Goal: Information Seeking & Learning: Learn about a topic

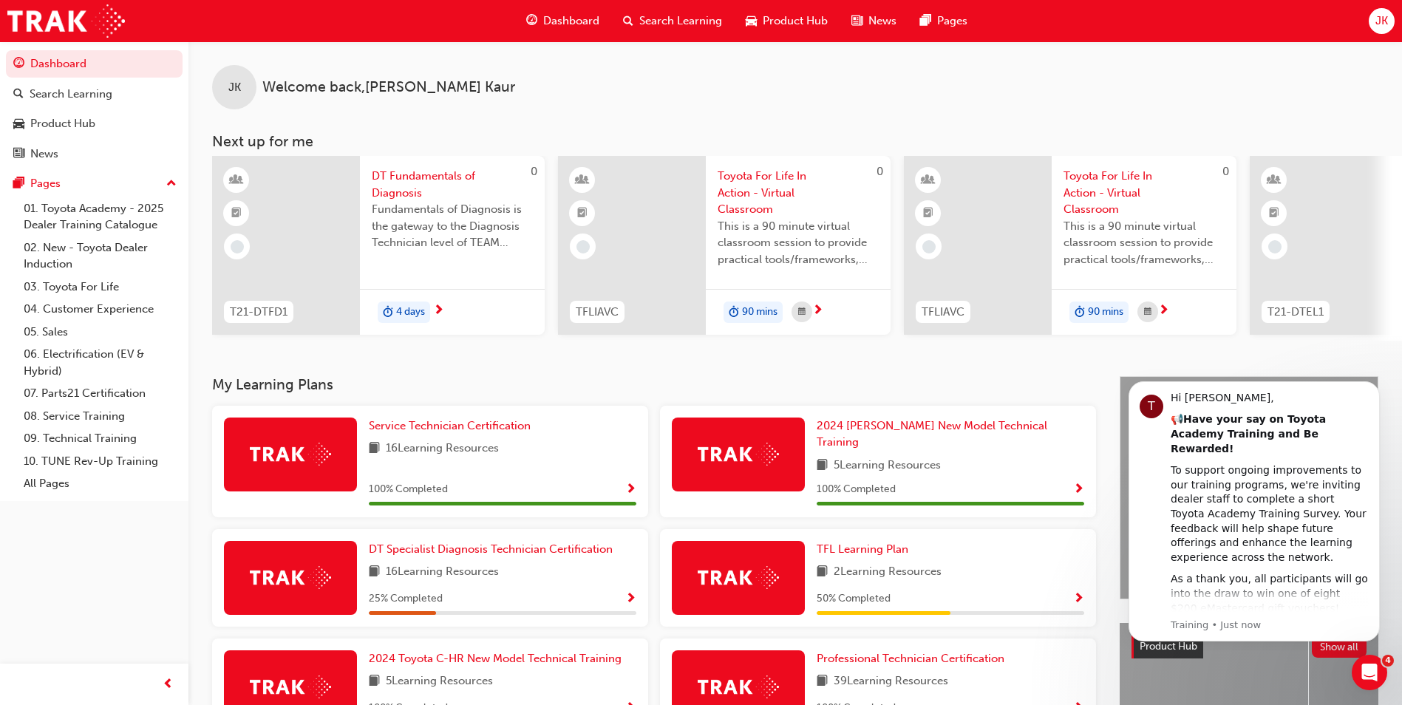
click at [675, 30] on div "Search Learning" at bounding box center [672, 21] width 123 height 30
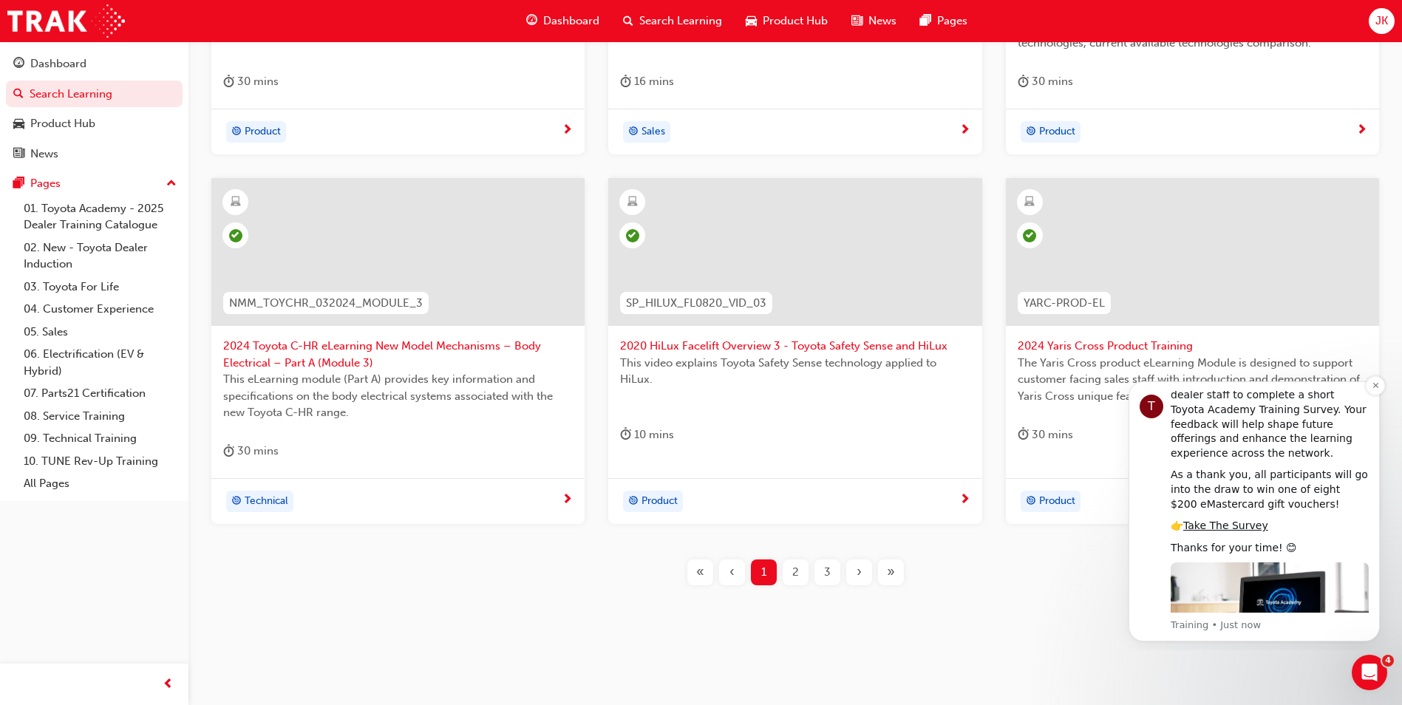
scroll to position [120, 0]
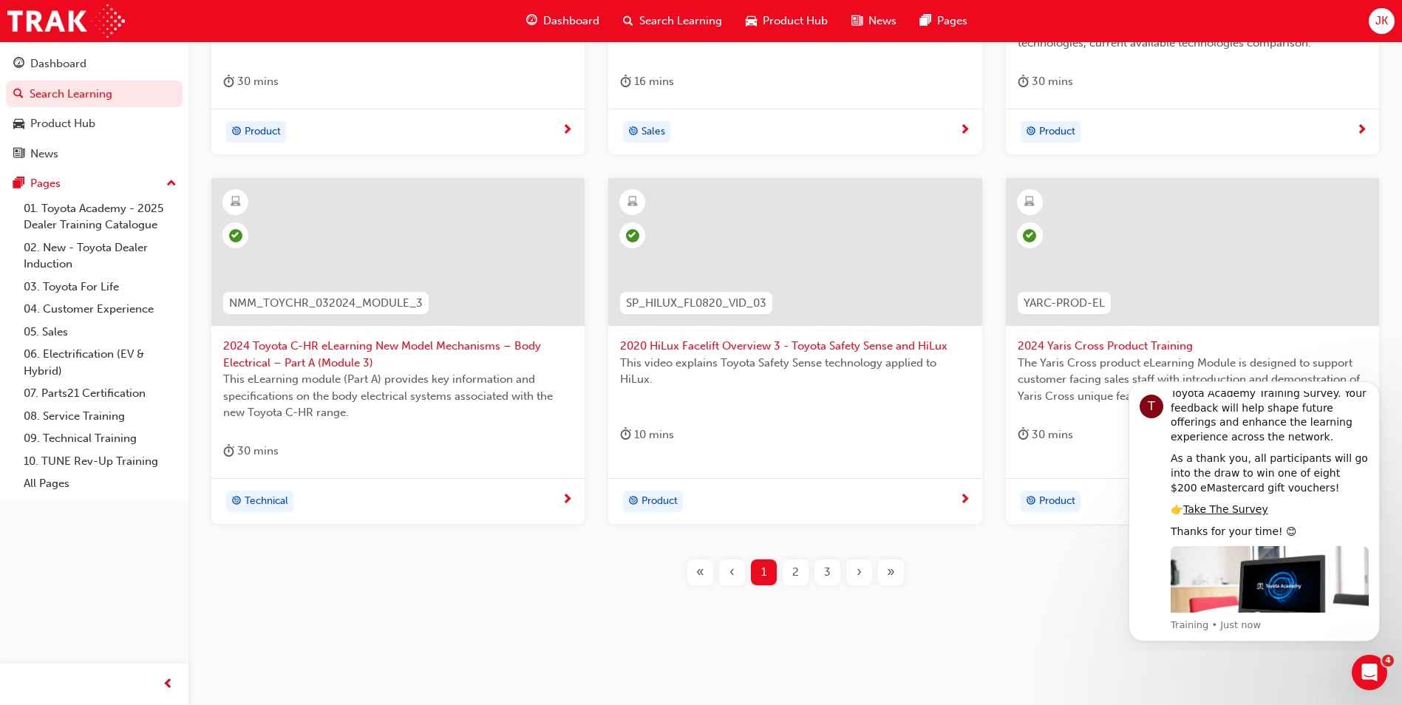
click at [825, 576] on span "3" at bounding box center [827, 572] width 7 height 17
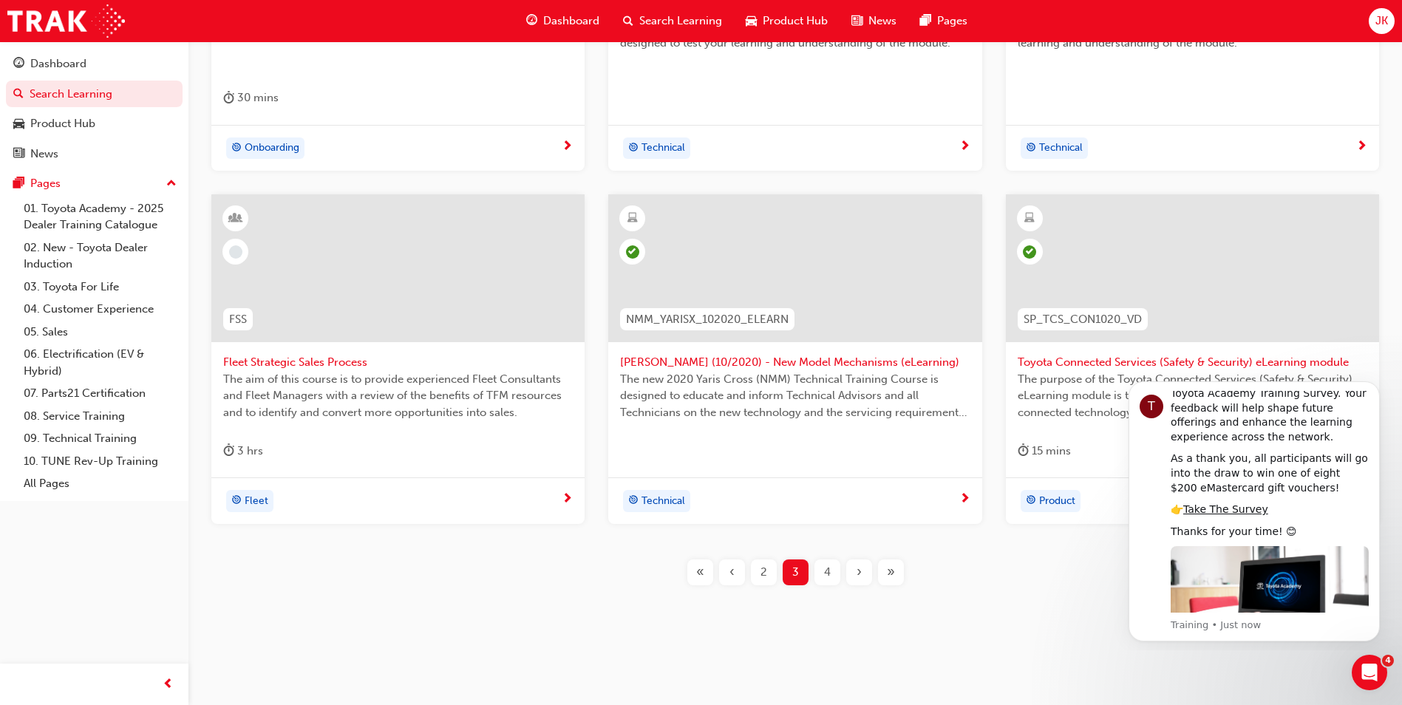
click at [857, 570] on span "›" at bounding box center [858, 572] width 5 height 17
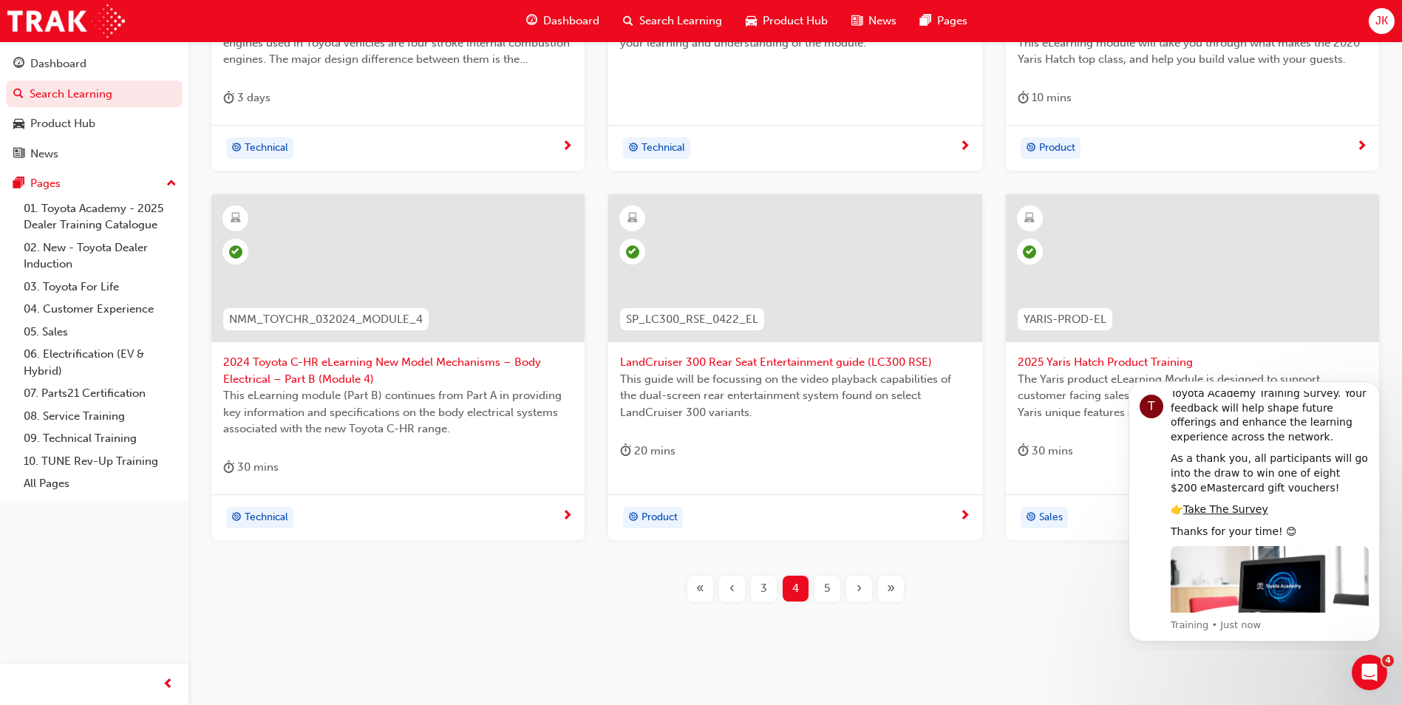
click at [1298, 350] on div at bounding box center [1193, 280] width 350 height 148
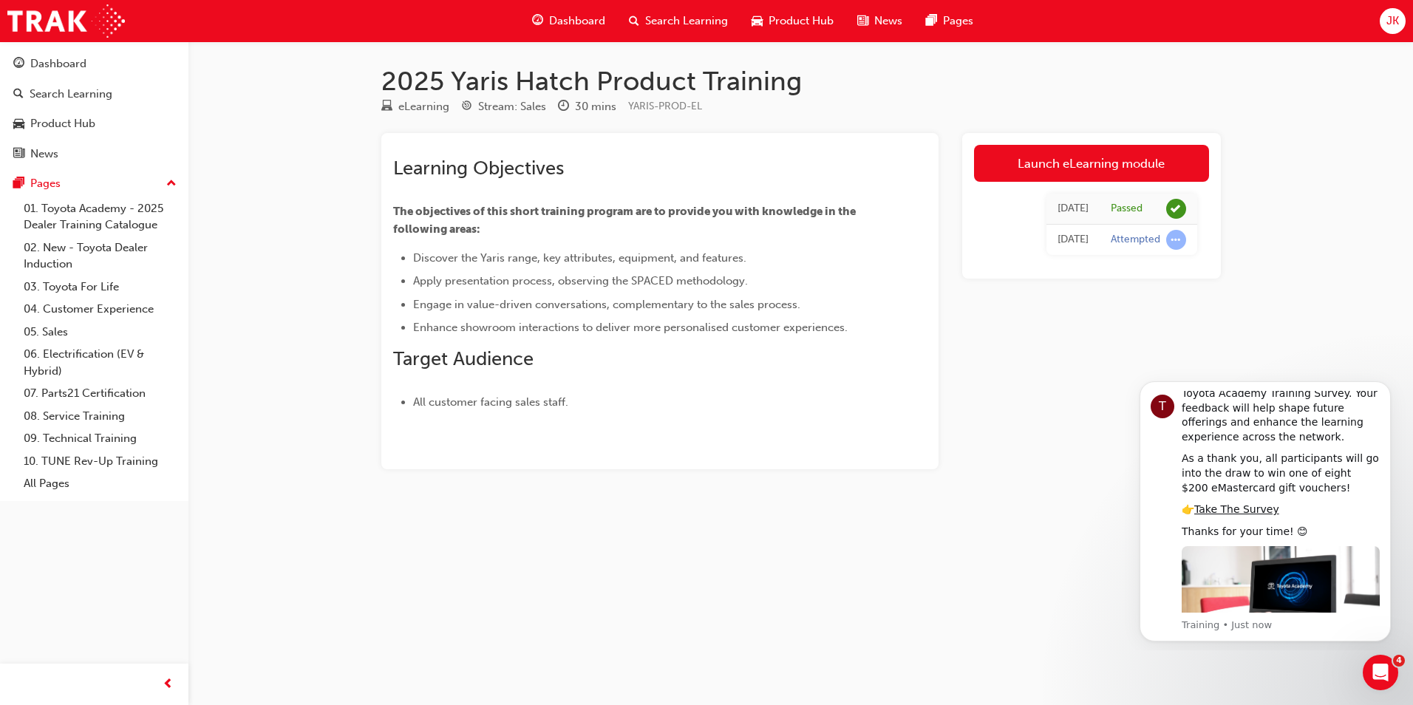
click at [554, 31] on div "Dashboard" at bounding box center [568, 21] width 97 height 30
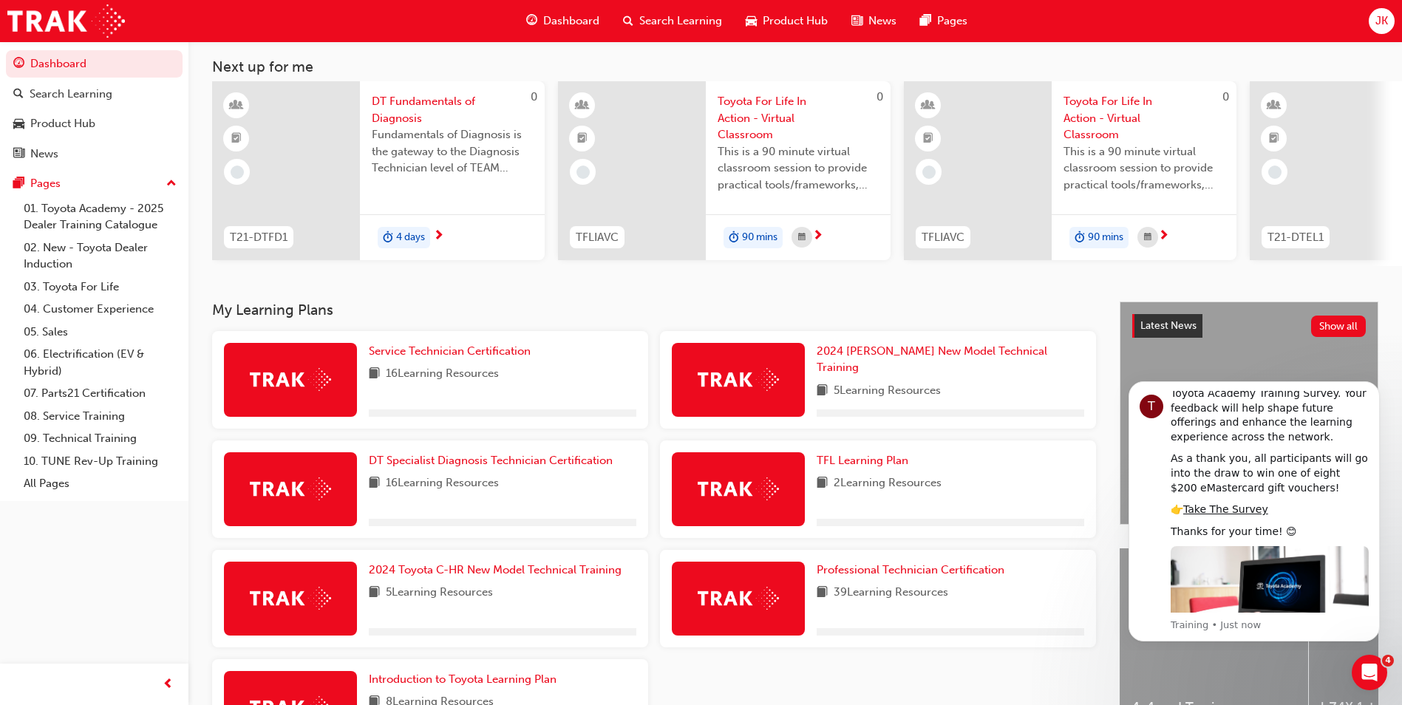
scroll to position [205, 0]
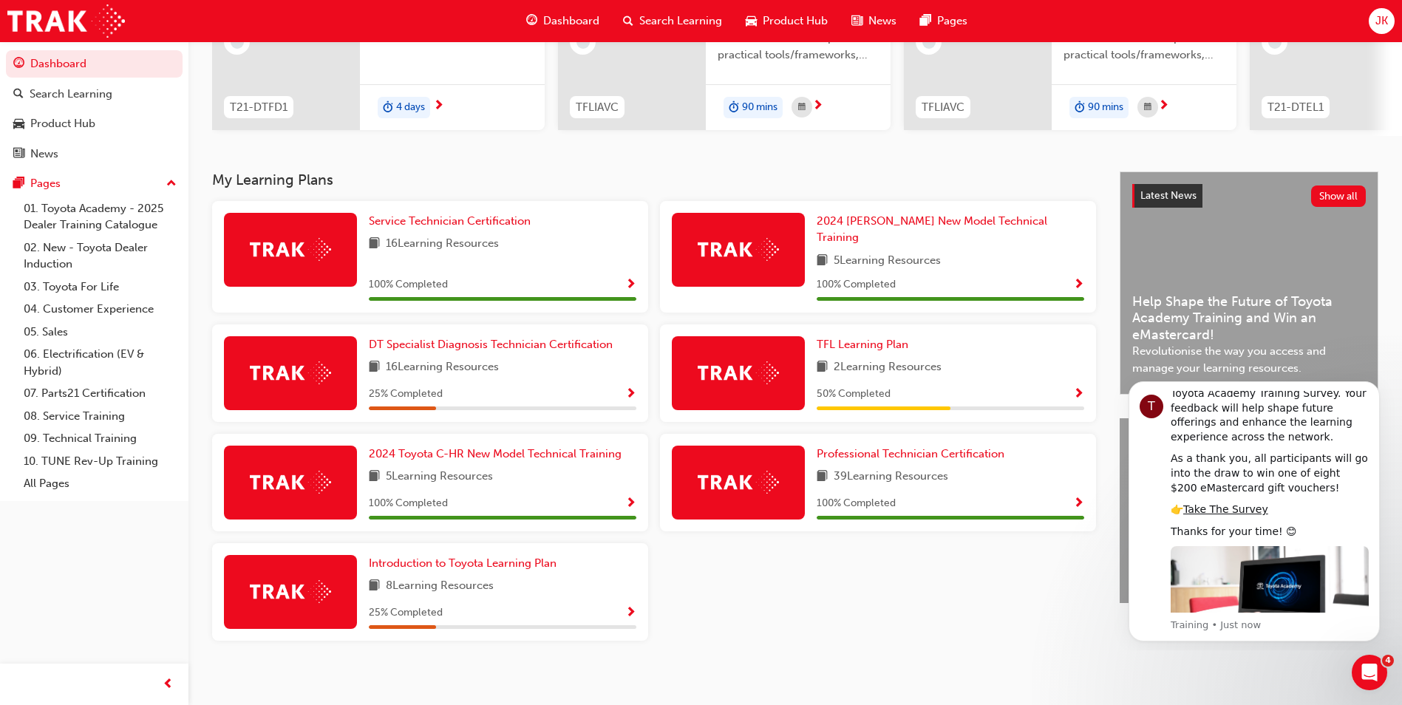
click at [650, 18] on span "Search Learning" at bounding box center [680, 21] width 83 height 17
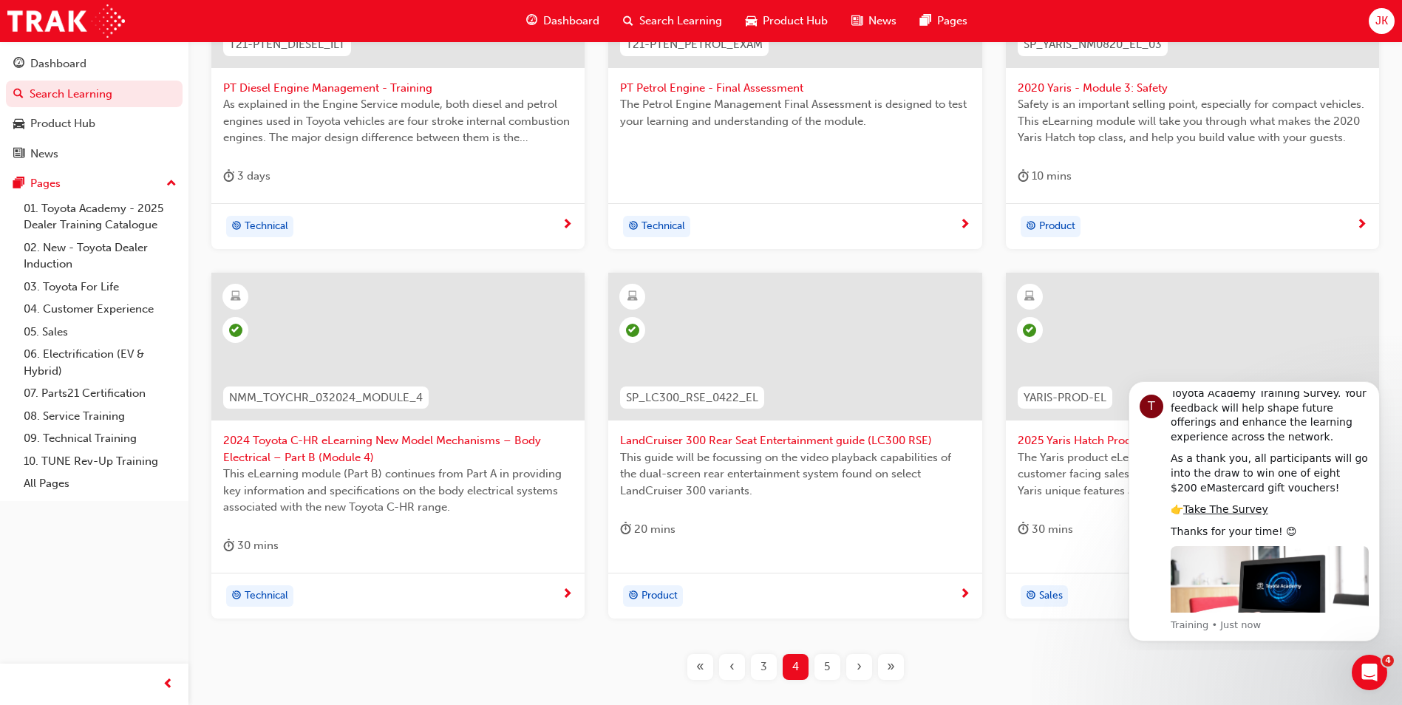
scroll to position [517, 0]
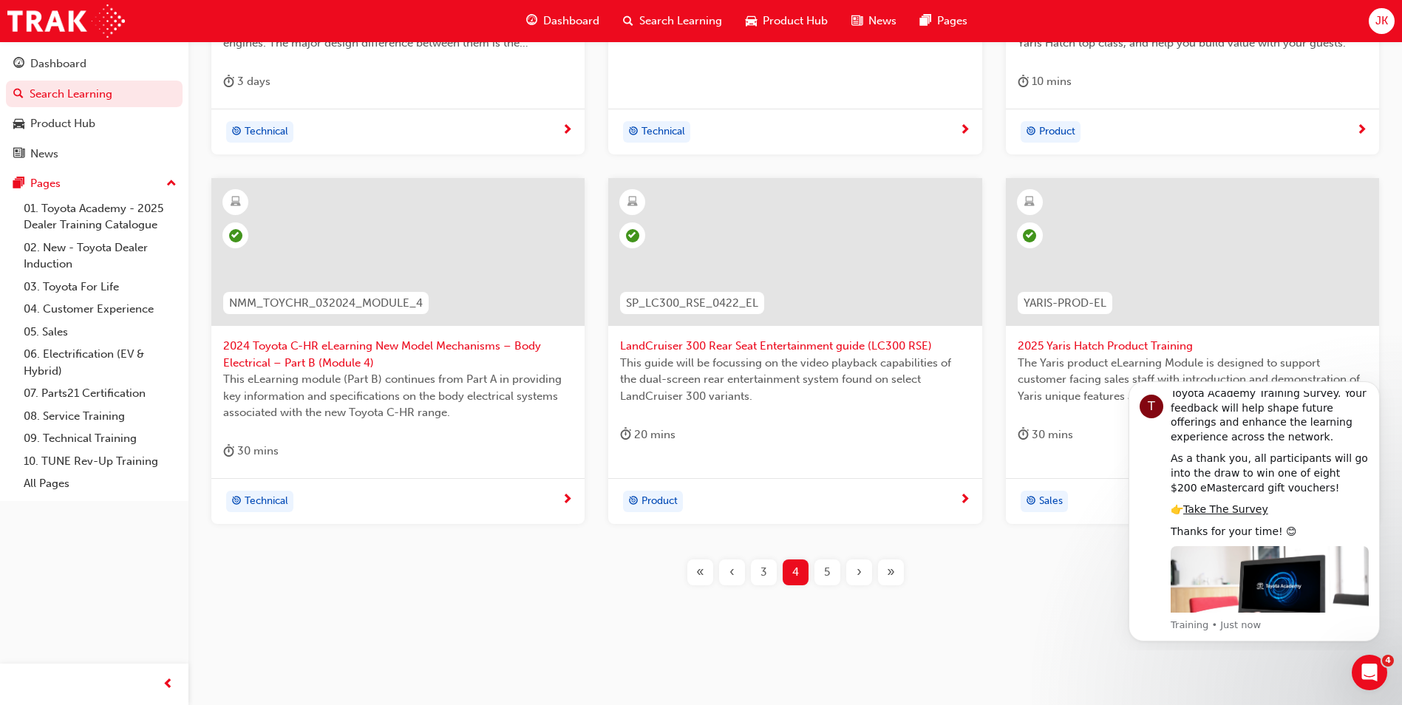
click at [819, 567] on div "5" at bounding box center [827, 572] width 26 height 26
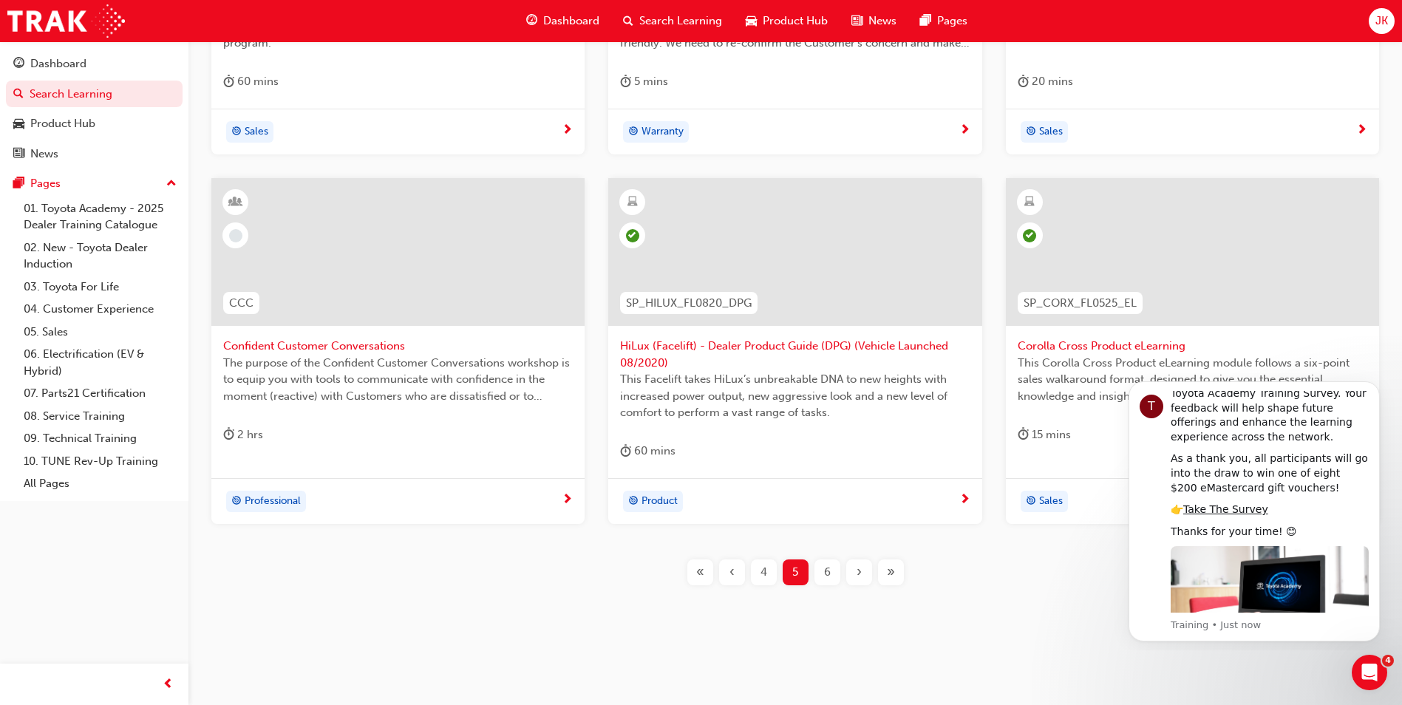
click at [819, 570] on div "6" at bounding box center [827, 572] width 26 height 26
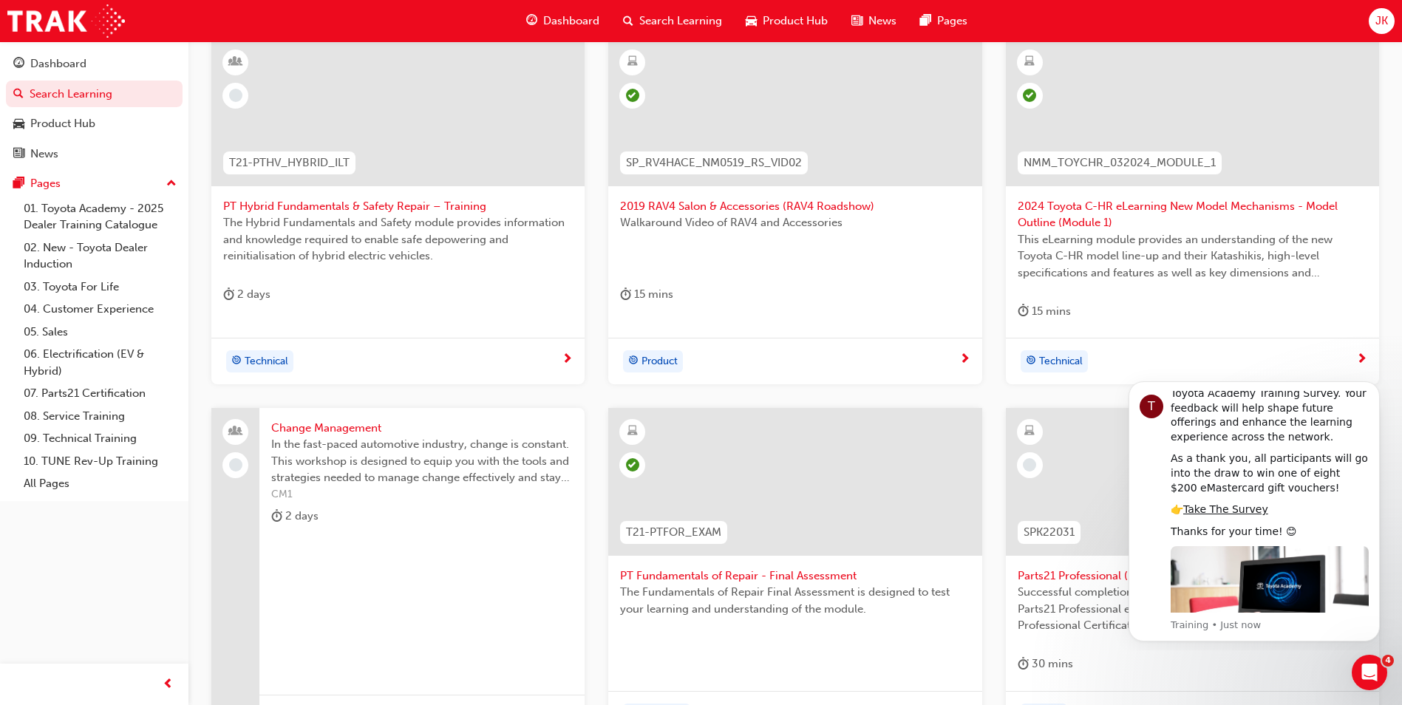
scroll to position [517, 0]
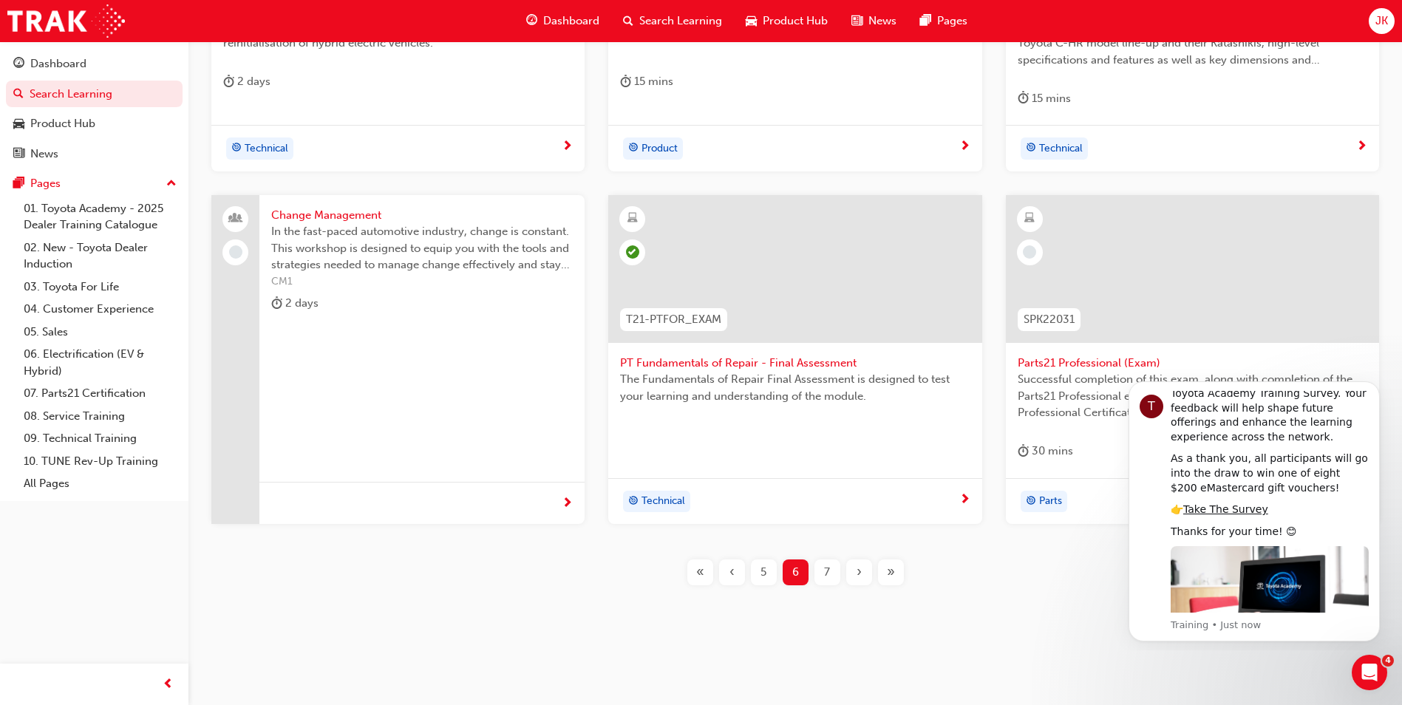
click at [825, 571] on span "7" at bounding box center [827, 572] width 6 height 17
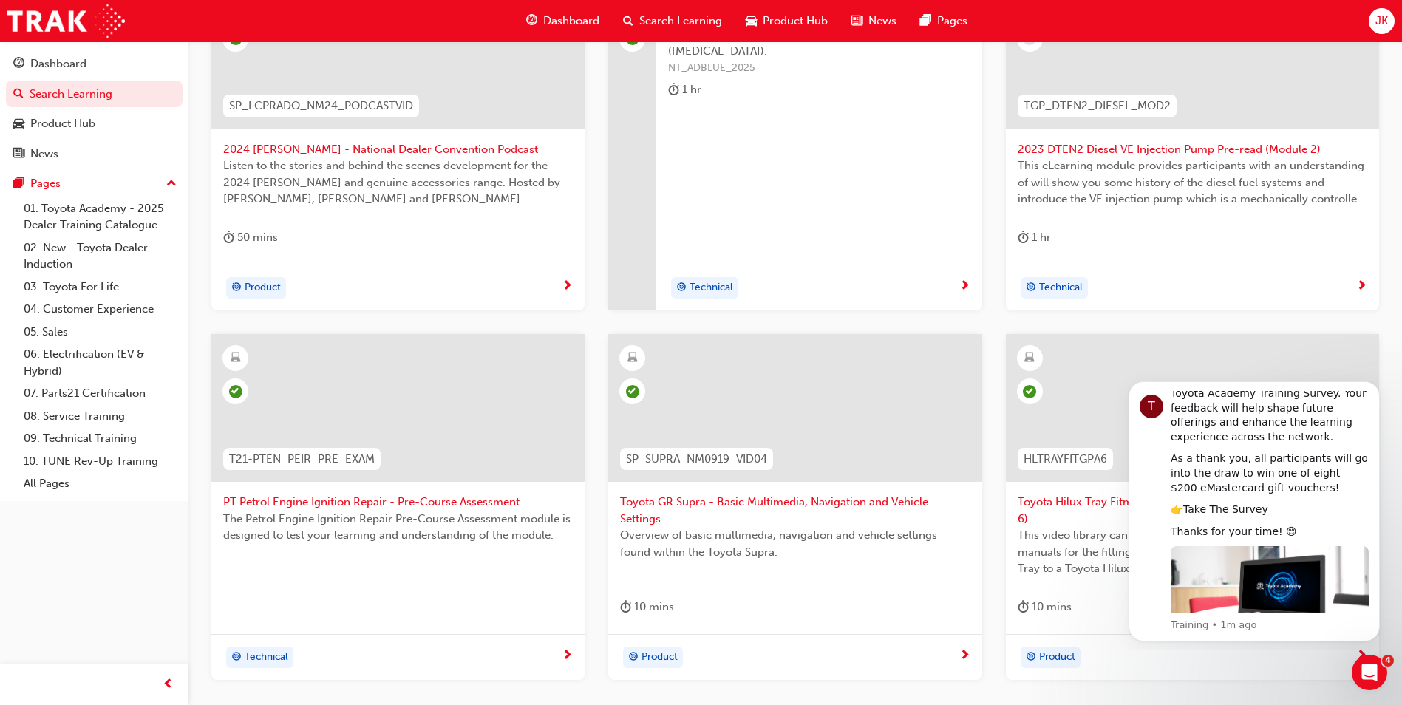
scroll to position [517, 0]
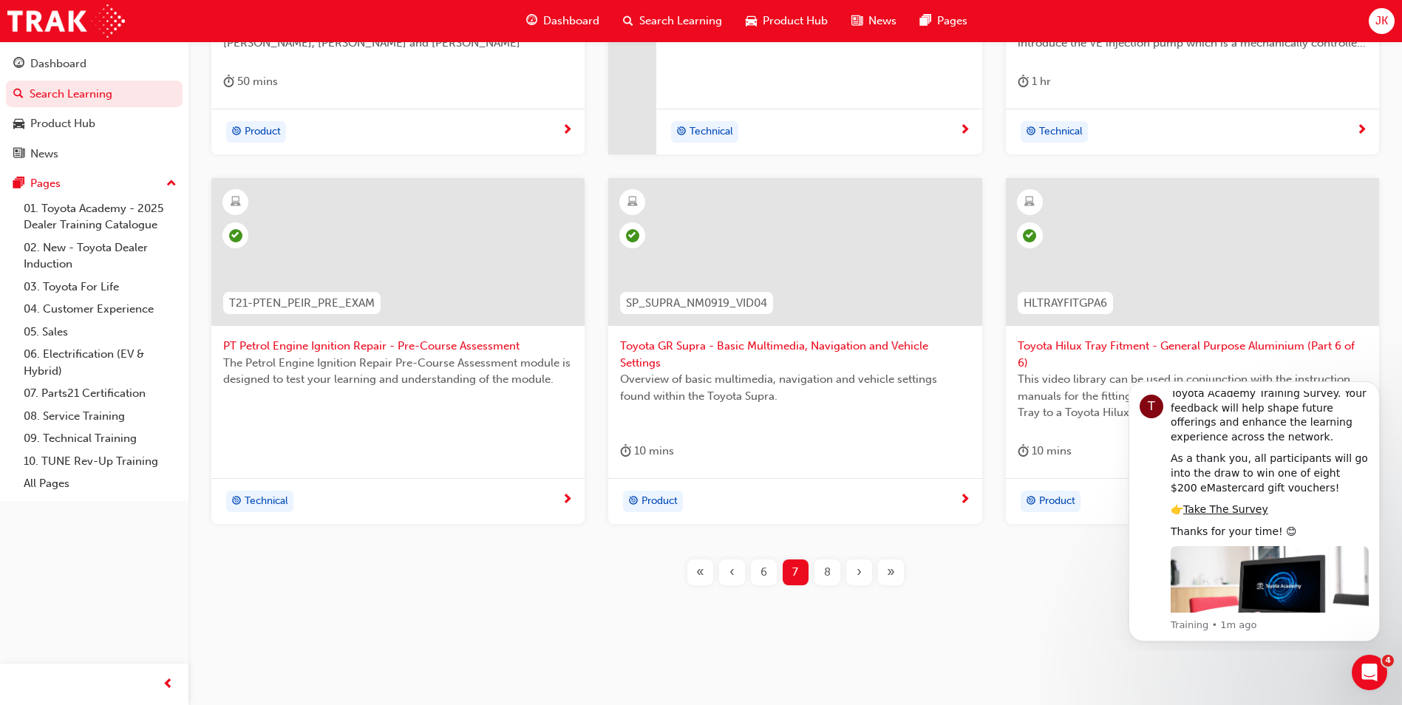
click at [832, 573] on div "8" at bounding box center [827, 572] width 26 height 26
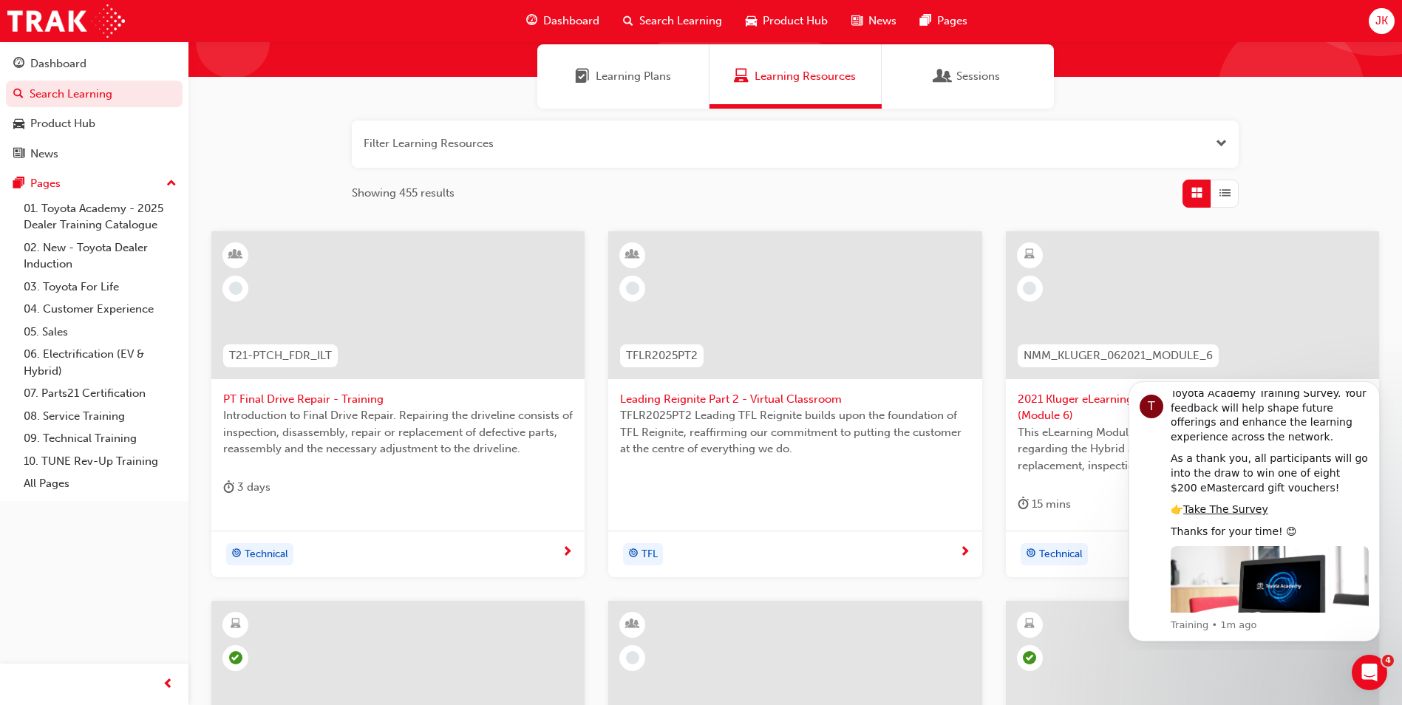
scroll to position [73, 0]
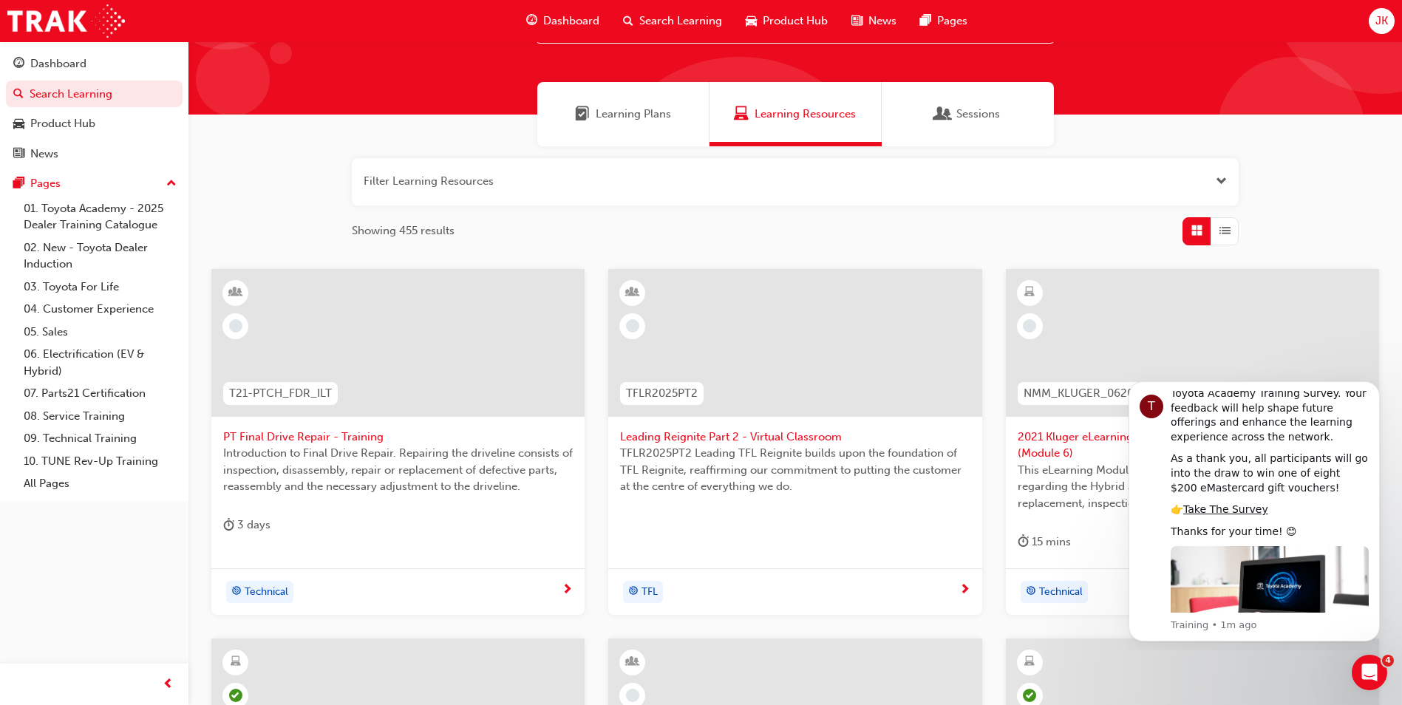
click at [1056, 441] on span "2021 Kluger eLearning New Model Mechanisms - Serviceability (Module 6)" at bounding box center [1193, 445] width 350 height 33
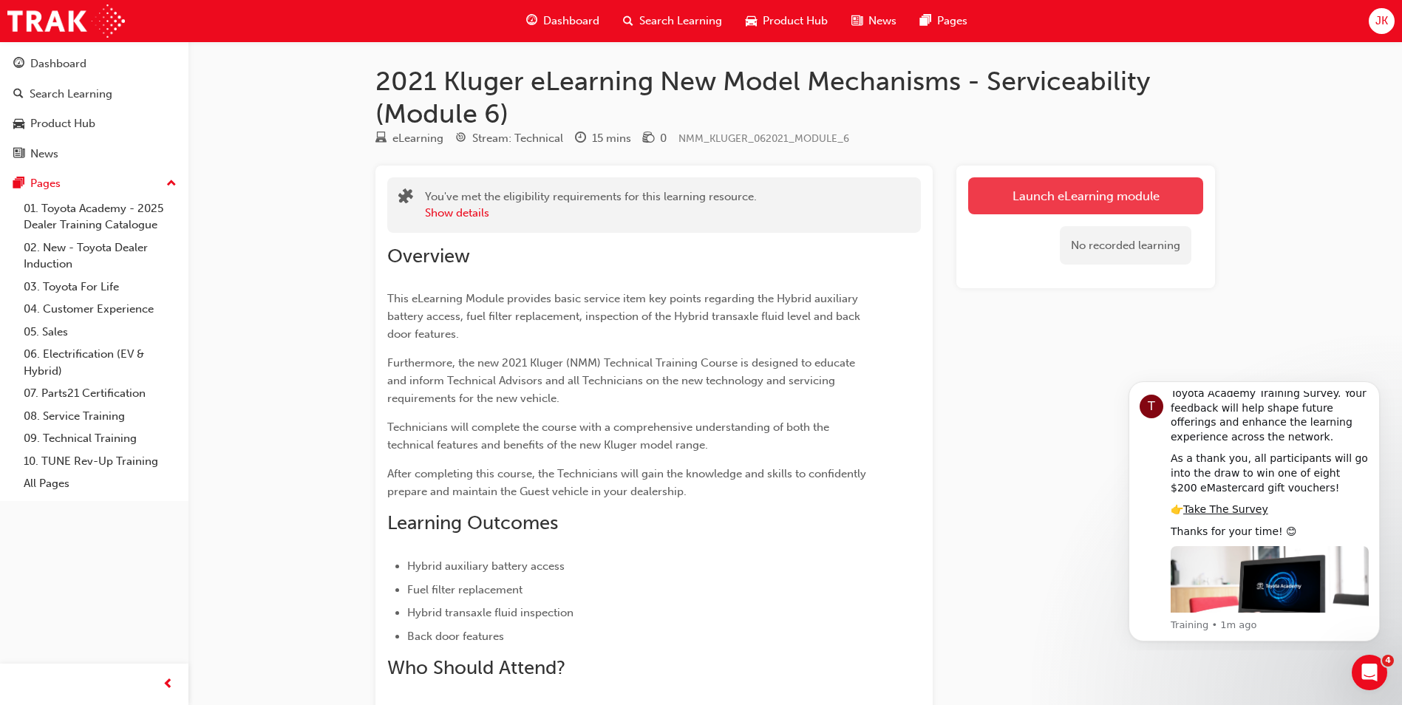
click at [1040, 209] on link "Launch eLearning module" at bounding box center [1085, 195] width 235 height 37
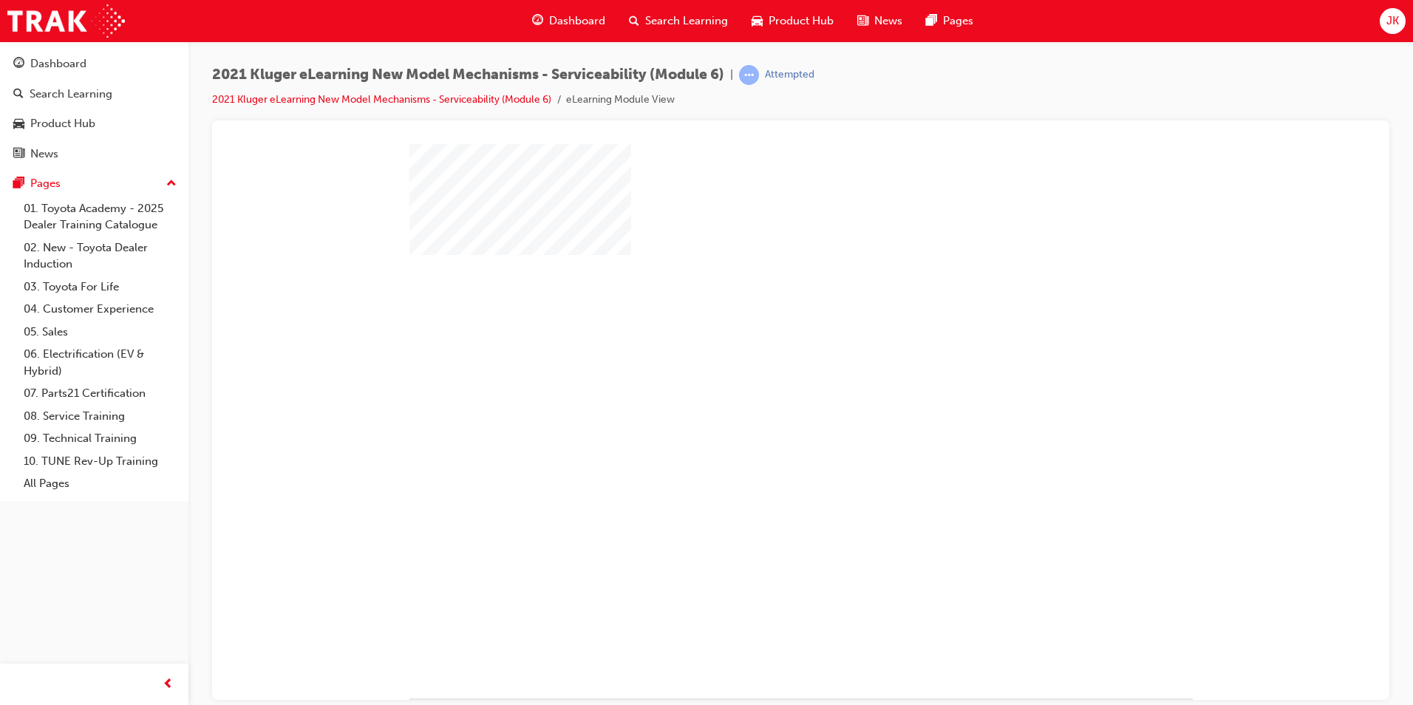
click at [758, 378] on div "play" at bounding box center [758, 378] width 0 height 0
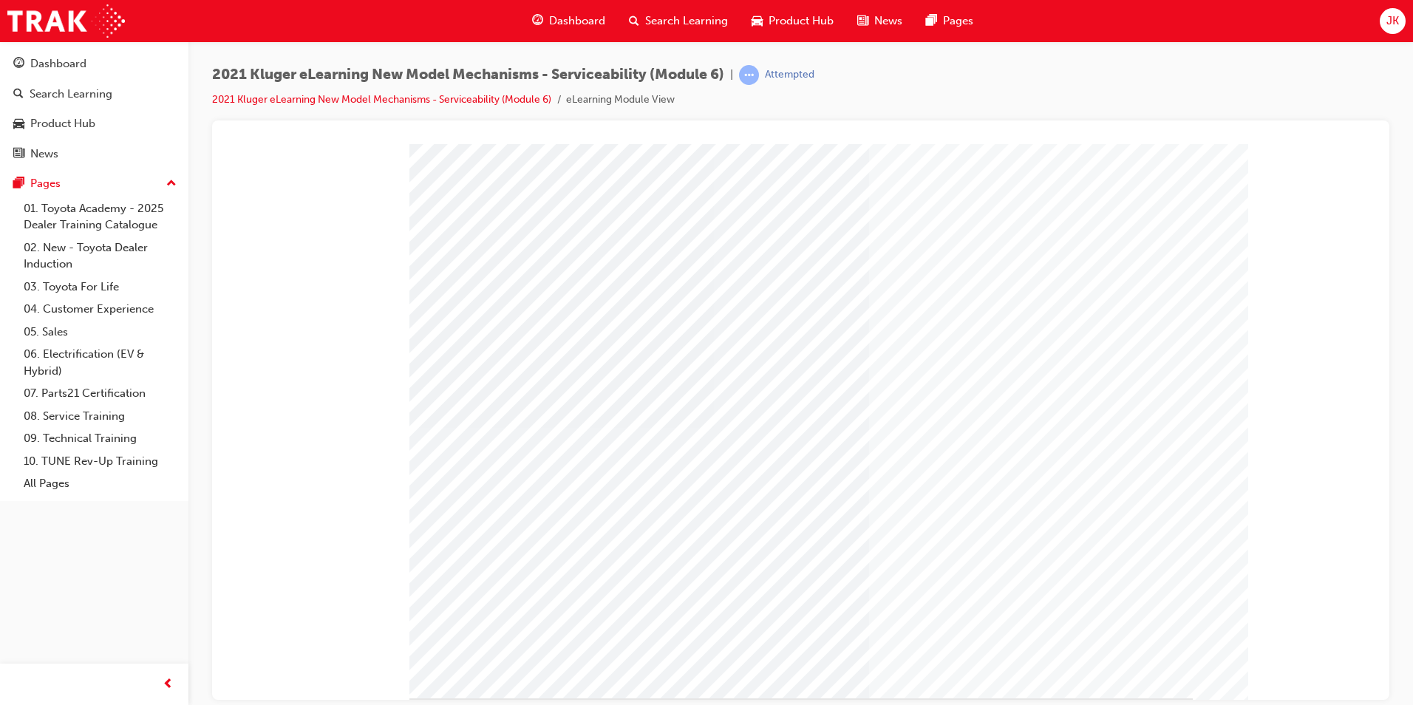
scroll to position [32, 0]
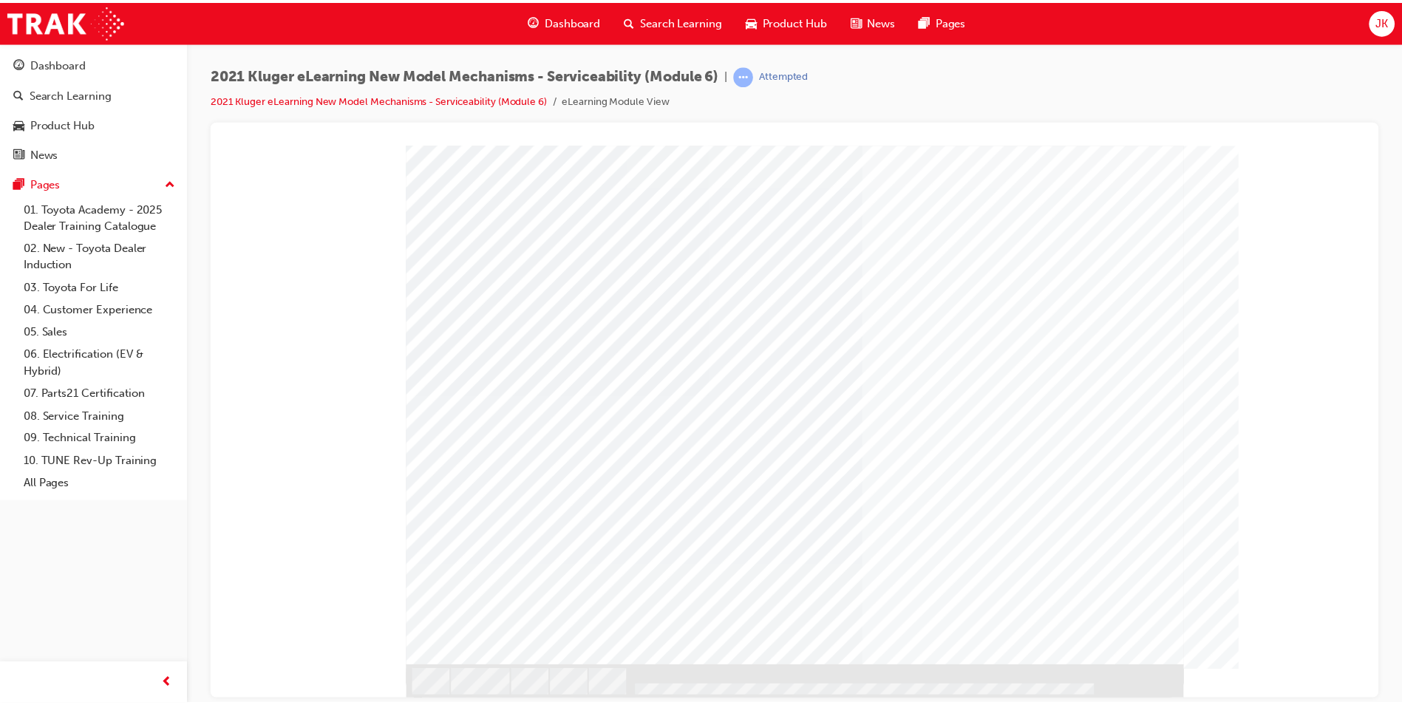
scroll to position [0, 0]
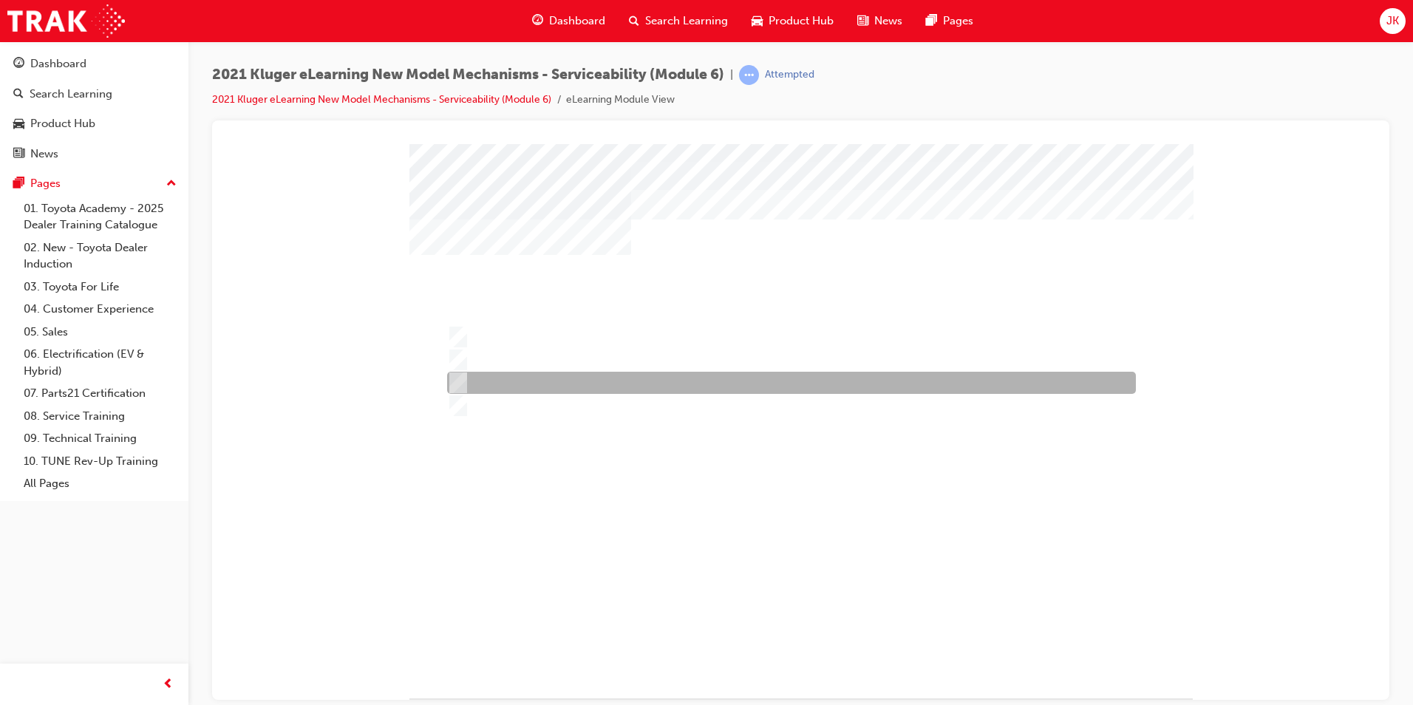
click at [618, 383] on div at bounding box center [787, 383] width 689 height 22
radio input "true"
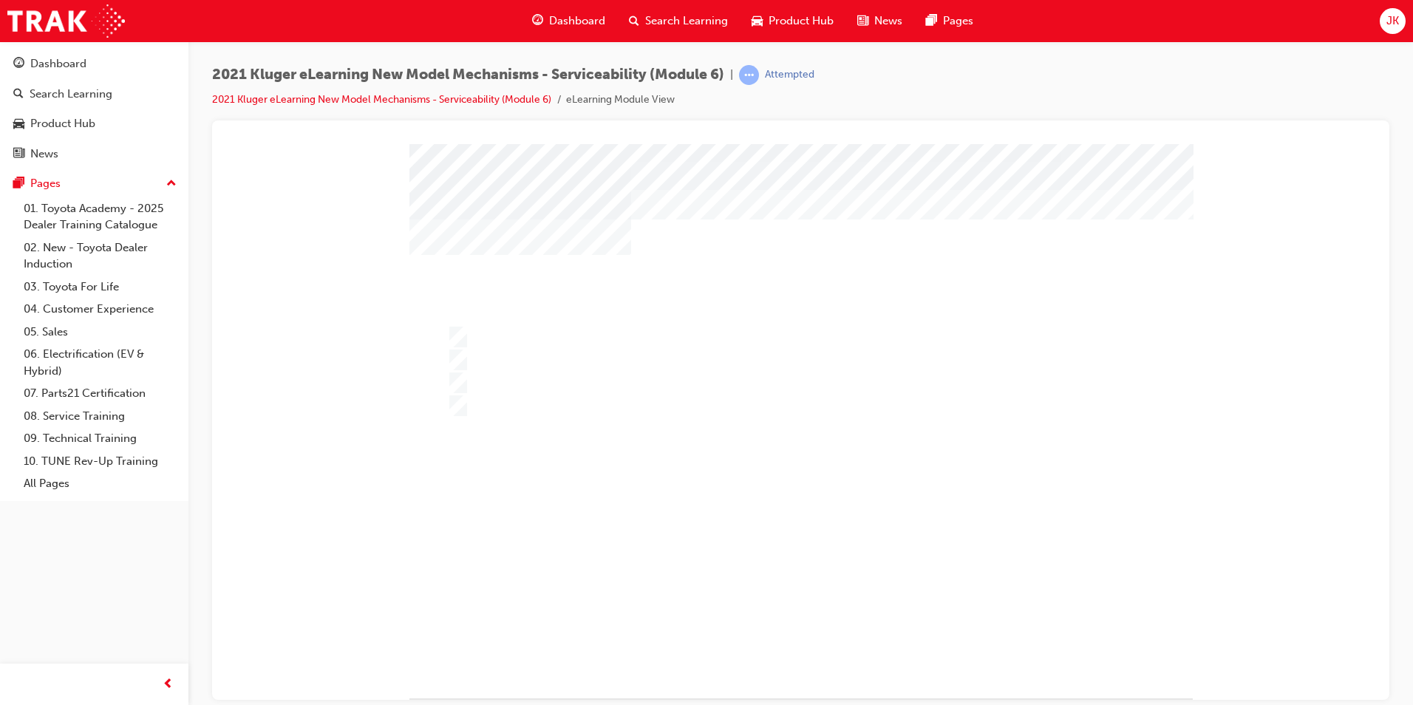
click at [786, 606] on div at bounding box center [800, 436] width 783 height 587
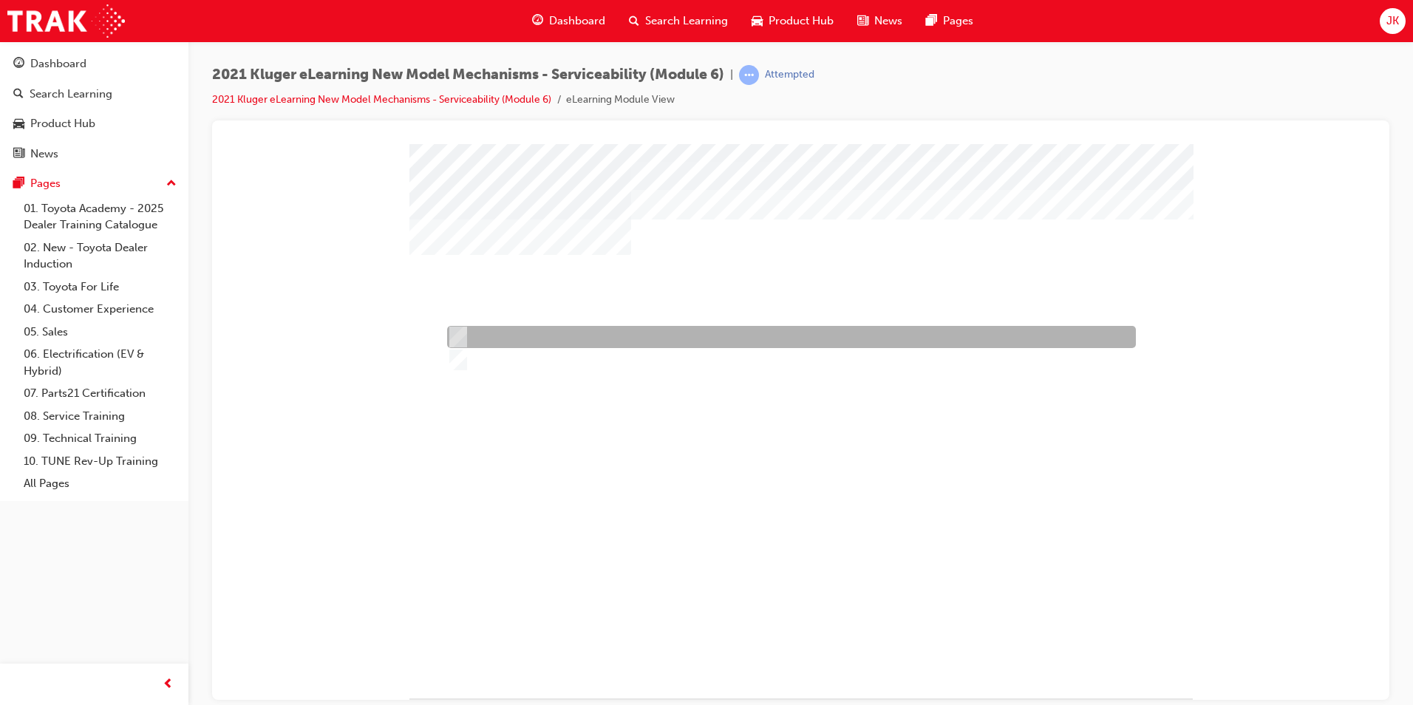
click at [535, 333] on div at bounding box center [787, 337] width 689 height 22
radio input "true"
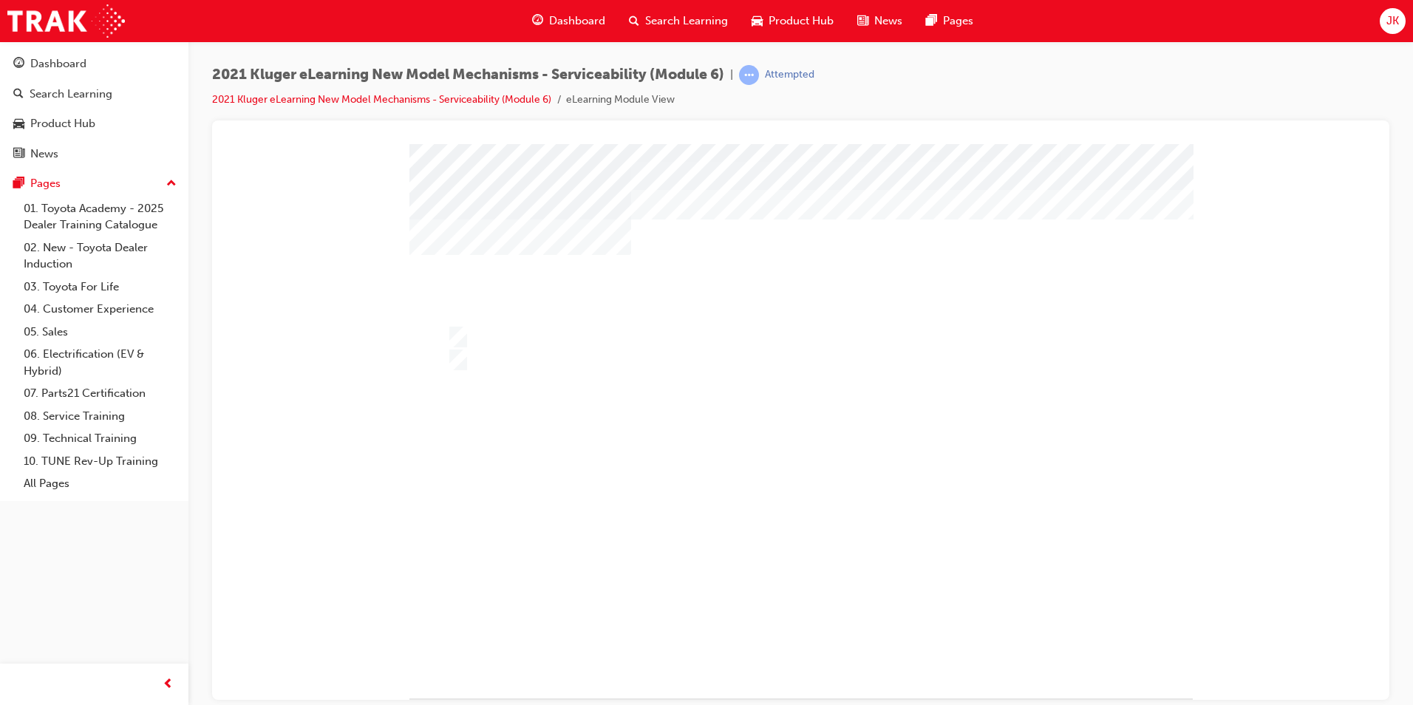
click at [796, 590] on div "" at bounding box center [800, 420] width 783 height 554
click at [786, 603] on div at bounding box center [800, 436] width 783 height 587
click at [653, 13] on span "Search Learning" at bounding box center [686, 21] width 83 height 17
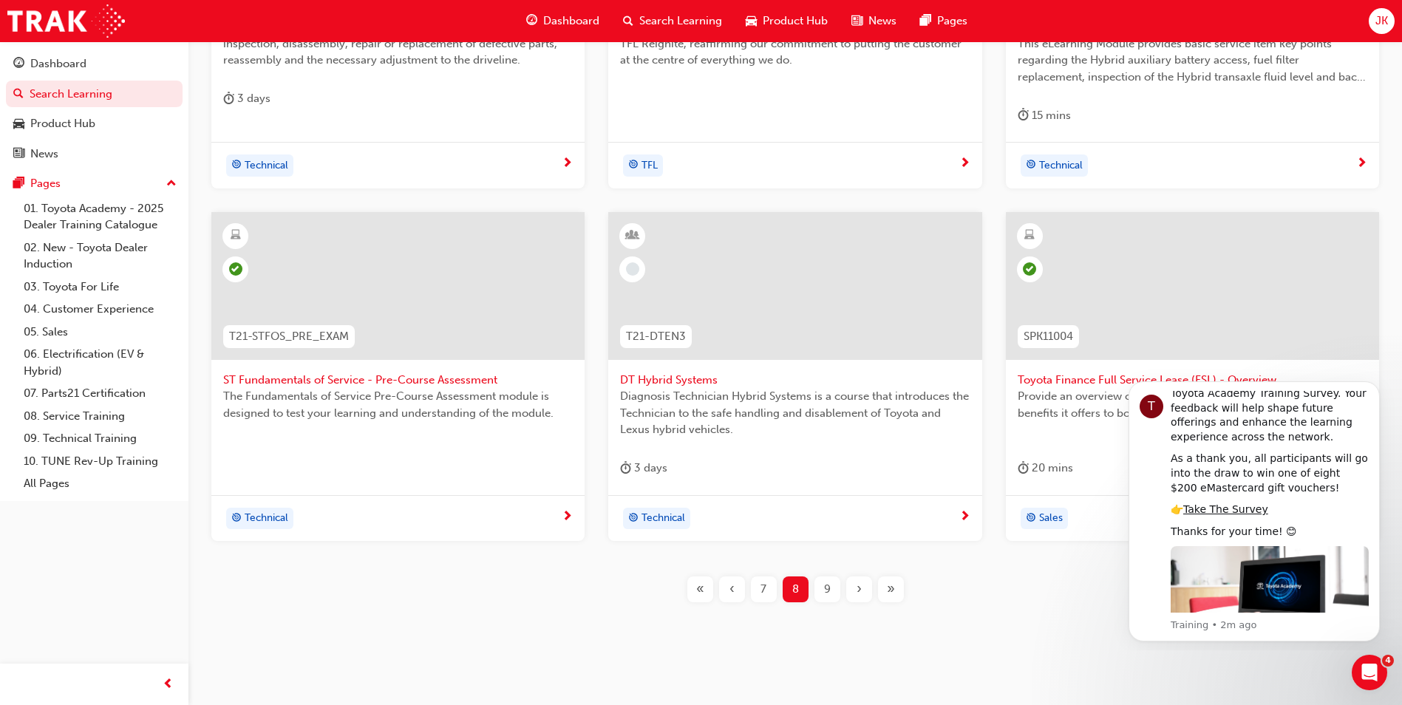
scroll to position [517, 0]
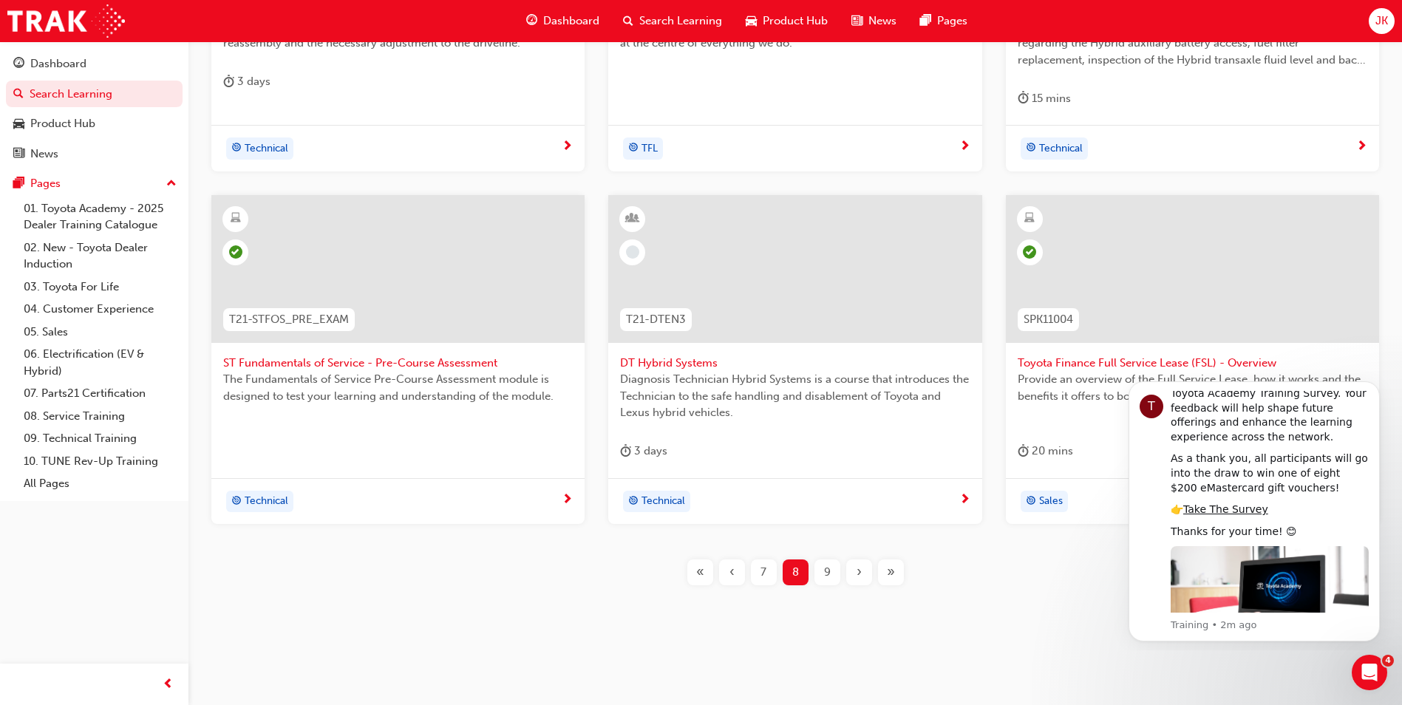
click at [821, 567] on div "9" at bounding box center [827, 572] width 26 height 26
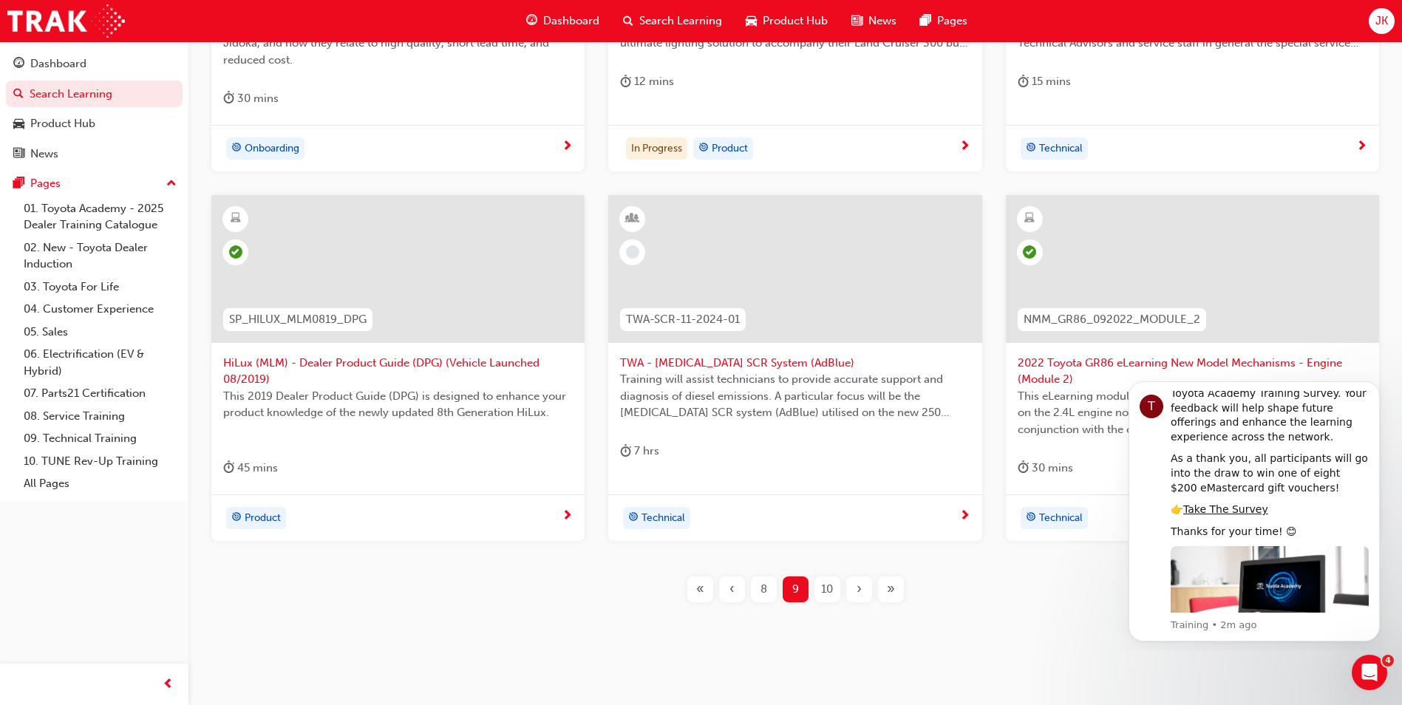
drag, startPoint x: 1371, startPoint y: 386, endPoint x: 1370, endPoint y: 481, distance: 94.6
click at [1370, 386] on button "Dismiss notification" at bounding box center [1376, 386] width 16 height 16
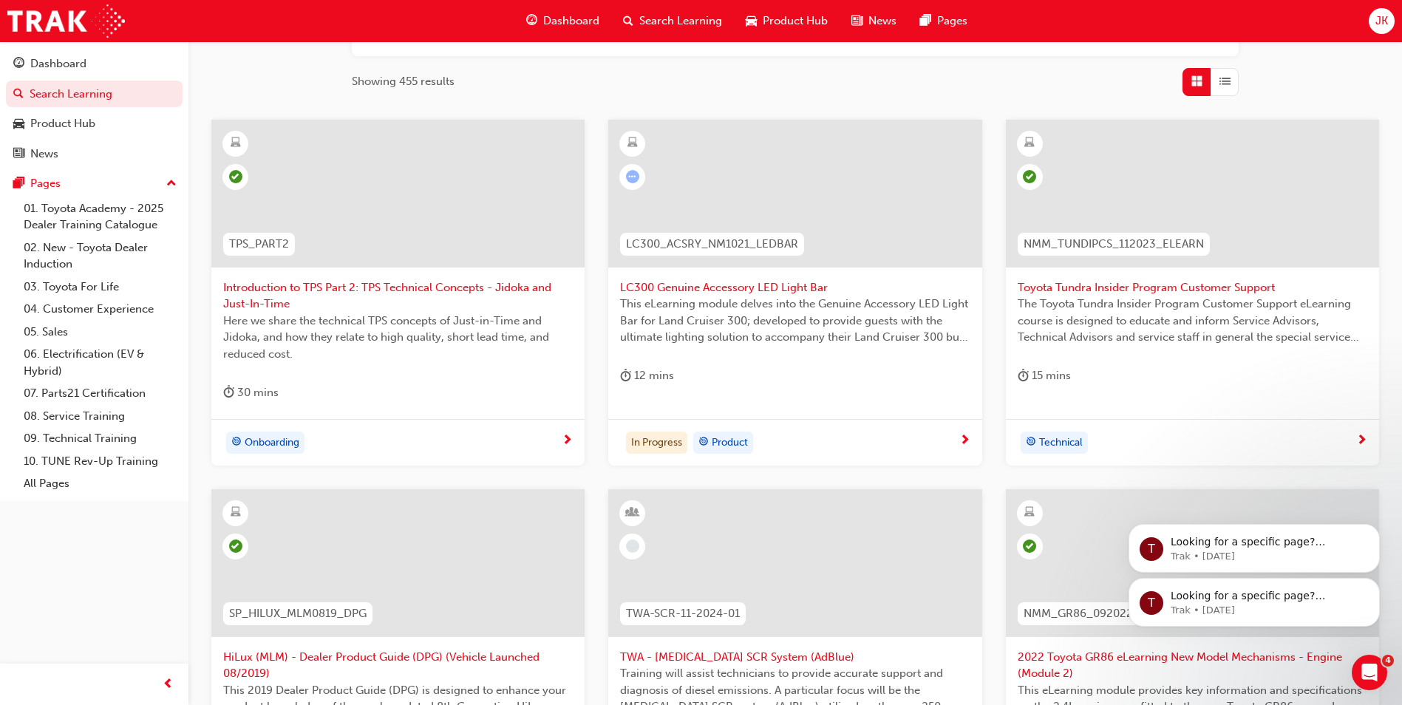
scroll to position [221, 0]
click at [754, 288] on span "LC300 Genuine Accessory LED Light Bar" at bounding box center [795, 289] width 350 height 17
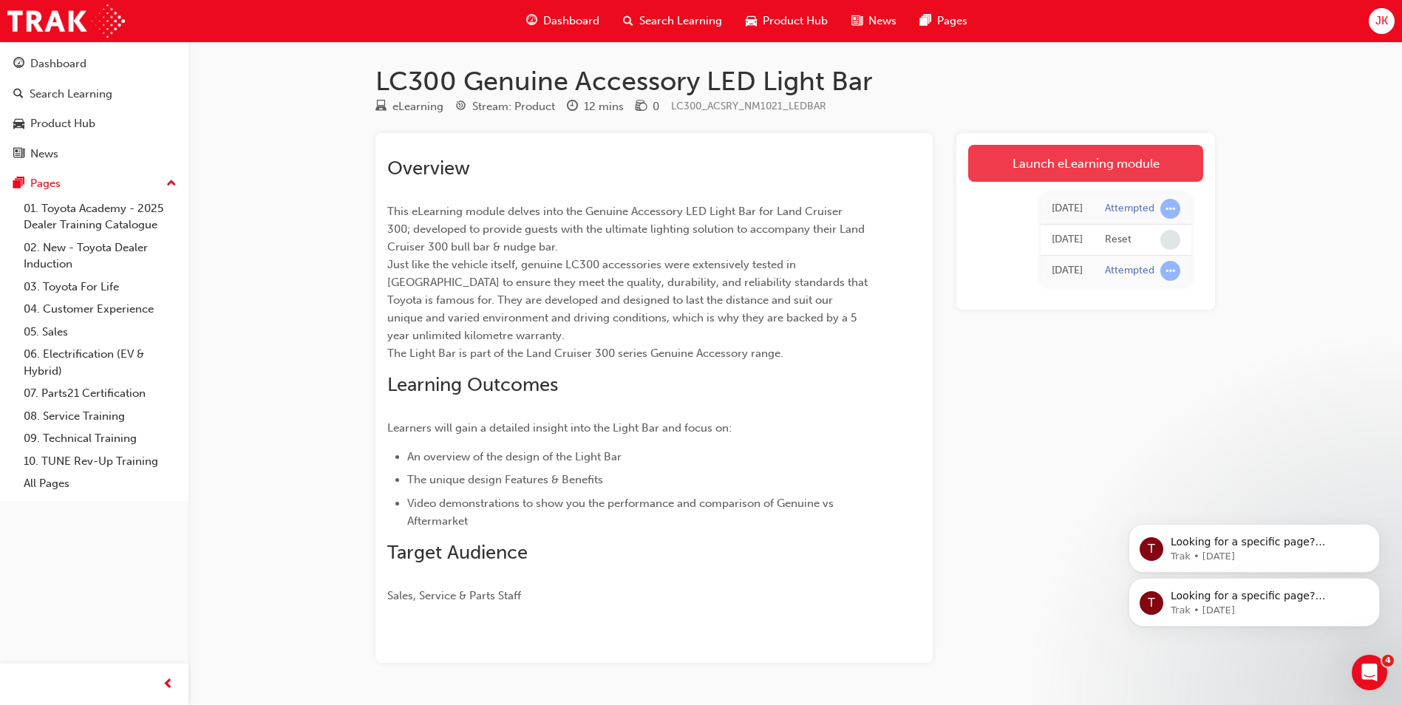
click at [1080, 170] on link "Launch eLearning module" at bounding box center [1085, 163] width 235 height 37
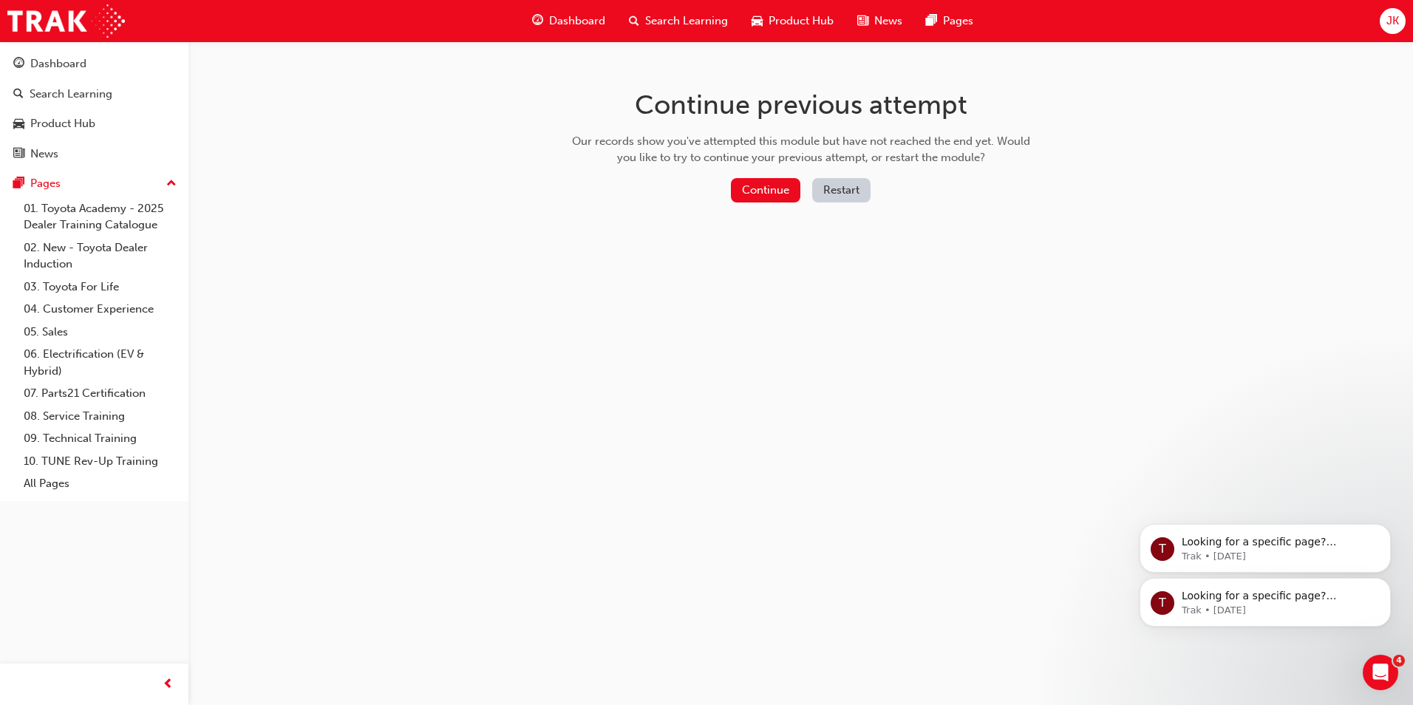
click at [694, 21] on span "Search Learning" at bounding box center [686, 21] width 83 height 17
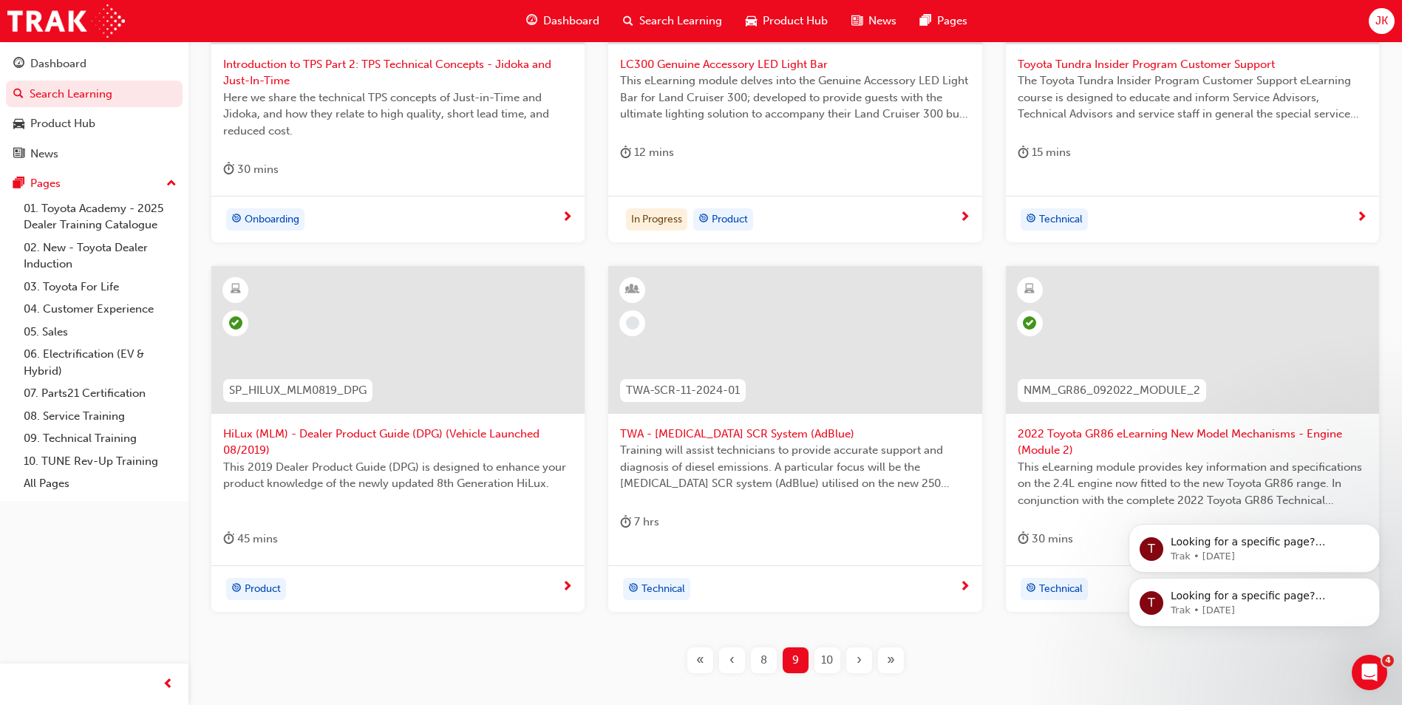
scroll to position [534, 0]
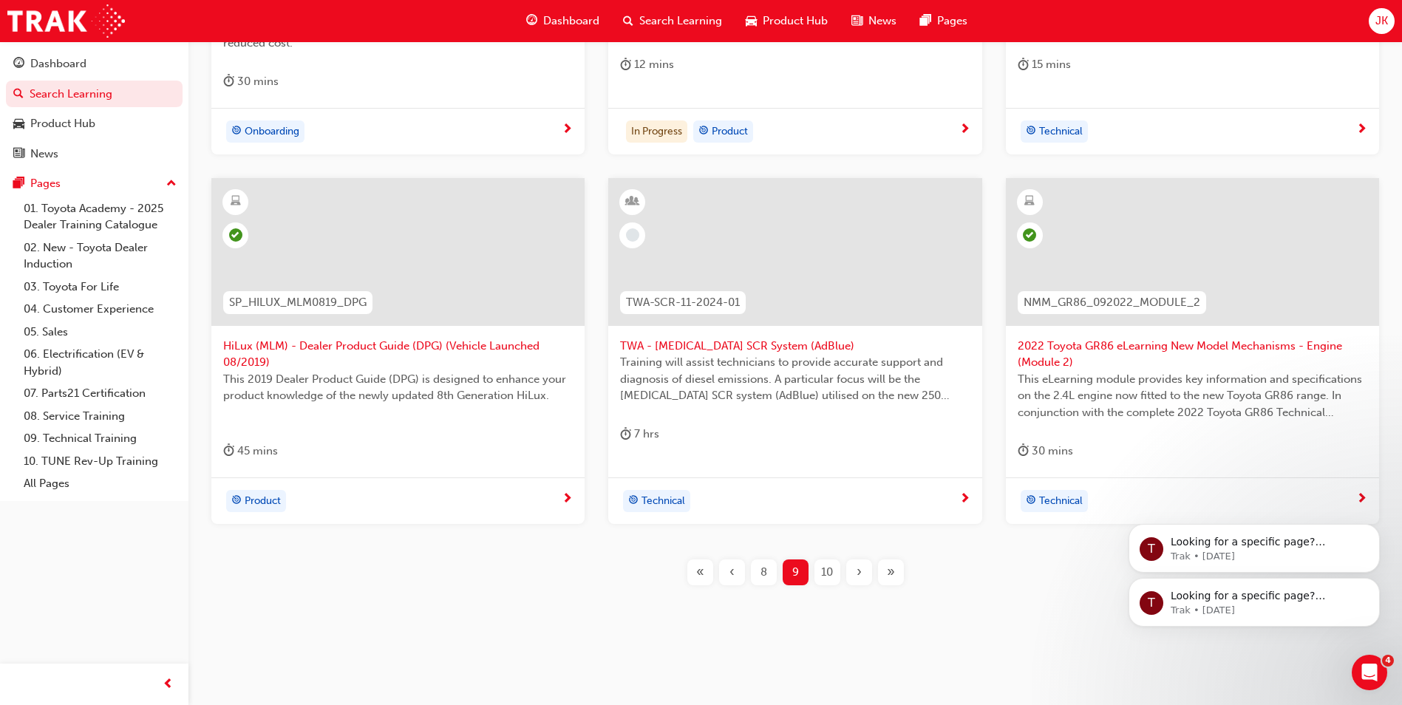
click at [831, 570] on span "10" at bounding box center [827, 572] width 12 height 17
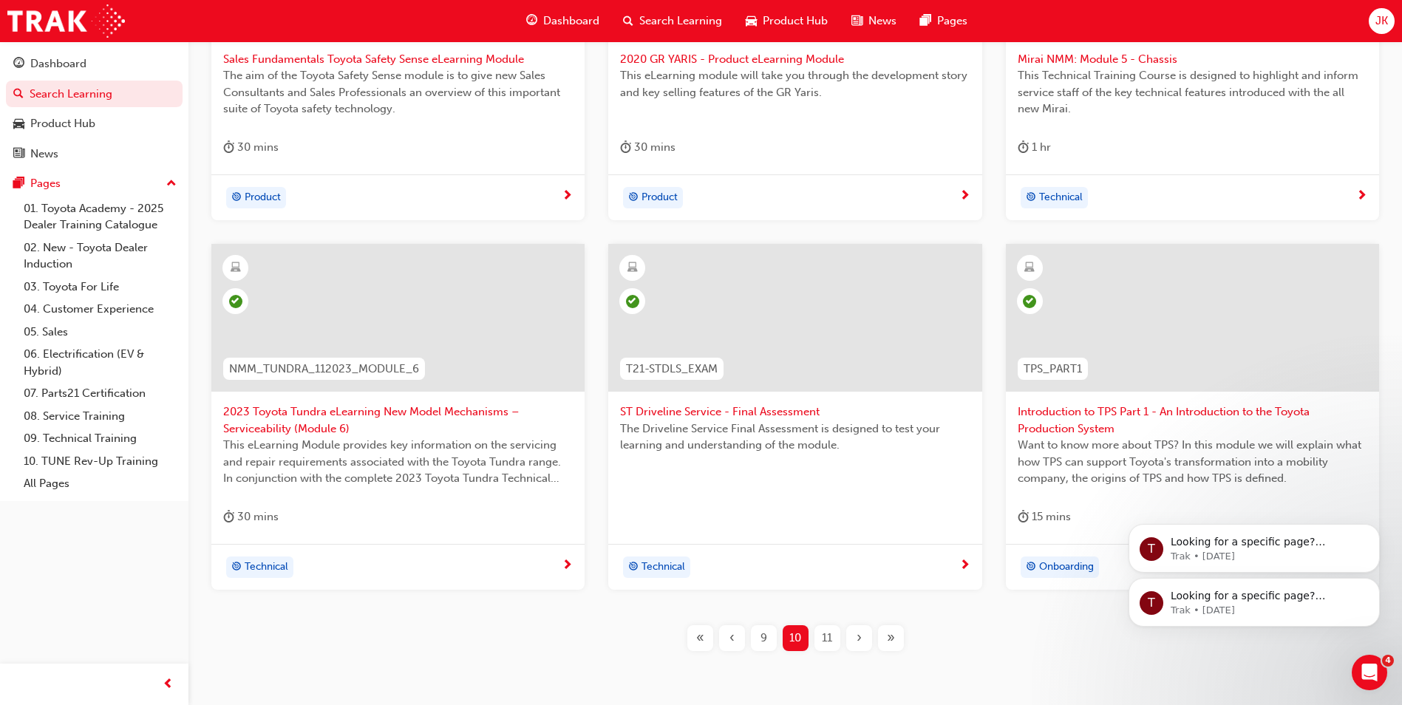
scroll to position [517, 0]
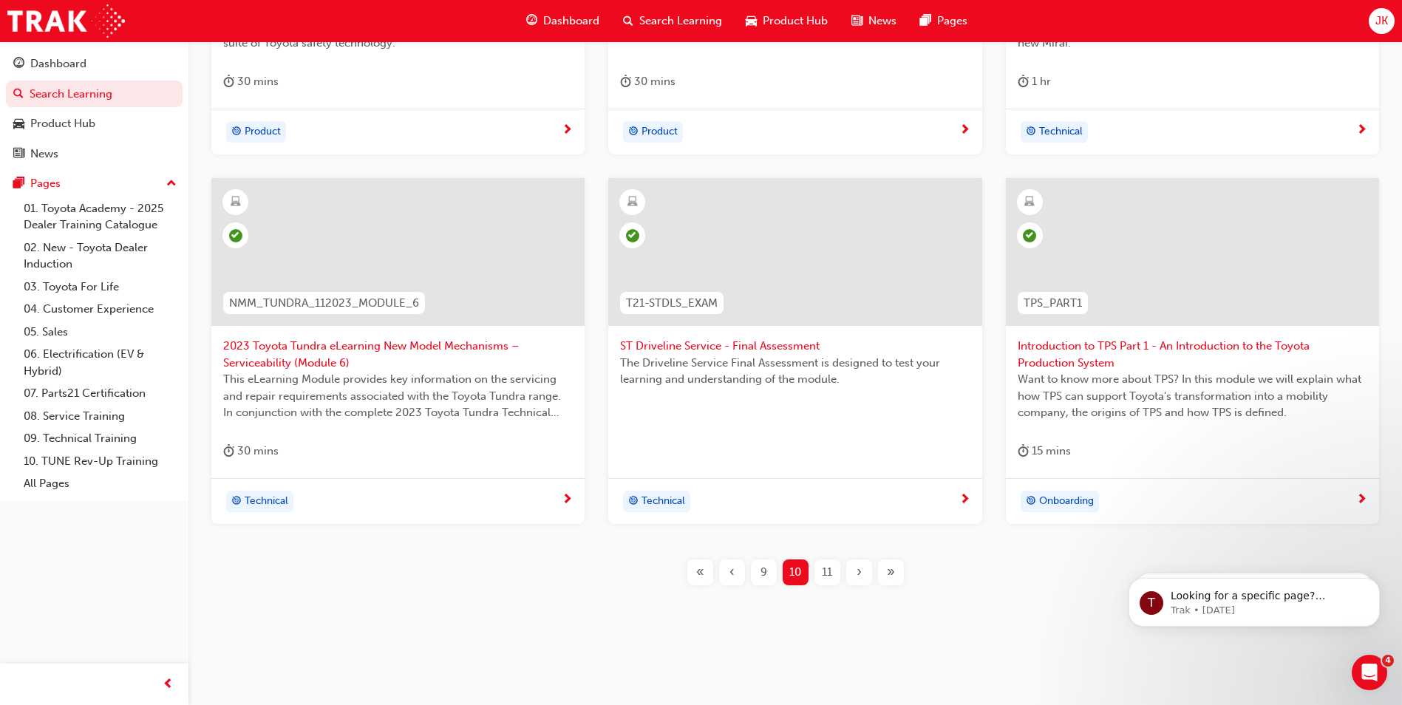
click at [835, 578] on div "11" at bounding box center [827, 572] width 26 height 26
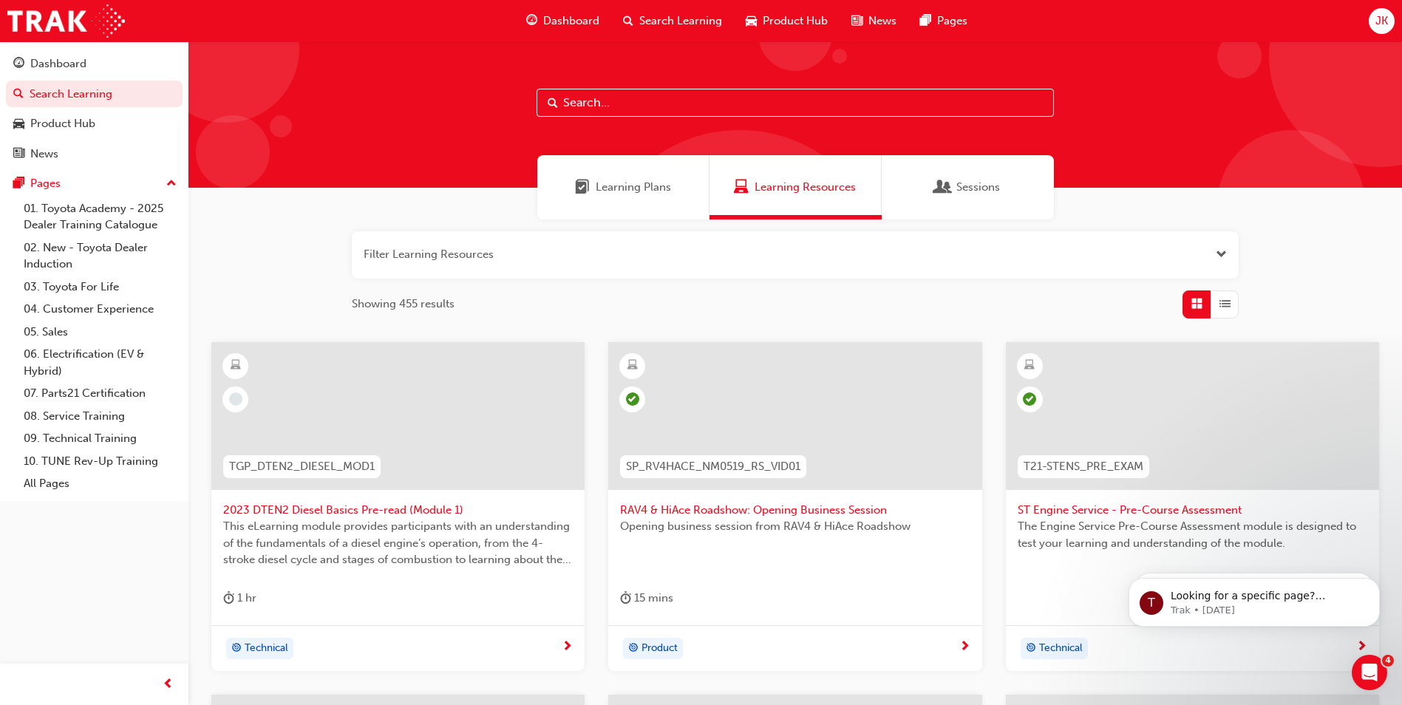
click at [300, 514] on span "2023 DTEN2 Diesel Basics Pre-read (Module 1)" at bounding box center [398, 510] width 350 height 17
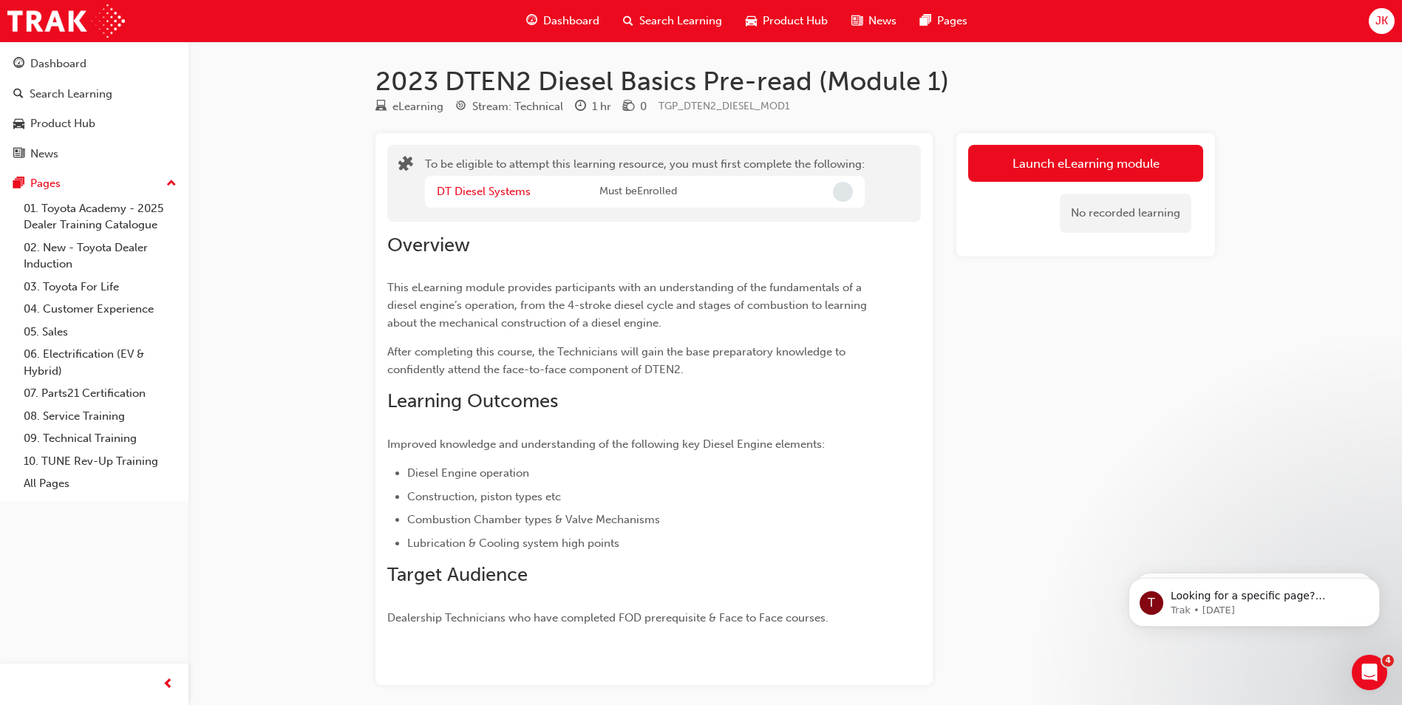
click at [658, 27] on span "Search Learning" at bounding box center [680, 21] width 83 height 17
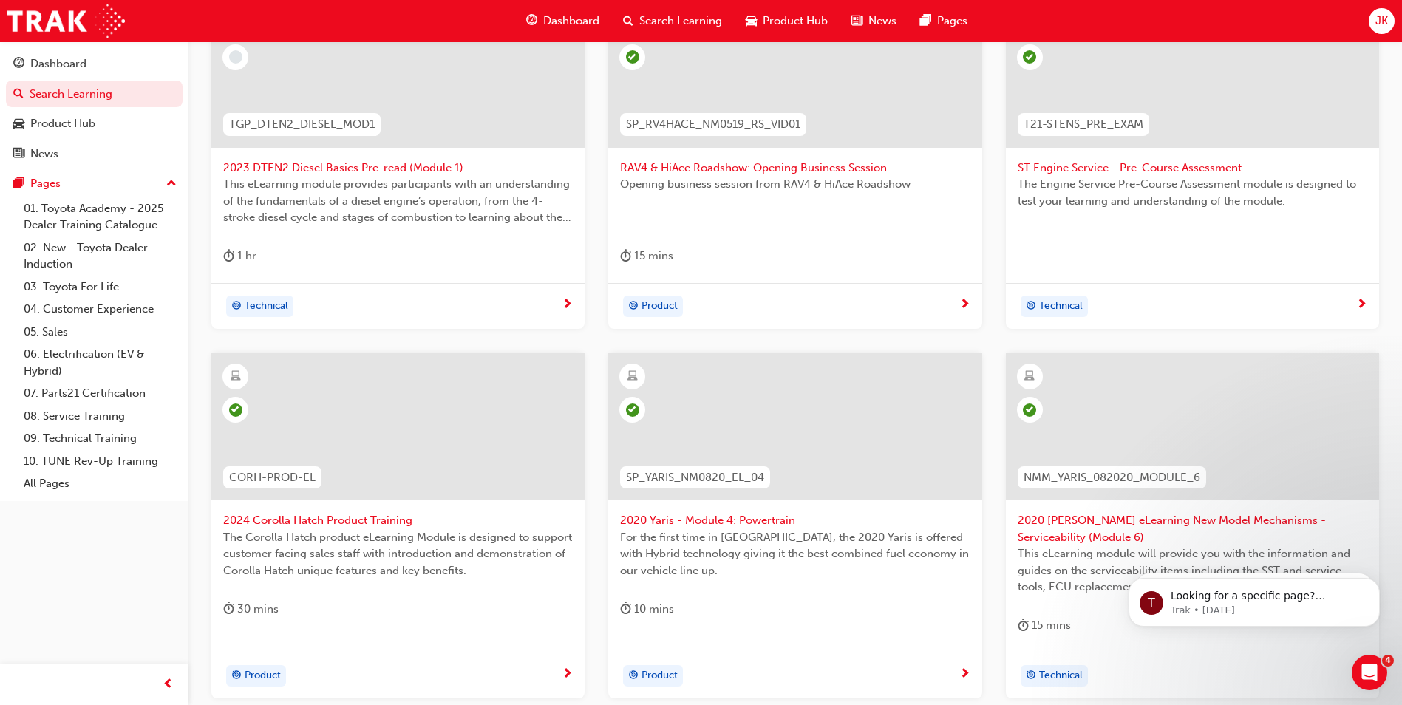
scroll to position [517, 0]
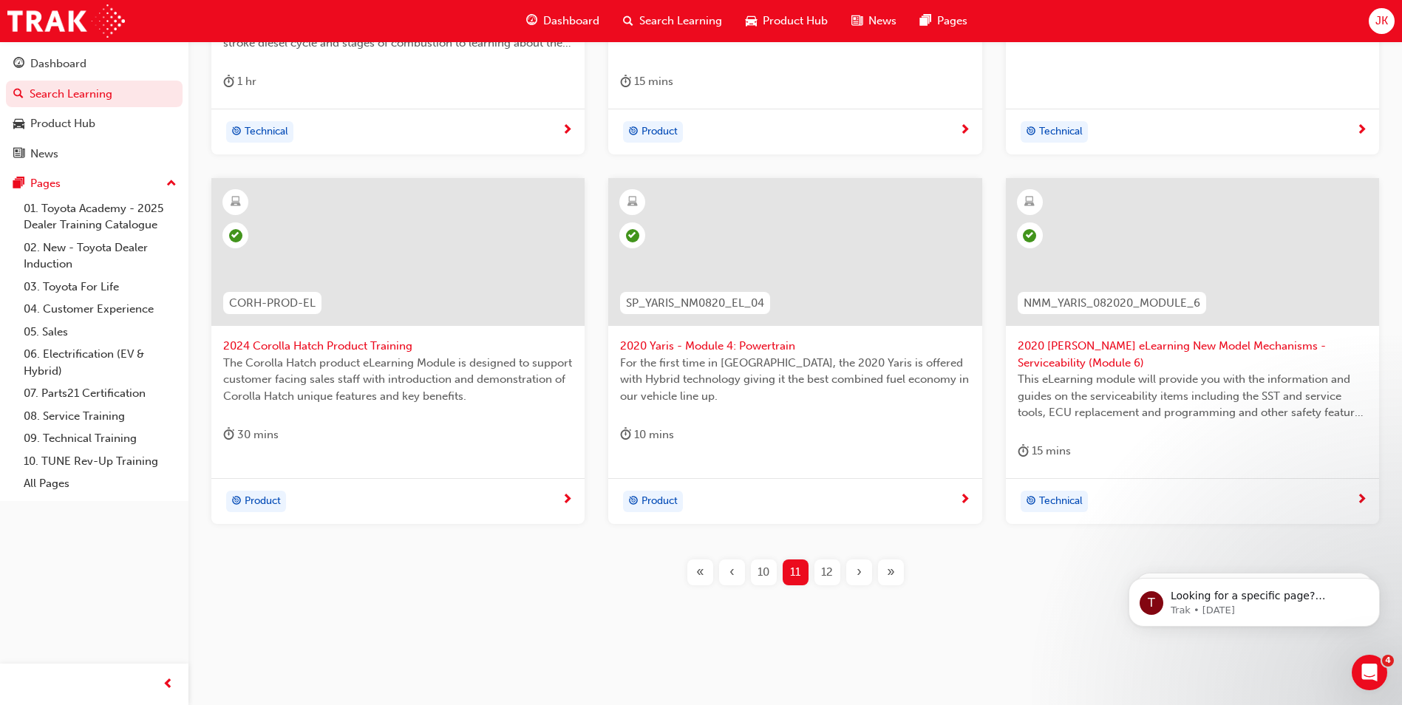
click at [829, 573] on span "12" at bounding box center [827, 572] width 12 height 17
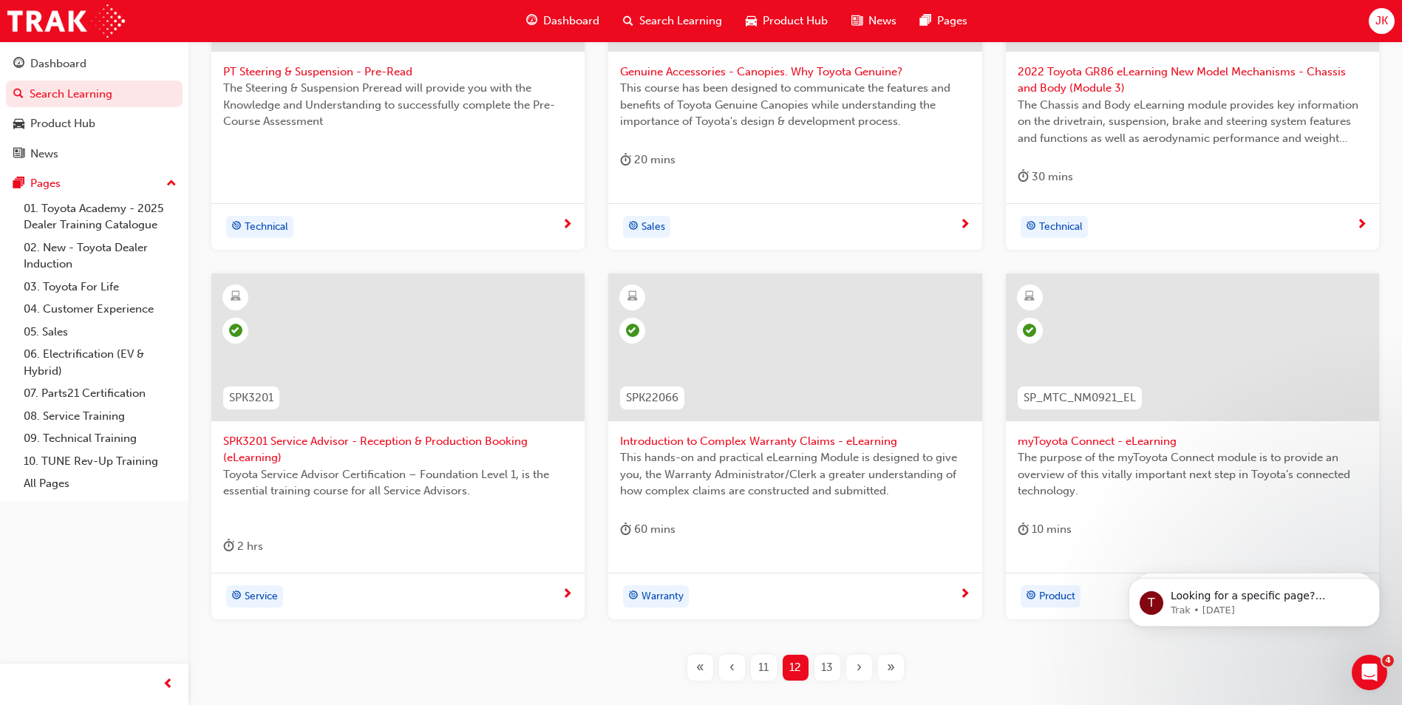
scroll to position [534, 0]
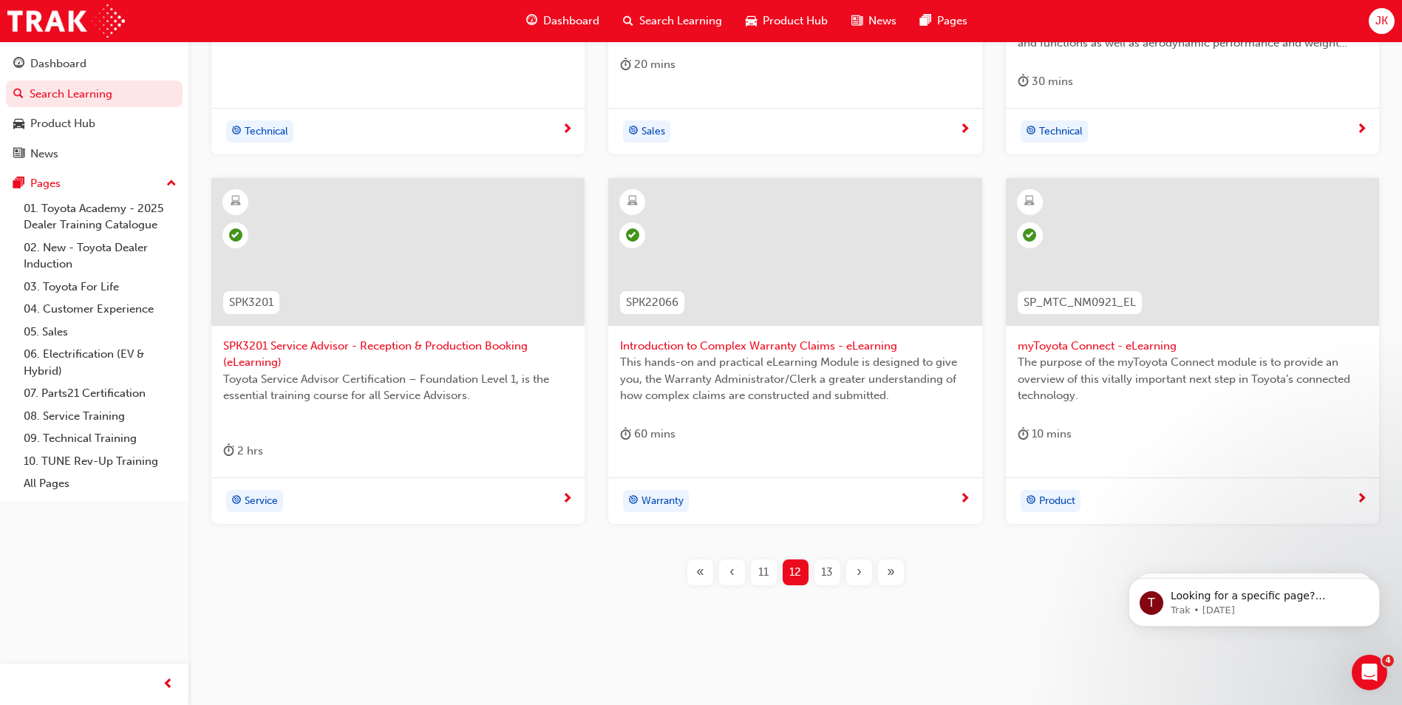
click at [826, 576] on span "13" at bounding box center [827, 572] width 12 height 17
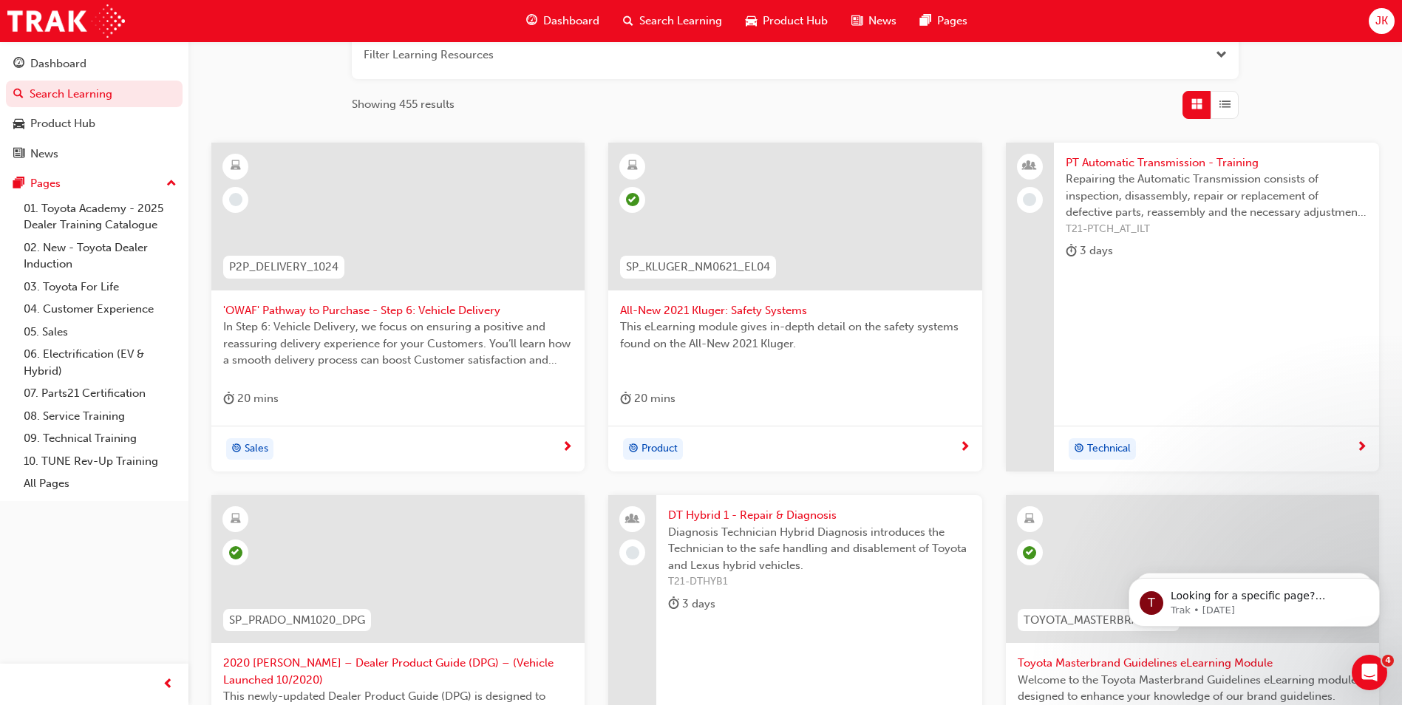
scroll to position [147, 0]
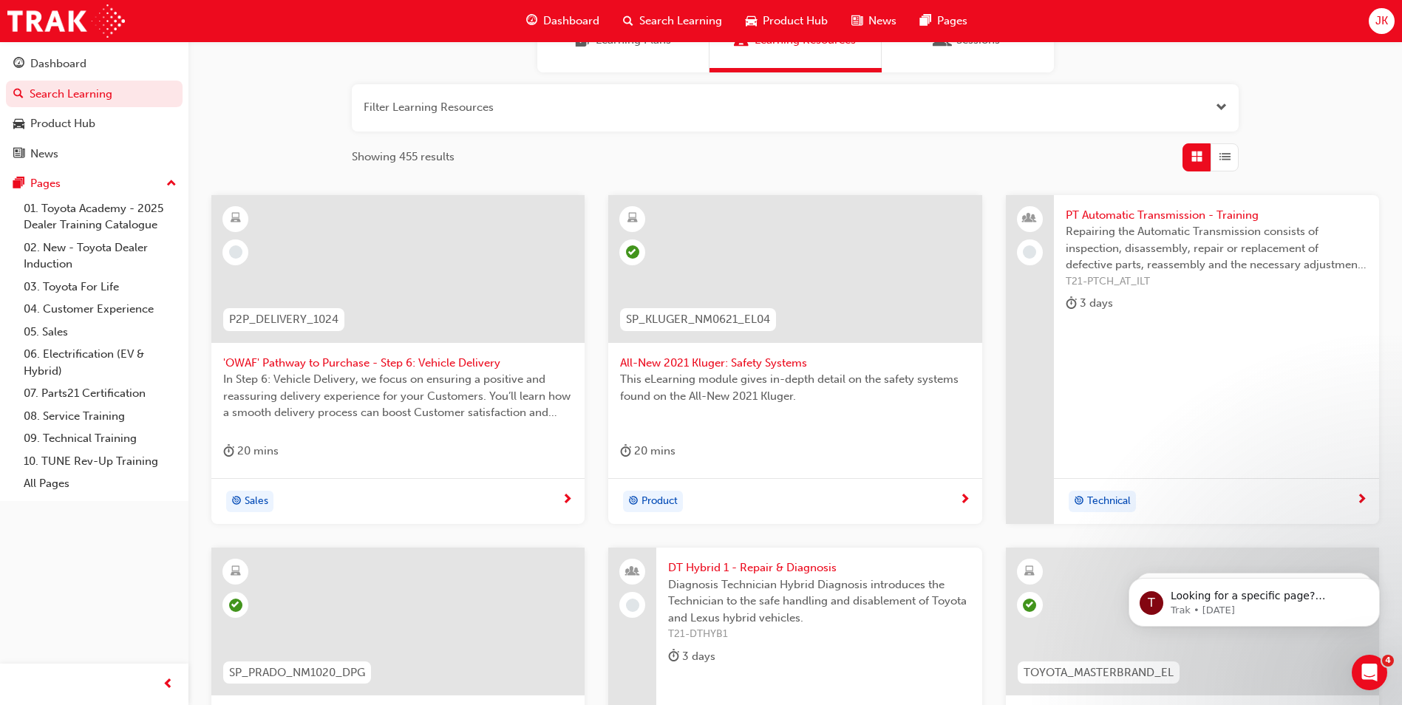
click at [444, 366] on span "'OWAF' Pathway to Purchase - Step 6: Vehicle Delivery" at bounding box center [398, 363] width 350 height 17
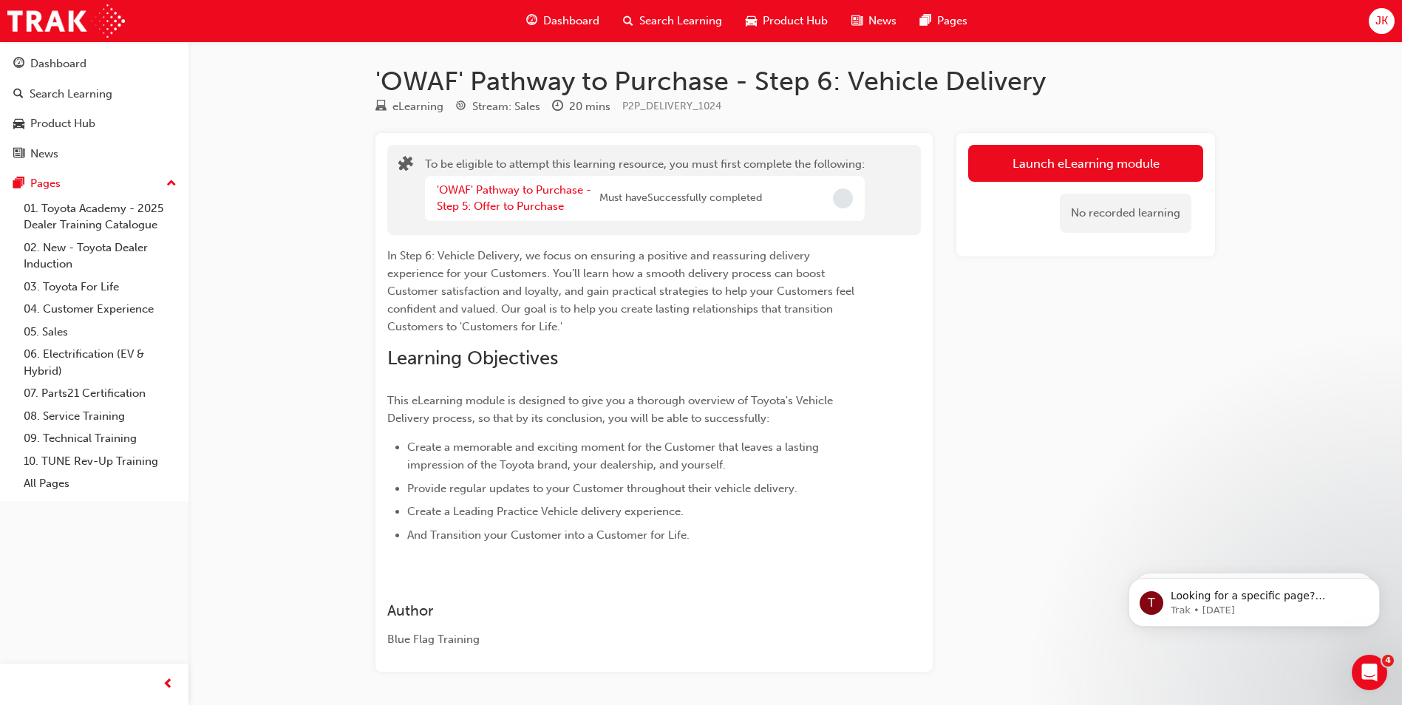
click at [678, 13] on span "Search Learning" at bounding box center [680, 21] width 83 height 17
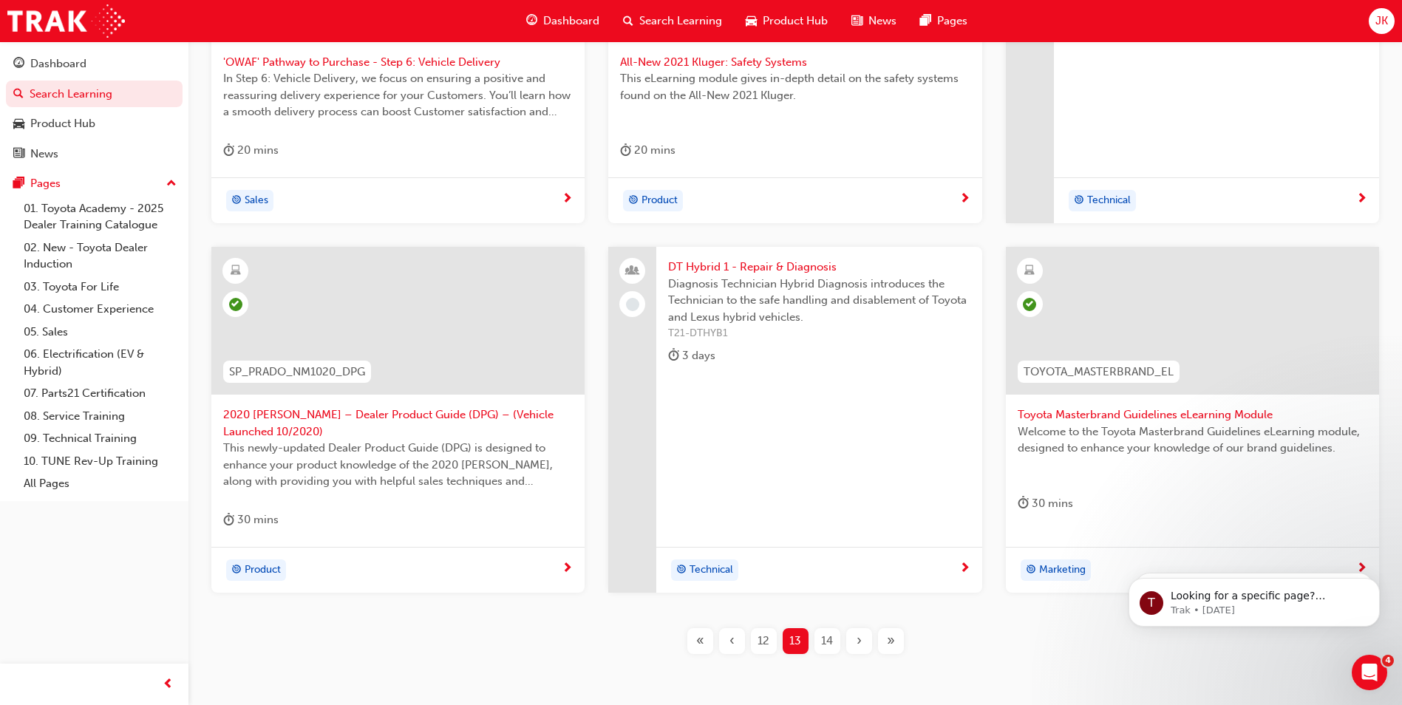
scroll to position [517, 0]
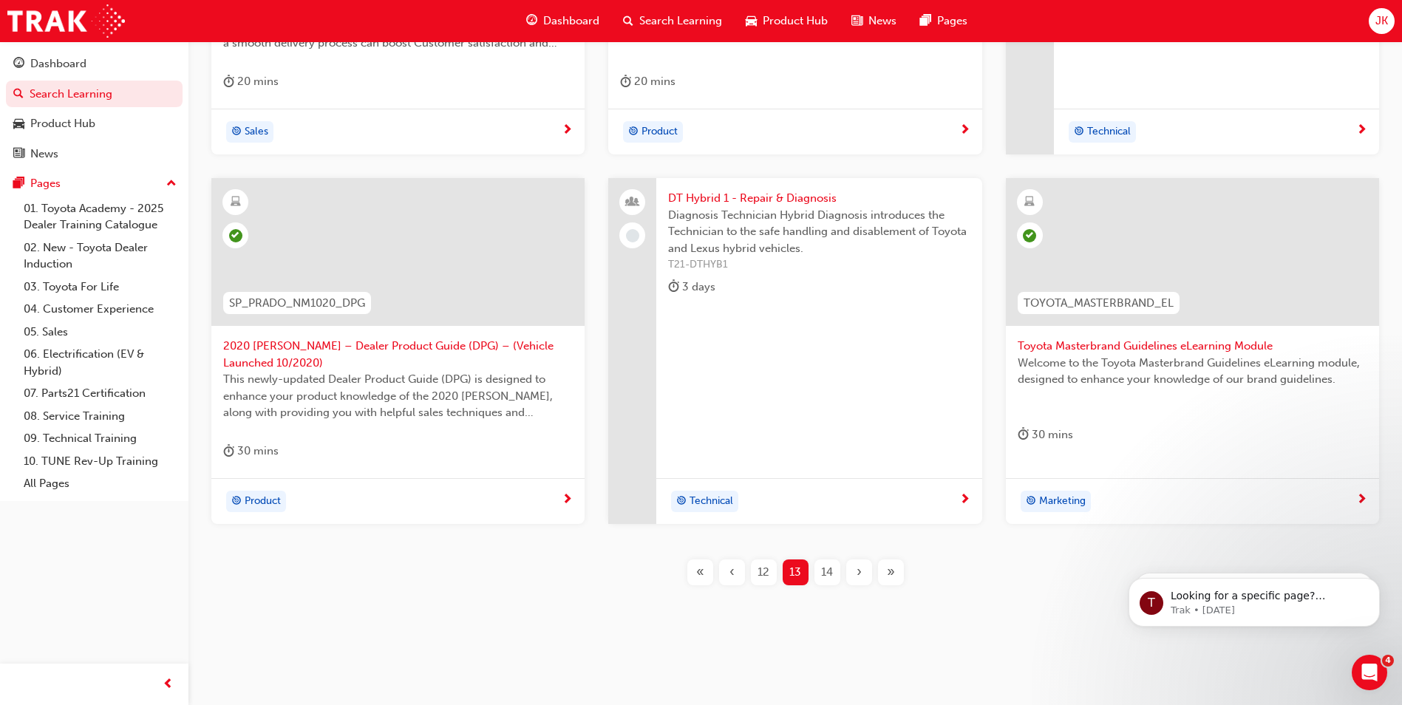
click at [824, 570] on span "14" at bounding box center [827, 572] width 12 height 17
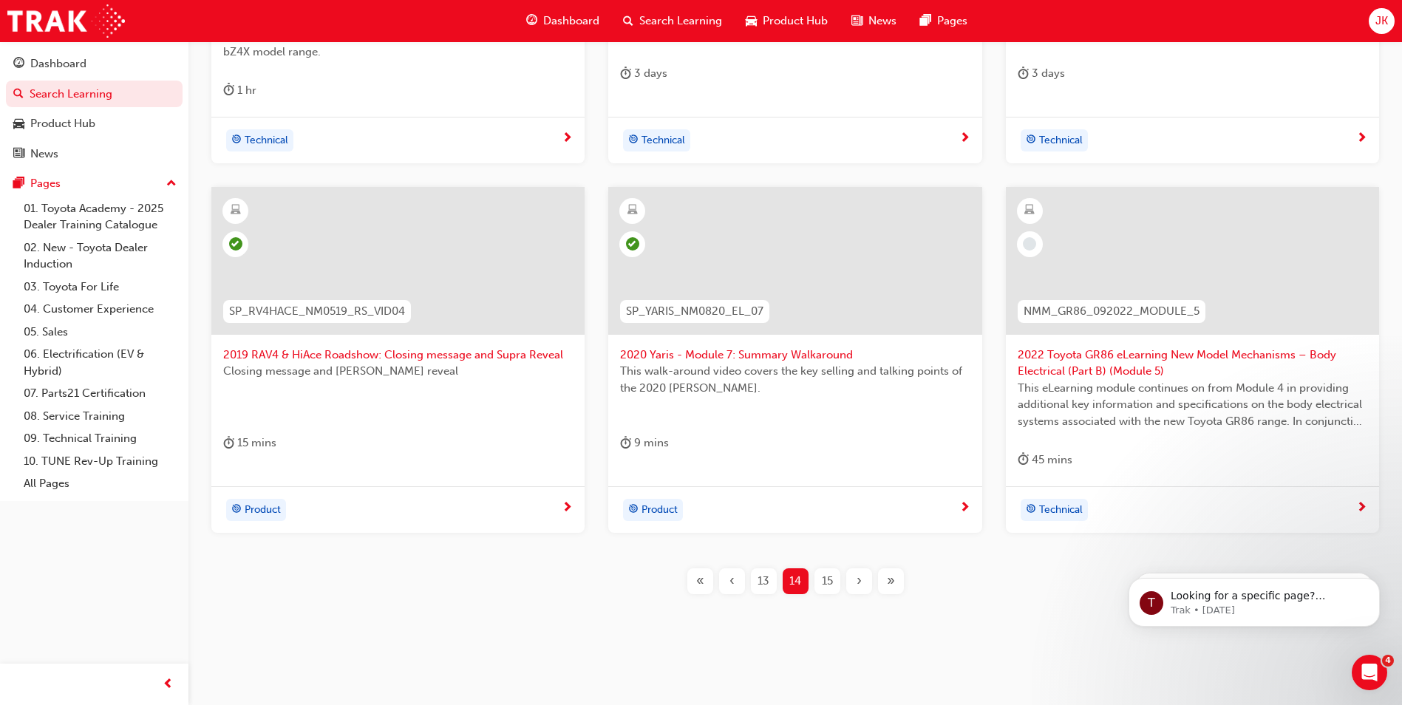
scroll to position [534, 0]
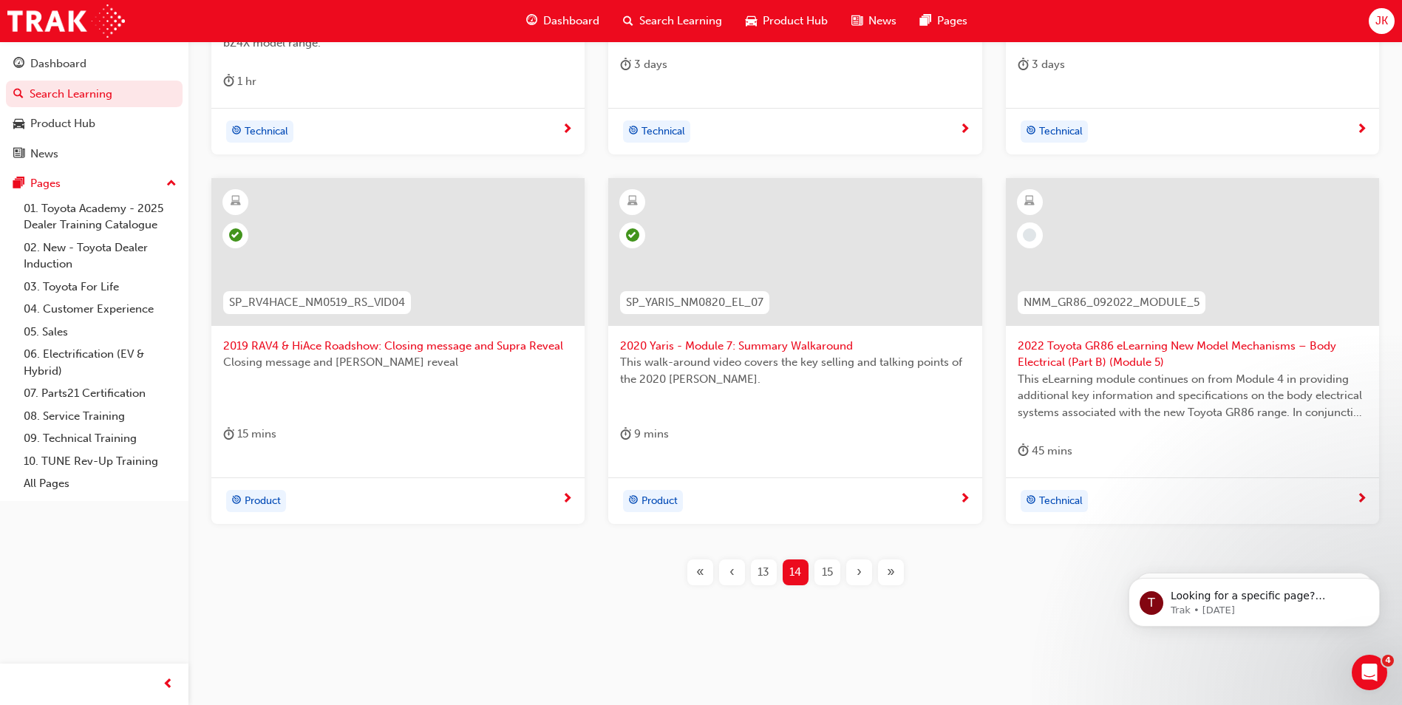
click at [1091, 344] on span "2022 Toyota GR86 eLearning New Model Mechanisms – Body Electrical (Part B) (Mod…" at bounding box center [1193, 354] width 350 height 33
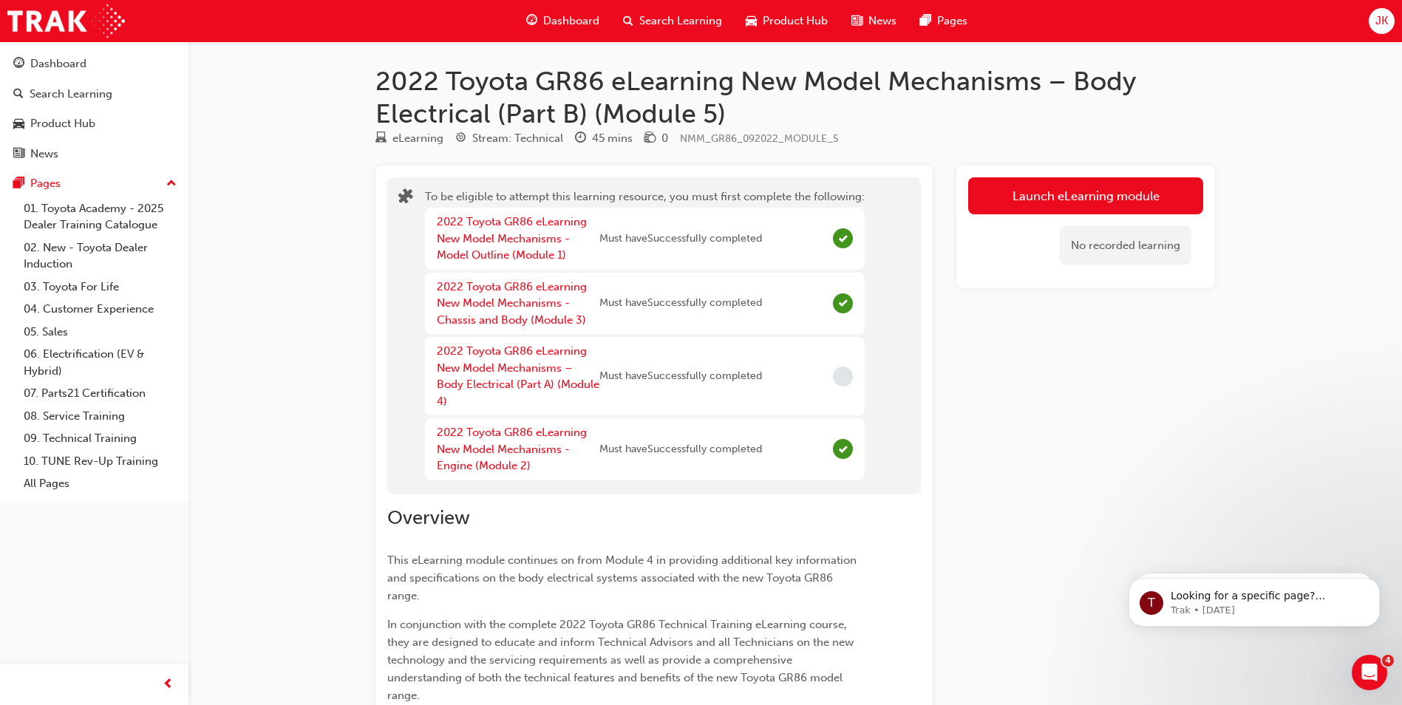
click at [661, 37] on div "Dashboard Search Learning Product Hub News Pages" at bounding box center [746, 21] width 477 height 42
click at [666, 17] on span "Search Learning" at bounding box center [680, 21] width 83 height 17
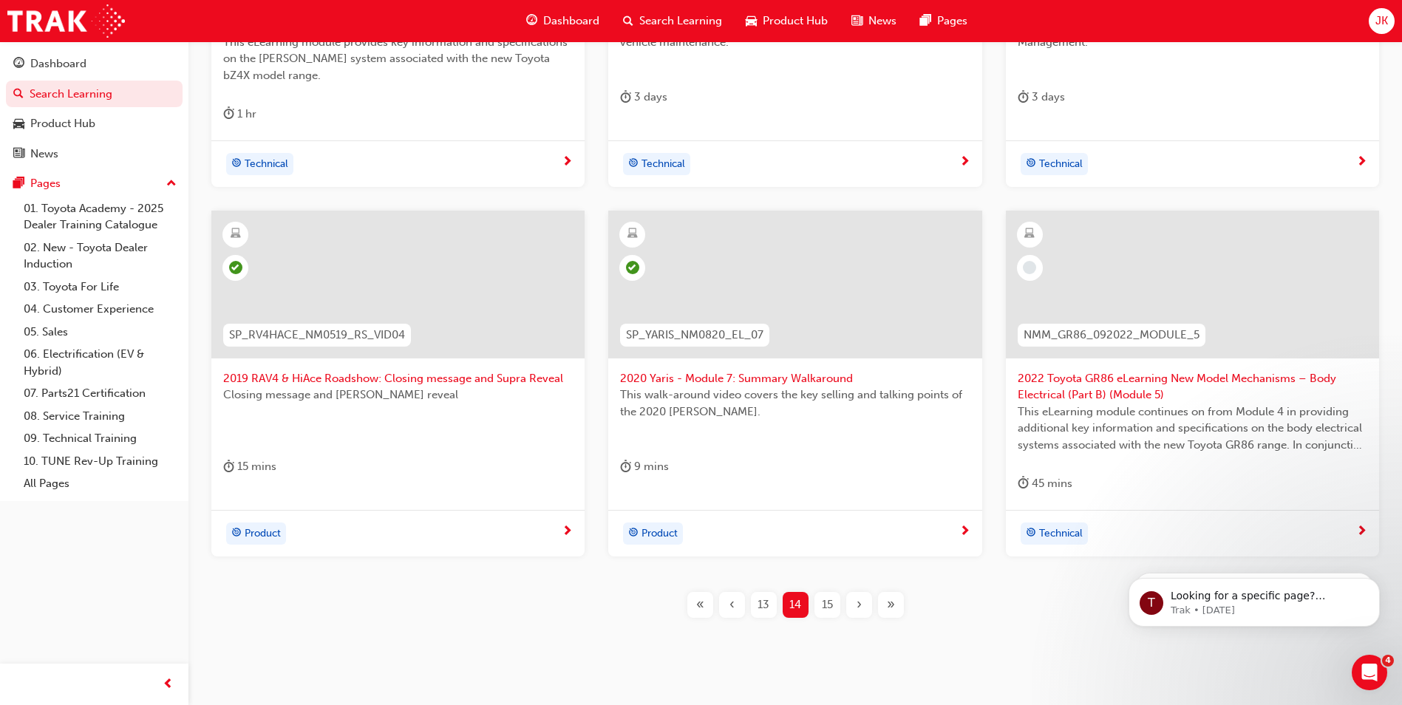
scroll to position [534, 0]
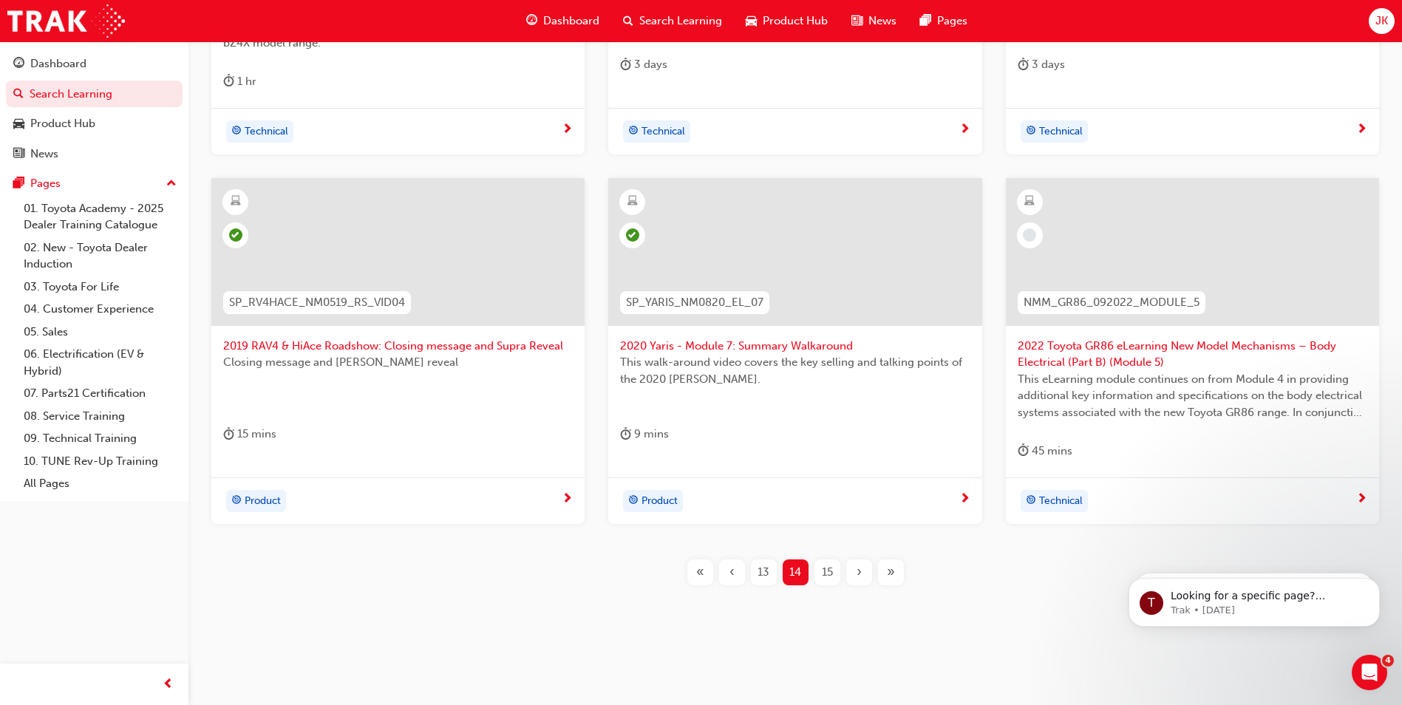
click at [826, 579] on div "15" at bounding box center [827, 572] width 26 height 26
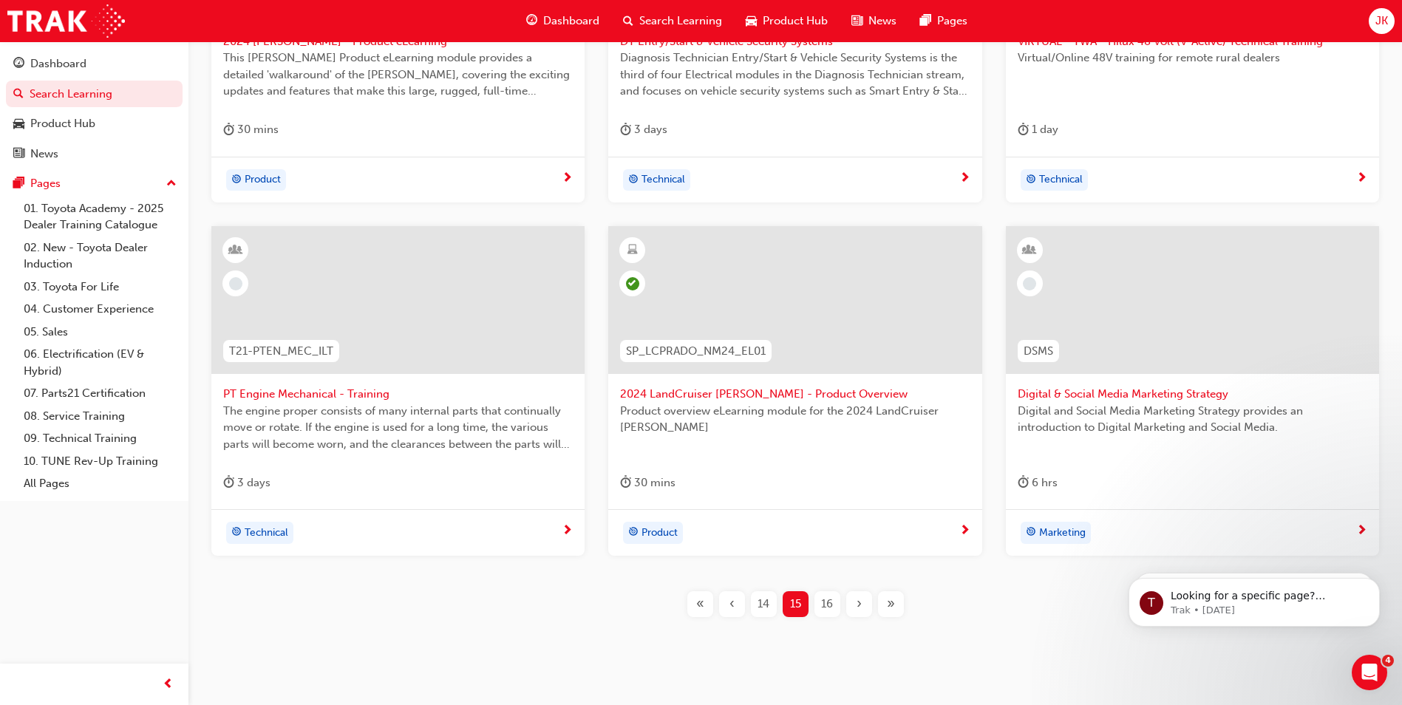
scroll to position [500, 0]
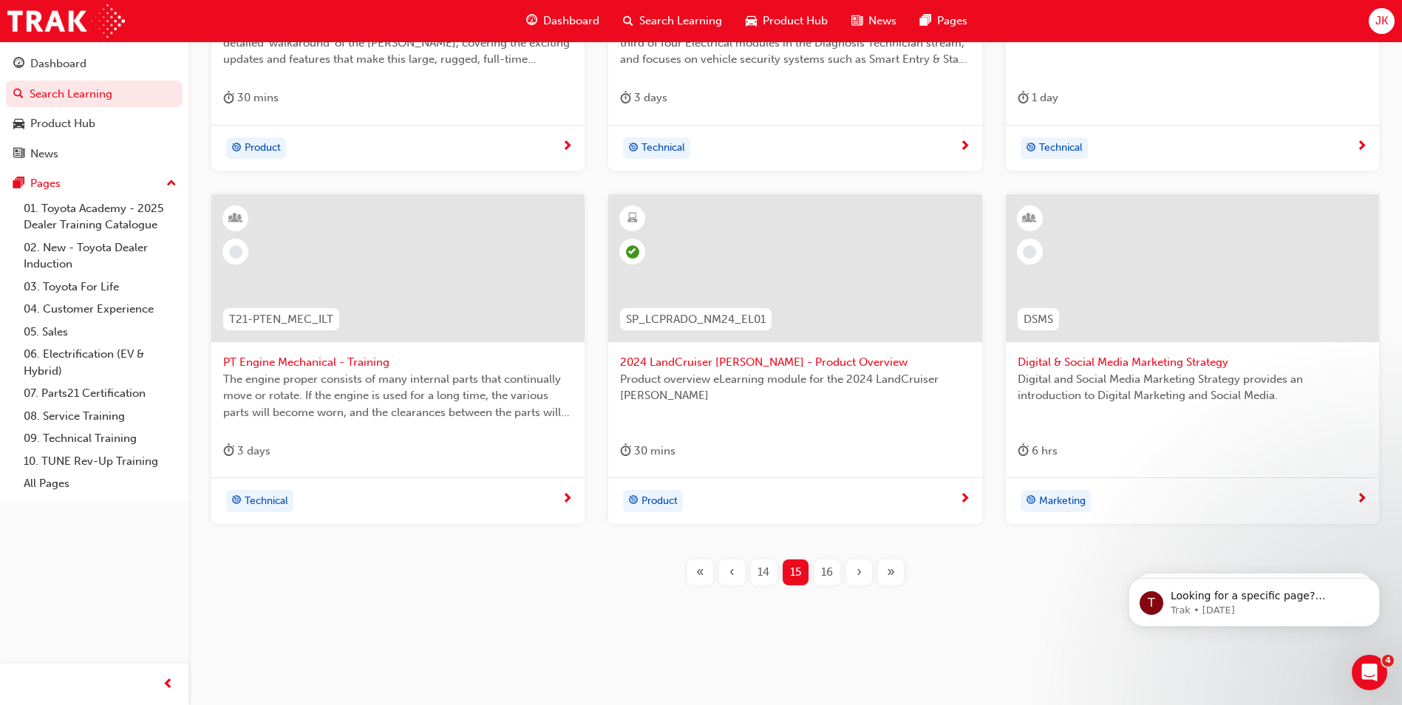
click at [834, 571] on div "16" at bounding box center [827, 572] width 26 height 26
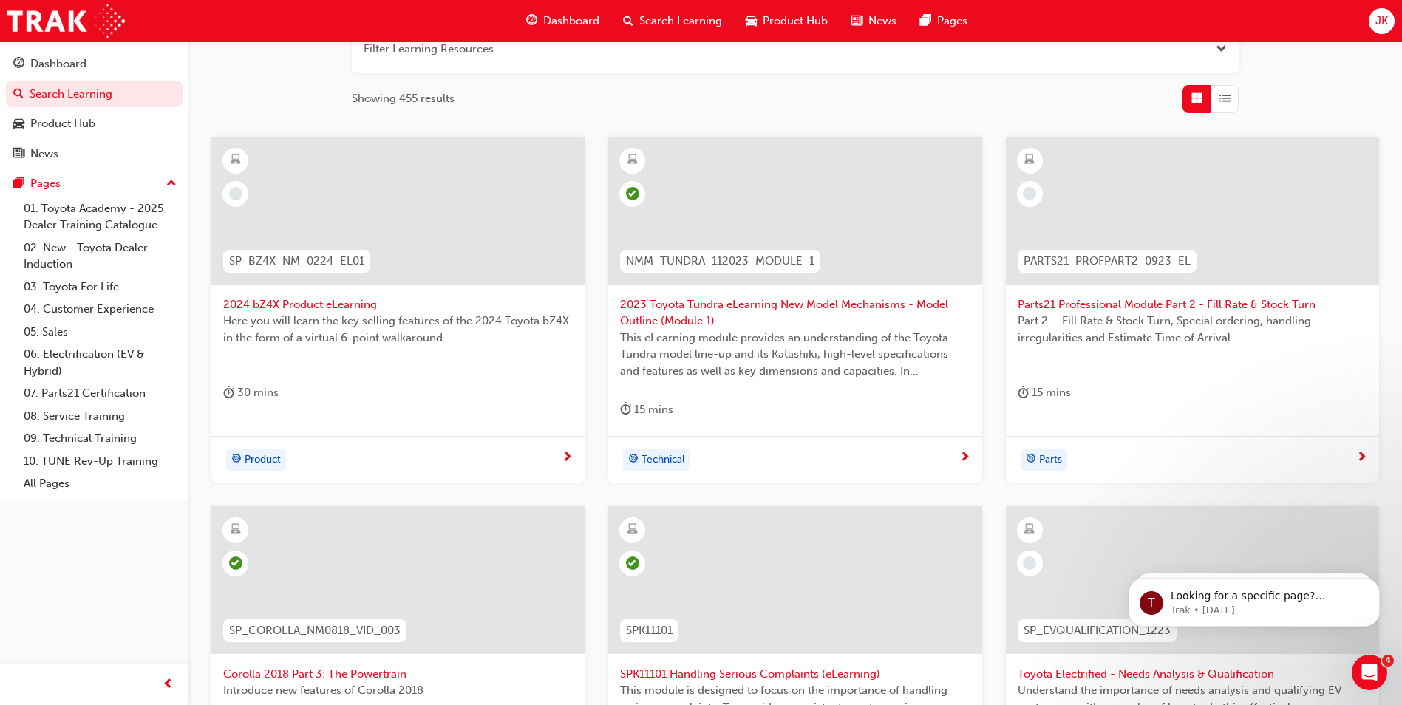
scroll to position [205, 0]
click at [326, 305] on span "2024 bZ4X Product eLearning" at bounding box center [398, 305] width 350 height 17
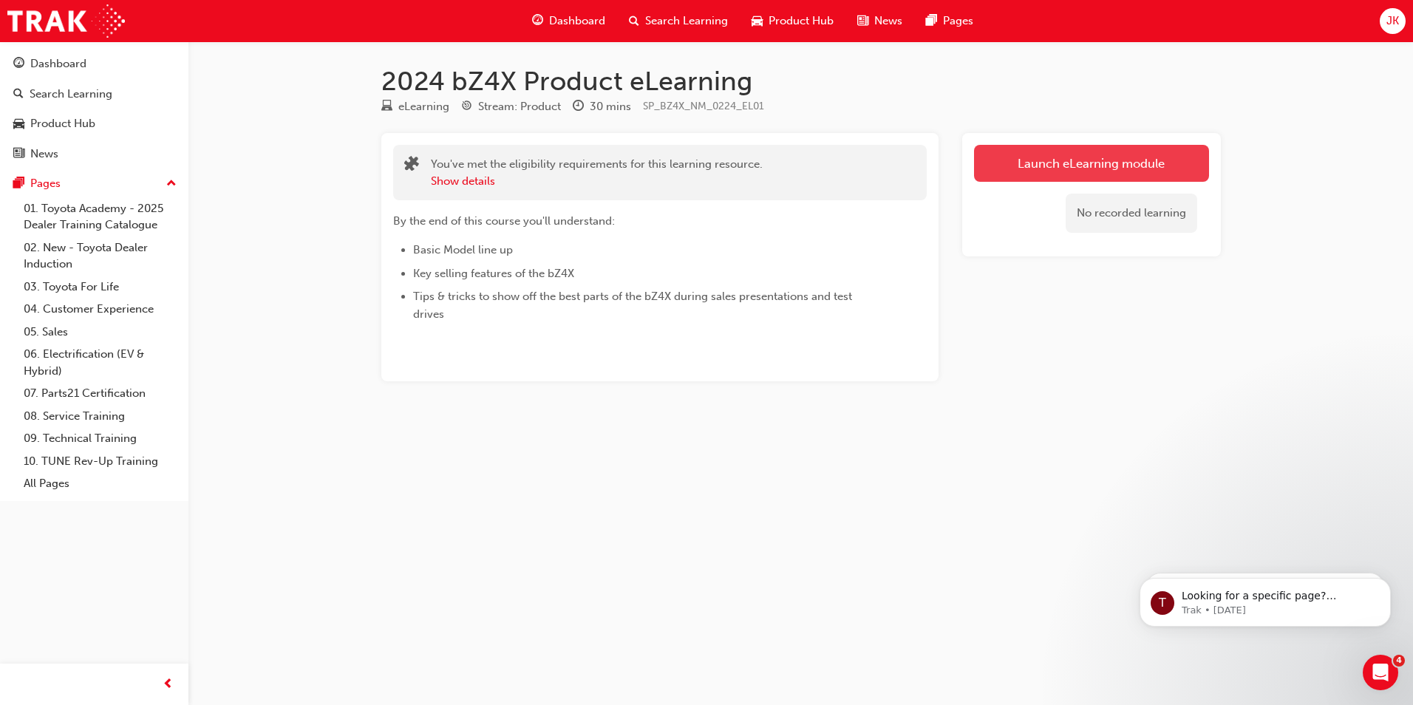
click at [1136, 175] on link "Launch eLearning module" at bounding box center [1091, 163] width 235 height 37
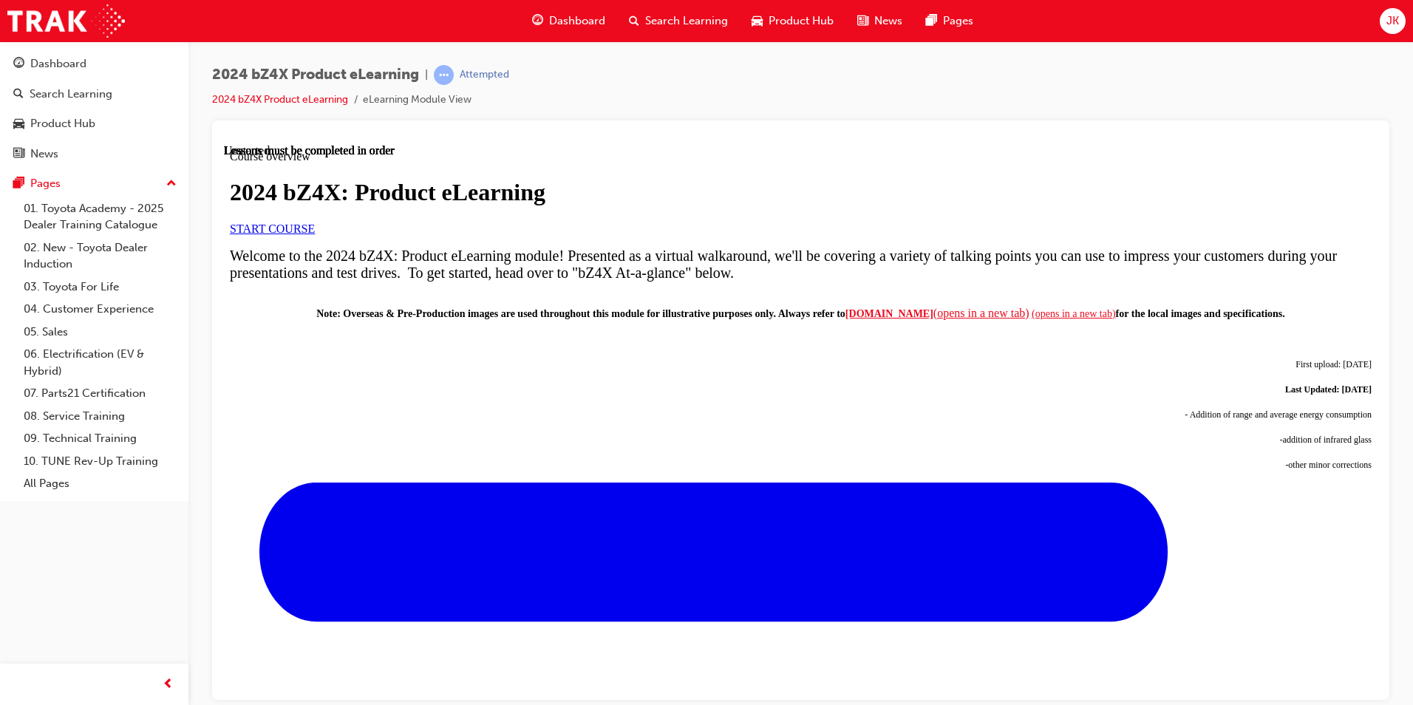
scroll to position [74, 0]
click at [315, 234] on span "START COURSE" at bounding box center [272, 228] width 85 height 13
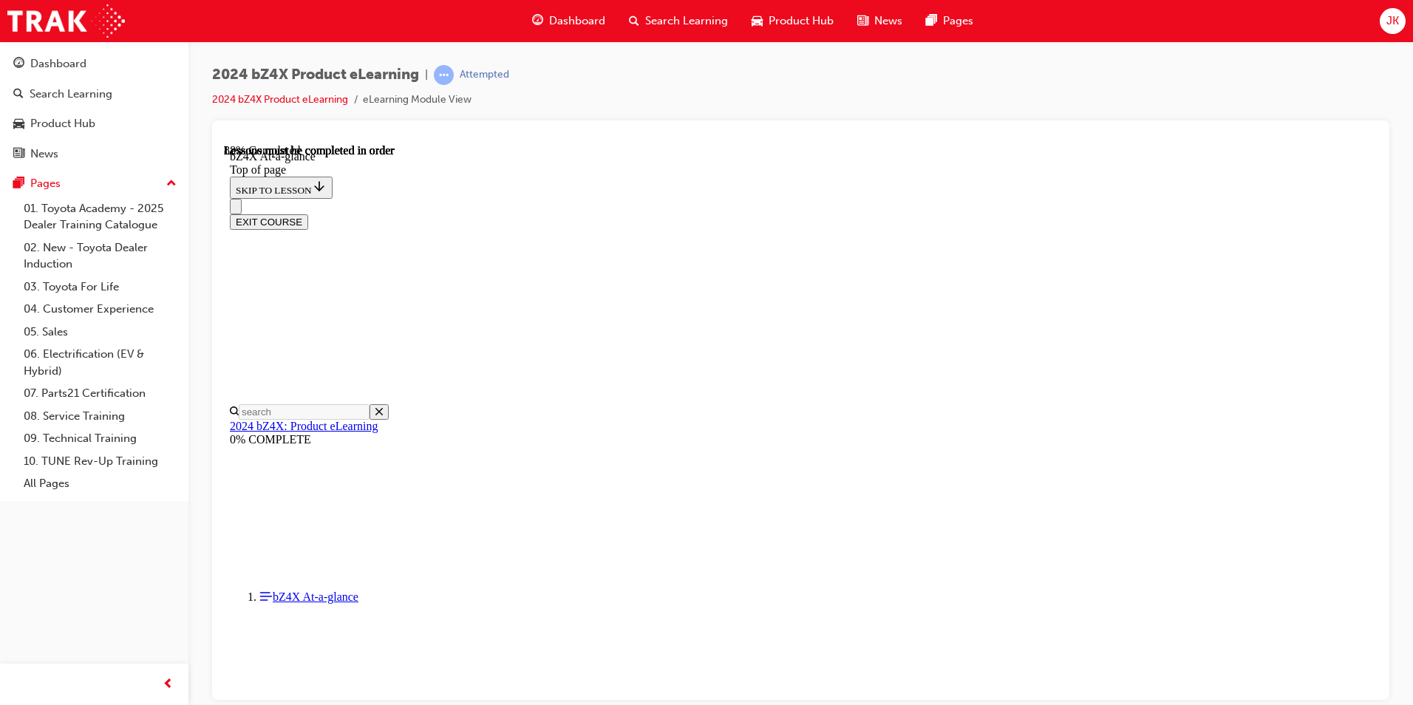
scroll to position [2156, 0]
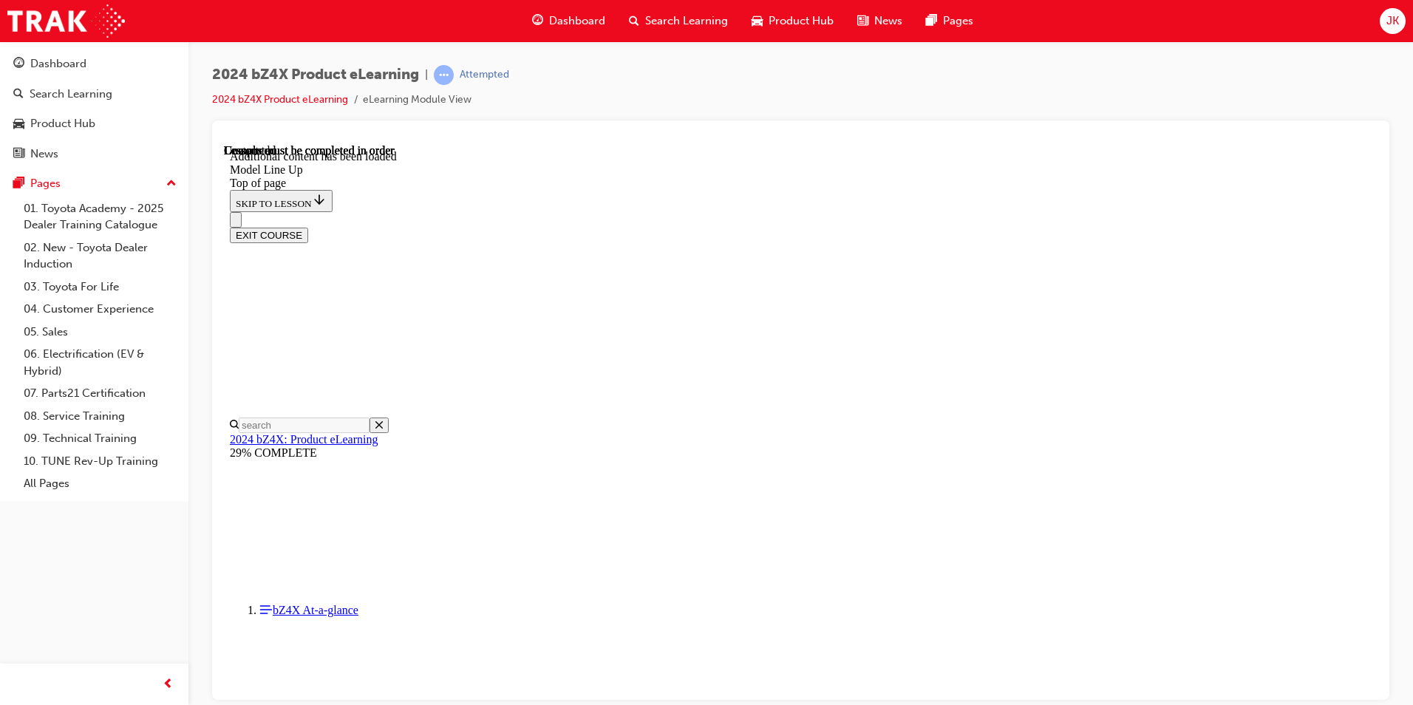
scroll to position [2920, 0]
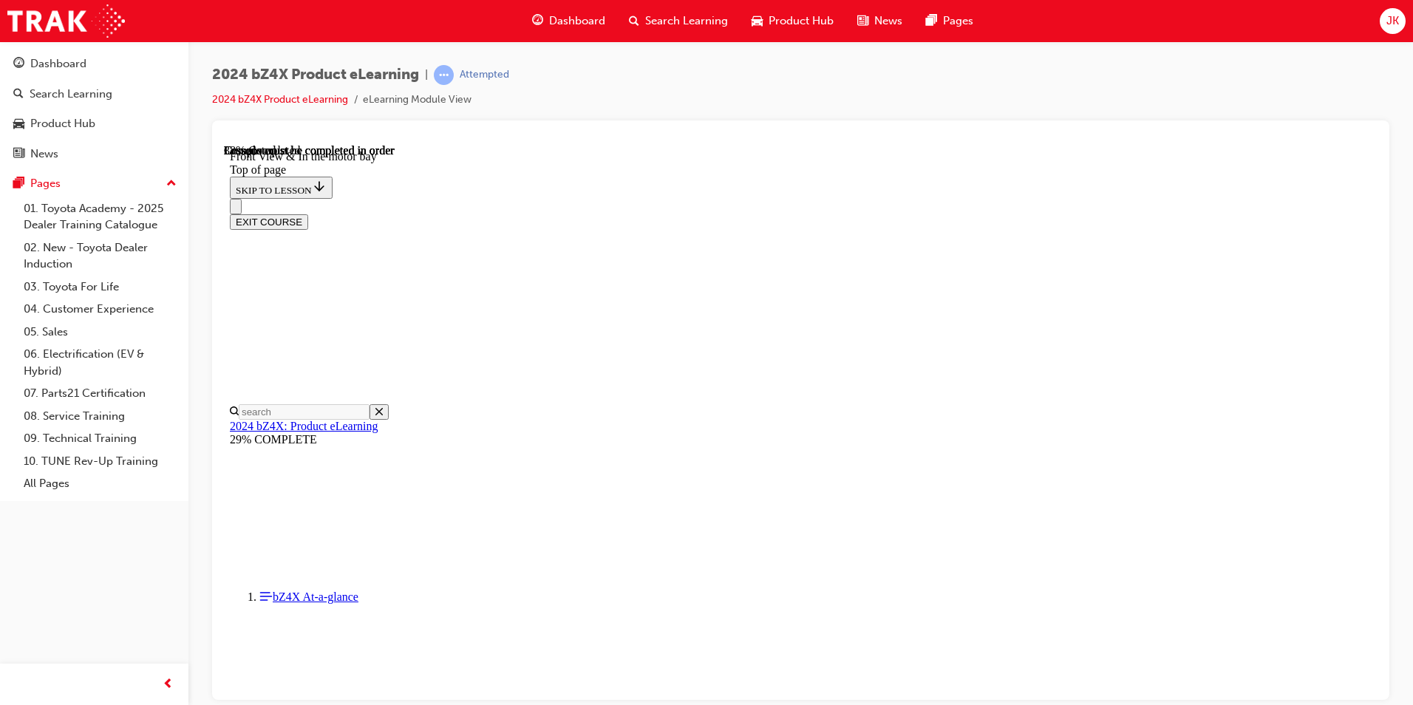
scroll to position [2195, 0]
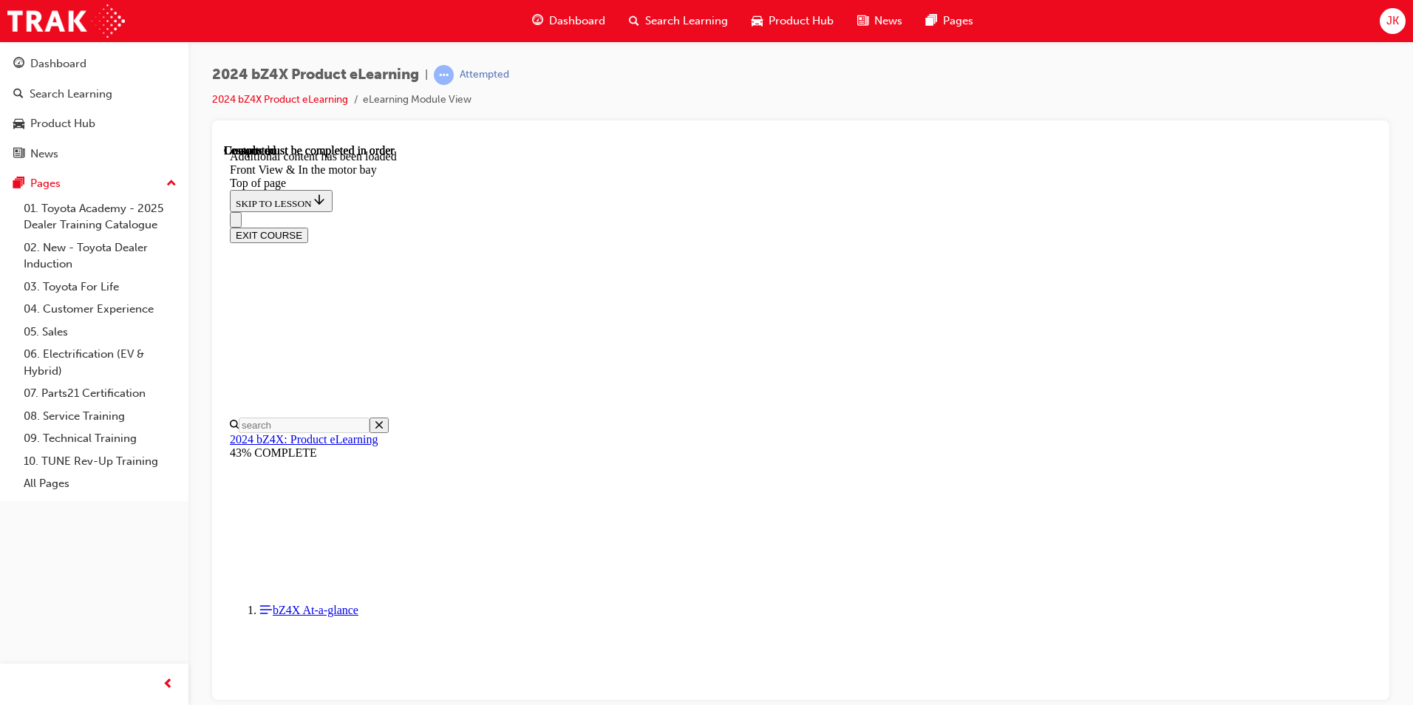
scroll to position [2547, 0]
drag, startPoint x: 811, startPoint y: 361, endPoint x: 853, endPoint y: 427, distance: 78.7
drag, startPoint x: 794, startPoint y: 355, endPoint x: 842, endPoint y: 358, distance: 48.9
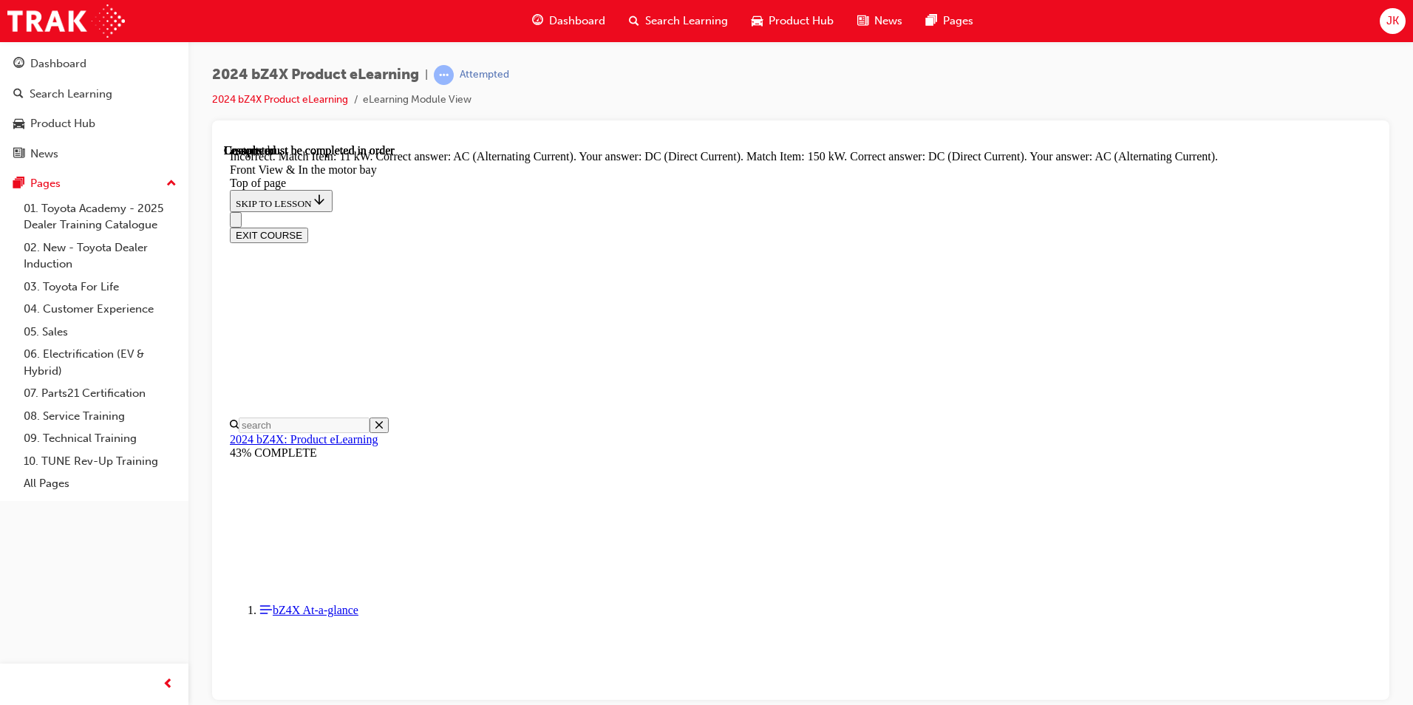
drag, startPoint x: 834, startPoint y: 369, endPoint x: 861, endPoint y: 371, distance: 26.7
drag, startPoint x: 819, startPoint y: 400, endPoint x: 881, endPoint y: 398, distance: 62.1
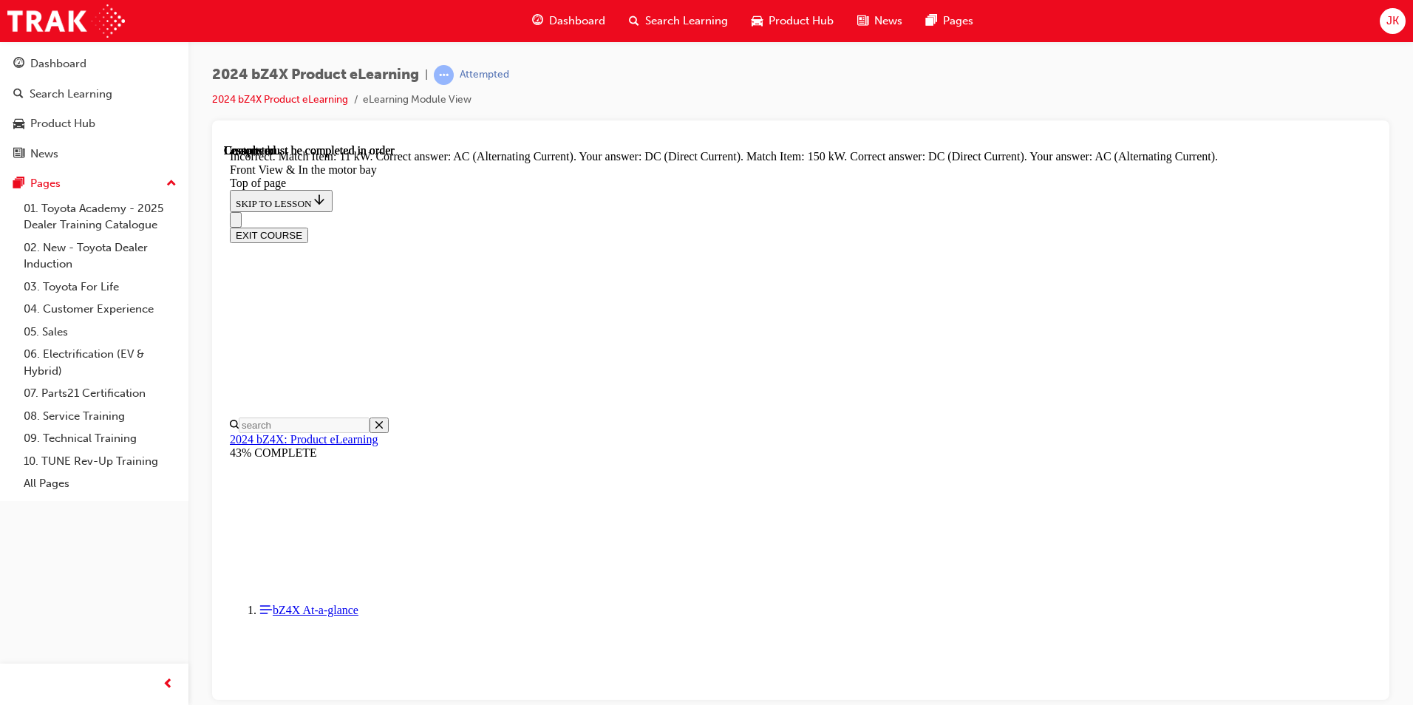
drag, startPoint x: 903, startPoint y: 689, endPoint x: 896, endPoint y: 681, distance: 11.1
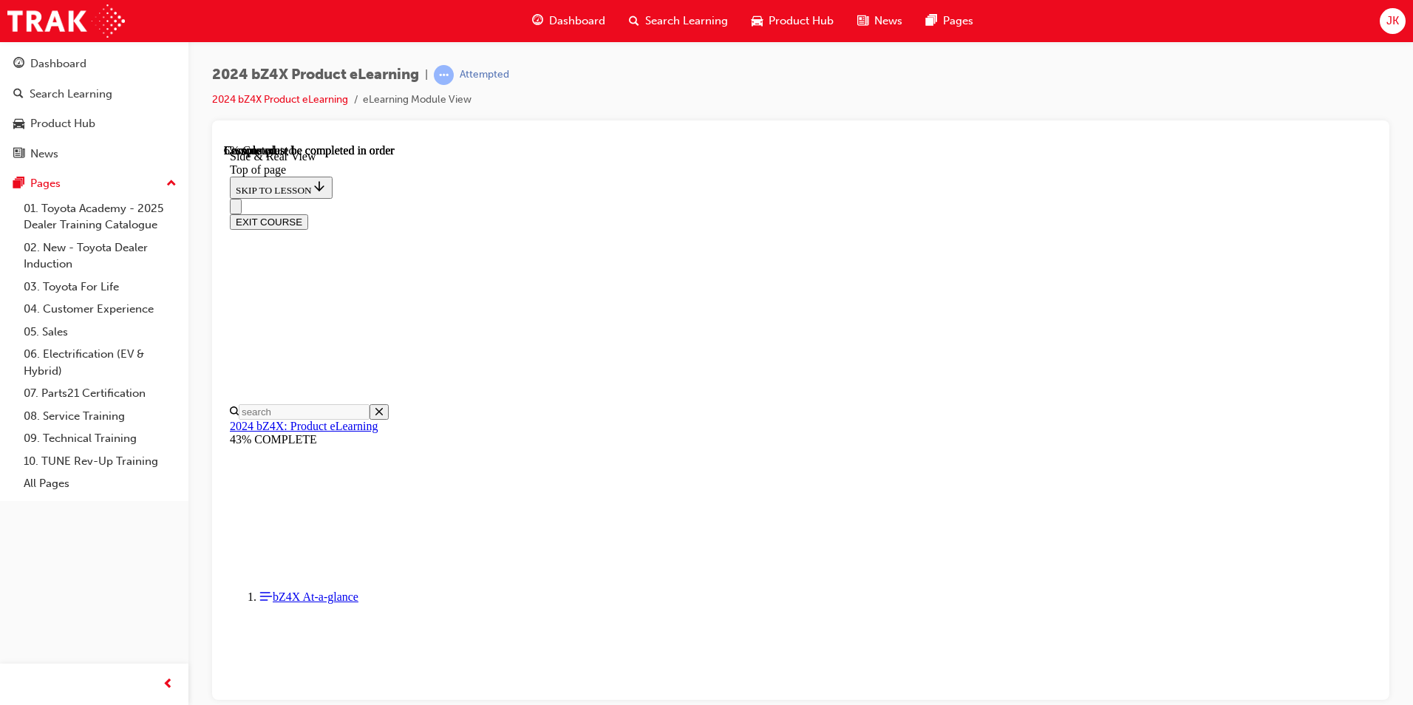
scroll to position [489, 0]
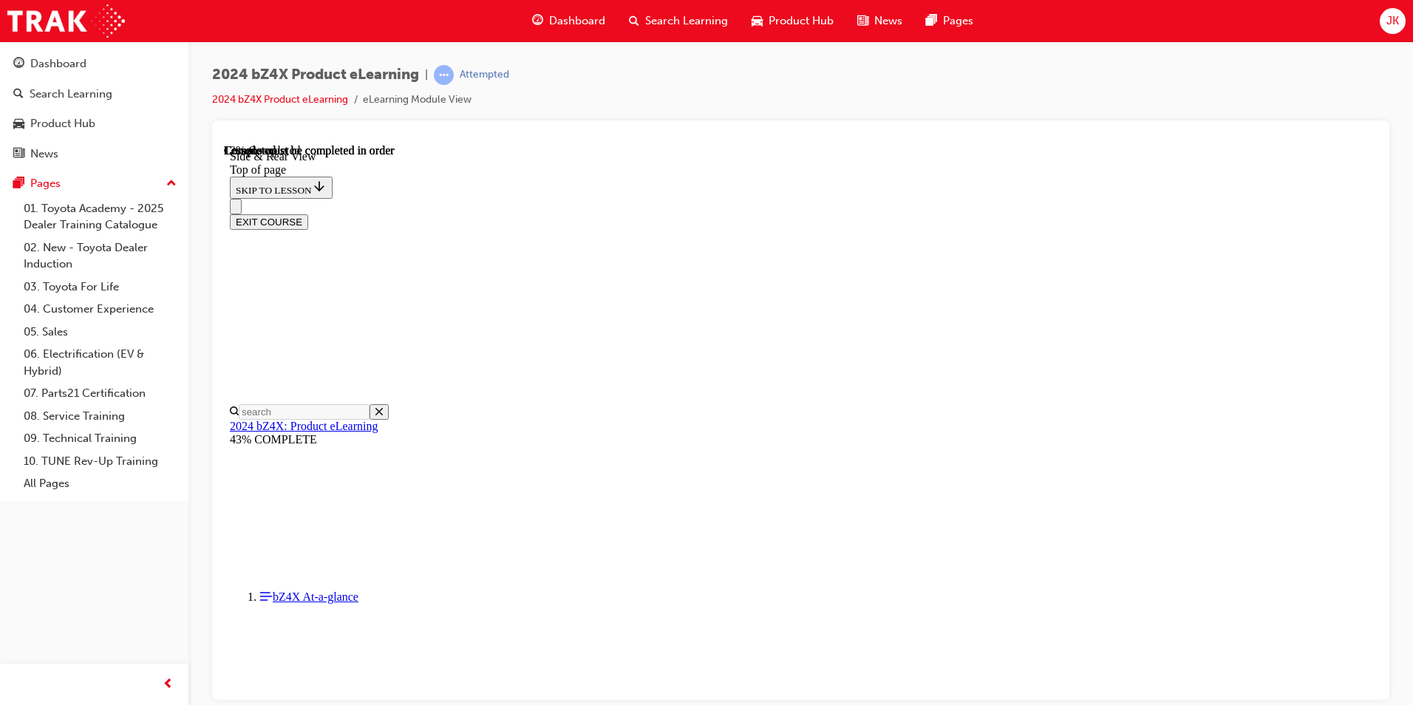
scroll to position [462, 0]
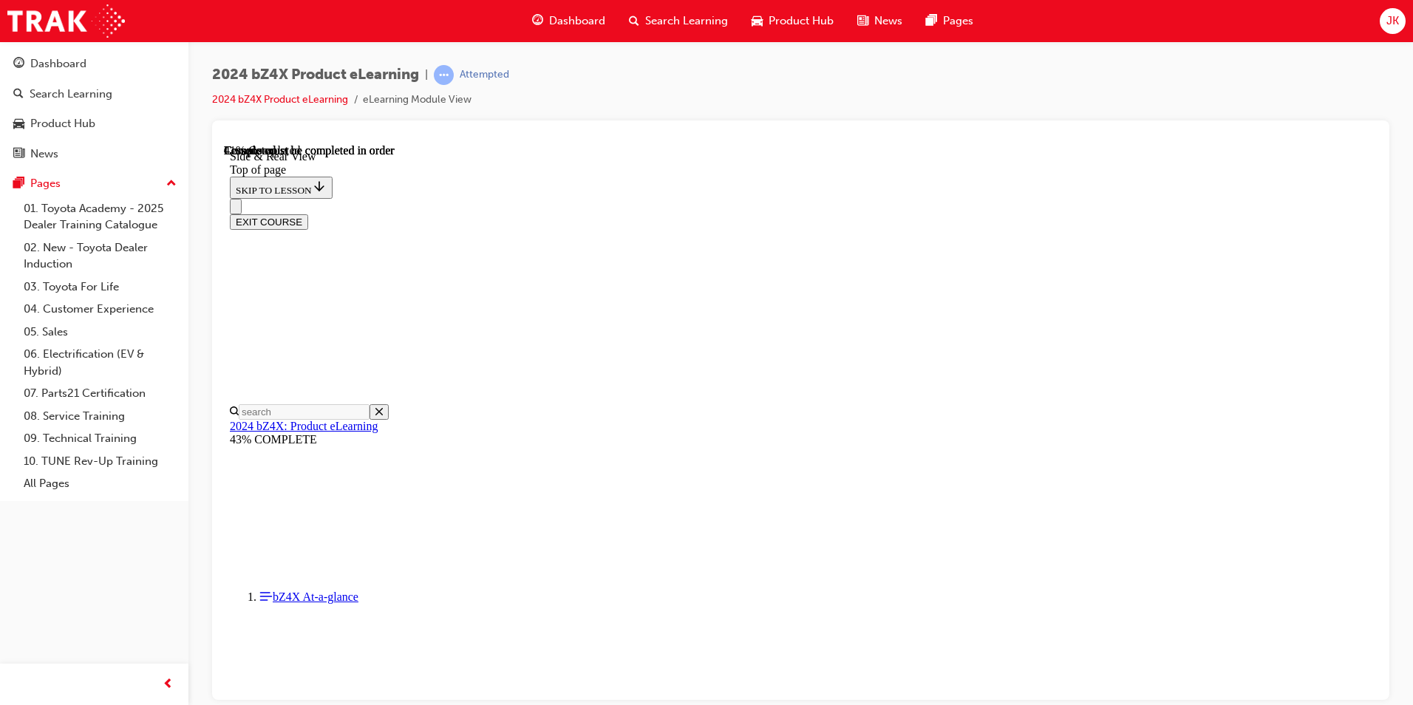
drag, startPoint x: 644, startPoint y: 647, endPoint x: 656, endPoint y: 650, distance: 12.4
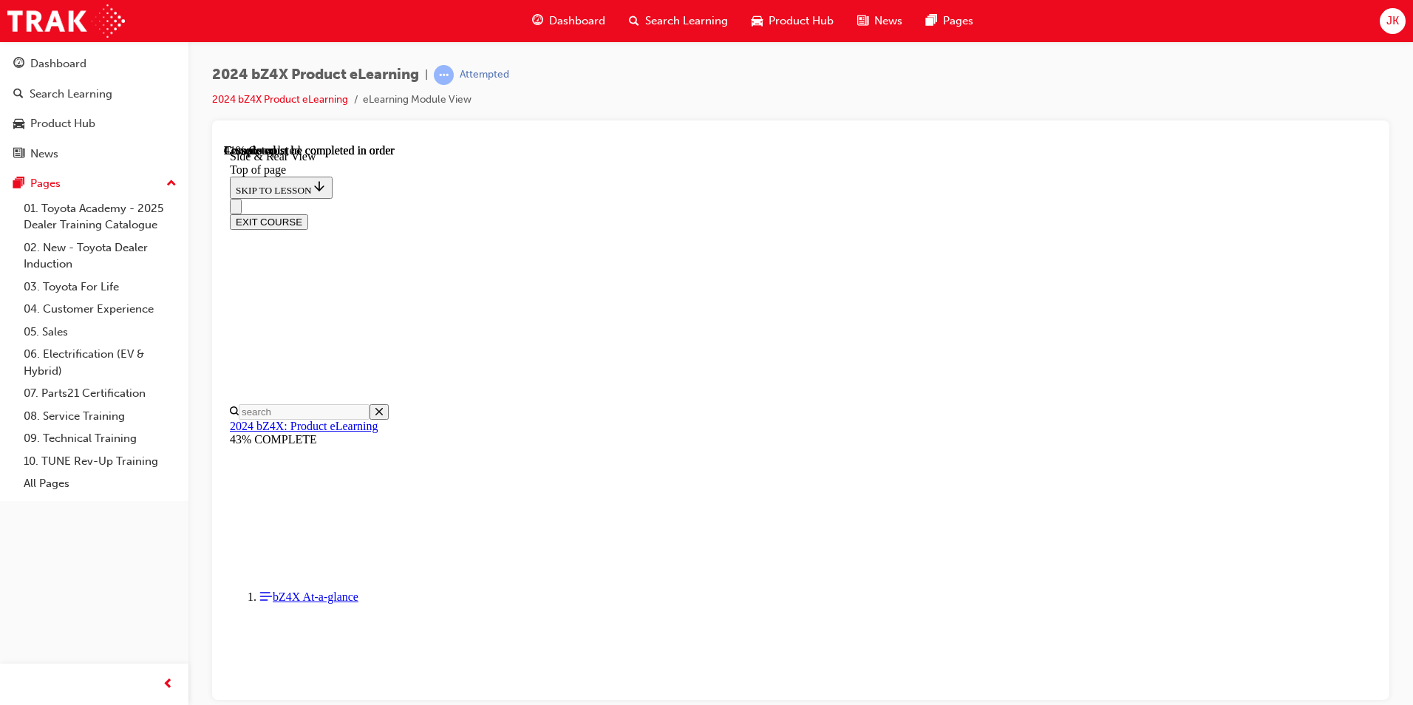
scroll to position [2068, 0]
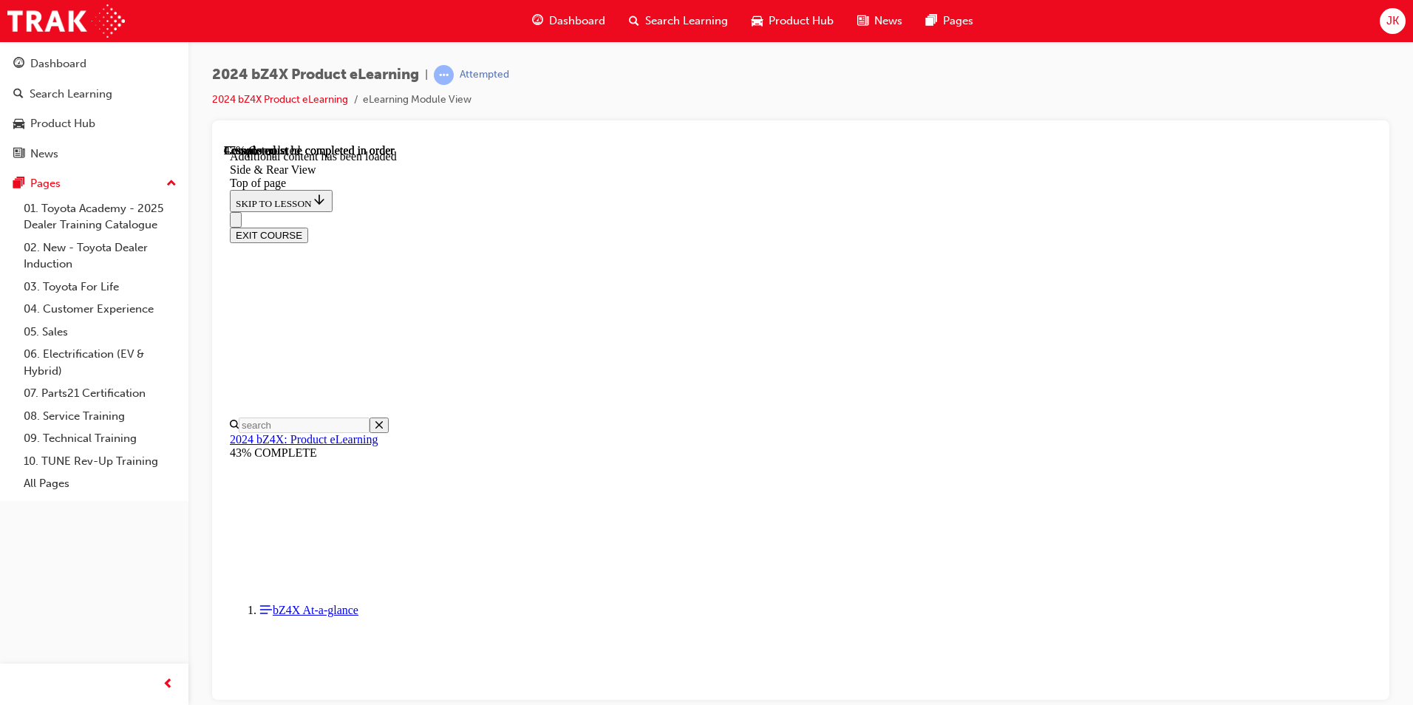
scroll to position [2467, 0]
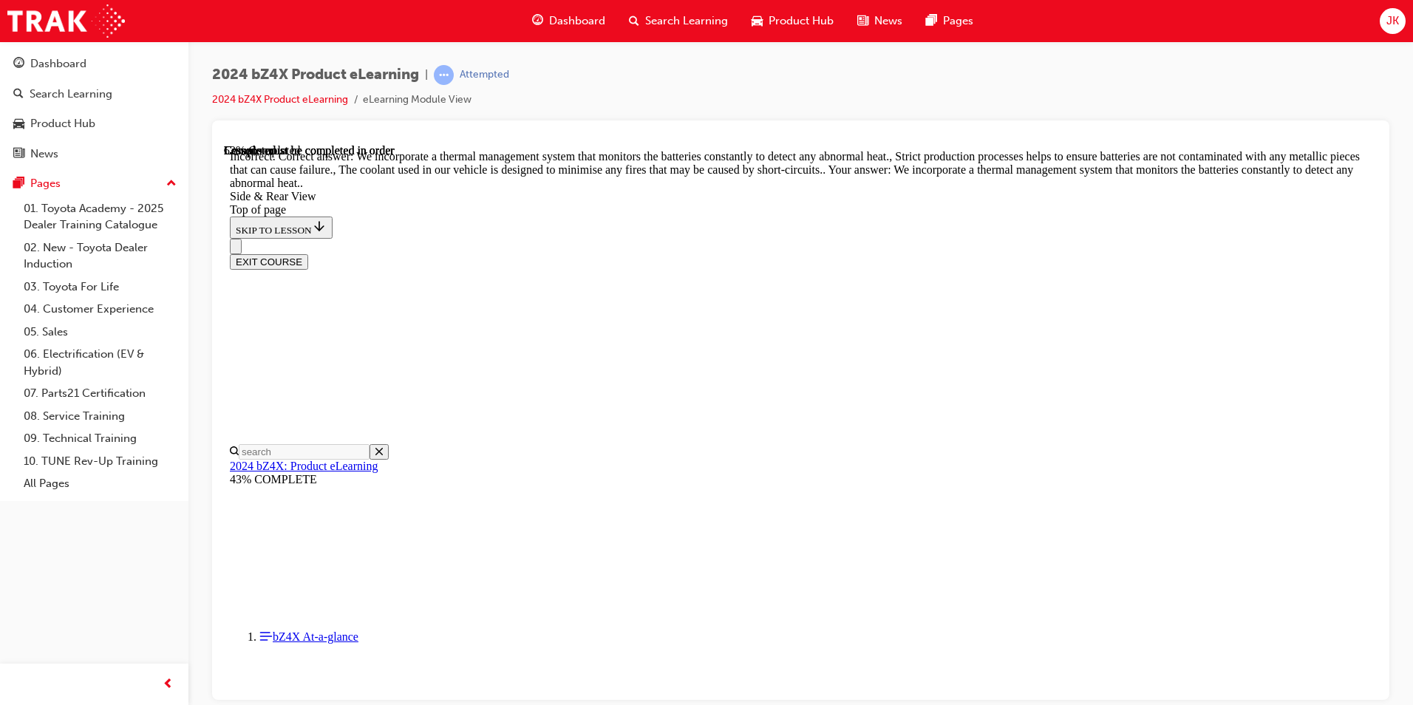
scroll to position [2763, 0]
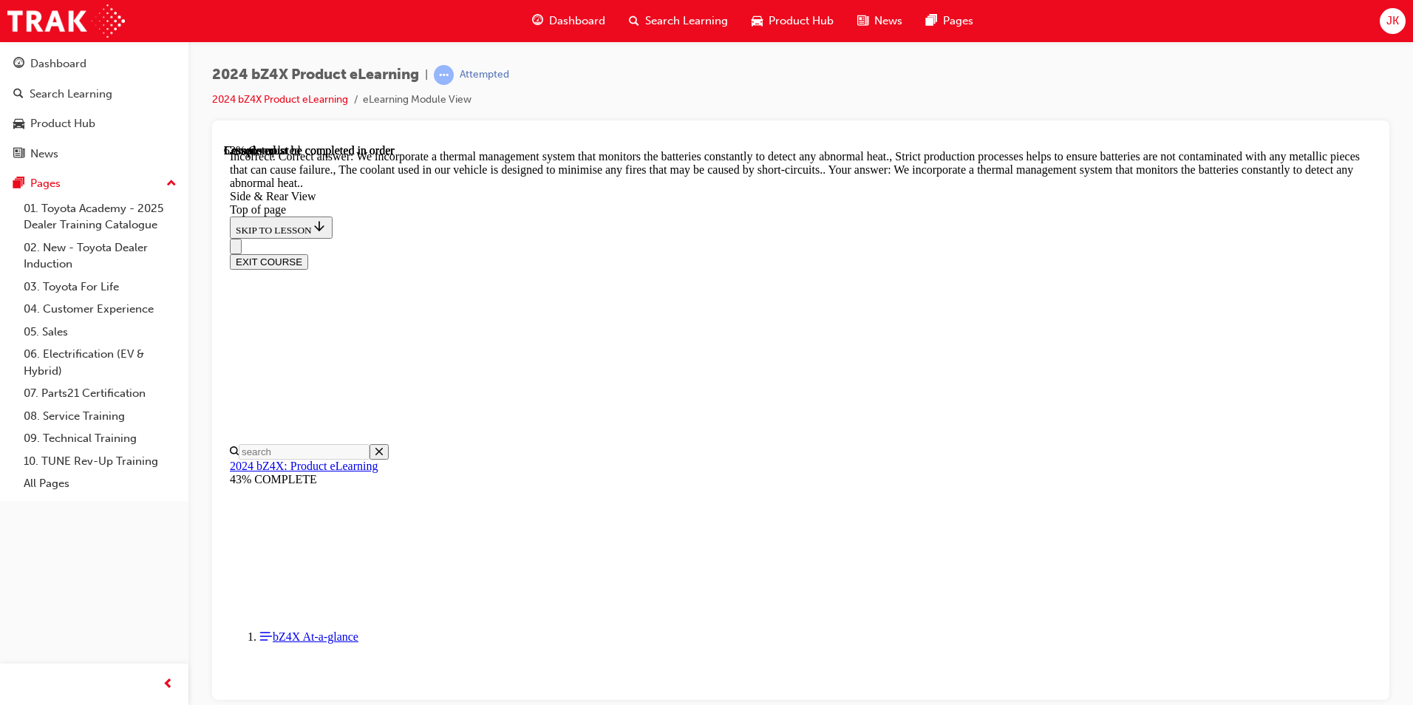
scroll to position [2764, 0]
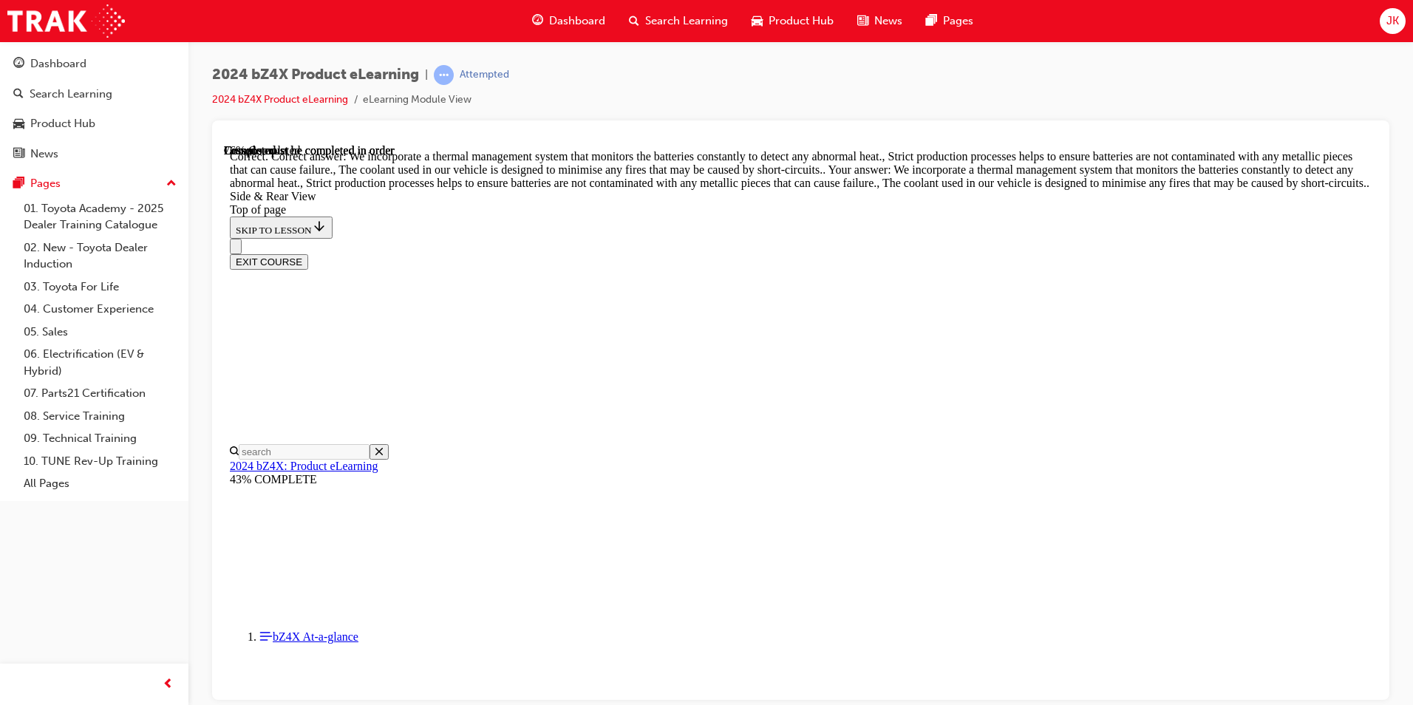
scroll to position [4517, 0]
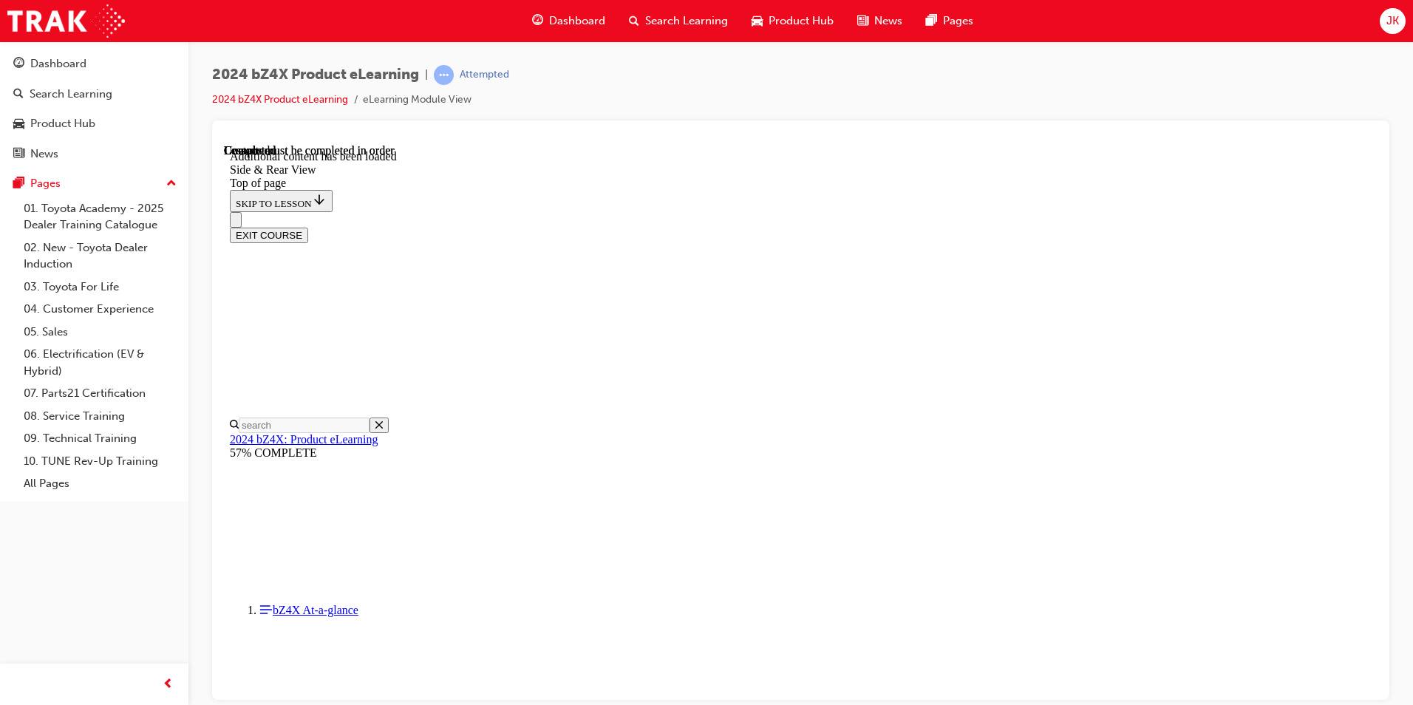
scroll to position [4843, 0]
drag, startPoint x: 826, startPoint y: 370, endPoint x: 834, endPoint y: 384, distance: 15.9
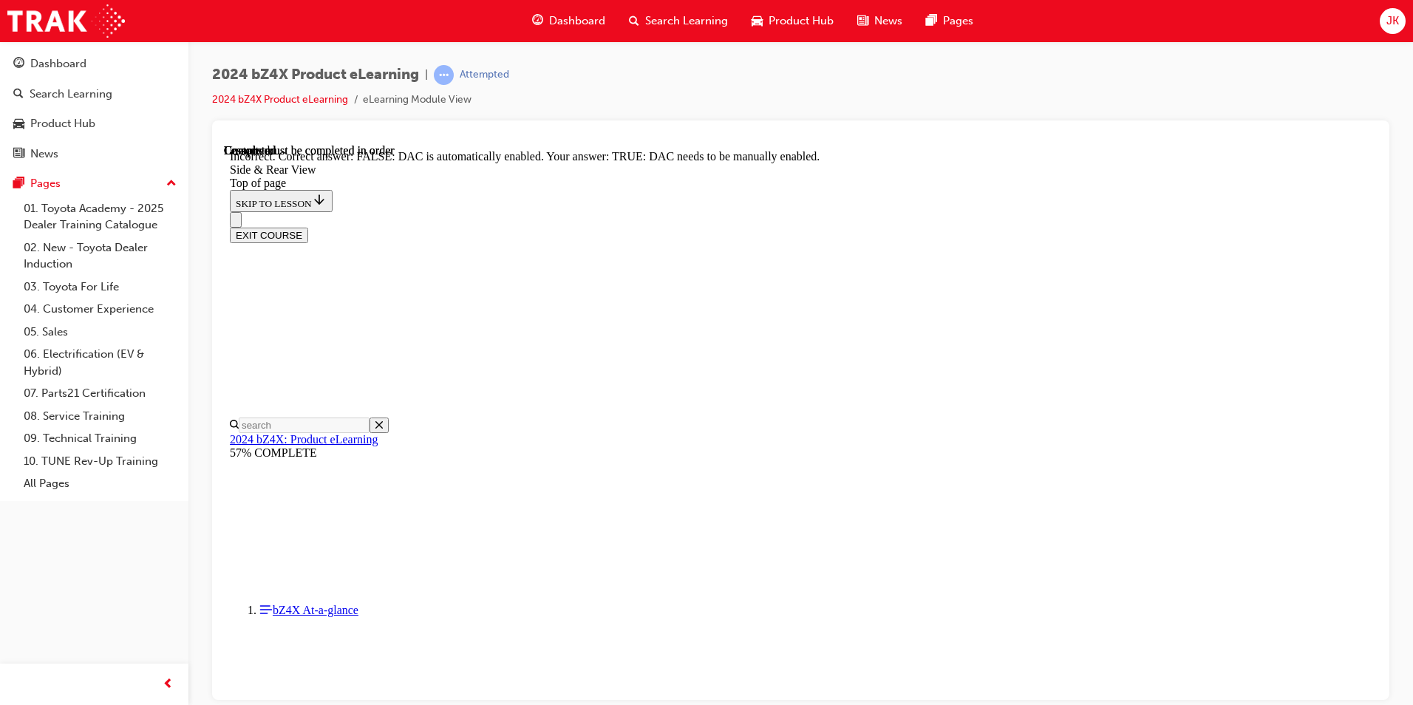
scroll to position [4941, 0]
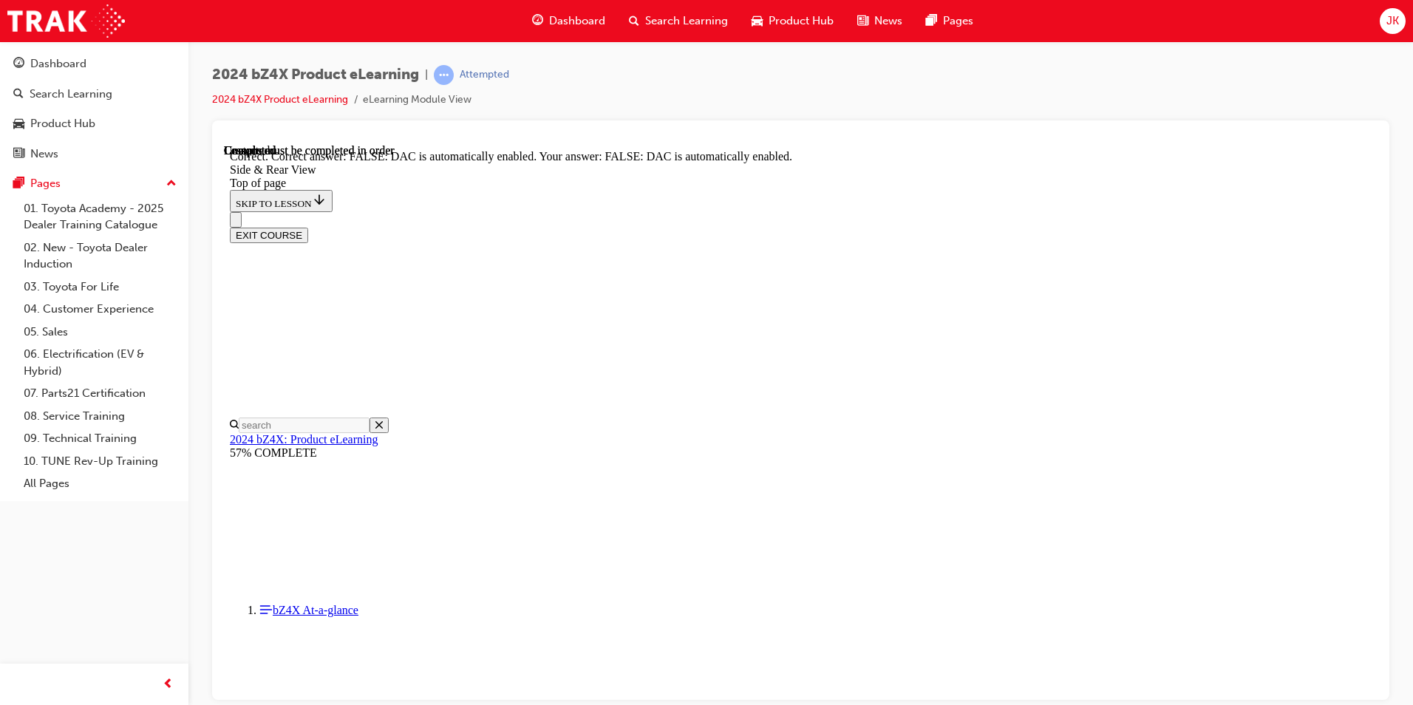
scroll to position [4941, 0]
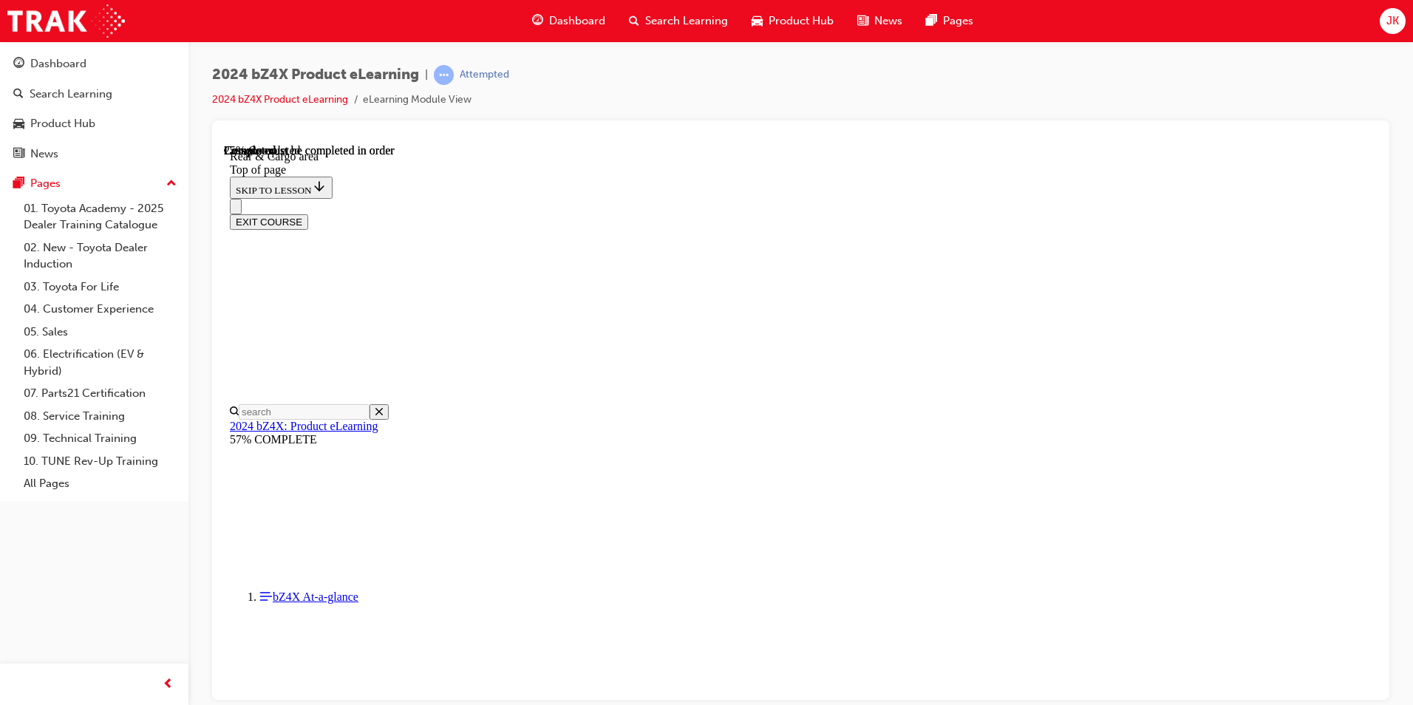
scroll to position [415, 0]
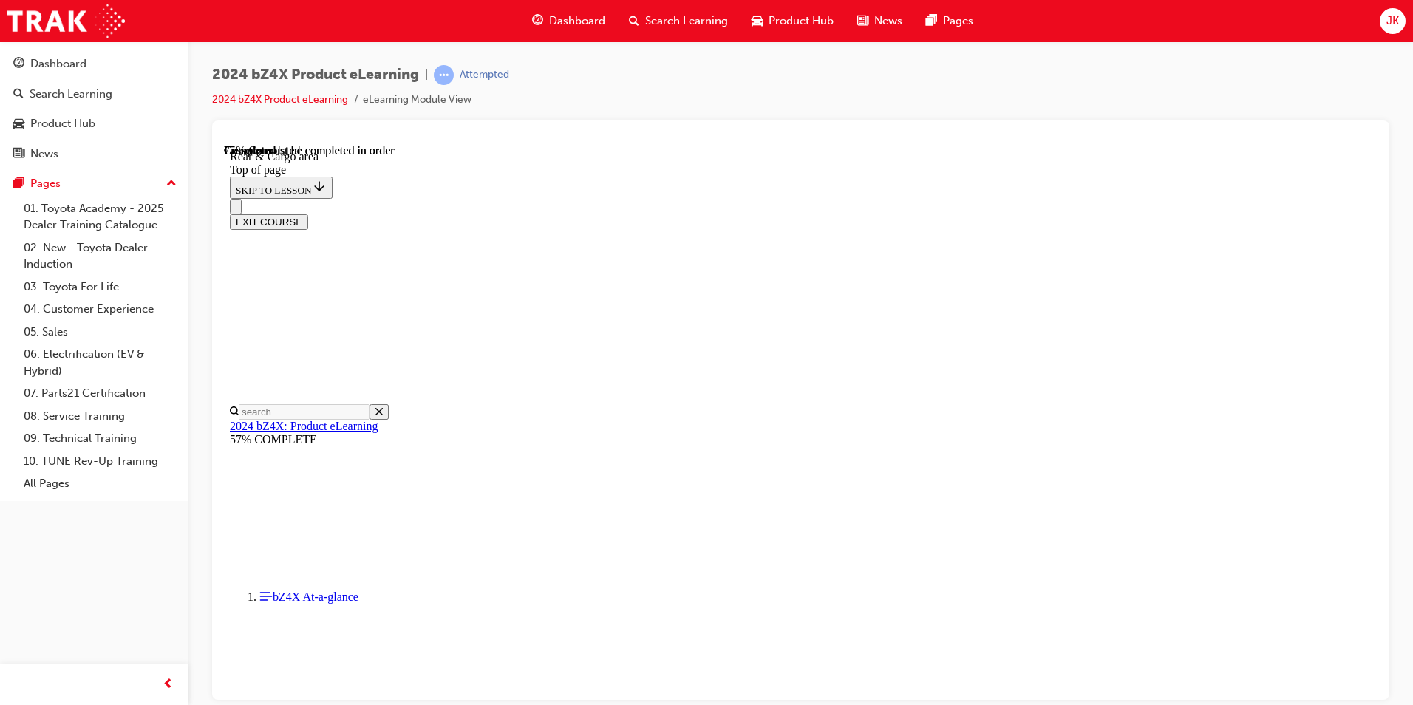
drag, startPoint x: 967, startPoint y: 598, endPoint x: 984, endPoint y: 590, distance: 19.5
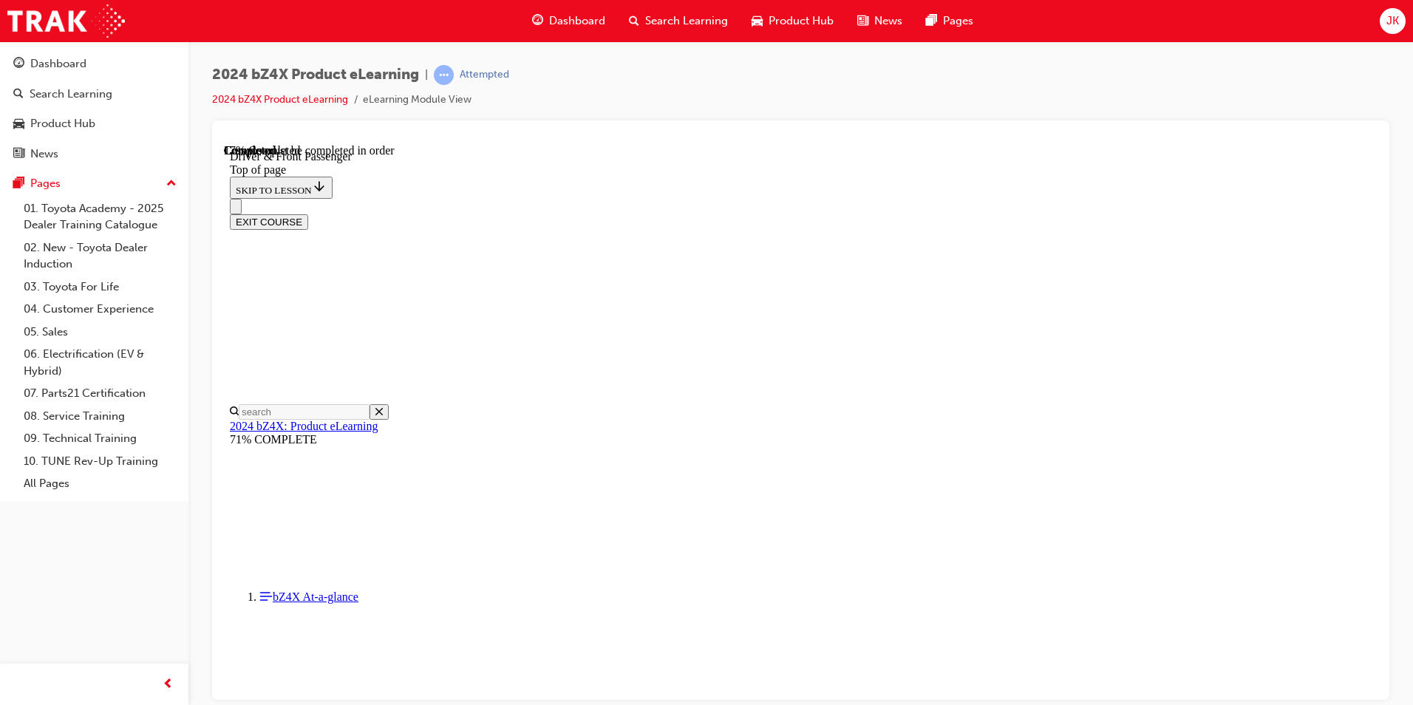
drag, startPoint x: 938, startPoint y: 283, endPoint x: 938, endPoint y: 295, distance: 11.8
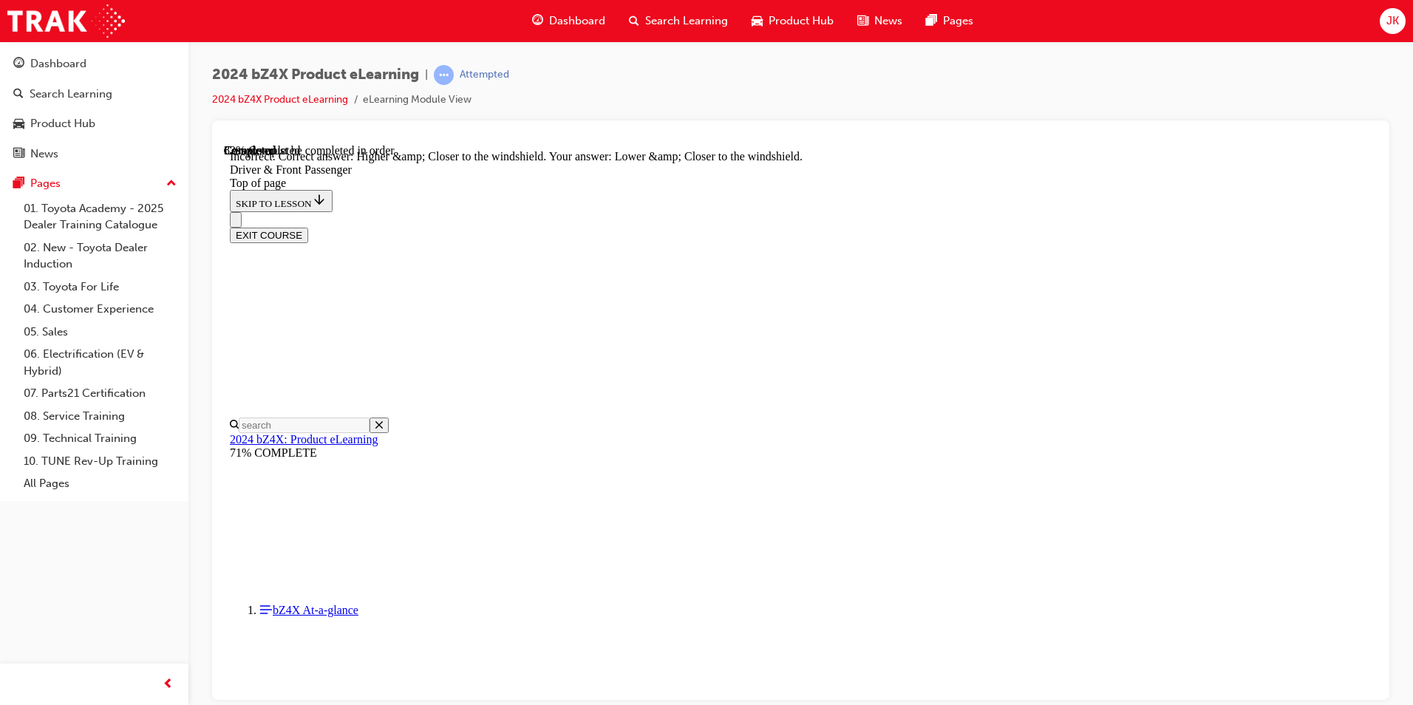
scroll to position [3583, 0]
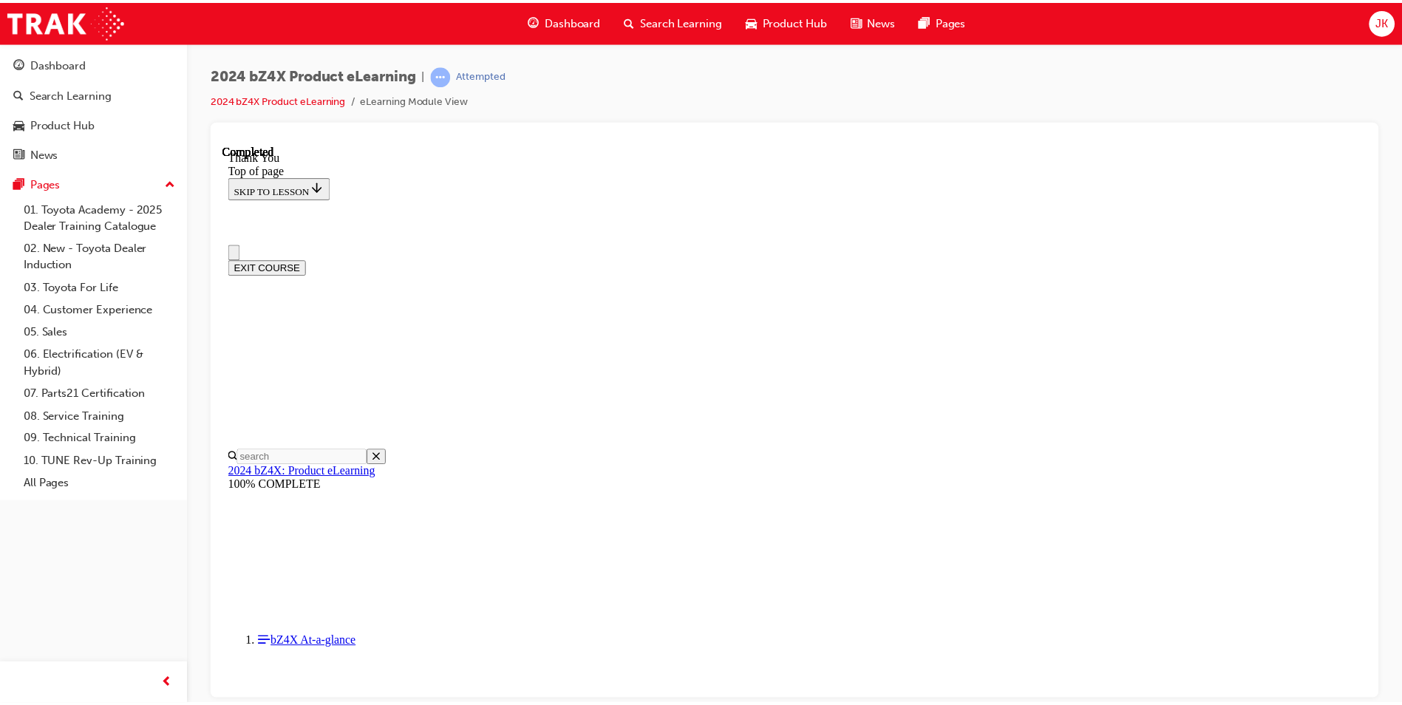
scroll to position [0, 0]
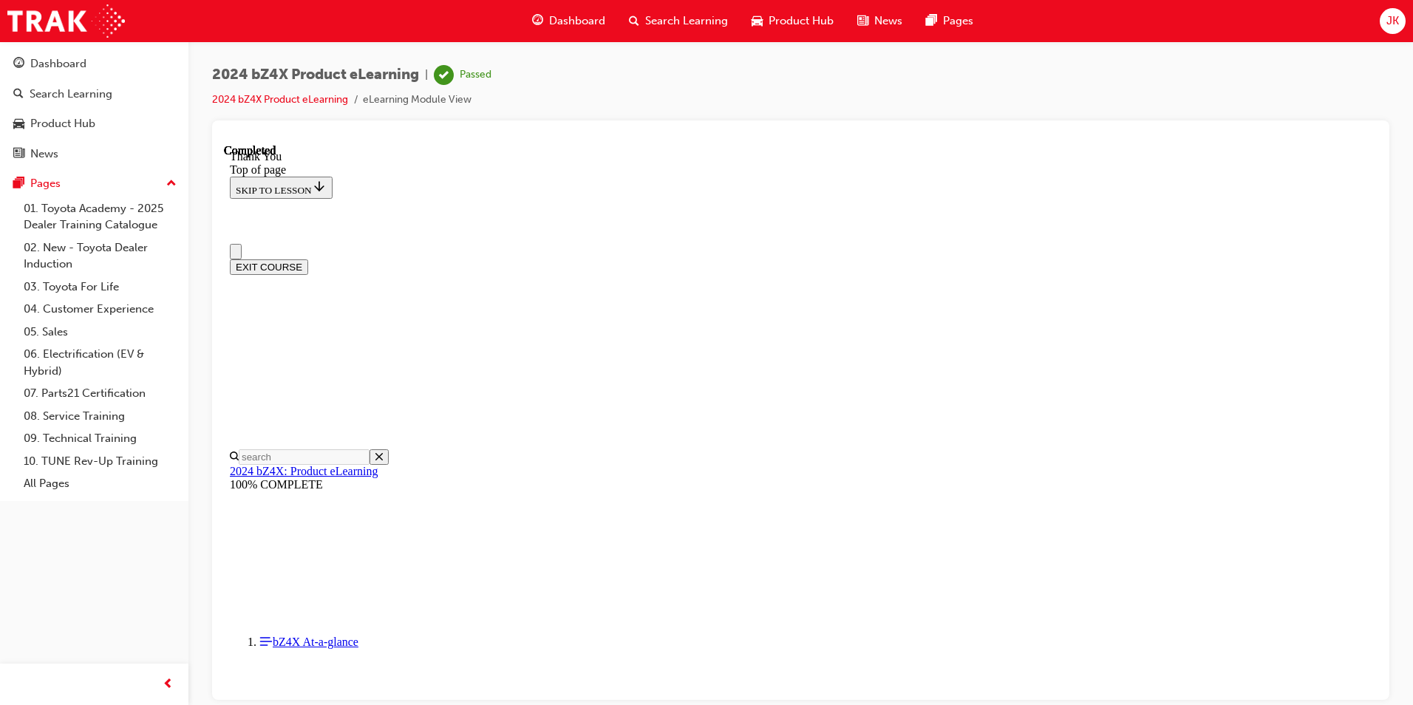
click at [675, 22] on span "Search Learning" at bounding box center [686, 21] width 83 height 17
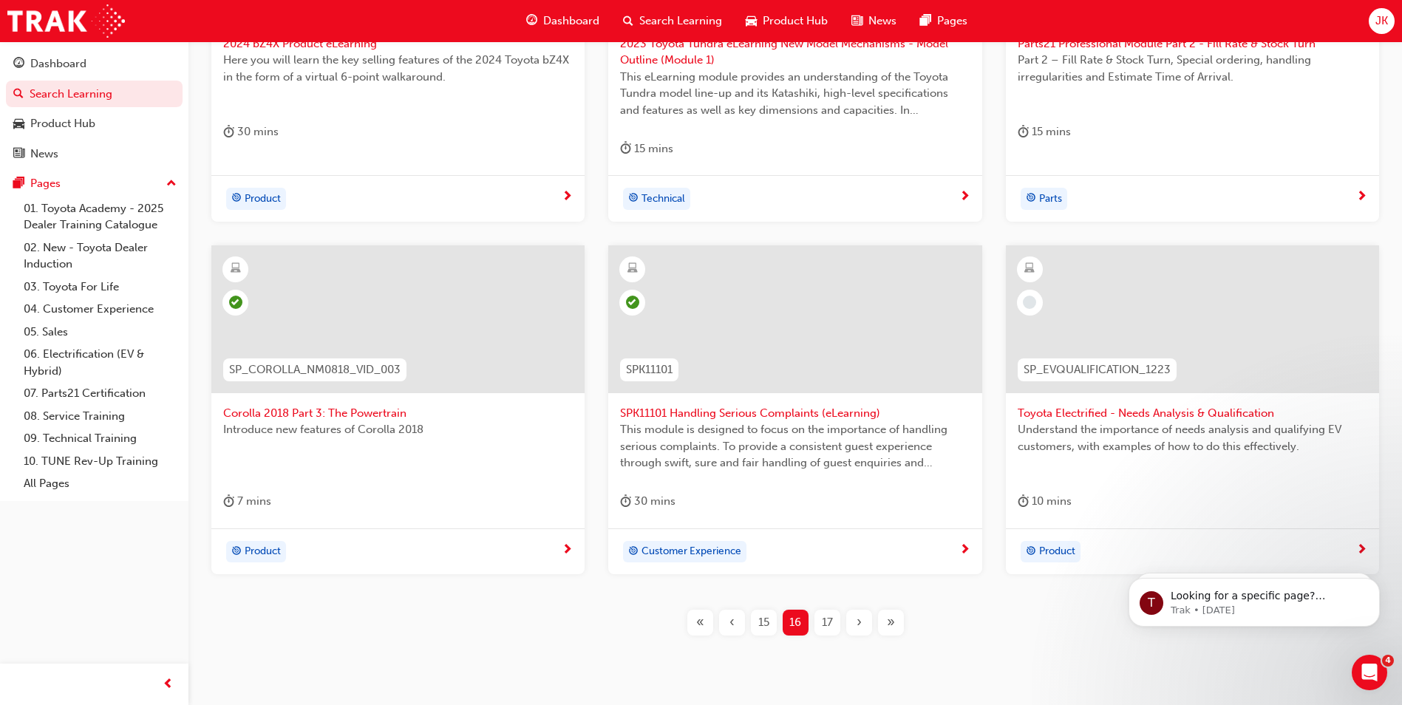
scroll to position [517, 0]
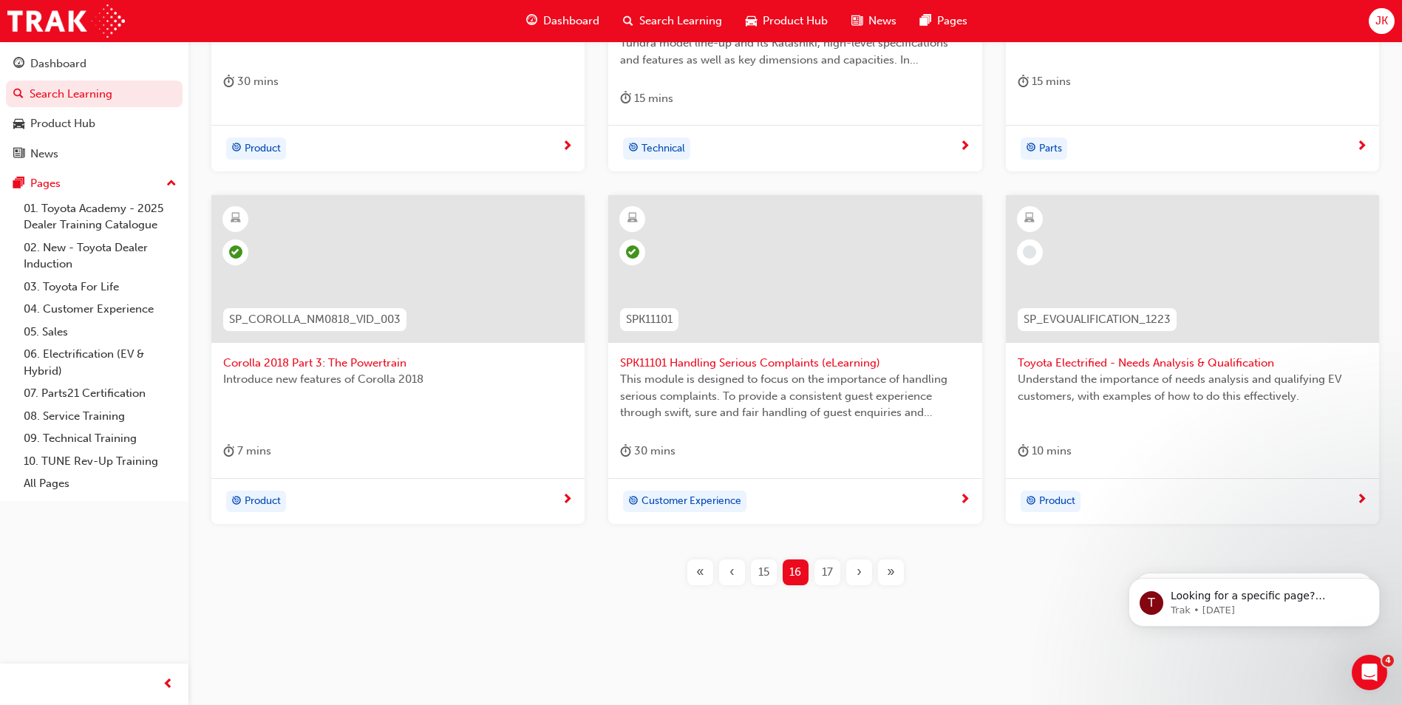
click at [834, 576] on div "17" at bounding box center [827, 572] width 26 height 26
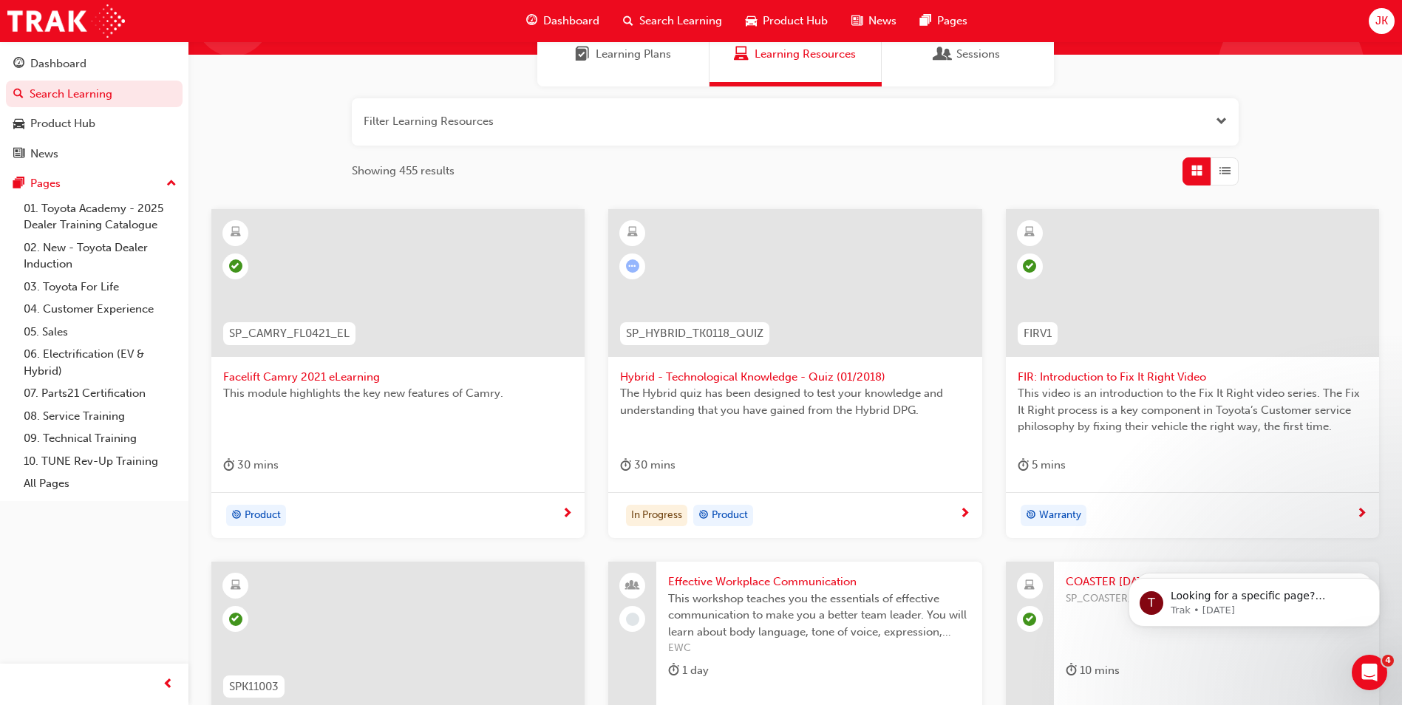
scroll to position [131, 0]
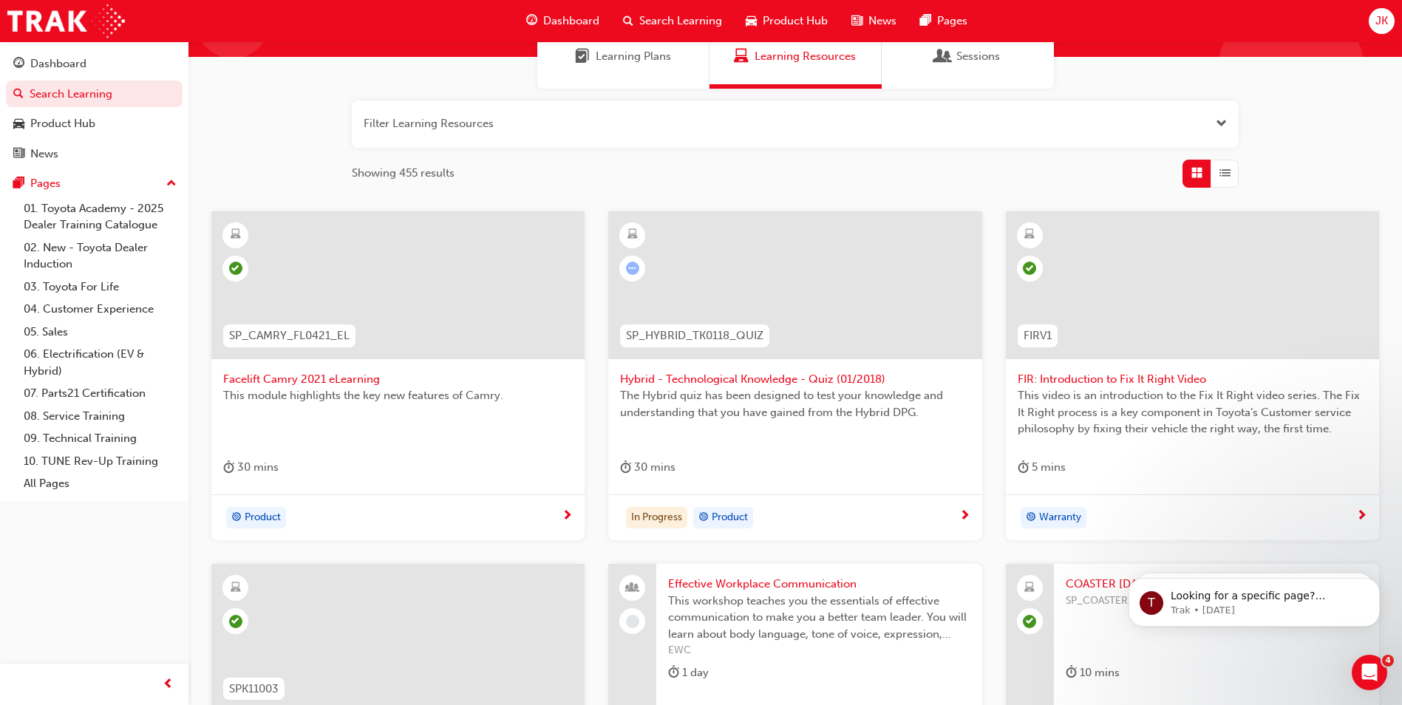
click at [772, 379] on span "Hybrid - Technological Knowledge - Quiz (01/2018)" at bounding box center [795, 379] width 350 height 17
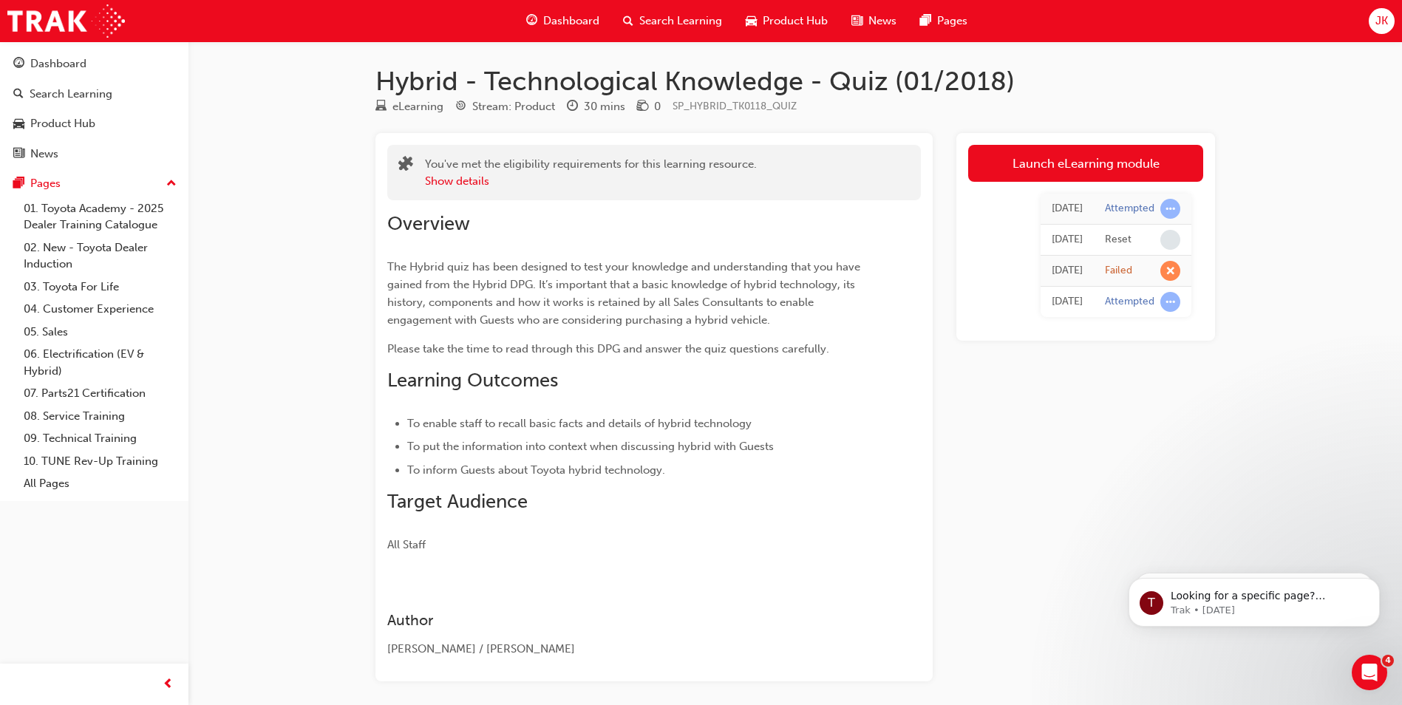
click at [681, 27] on span "Search Learning" at bounding box center [680, 21] width 83 height 17
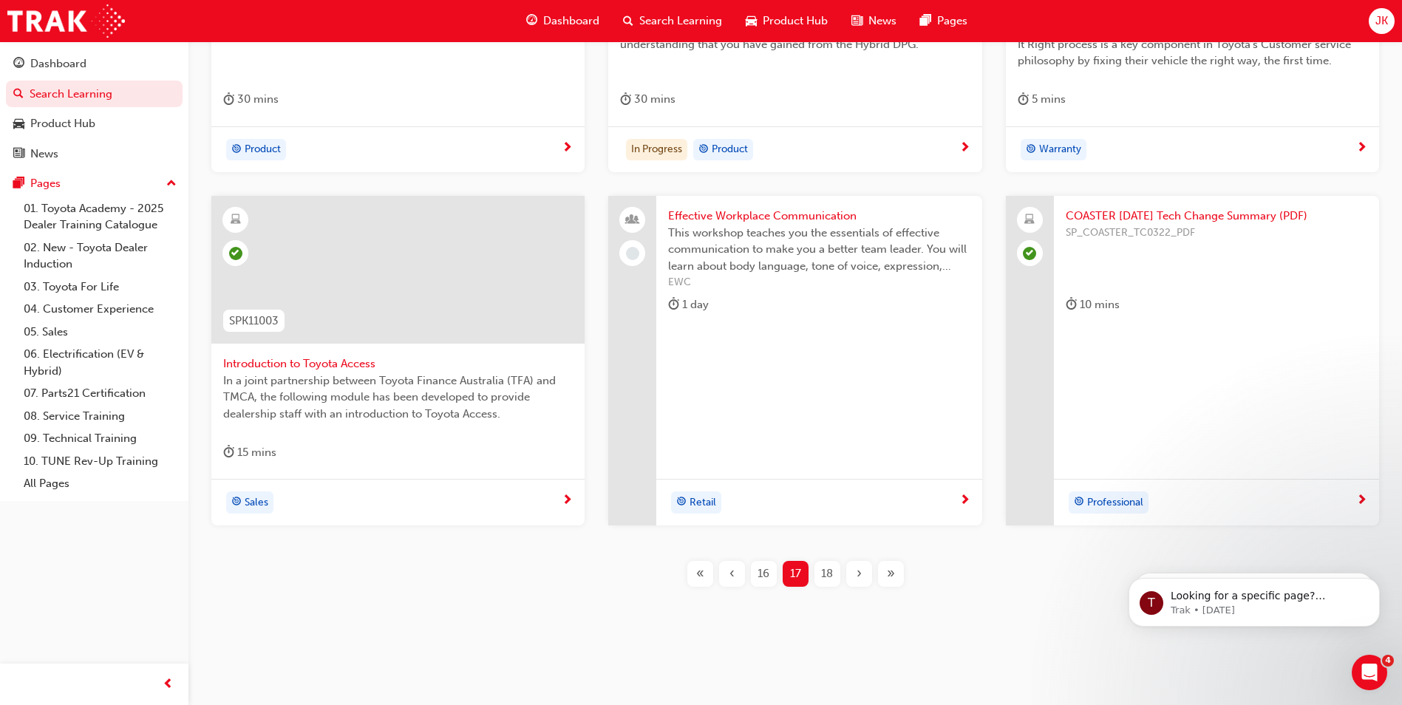
scroll to position [500, 0]
click at [834, 574] on div "18" at bounding box center [827, 572] width 26 height 26
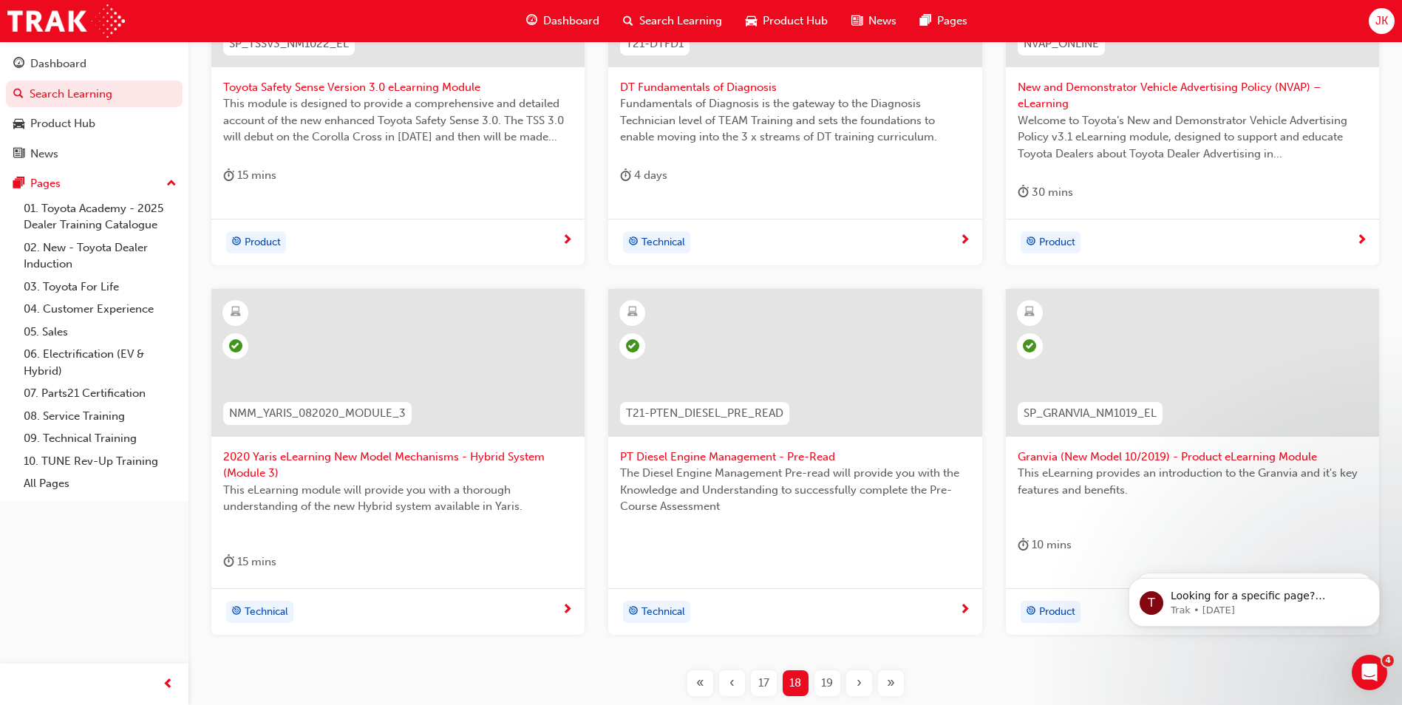
scroll to position [534, 0]
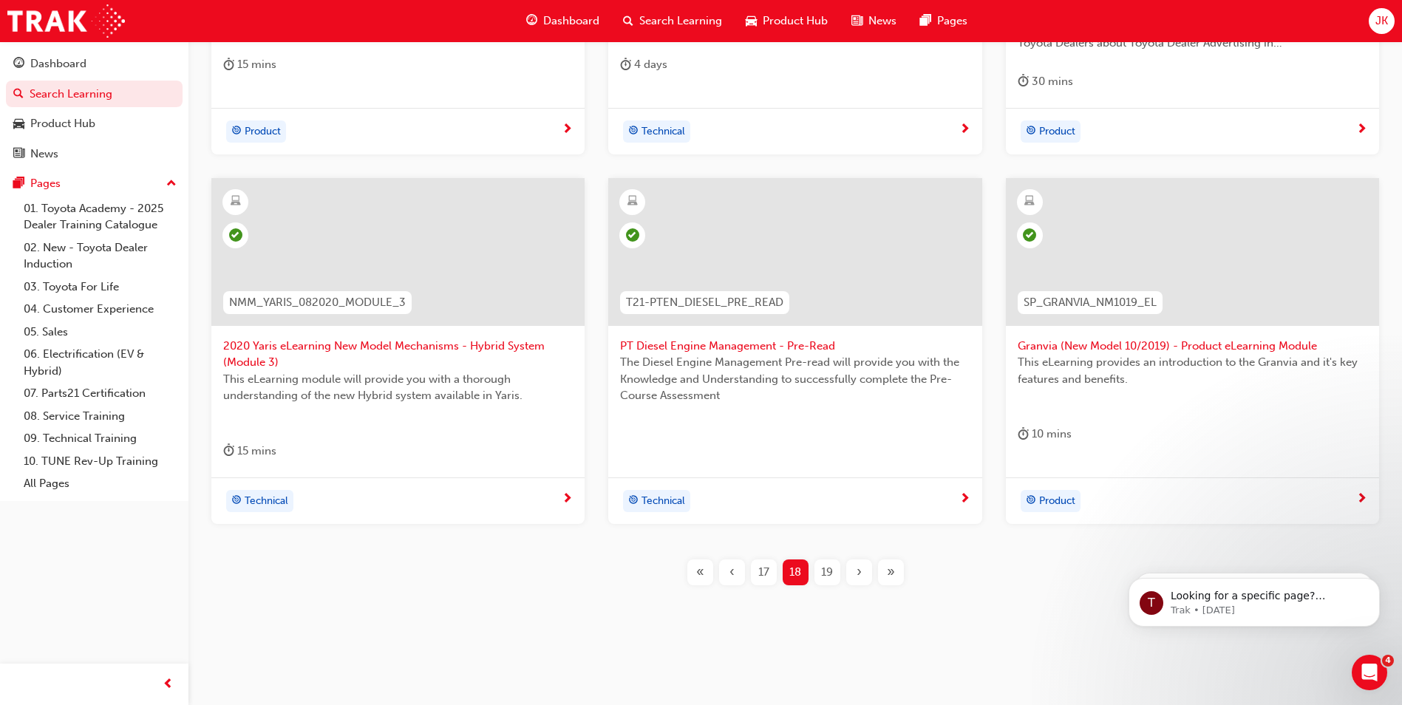
click at [831, 570] on span "19" at bounding box center [827, 572] width 12 height 17
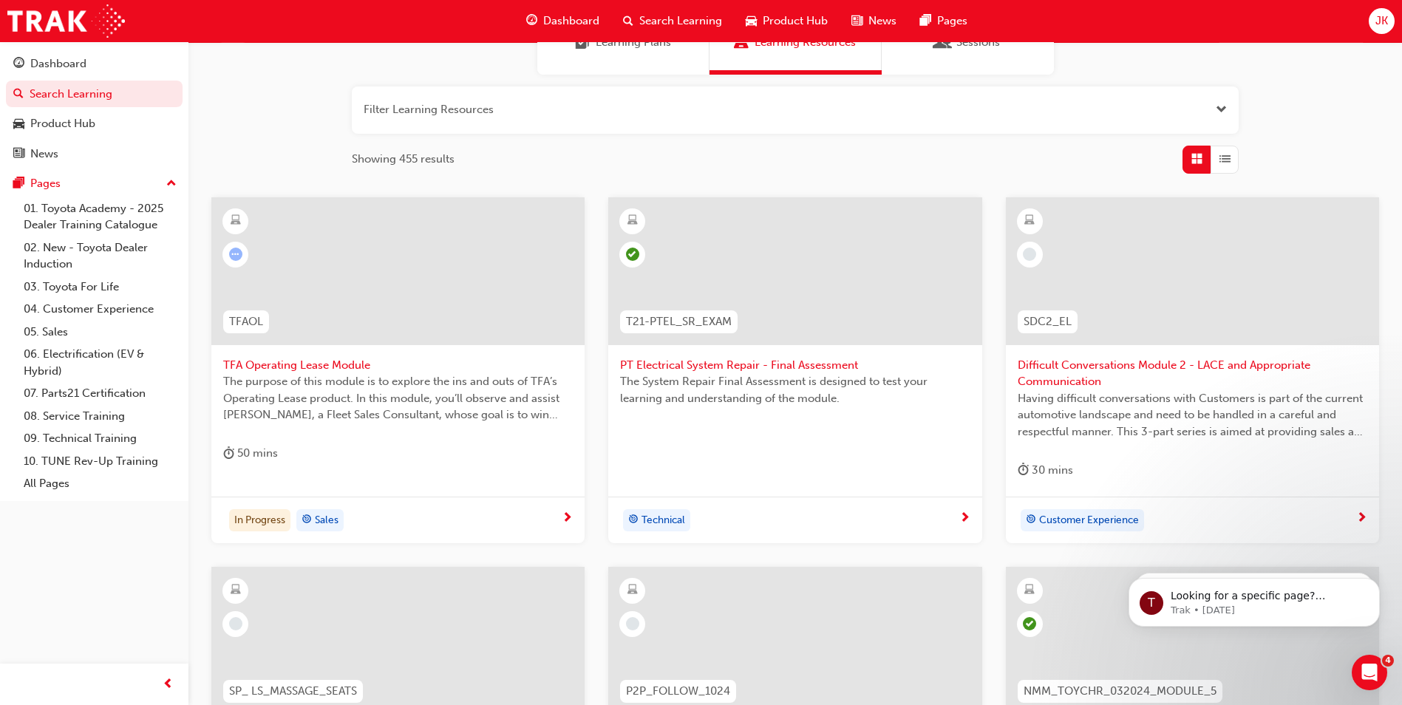
scroll to position [90, 0]
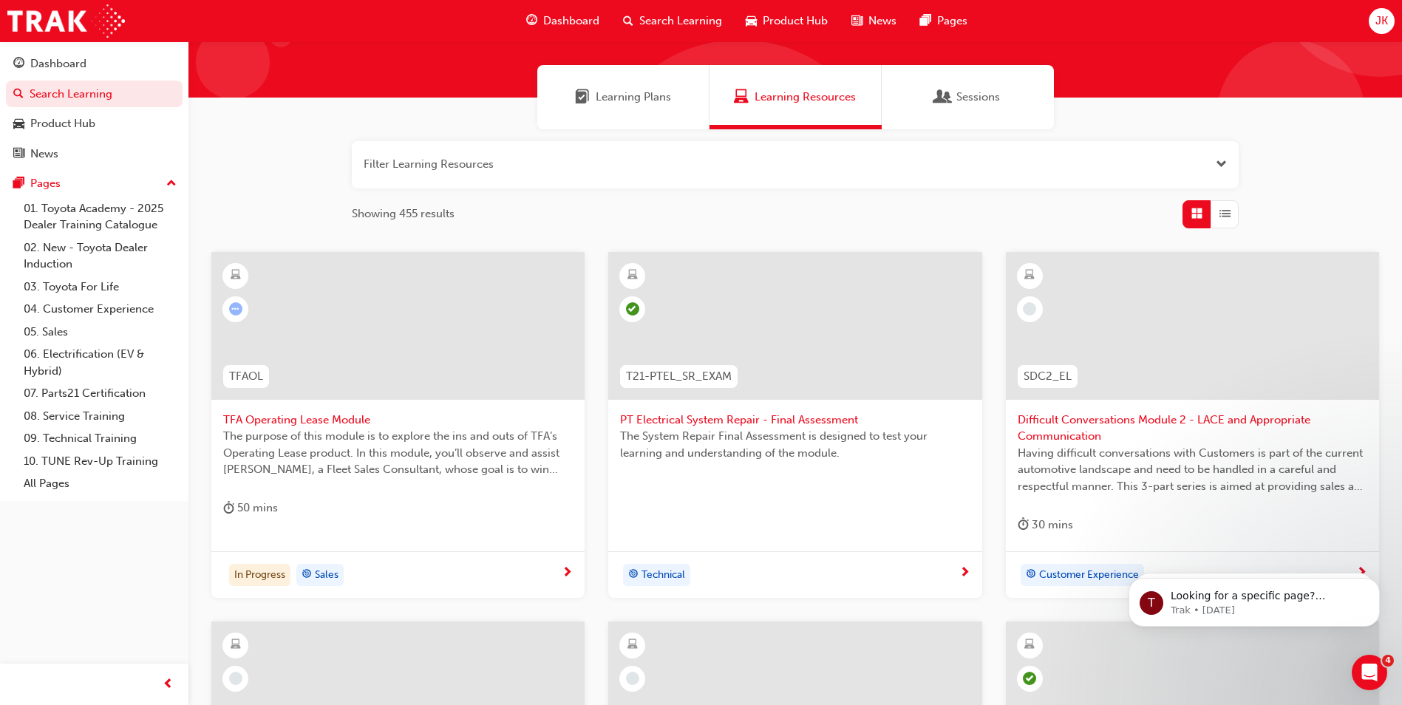
click at [1062, 420] on span "Difficult Conversations Module 2 - LACE and Appropriate Communication" at bounding box center [1193, 428] width 350 height 33
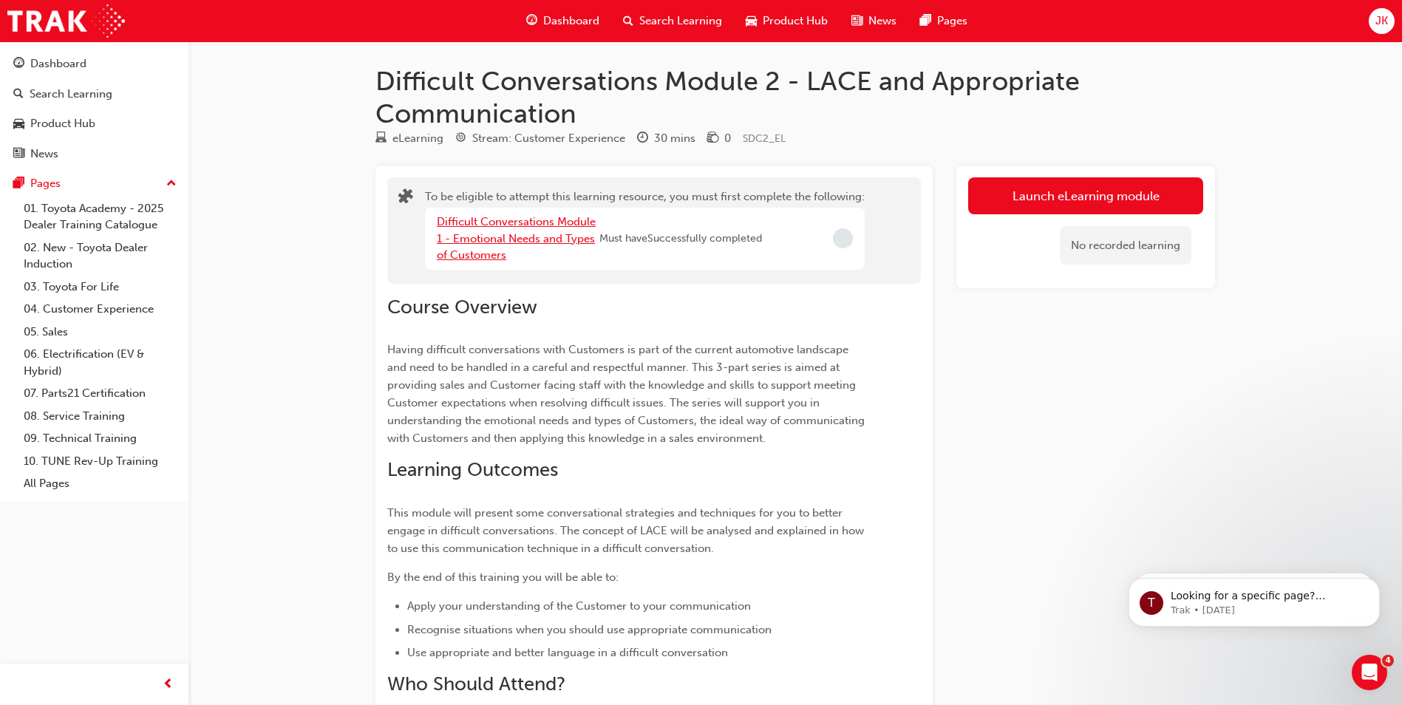
click at [511, 241] on link "Difficult Conversations Module 1 - Emotional Needs and Types of Customers" at bounding box center [516, 238] width 159 height 47
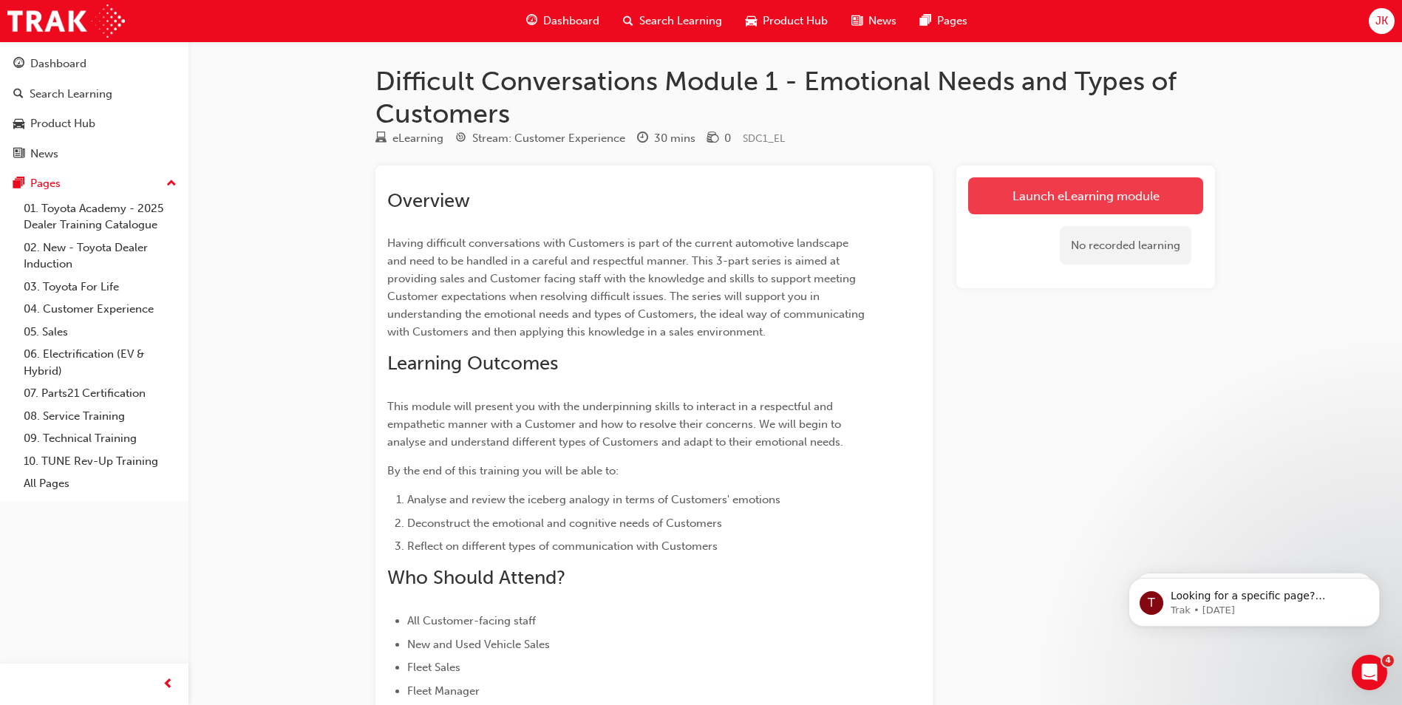
click at [1092, 197] on link "Launch eLearning module" at bounding box center [1085, 195] width 235 height 37
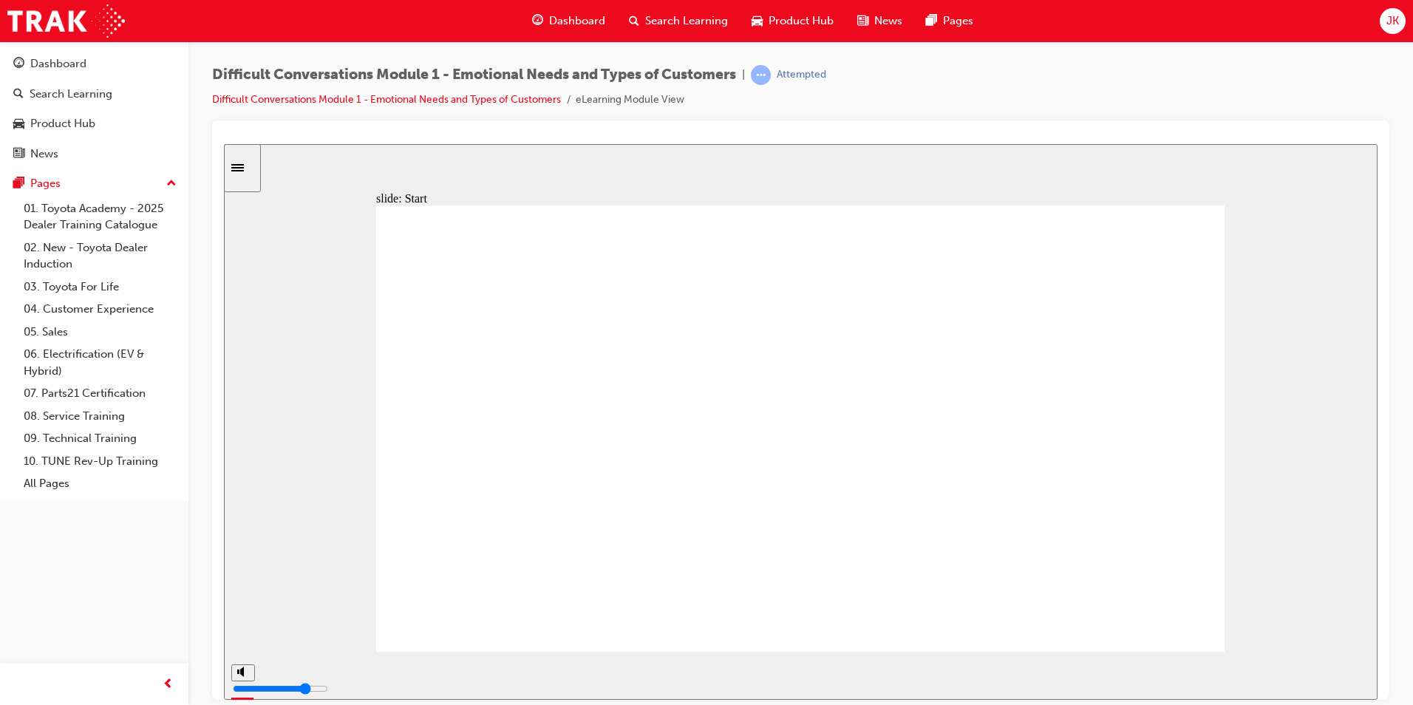
click at [1228, 670] on div "playback controls" at bounding box center [755, 672] width 982 height 16
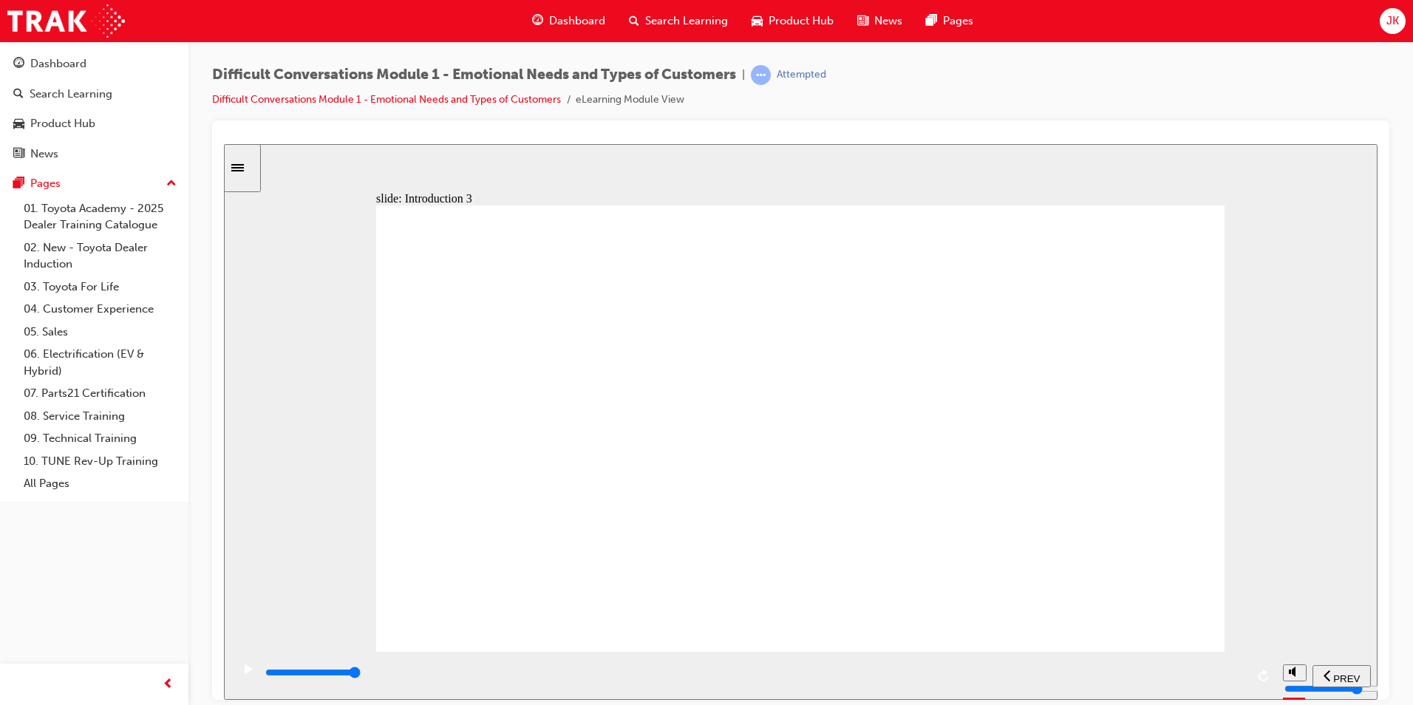
drag, startPoint x: 936, startPoint y: 522, endPoint x: 931, endPoint y: 514, distance: 9.9
click at [361, 675] on input "slide progress" at bounding box center [312, 672] width 95 height 12
click at [1236, 676] on div "playback controls" at bounding box center [755, 672] width 982 height 16
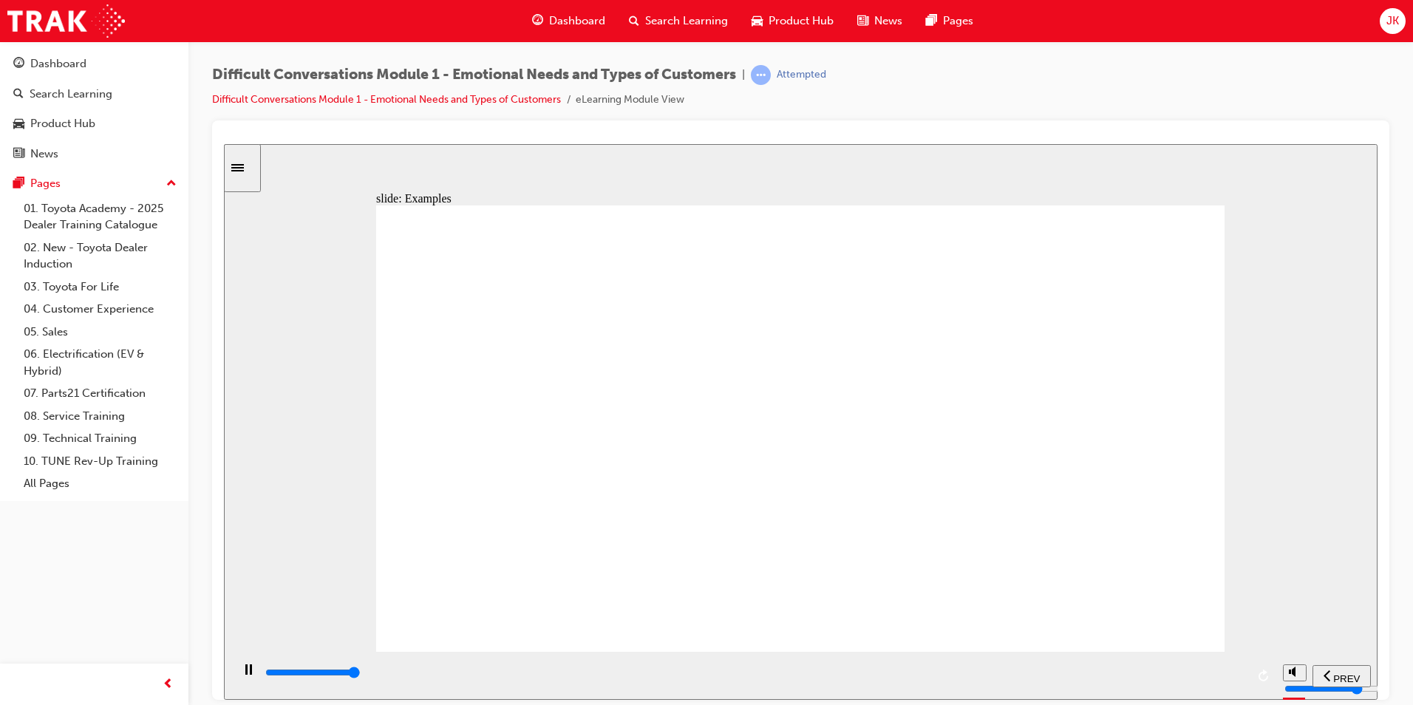
click at [1238, 679] on div "playback controls" at bounding box center [755, 672] width 982 height 16
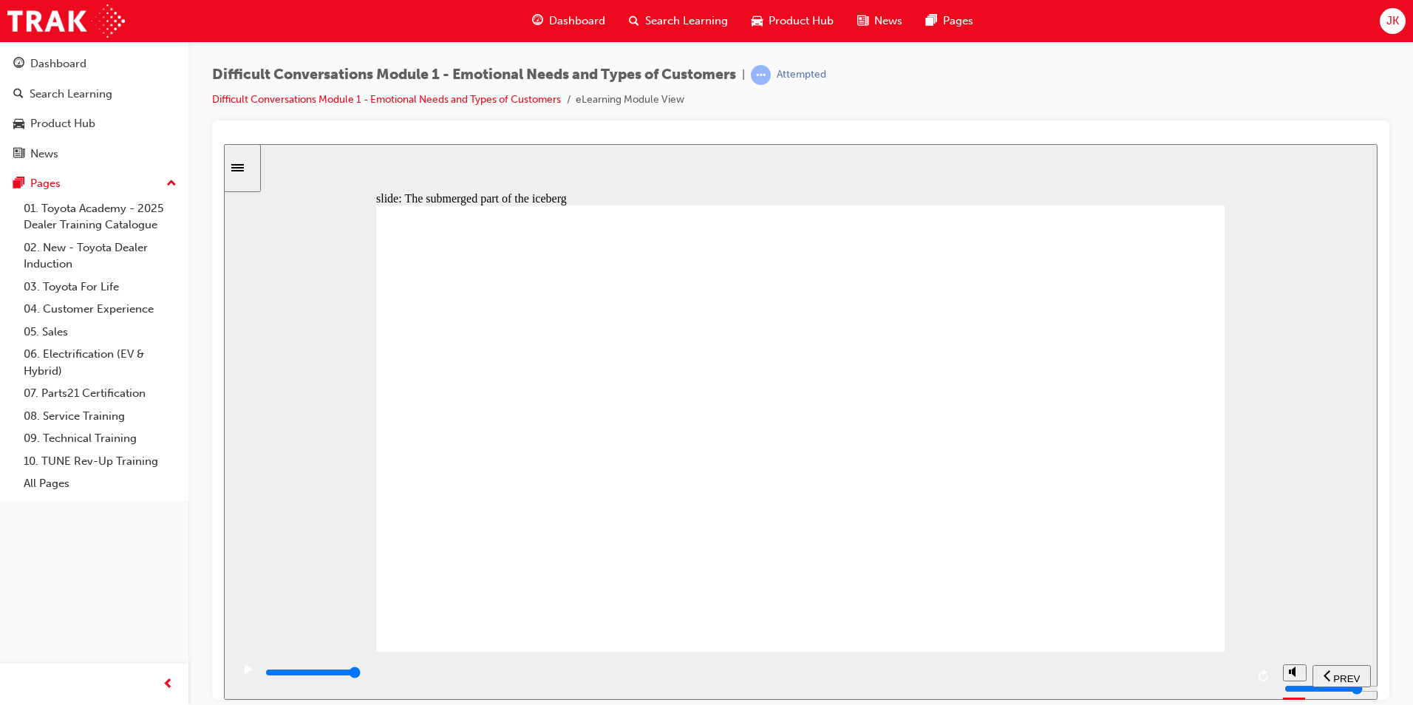
click at [1238, 672] on div "playback controls" at bounding box center [755, 672] width 982 height 16
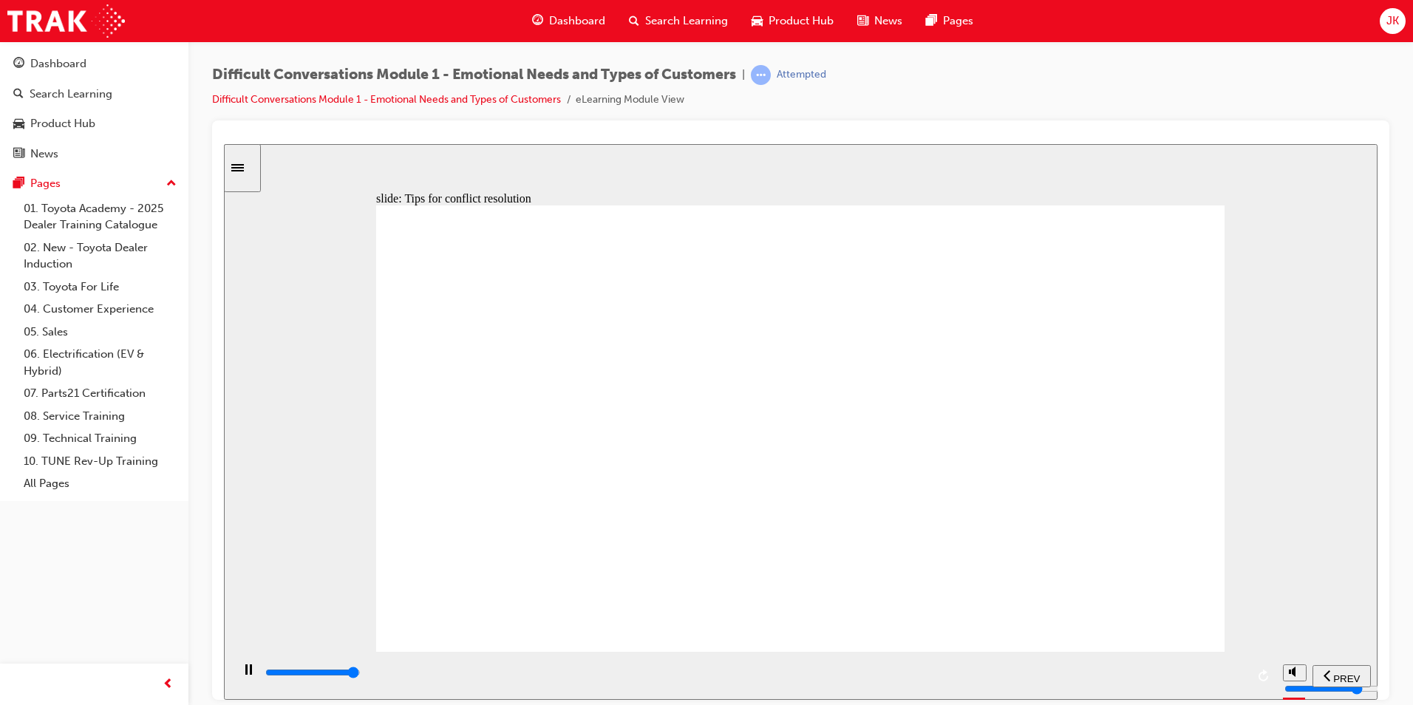
click at [1226, 678] on div "playback controls" at bounding box center [755, 672] width 982 height 16
click at [1235, 677] on div "playback controls" at bounding box center [755, 672] width 982 height 16
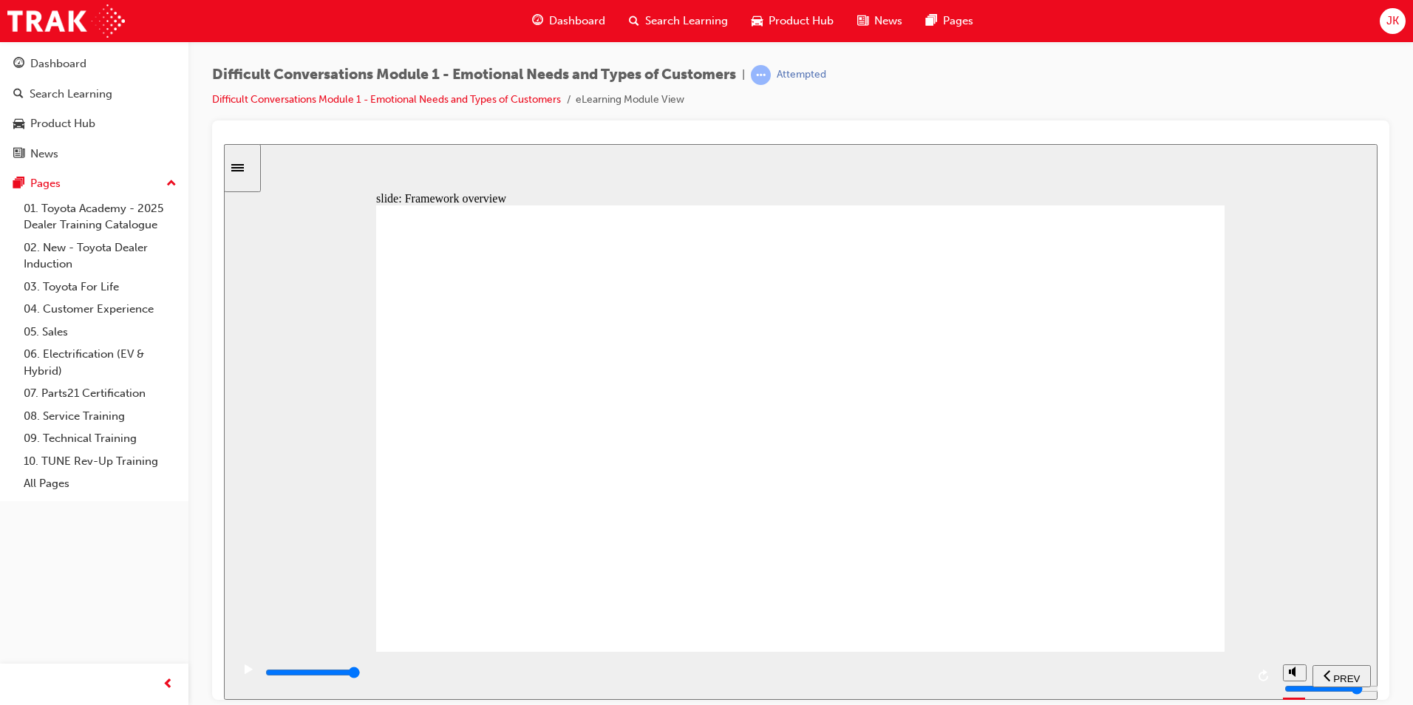
click at [1233, 669] on div "playback controls" at bounding box center [755, 672] width 982 height 16
click at [1235, 676] on div "playback controls" at bounding box center [755, 672] width 982 height 16
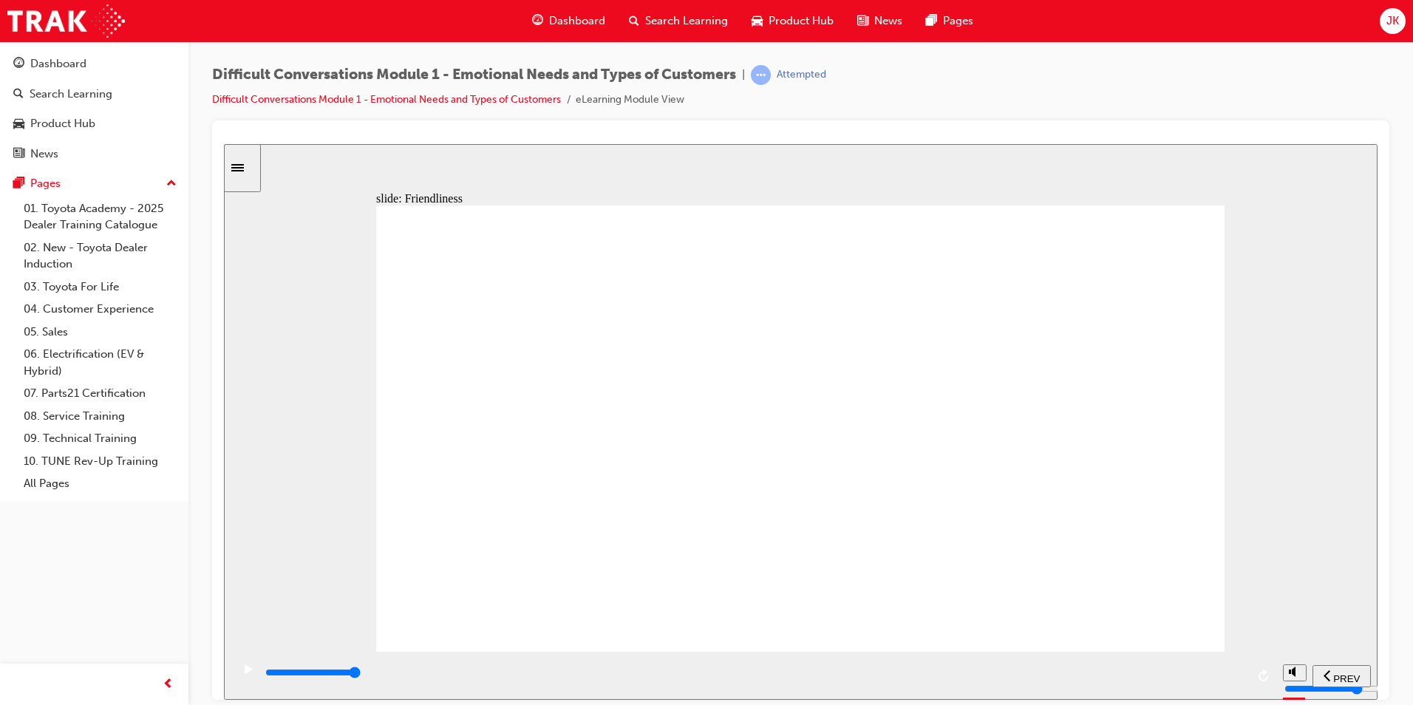
drag, startPoint x: 802, startPoint y: 344, endPoint x: 793, endPoint y: 347, distance: 9.3
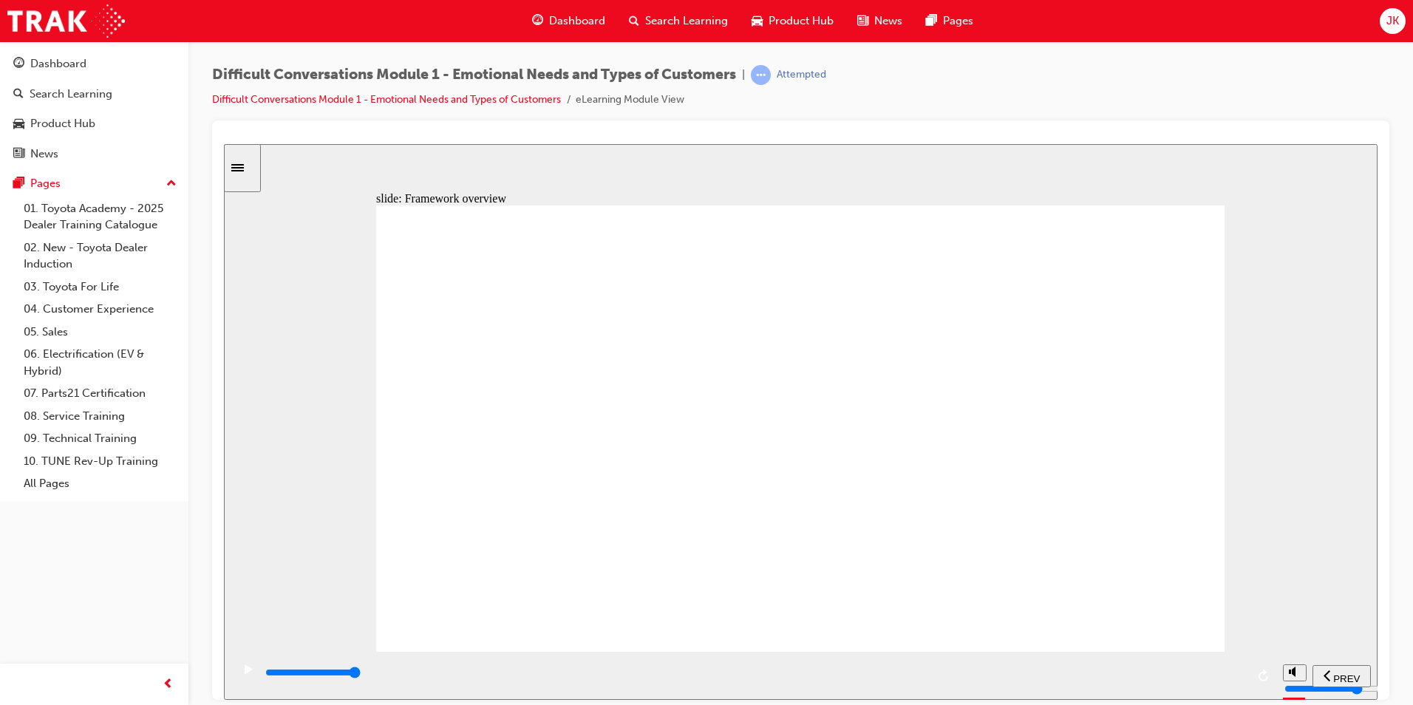
click at [361, 673] on input "slide progress" at bounding box center [312, 672] width 95 height 12
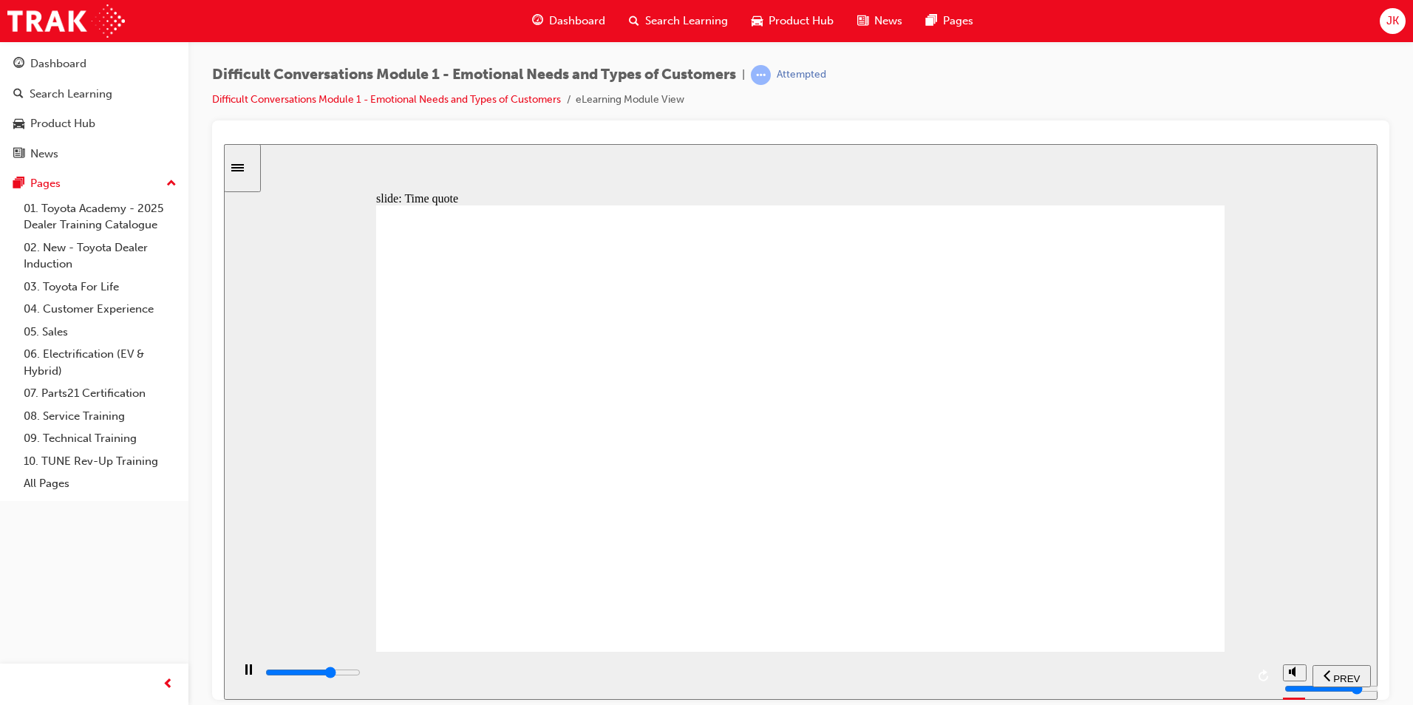
click at [1238, 672] on div "playback controls" at bounding box center [755, 672] width 982 height 16
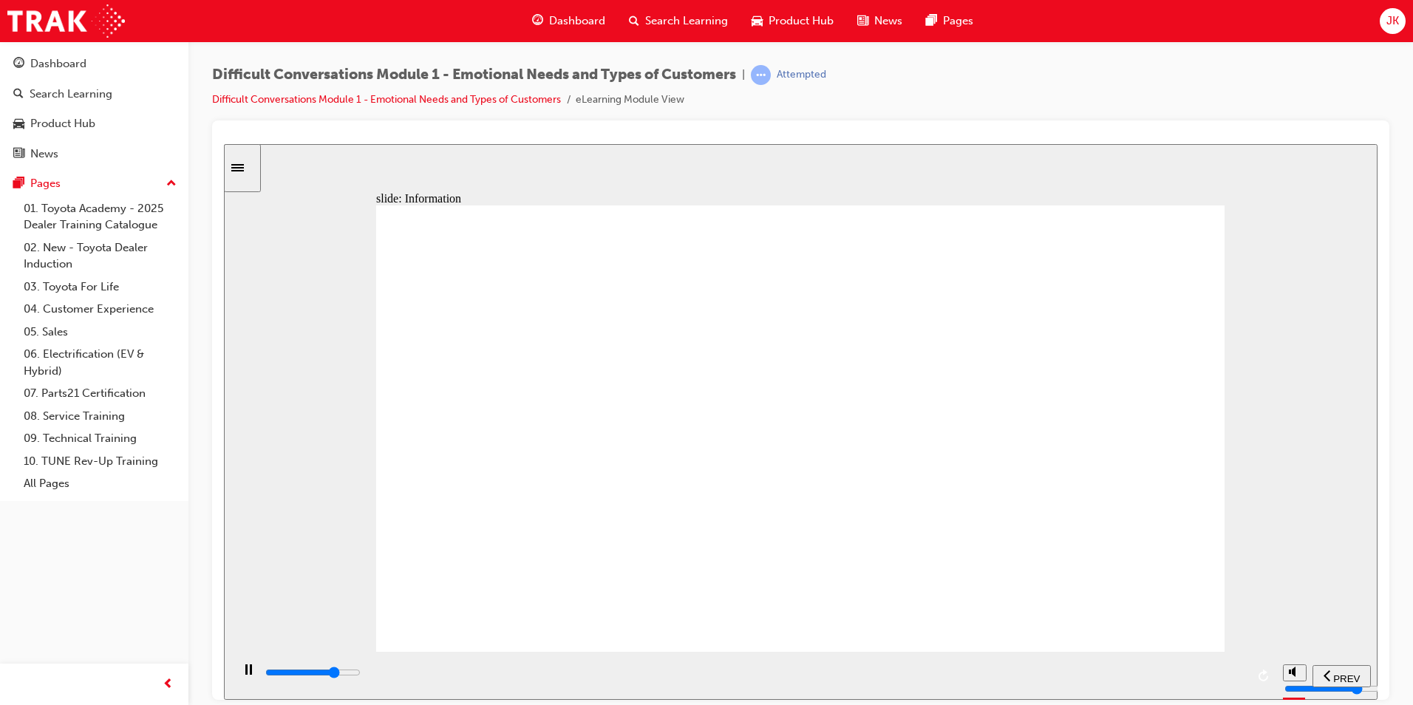
click at [1241, 676] on div "playback controls" at bounding box center [755, 672] width 982 height 16
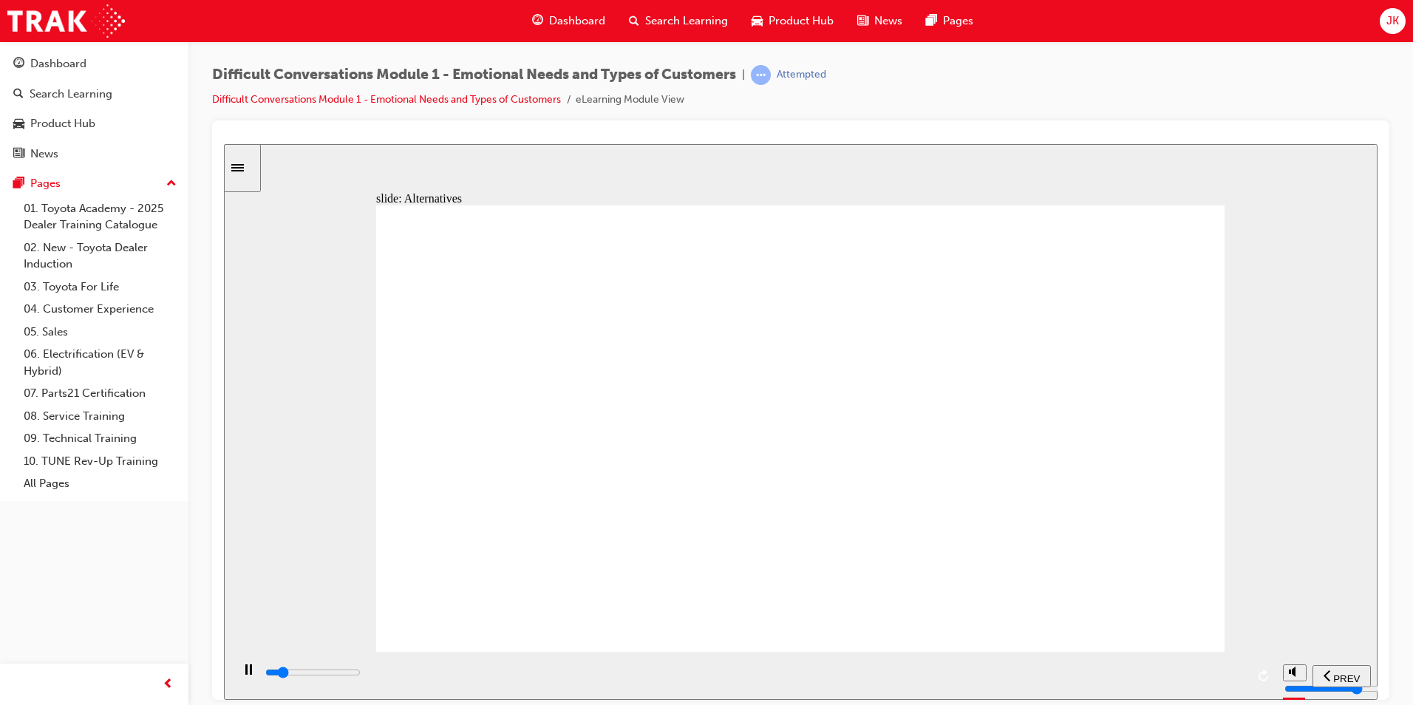
click at [361, 675] on input "slide progress" at bounding box center [312, 672] width 95 height 12
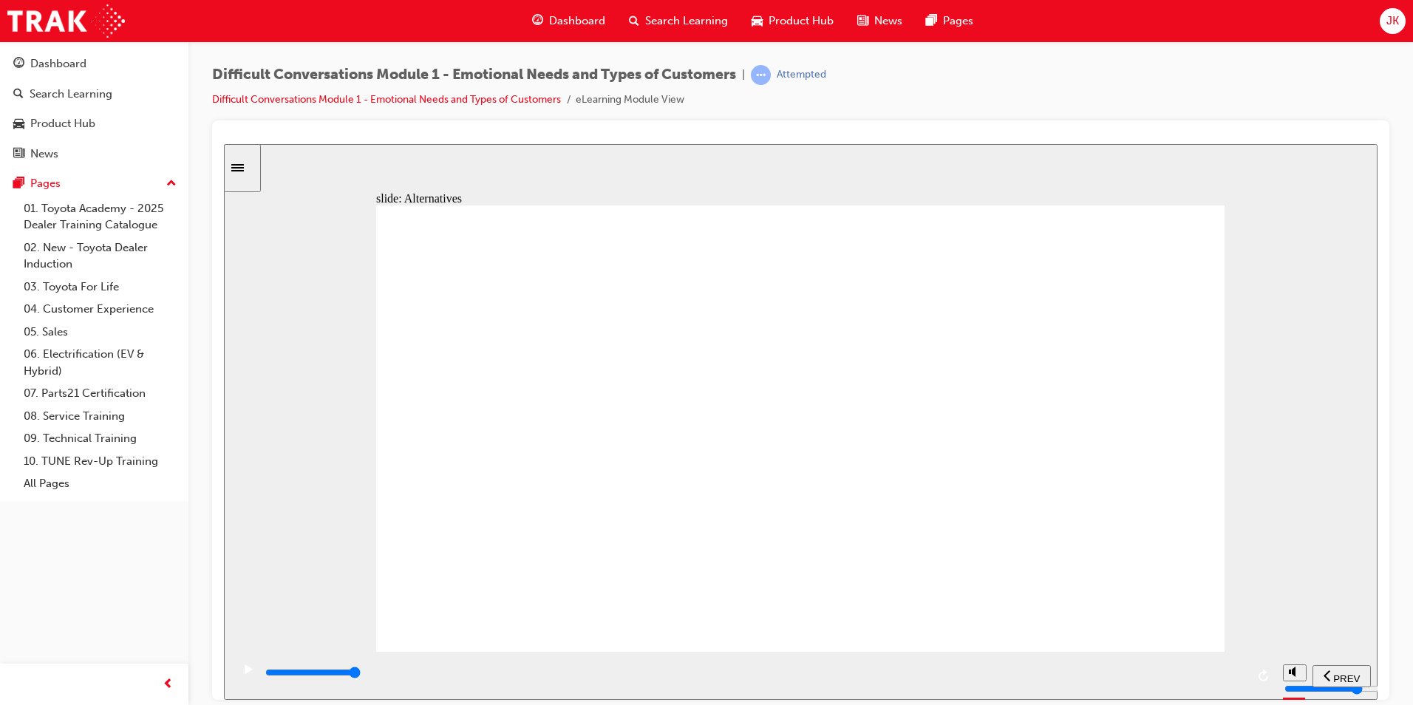
click at [1241, 680] on div "playback controls" at bounding box center [755, 672] width 982 height 16
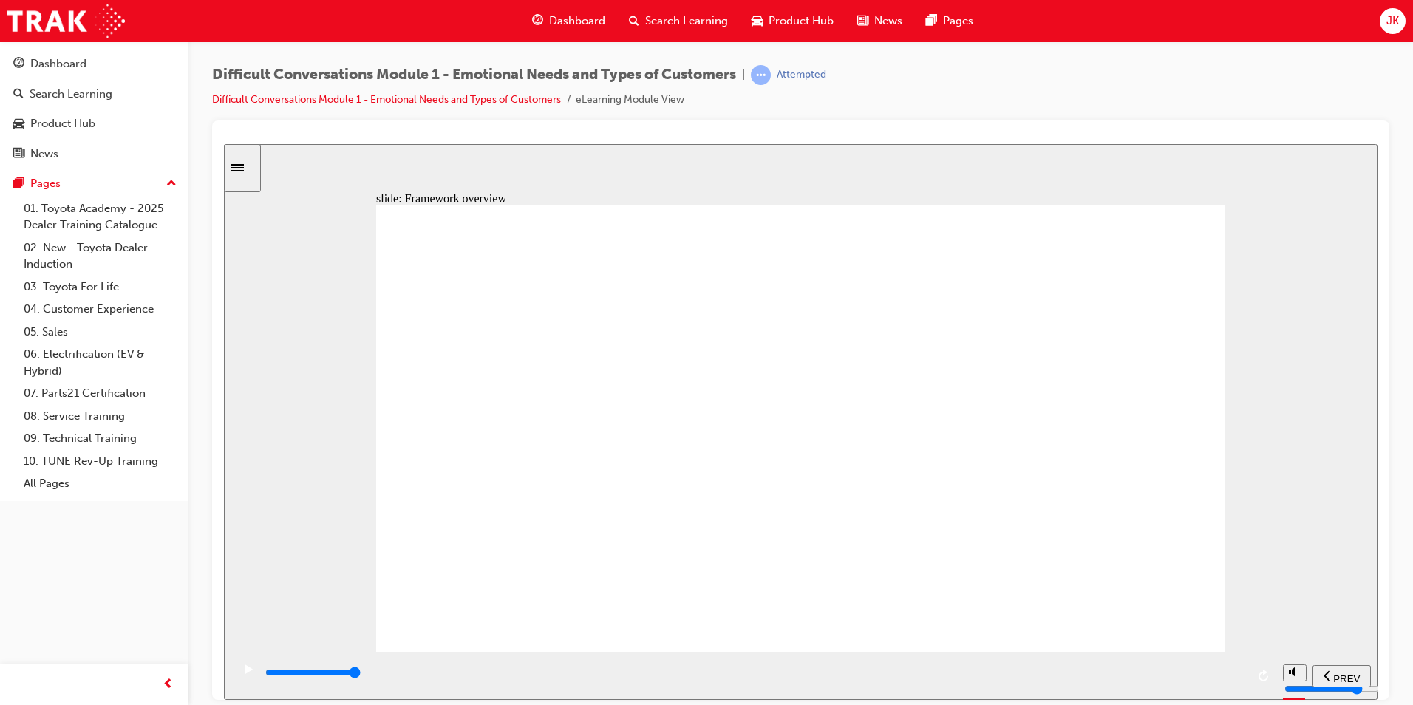
click at [1247, 675] on div "playback controls" at bounding box center [753, 675] width 1044 height 48
click at [1238, 678] on div "playback controls" at bounding box center [755, 672] width 982 height 16
click at [361, 675] on input "slide progress" at bounding box center [312, 672] width 95 height 12
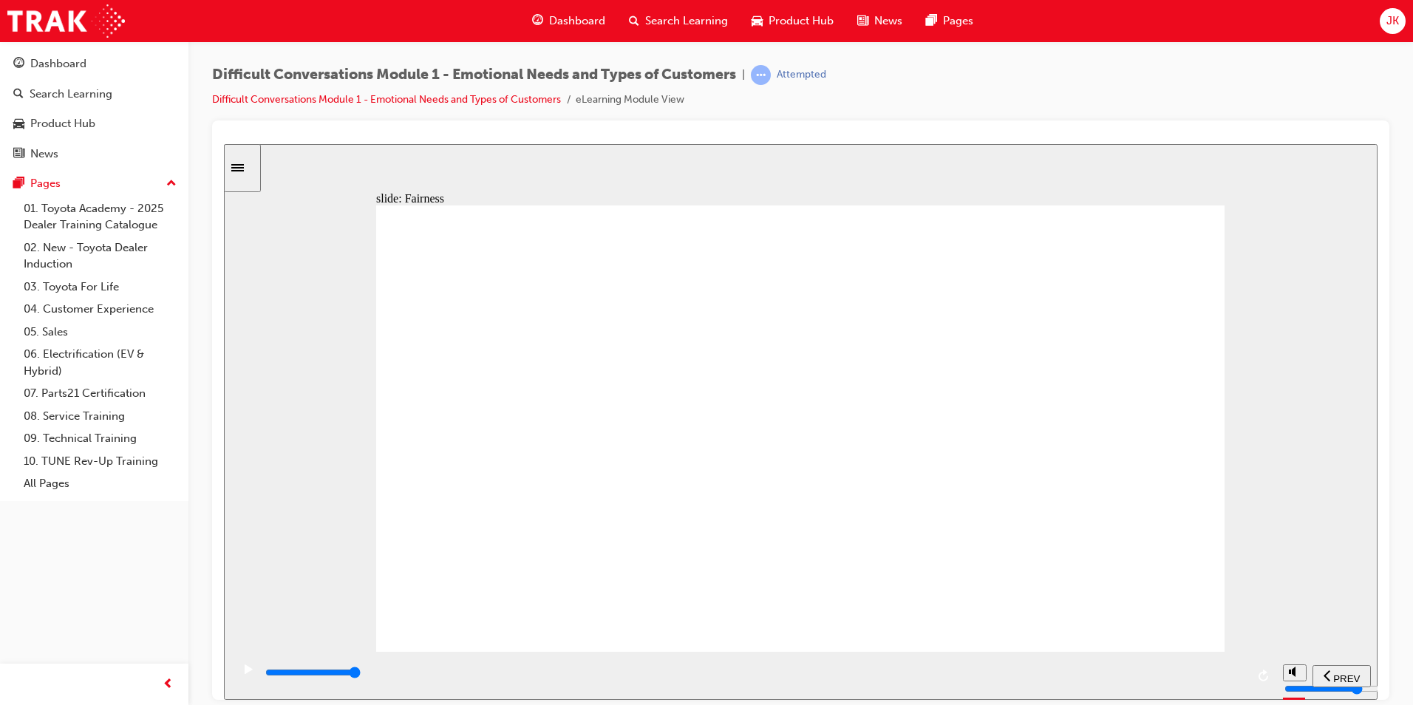
click at [1247, 670] on div "playback controls" at bounding box center [753, 675] width 1044 height 48
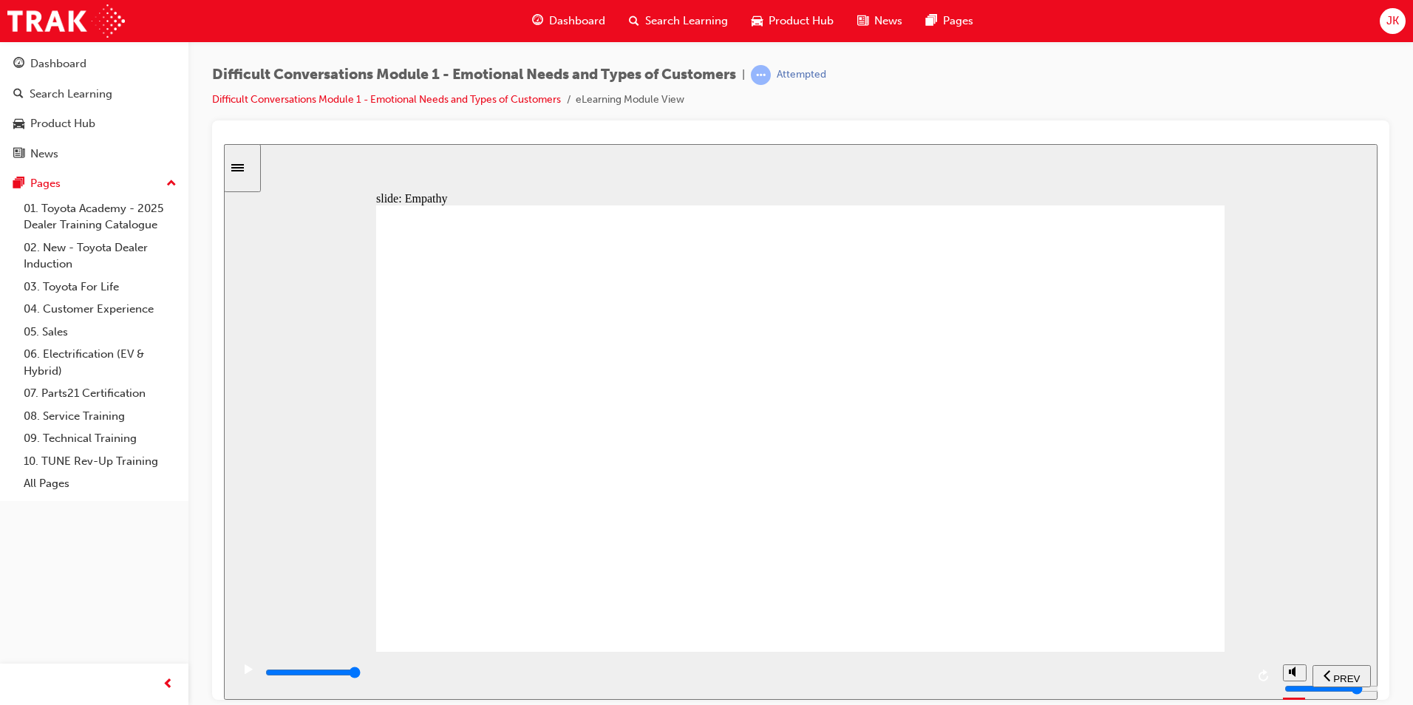
click at [361, 675] on input "slide progress" at bounding box center [312, 672] width 95 height 12
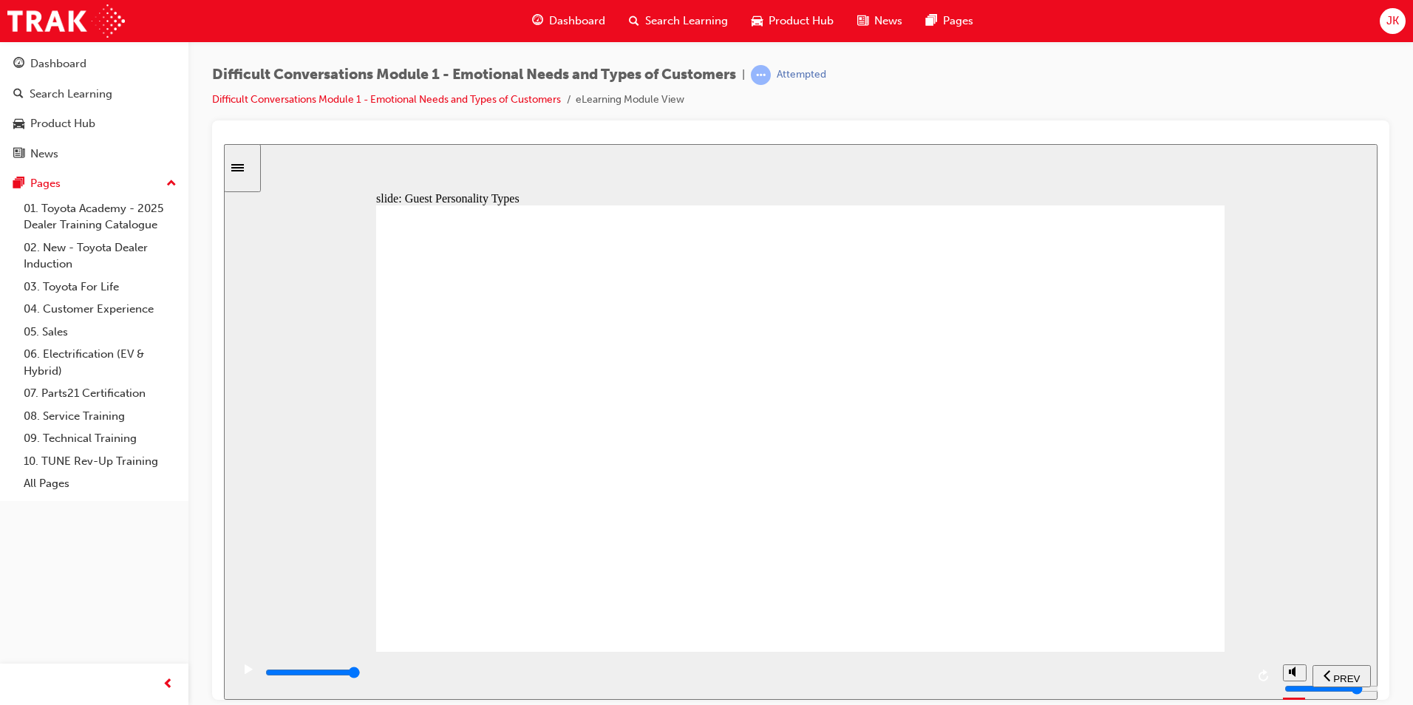
click at [1236, 678] on div "playback controls" at bounding box center [755, 672] width 982 height 16
click at [1236, 681] on div "playback controls" at bounding box center [755, 672] width 982 height 16
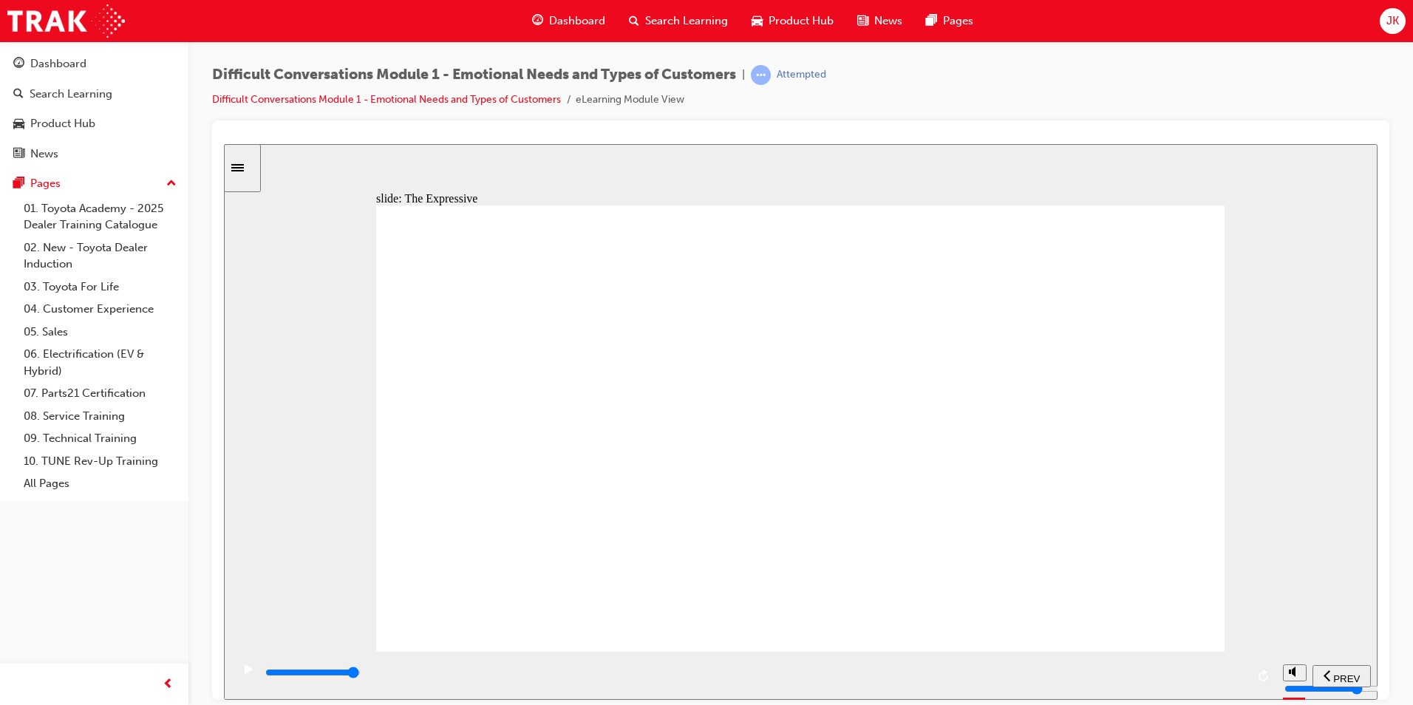
click at [1230, 671] on div "playback controls" at bounding box center [755, 672] width 982 height 16
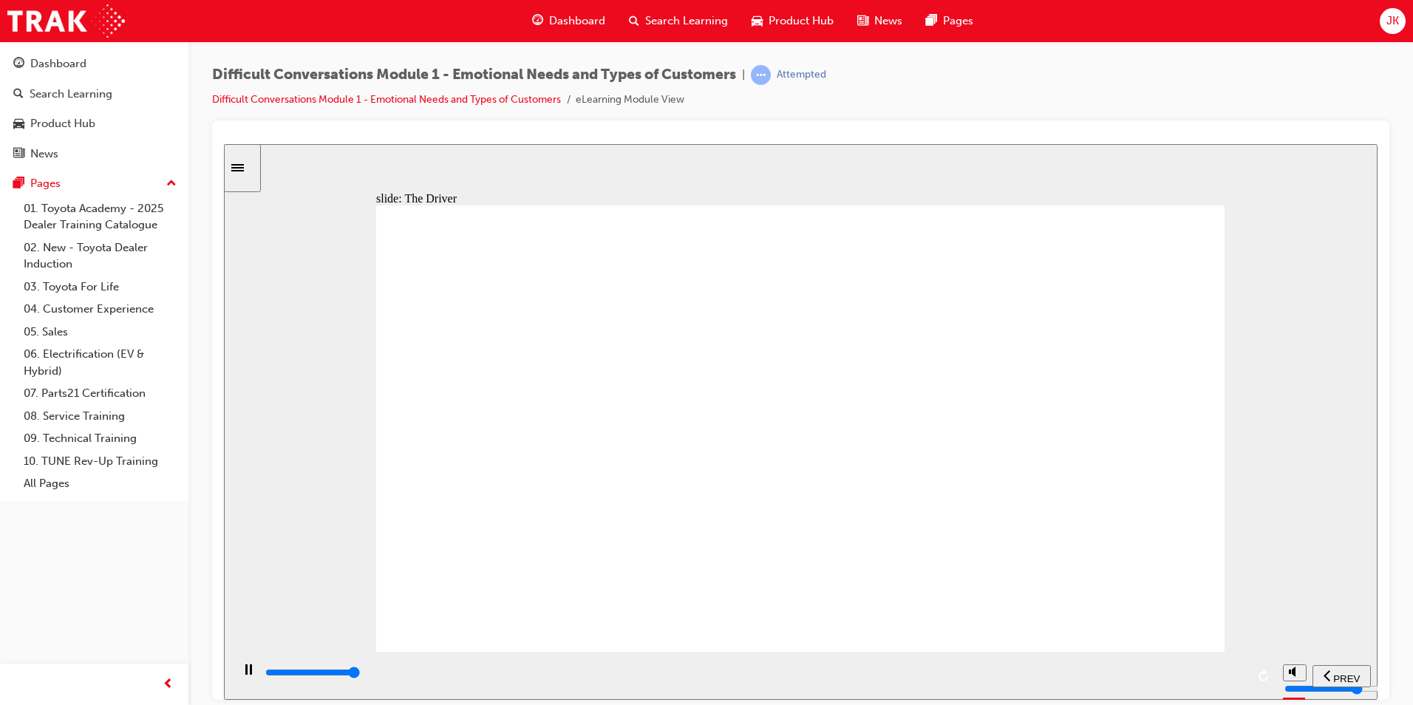
click at [1234, 664] on div "playback controls" at bounding box center [755, 675] width 982 height 22
click at [361, 675] on input "slide progress" at bounding box center [312, 672] width 95 height 12
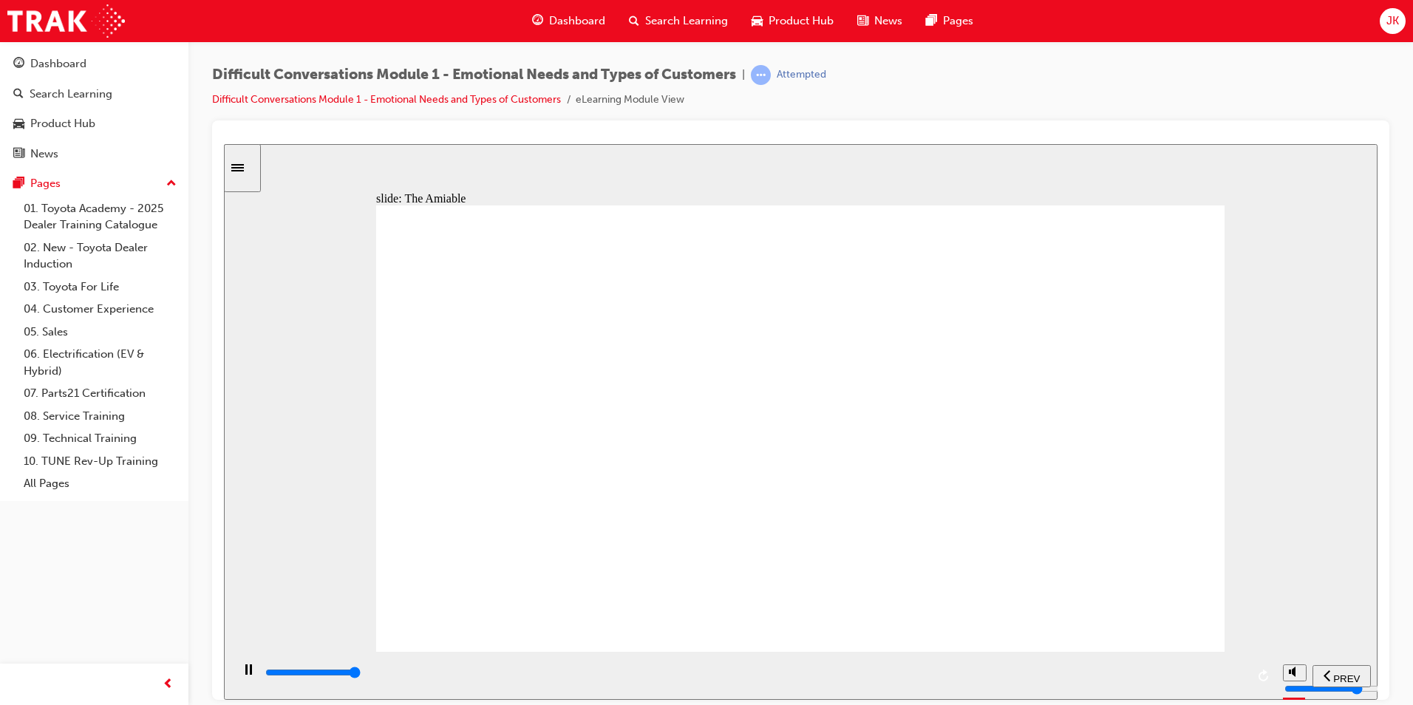
type input "50000"
drag, startPoint x: 1064, startPoint y: 527, endPoint x: 1083, endPoint y: 554, distance: 33.4
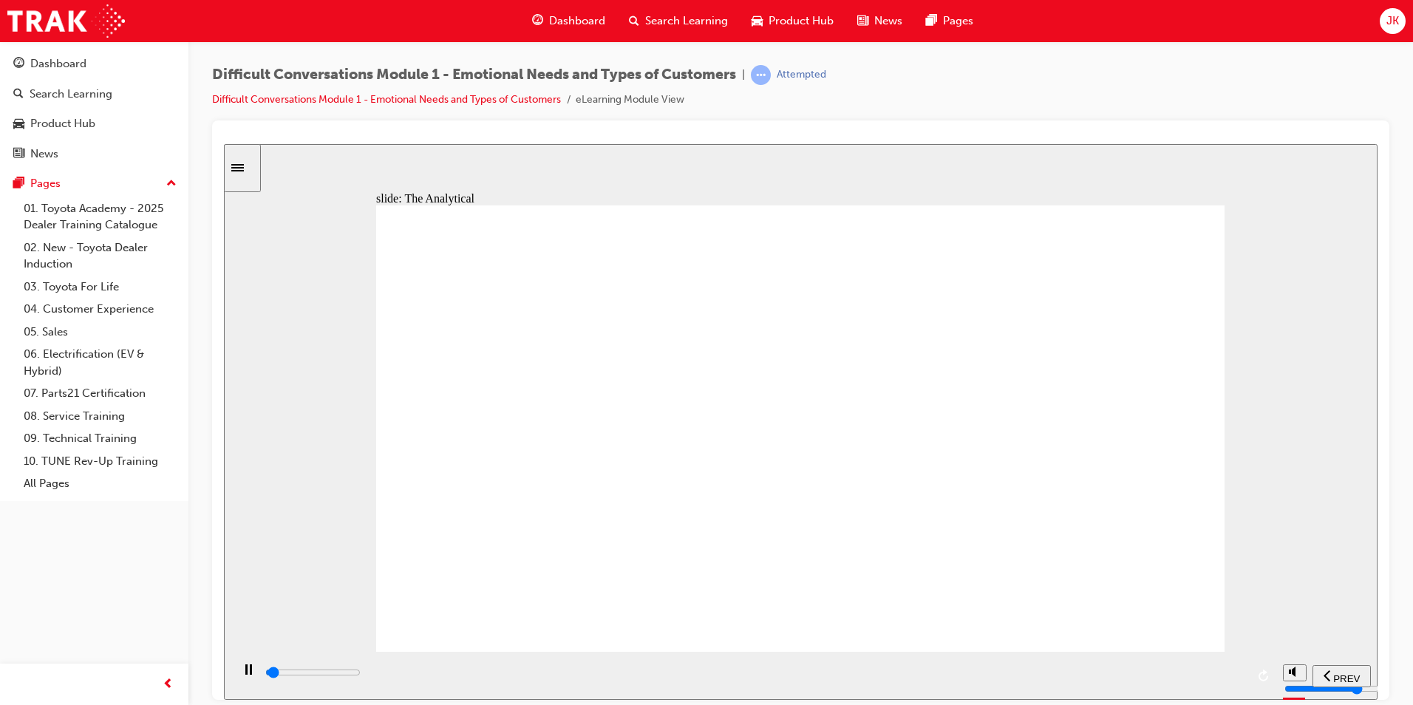
click at [1251, 675] on div "playback controls" at bounding box center [753, 675] width 1044 height 48
click at [361, 673] on input "slide progress" at bounding box center [312, 672] width 95 height 12
drag, startPoint x: 1167, startPoint y: 263, endPoint x: 1185, endPoint y: 267, distance: 18.1
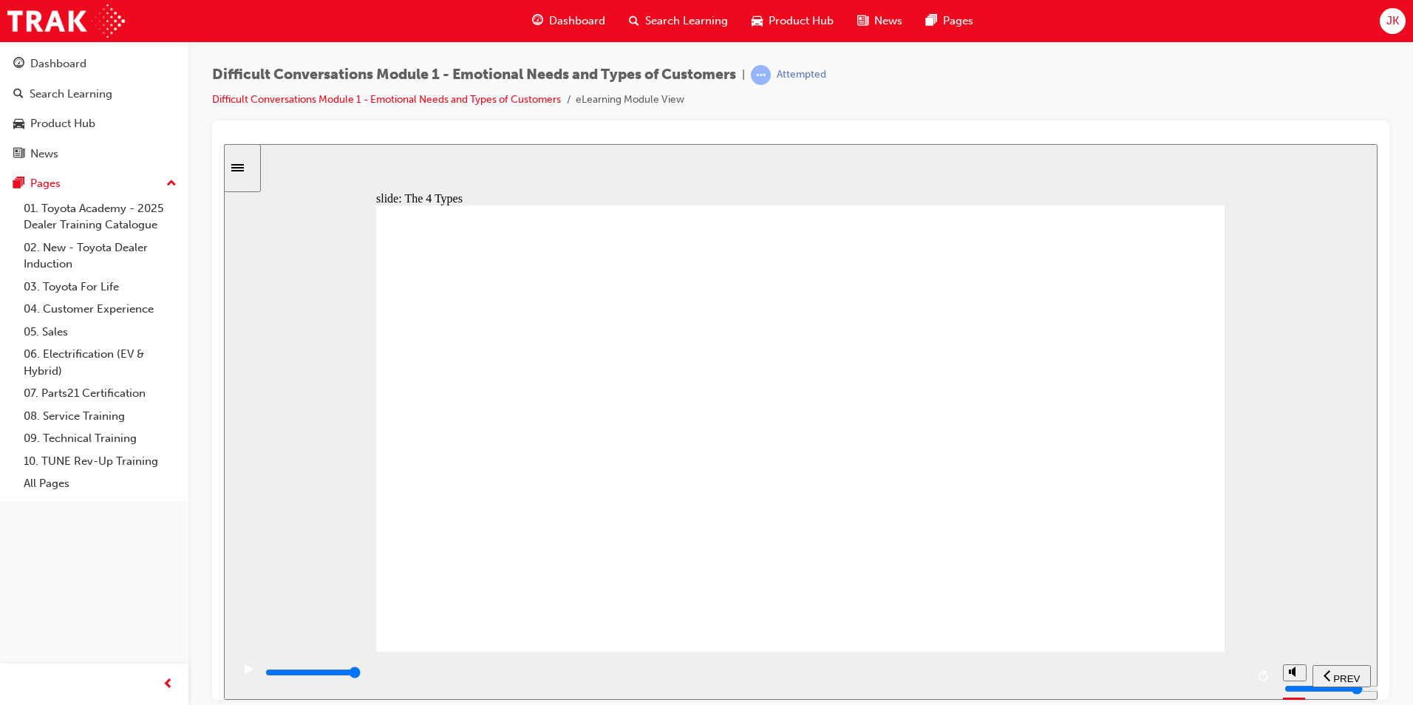
click at [1244, 681] on div "playback controls" at bounding box center [755, 672] width 982 height 16
type input "11600"
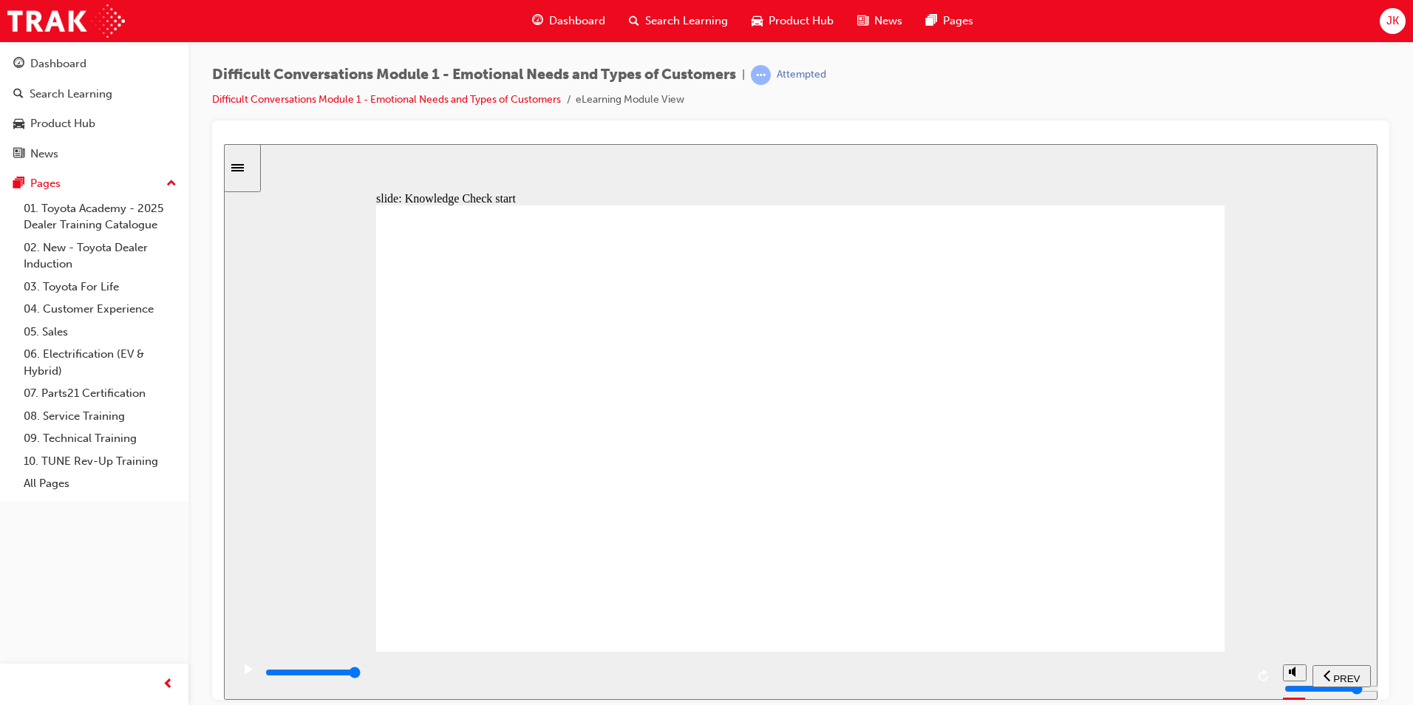
radio input "true"
click at [1330, 668] on div "SUBMIT" at bounding box center [1332, 676] width 65 height 16
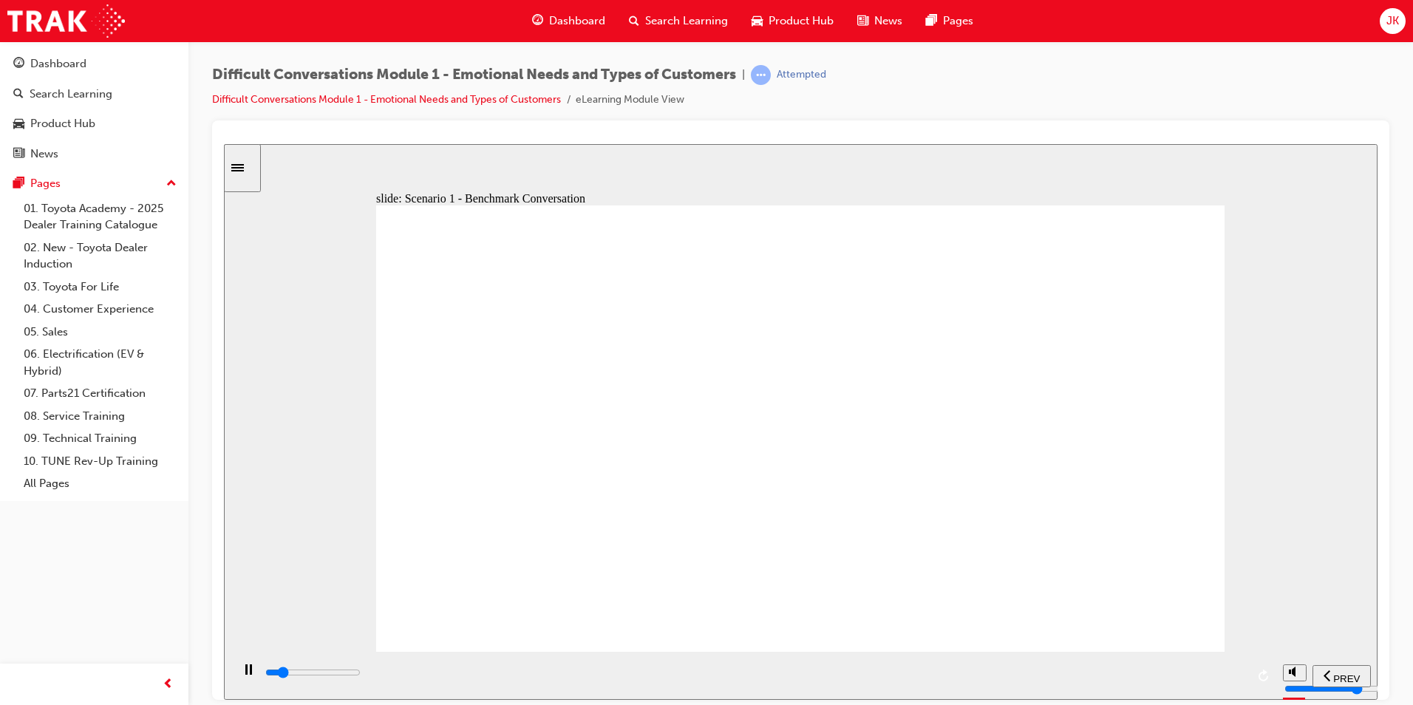
drag, startPoint x: 1250, startPoint y: 658, endPoint x: 1218, endPoint y: 648, distance: 34.1
click at [1226, 652] on div "playback controls" at bounding box center [753, 675] width 1044 height 48
click at [1231, 669] on div "playback controls" at bounding box center [755, 672] width 982 height 16
click at [1238, 675] on div "playback controls" at bounding box center [755, 672] width 982 height 16
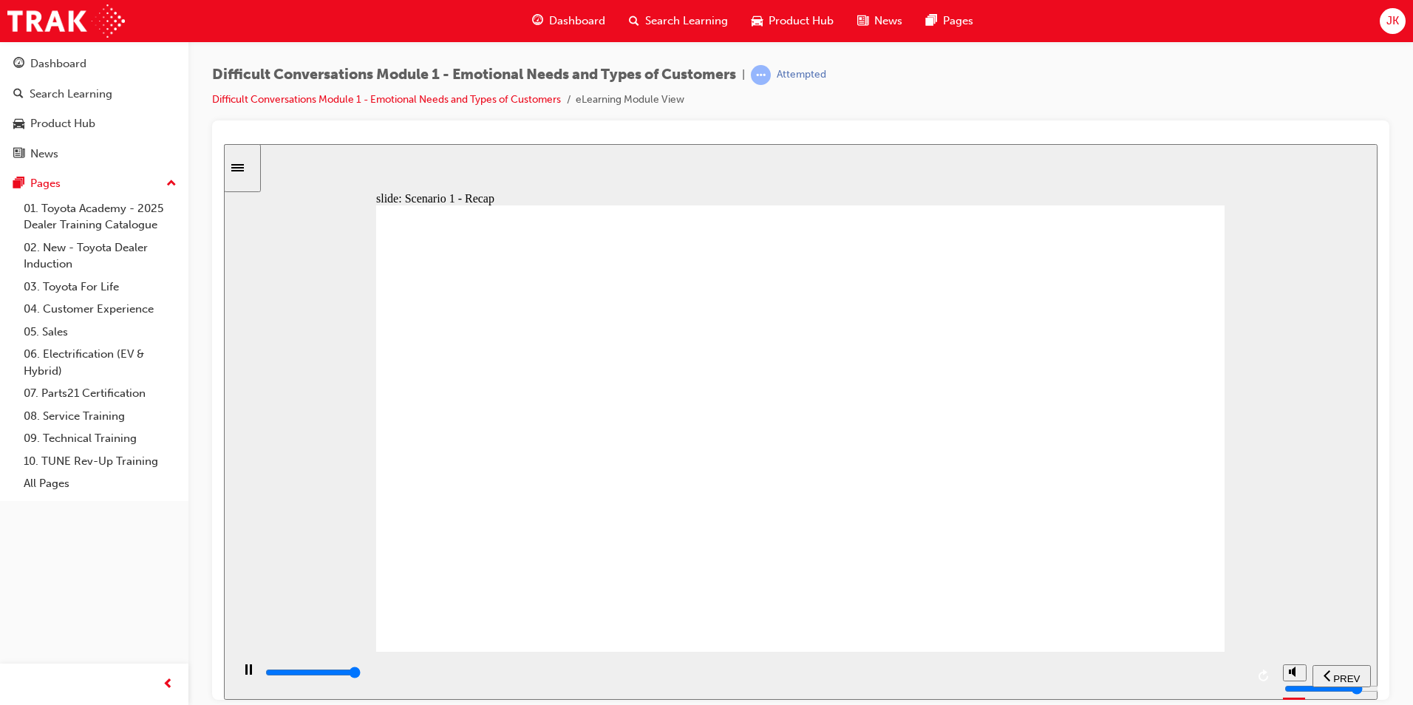
type input "41500"
radio input "true"
click at [1322, 672] on span "SUBMIT" at bounding box center [1324, 677] width 37 height 11
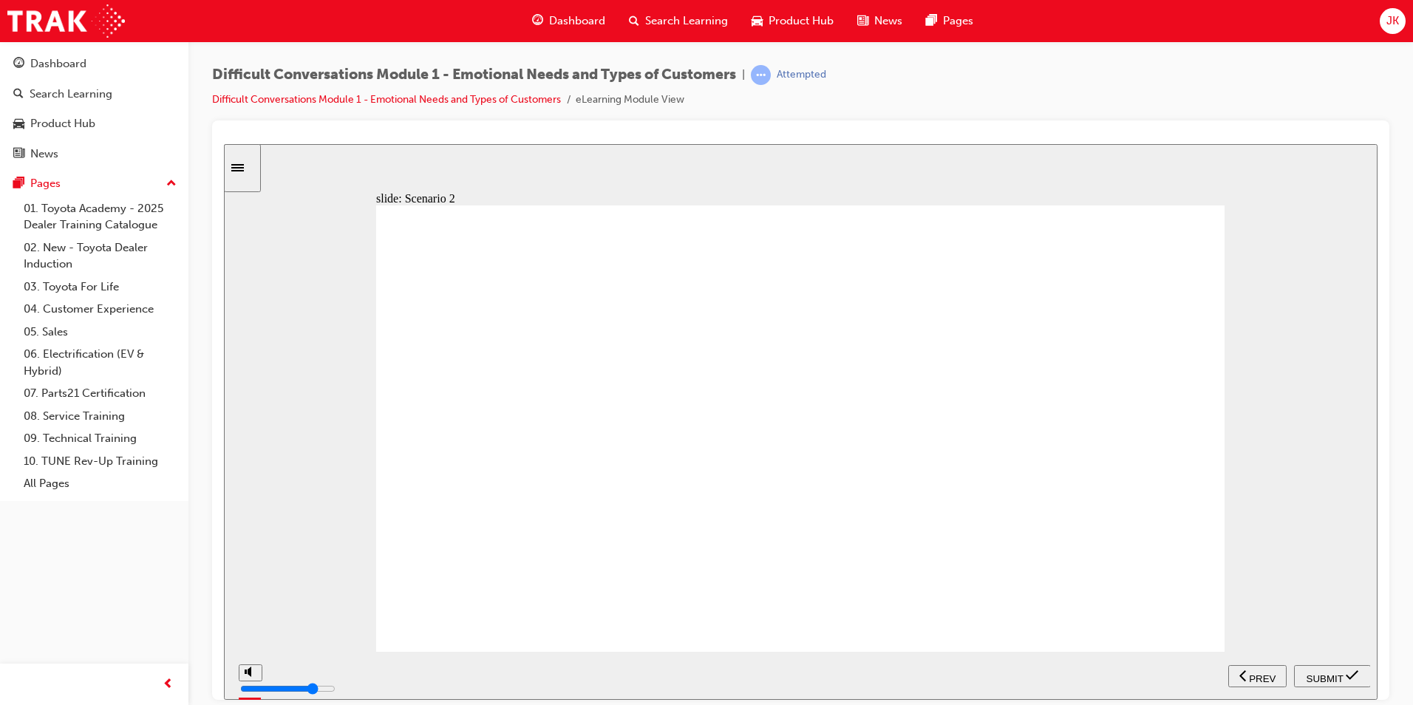
click at [1227, 678] on div "playback controls" at bounding box center [755, 672] width 982 height 16
click at [1235, 670] on div "playback controls" at bounding box center [755, 672] width 982 height 16
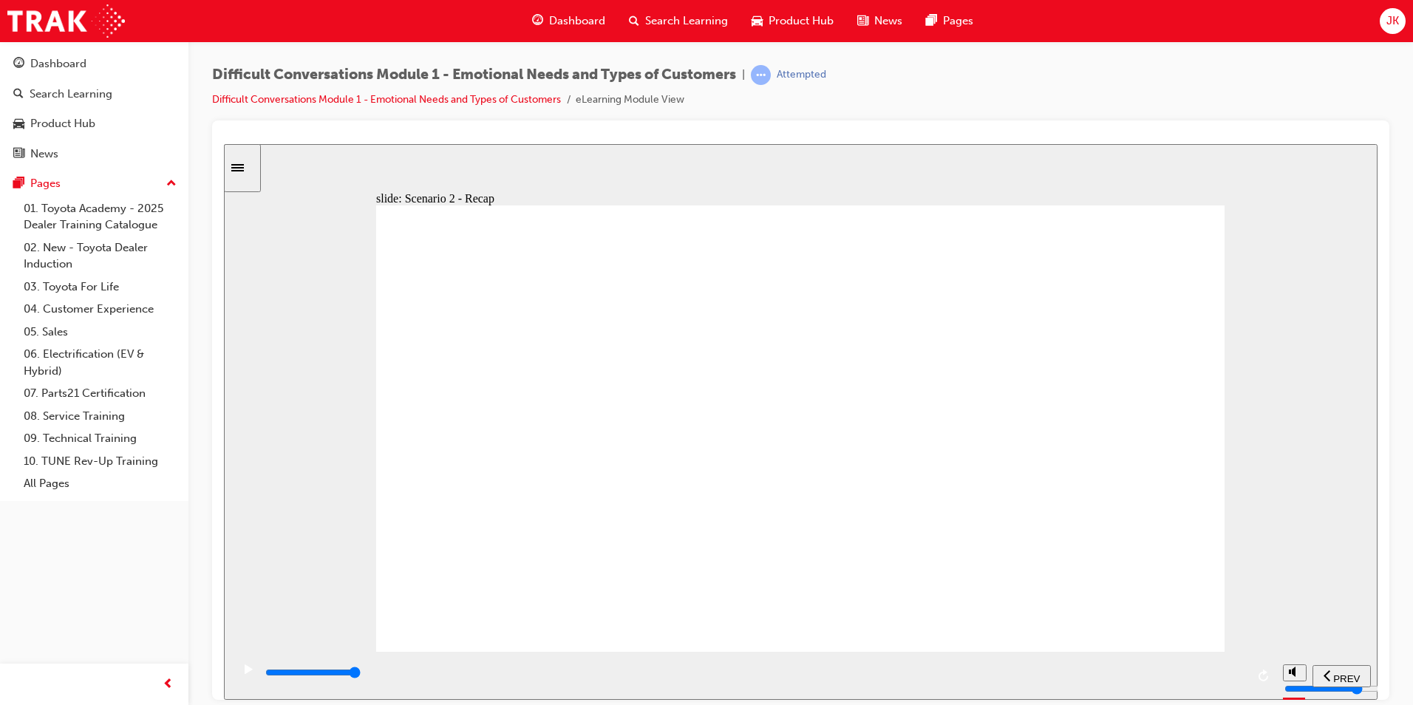
click at [1238, 669] on div "playback controls" at bounding box center [755, 672] width 982 height 16
type input "56000"
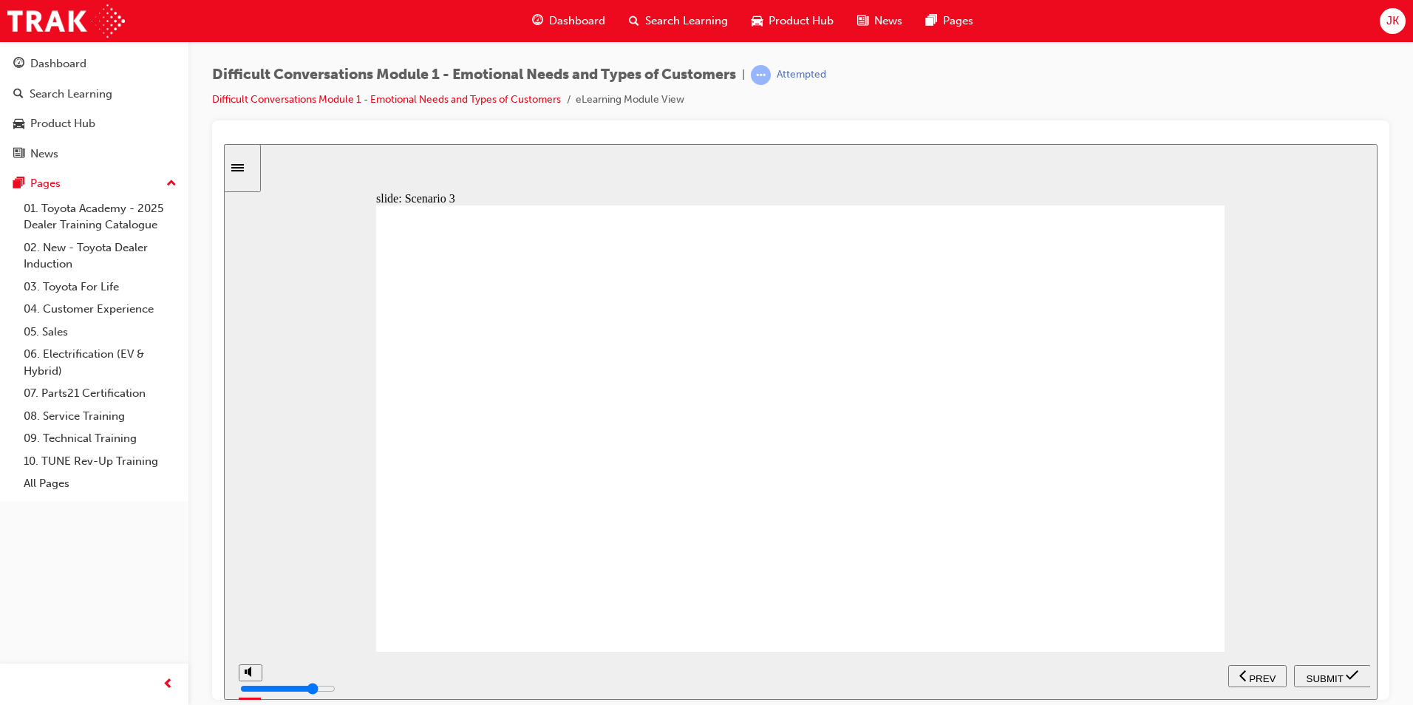
radio input "true"
click at [1346, 677] on div "SUBMIT" at bounding box center [1332, 676] width 65 height 16
type input "3200"
click at [1354, 678] on span "PREV" at bounding box center [1346, 677] width 27 height 11
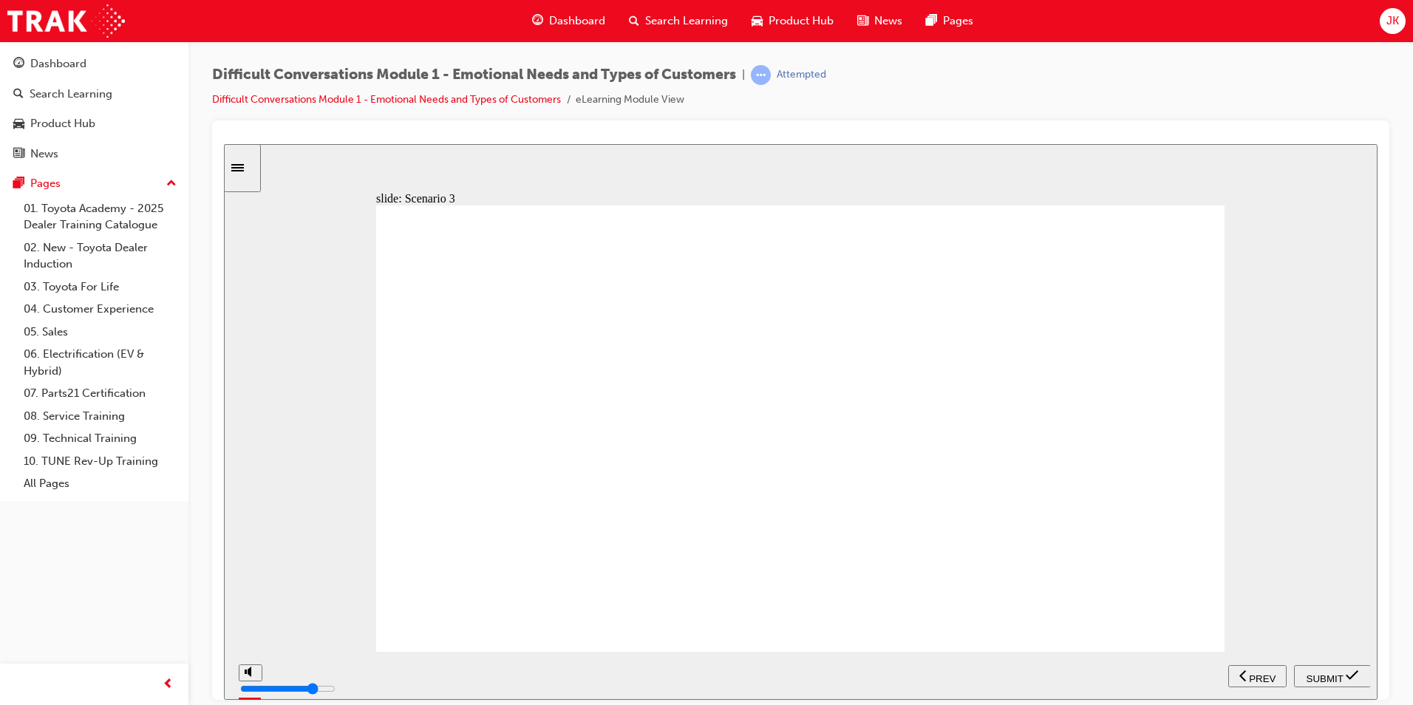
click at [1334, 673] on span "SUBMIT" at bounding box center [1324, 677] width 37 height 11
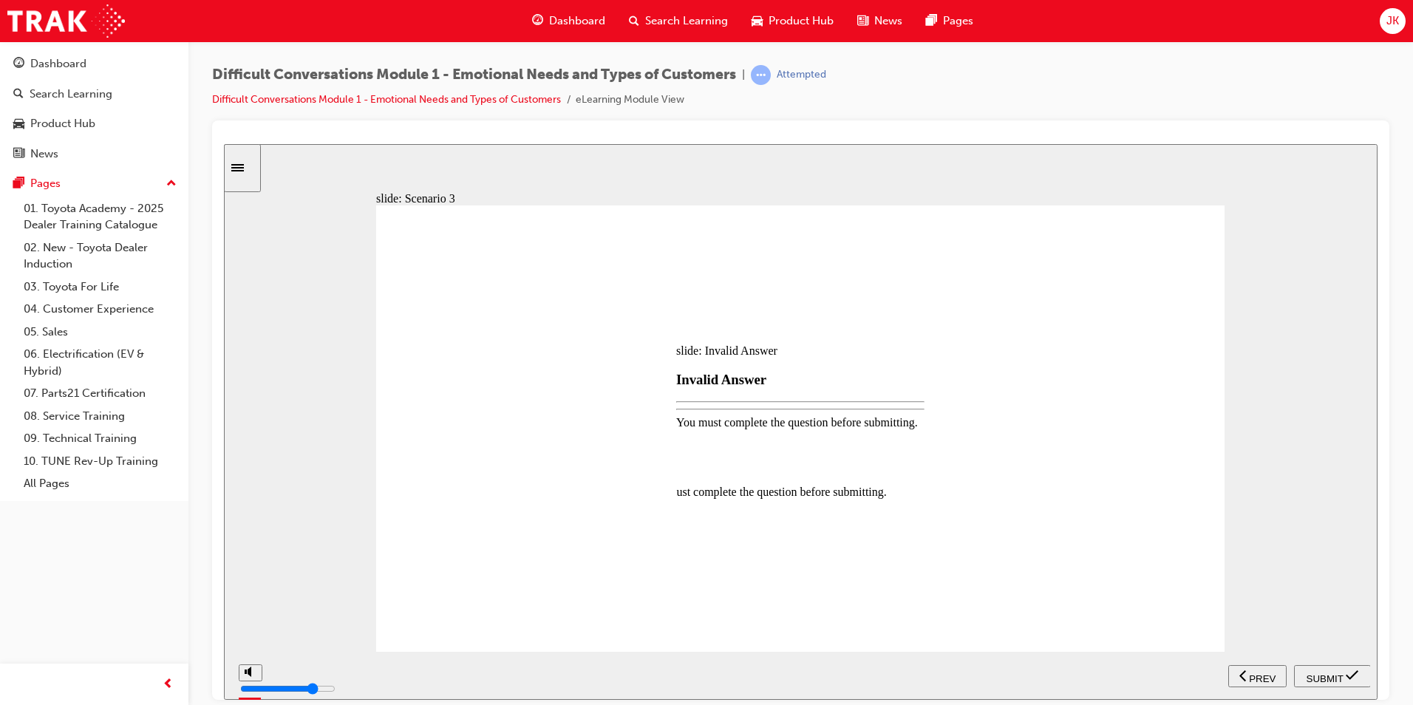
drag, startPoint x: 803, startPoint y: 467, endPoint x: 810, endPoint y: 473, distance: 8.9
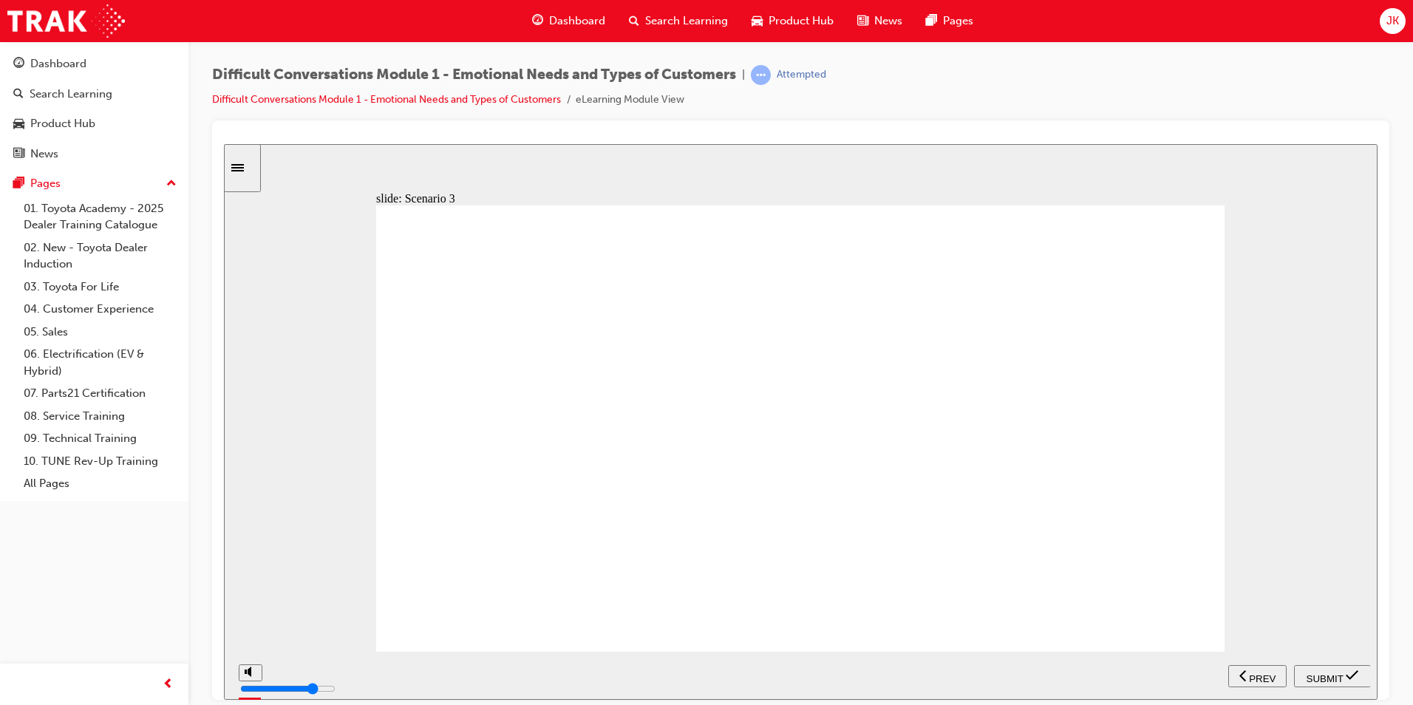
radio input "true"
click at [1352, 682] on span "submit" at bounding box center [1352, 677] width 13 height 11
click at [1243, 672] on div "playback controls" at bounding box center [755, 672] width 982 height 16
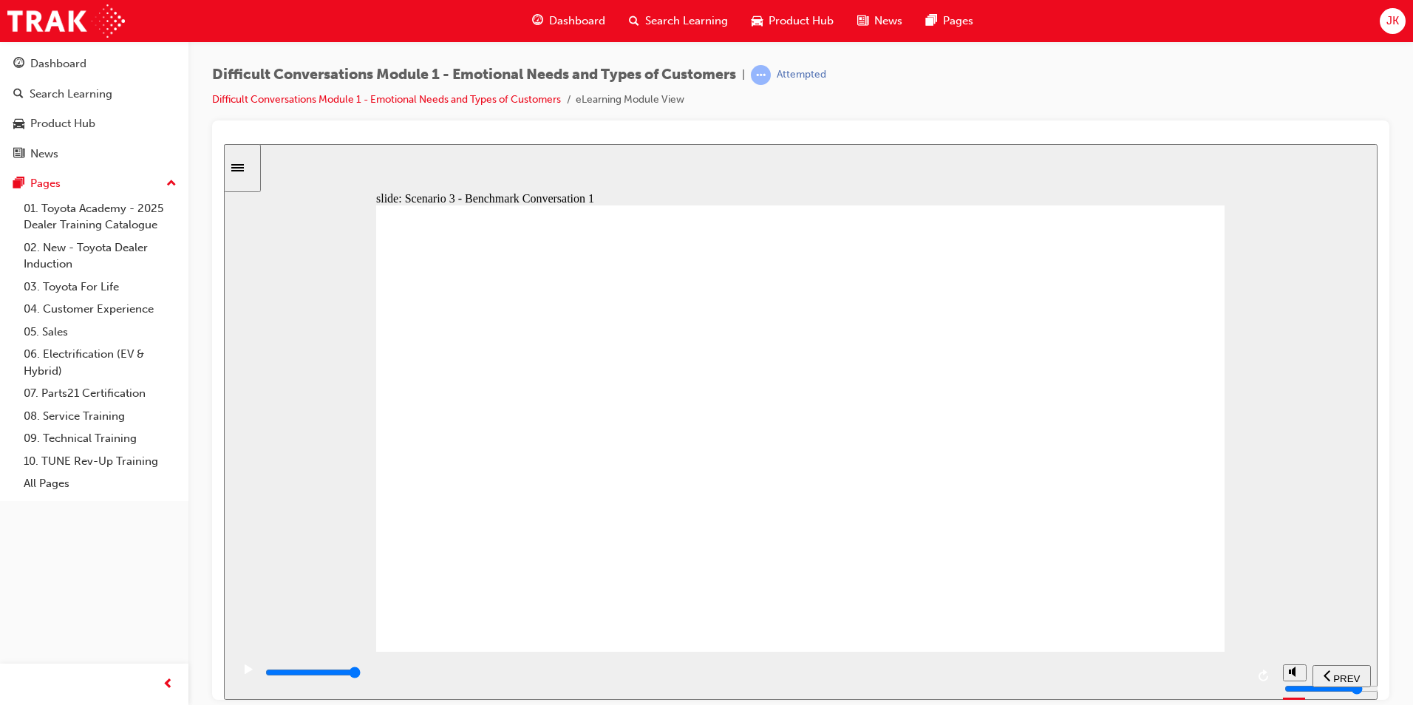
drag, startPoint x: 1131, startPoint y: 234, endPoint x: 1136, endPoint y: 242, distance: 10.1
click at [1237, 672] on div "playback controls" at bounding box center [755, 672] width 982 height 16
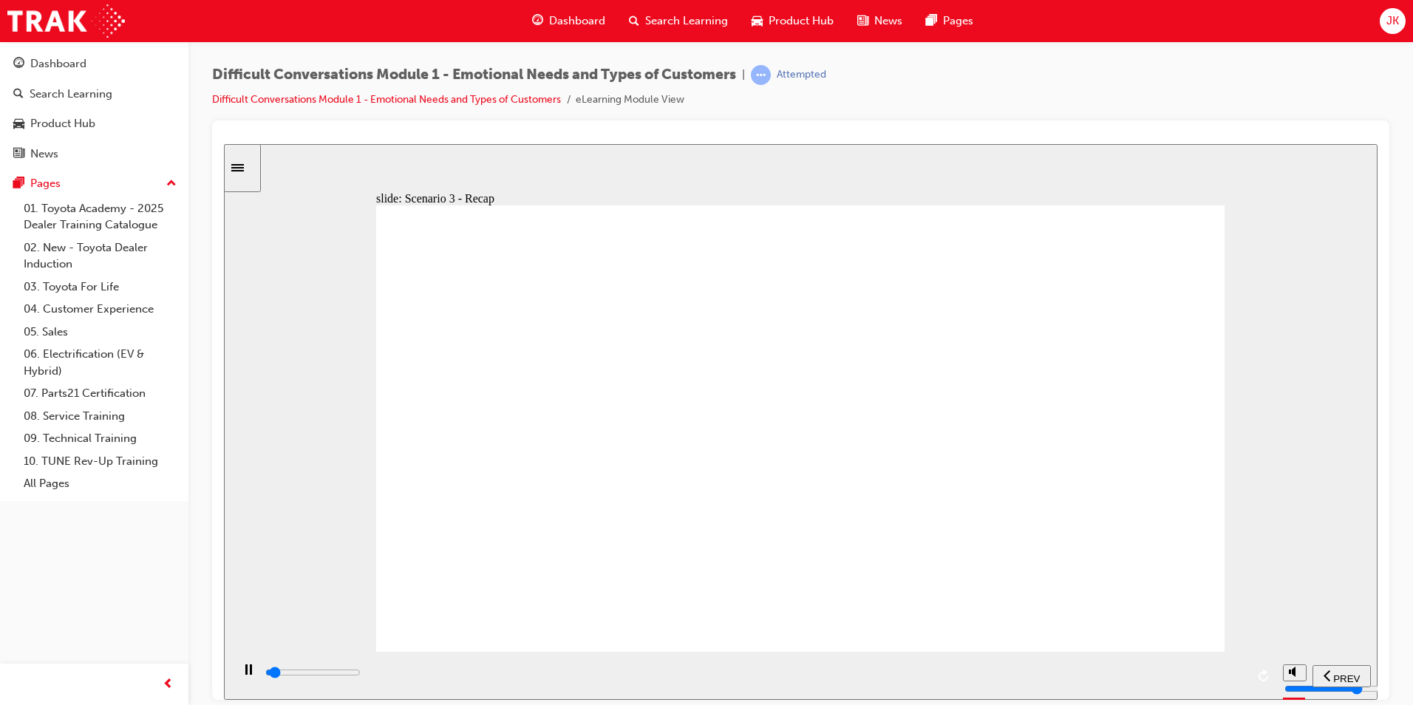
click at [1250, 674] on div "playback controls" at bounding box center [753, 675] width 1044 height 48
click at [361, 675] on input "slide progress" at bounding box center [312, 672] width 95 height 12
type input "44000"
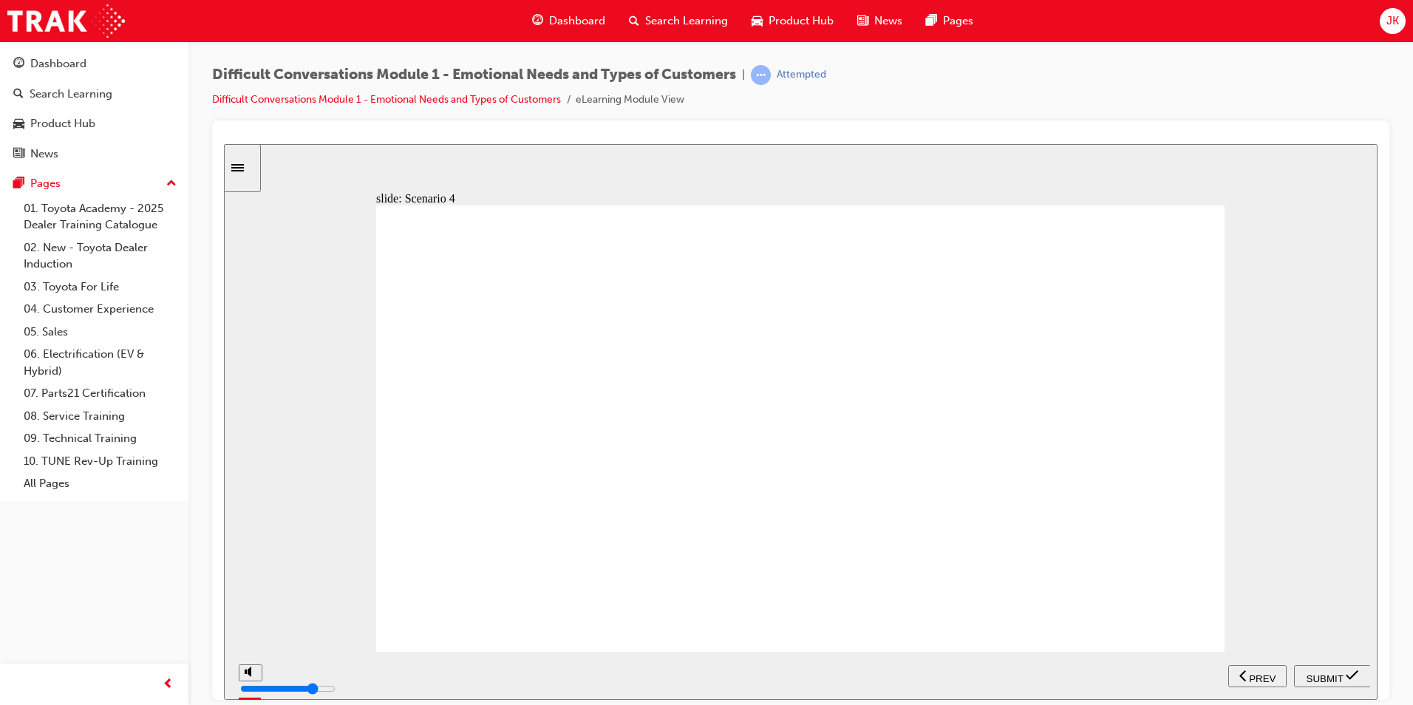
radio input "true"
click at [1330, 675] on span "SUBMIT" at bounding box center [1324, 677] width 37 height 11
click at [1237, 672] on div "playback controls" at bounding box center [755, 672] width 982 height 16
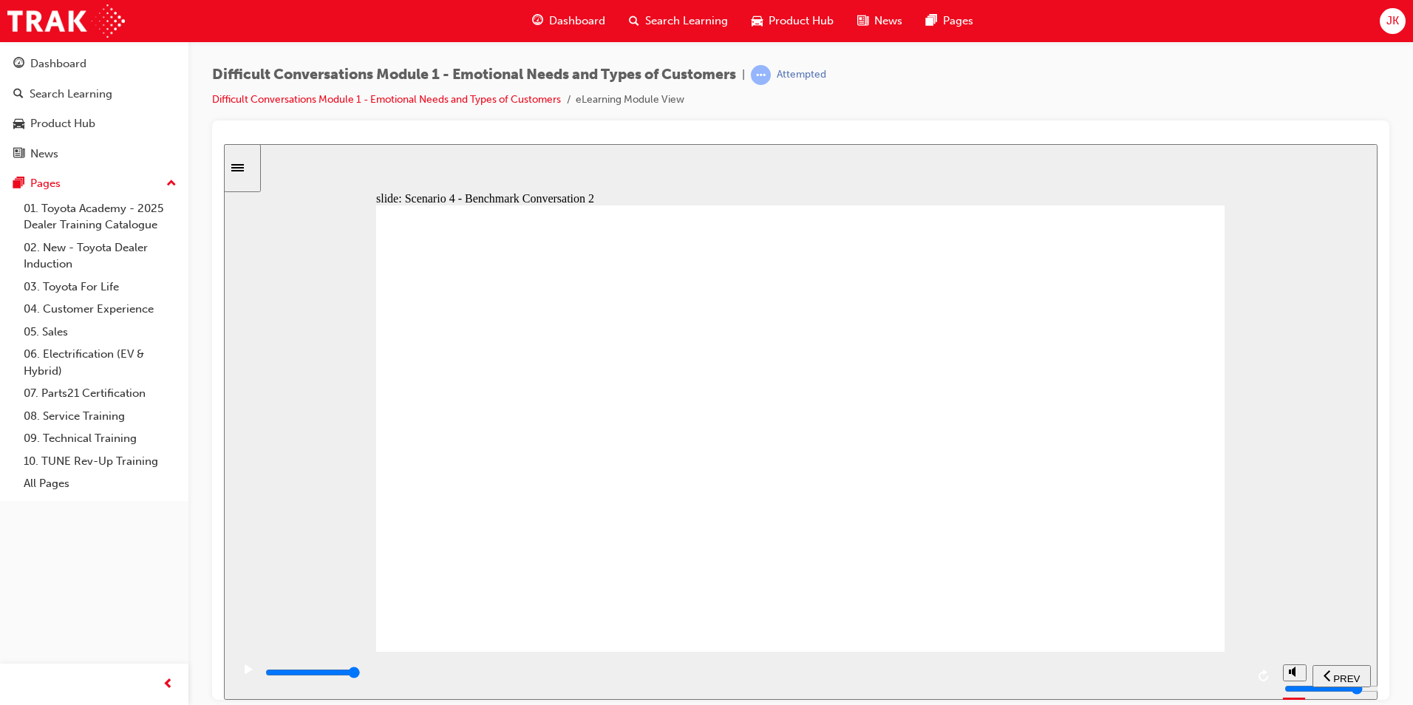
click at [361, 673] on input "slide progress" at bounding box center [312, 672] width 95 height 12
drag, startPoint x: 1143, startPoint y: 259, endPoint x: 1140, endPoint y: 251, distance: 8.6
drag, startPoint x: 1238, startPoint y: 675, endPoint x: 1254, endPoint y: 637, distance: 41.0
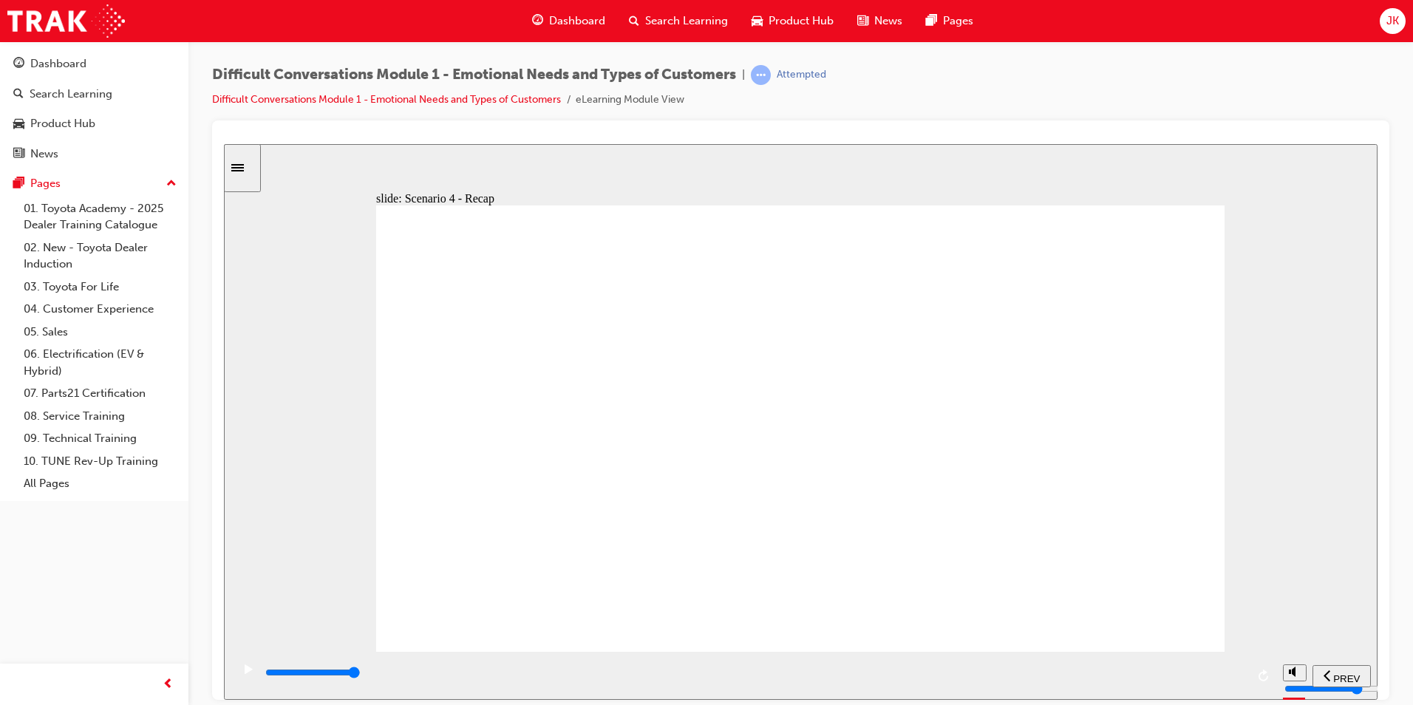
click at [361, 675] on input "slide progress" at bounding box center [312, 672] width 95 height 12
drag, startPoint x: 1234, startPoint y: 663, endPoint x: 1244, endPoint y: 673, distance: 14.6
click at [1236, 665] on div "playback controls" at bounding box center [753, 675] width 1044 height 48
click at [1245, 678] on div "playback controls" at bounding box center [755, 672] width 982 height 16
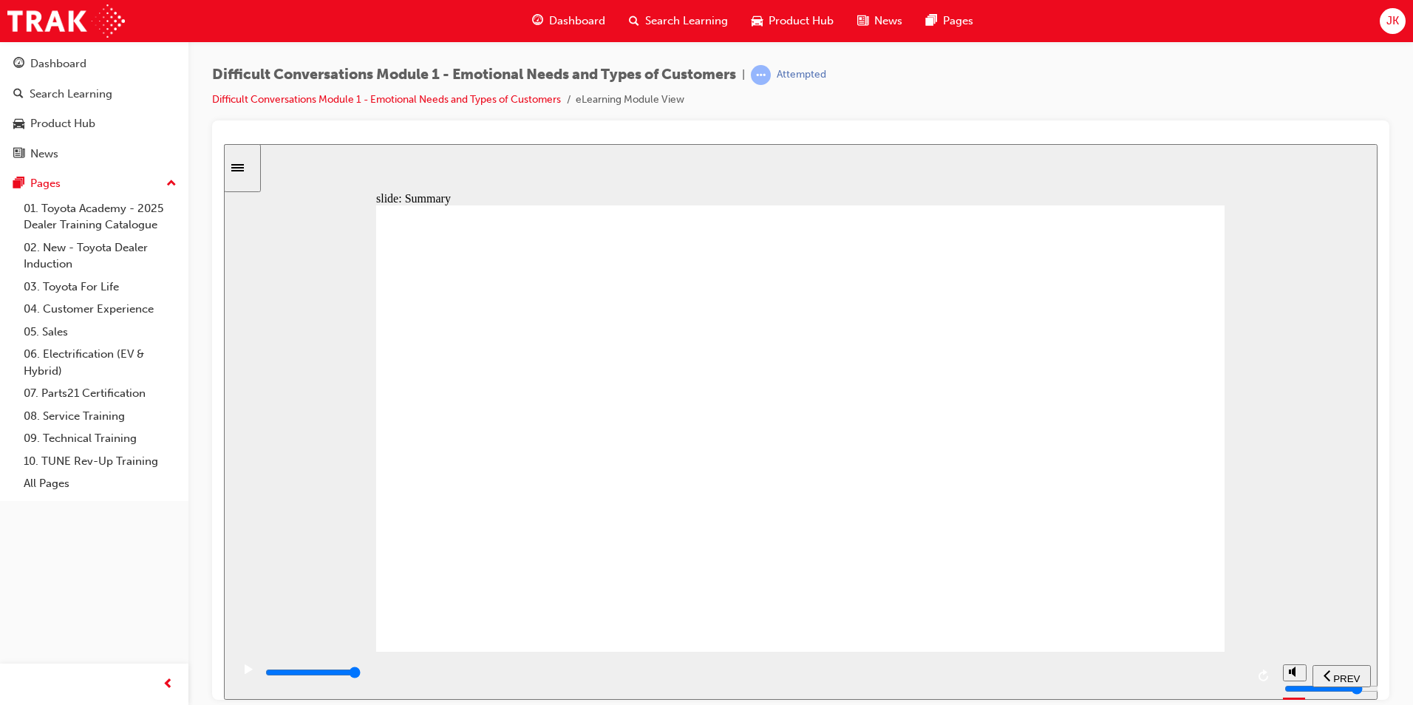
click at [1238, 678] on div "playback controls" at bounding box center [755, 672] width 982 height 16
click at [1234, 673] on div "playback controls" at bounding box center [755, 672] width 982 height 16
type input "9900"
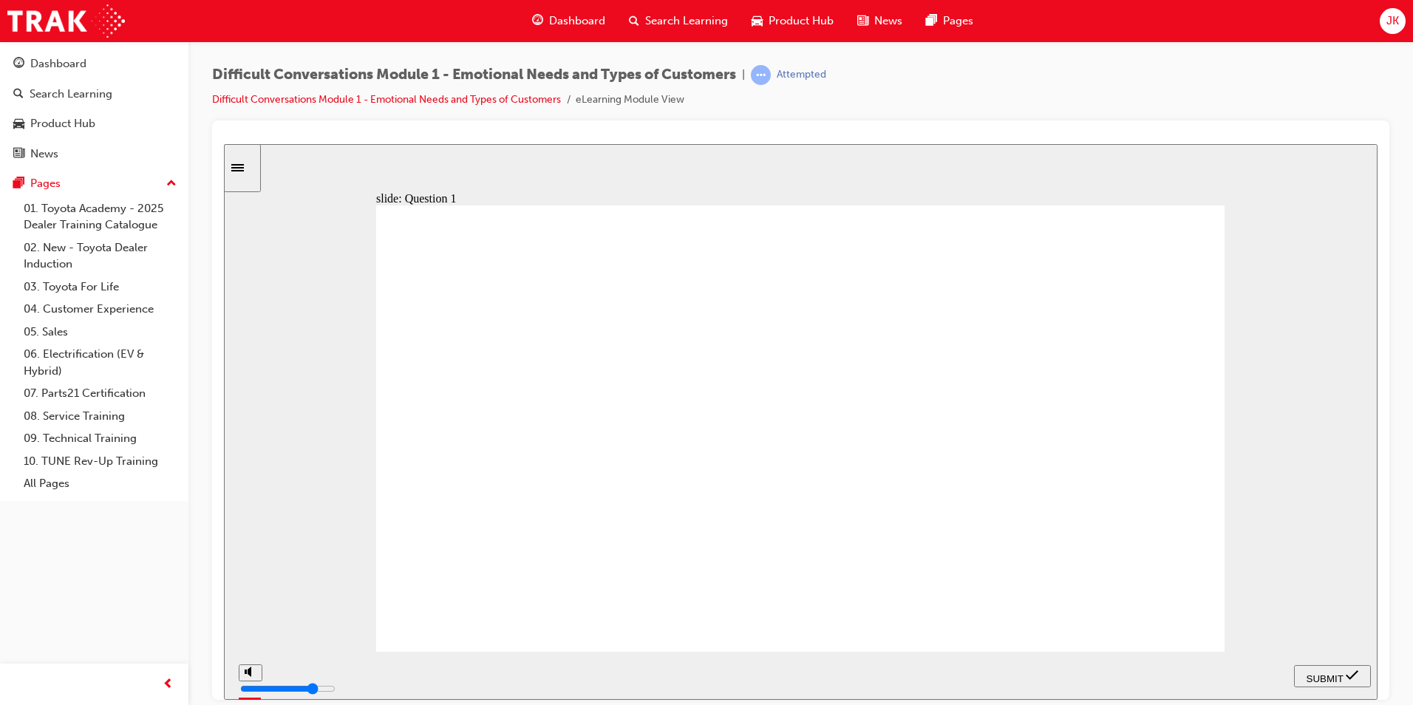
drag, startPoint x: 1100, startPoint y: 256, endPoint x: 466, endPoint y: 519, distance: 686.4
drag, startPoint x: 1142, startPoint y: 313, endPoint x: 505, endPoint y: 389, distance: 641.6
drag, startPoint x: 1046, startPoint y: 355, endPoint x: 626, endPoint y: 382, distance: 421.3
drag, startPoint x: 1099, startPoint y: 386, endPoint x: 611, endPoint y: 515, distance: 504.4
drag, startPoint x: 1108, startPoint y: 431, endPoint x: 775, endPoint y: 515, distance: 343.7
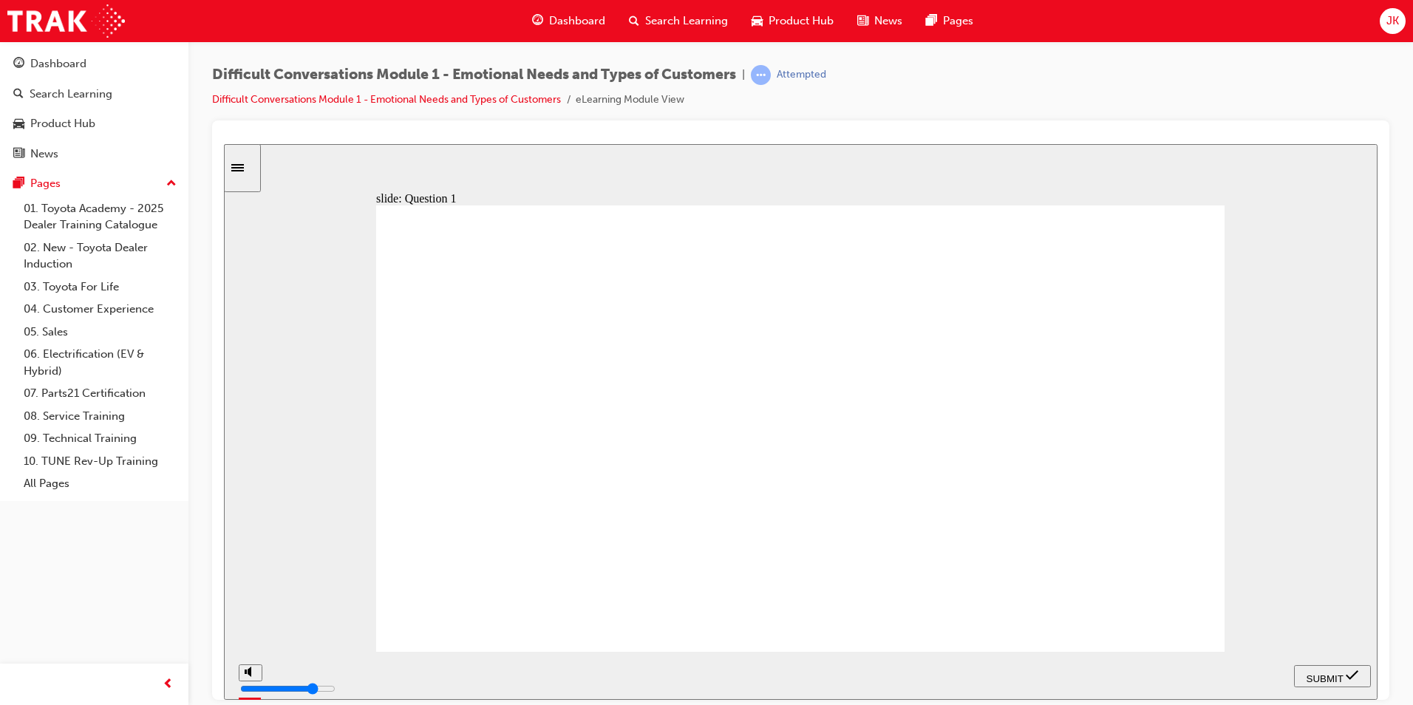
drag, startPoint x: 1105, startPoint y: 483, endPoint x: 777, endPoint y: 384, distance: 342.7
drag, startPoint x: 1124, startPoint y: 520, endPoint x: 941, endPoint y: 377, distance: 232.7
drag, startPoint x: 1127, startPoint y: 581, endPoint x: 940, endPoint y: 531, distance: 193.6
drag, startPoint x: 1135, startPoint y: 627, endPoint x: 505, endPoint y: 429, distance: 659.8
click at [1306, 681] on section "PREV NEXT SUBMIT" at bounding box center [800, 675] width 1153 height 48
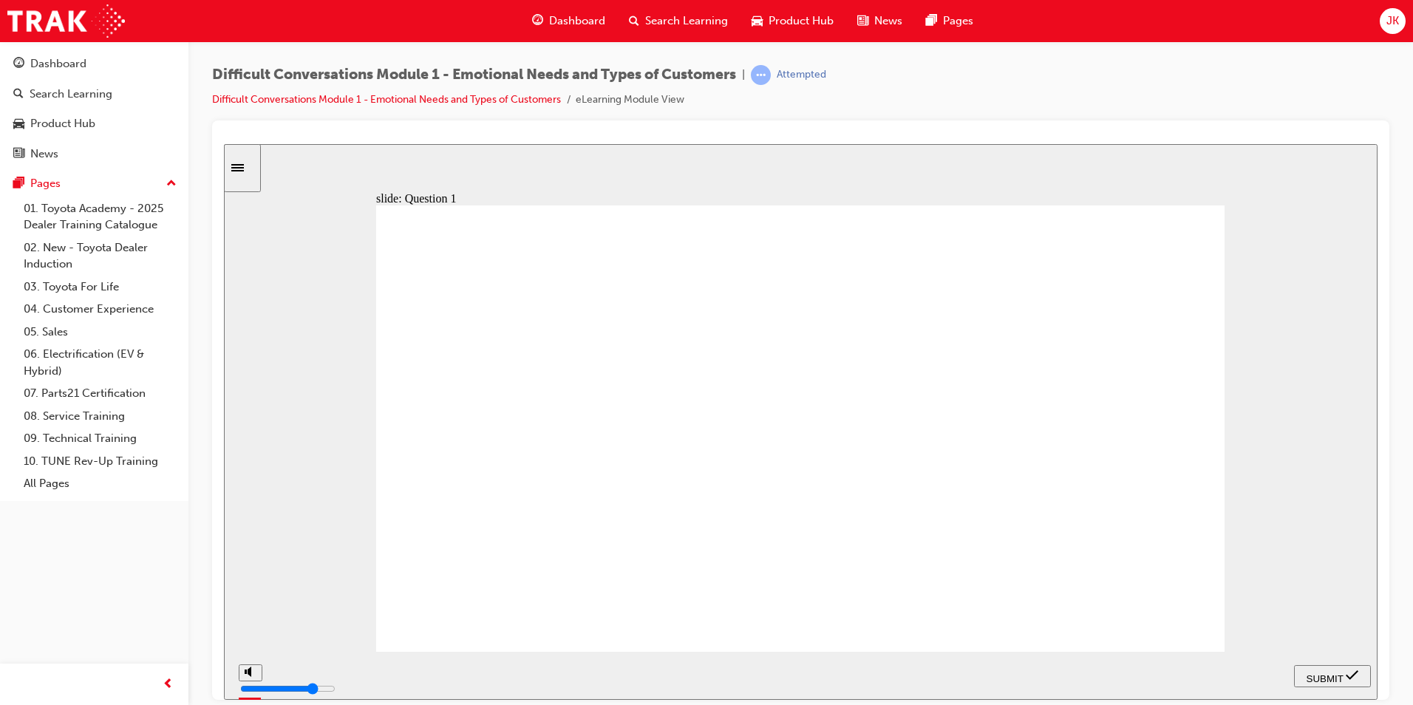
click at [1320, 679] on span "SUBMIT" at bounding box center [1324, 677] width 37 height 11
checkbox input "true"
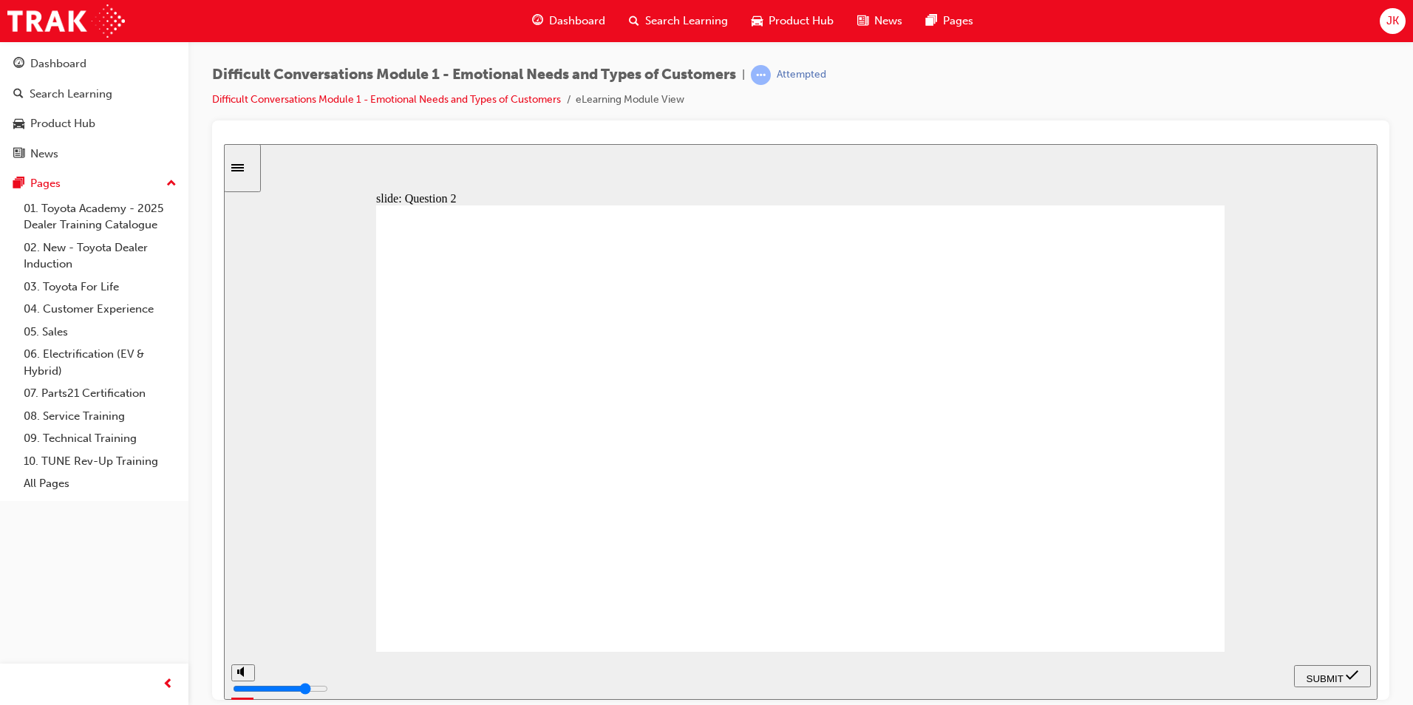
checkbox input "true"
click at [1337, 673] on span "SUBMIT" at bounding box center [1324, 677] width 37 height 11
drag, startPoint x: 1100, startPoint y: 599, endPoint x: 1114, endPoint y: 600, distance: 14.1
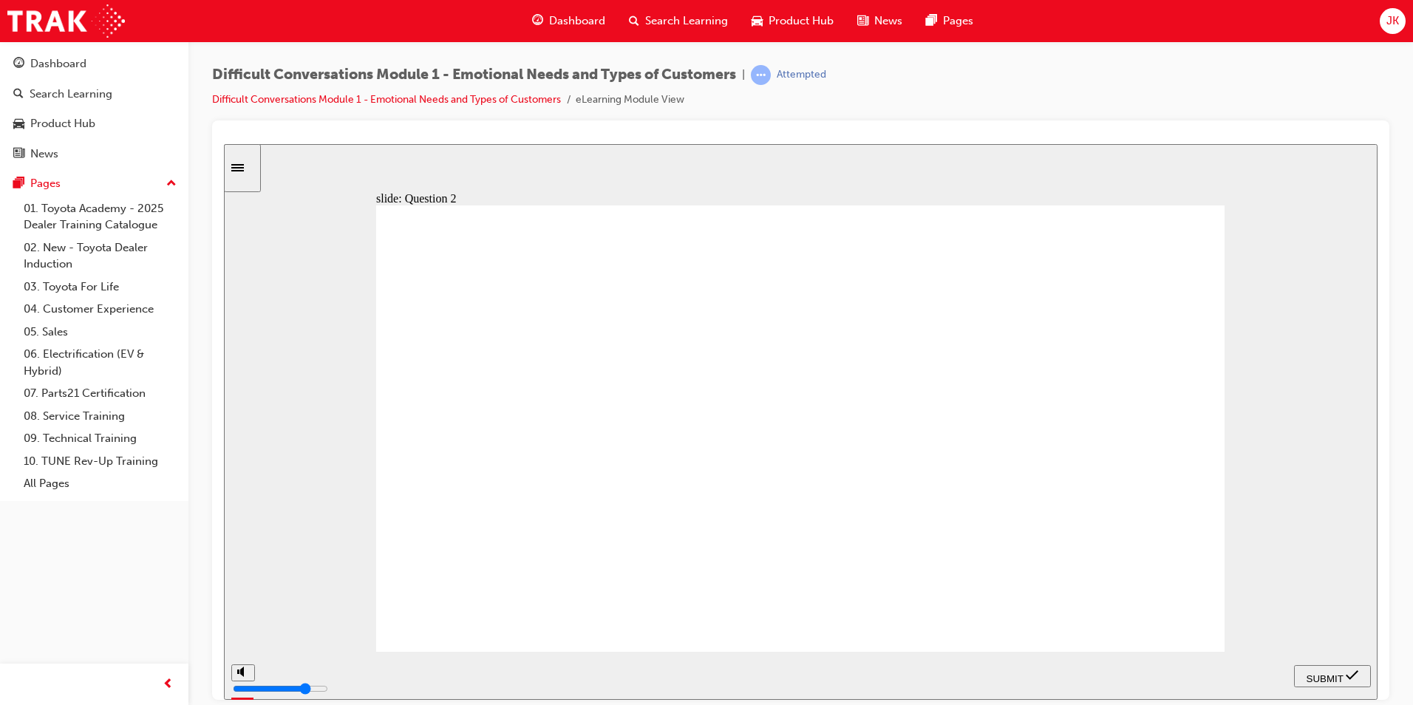
checkbox input "true"
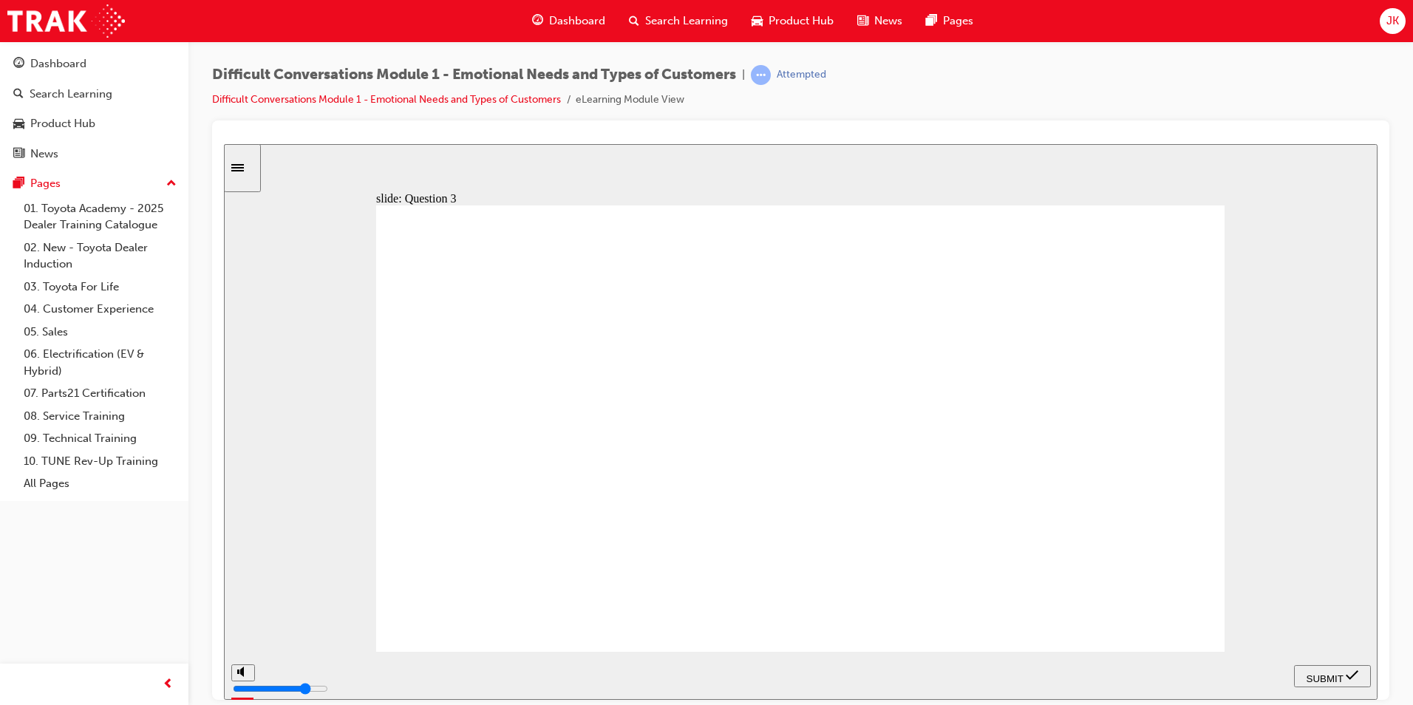
checkbox input "true"
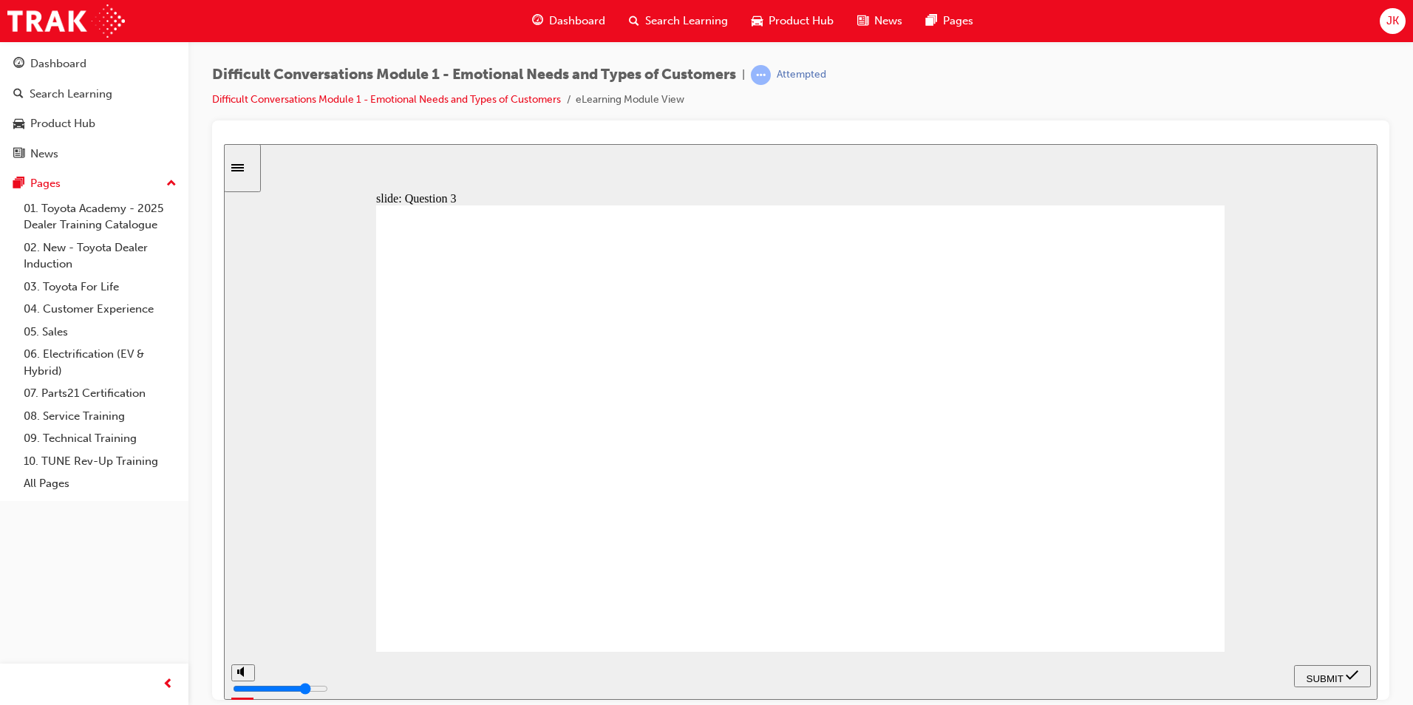
checkbox input "true"
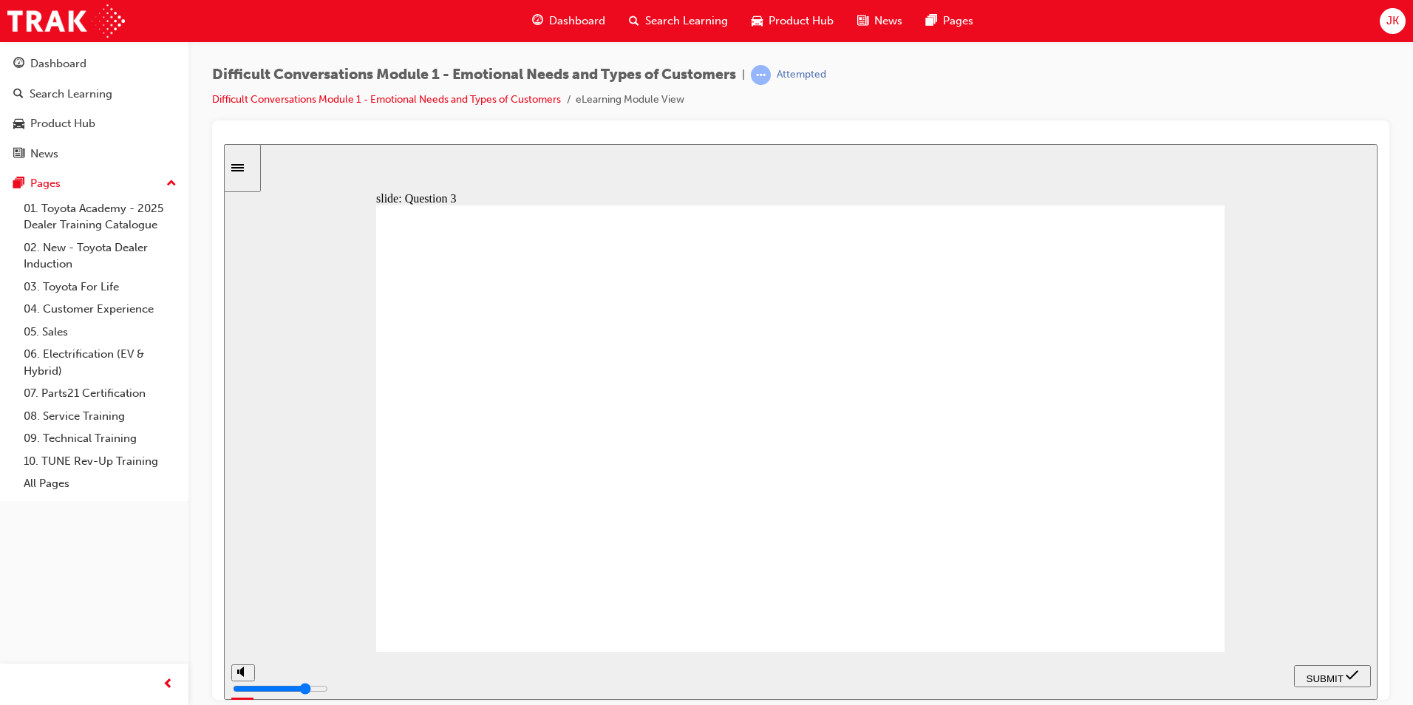
click at [1338, 684] on div "SUBMIT" at bounding box center [1332, 676] width 65 height 16
checkbox input "true"
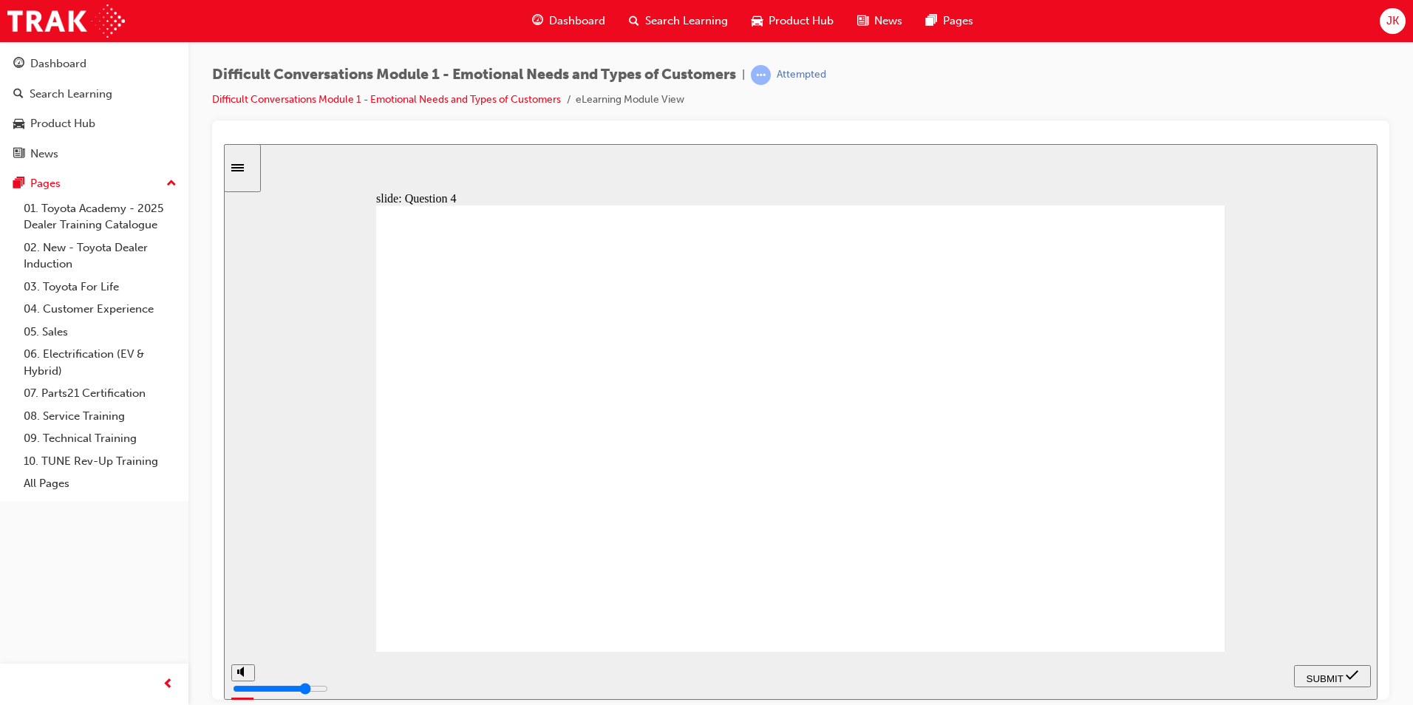
drag, startPoint x: 896, startPoint y: 444, endPoint x: 899, endPoint y: 436, distance: 8.4
checkbox input "true"
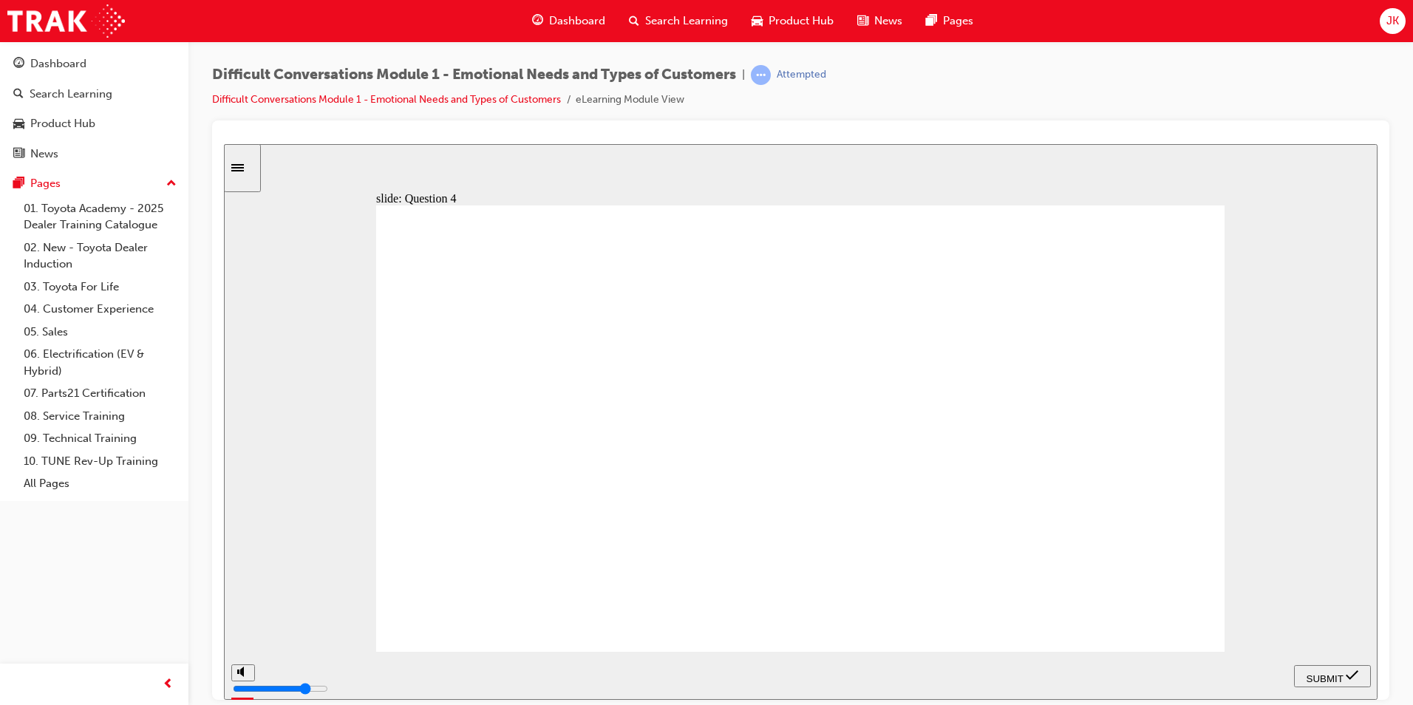
checkbox input "false"
checkbox input "true"
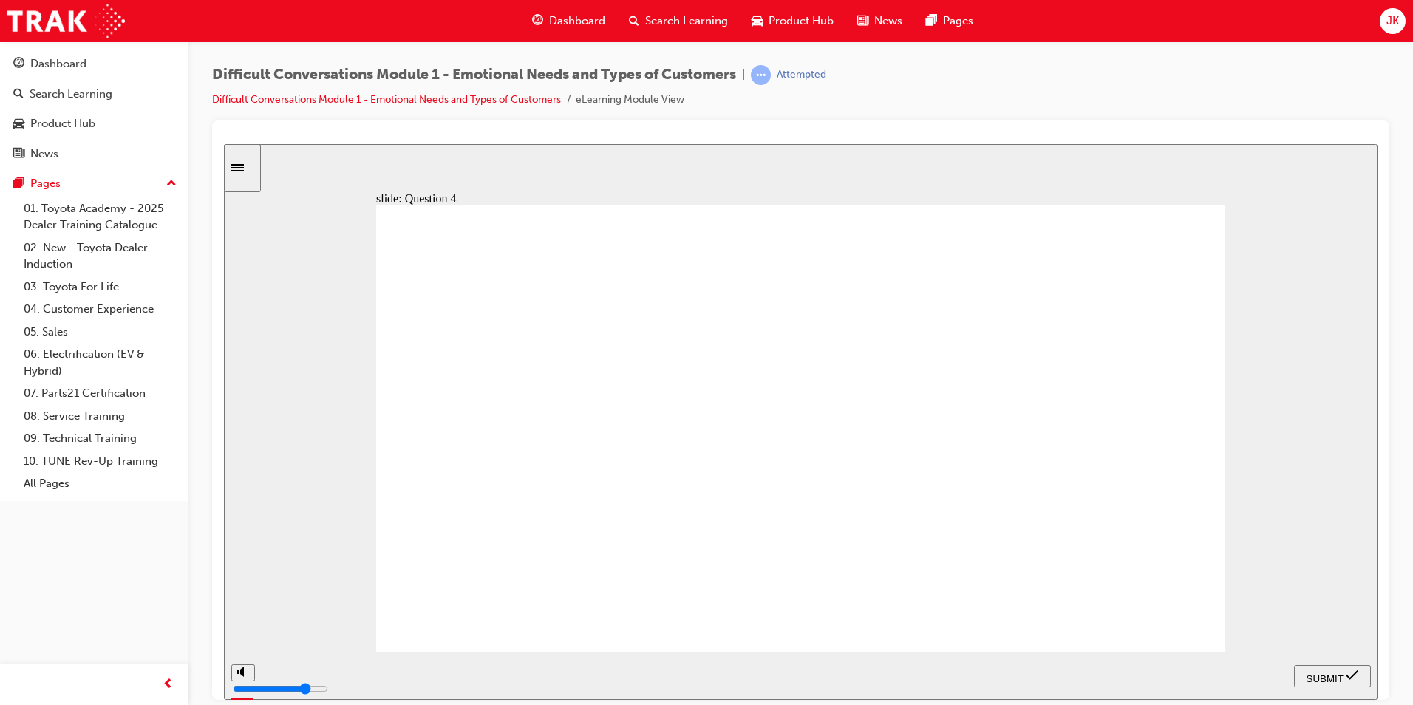
click at [1321, 672] on span "SUBMIT" at bounding box center [1324, 677] width 37 height 11
checkbox input "true"
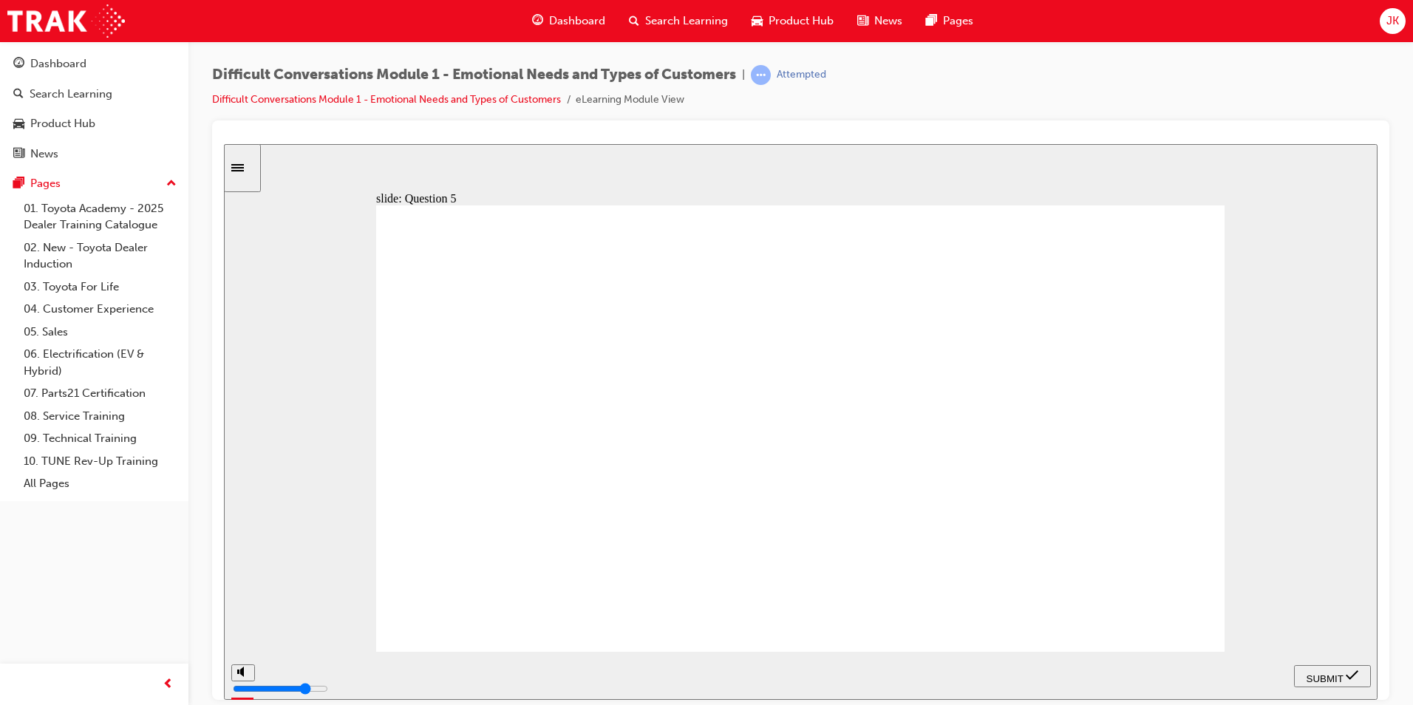
checkbox input "true"
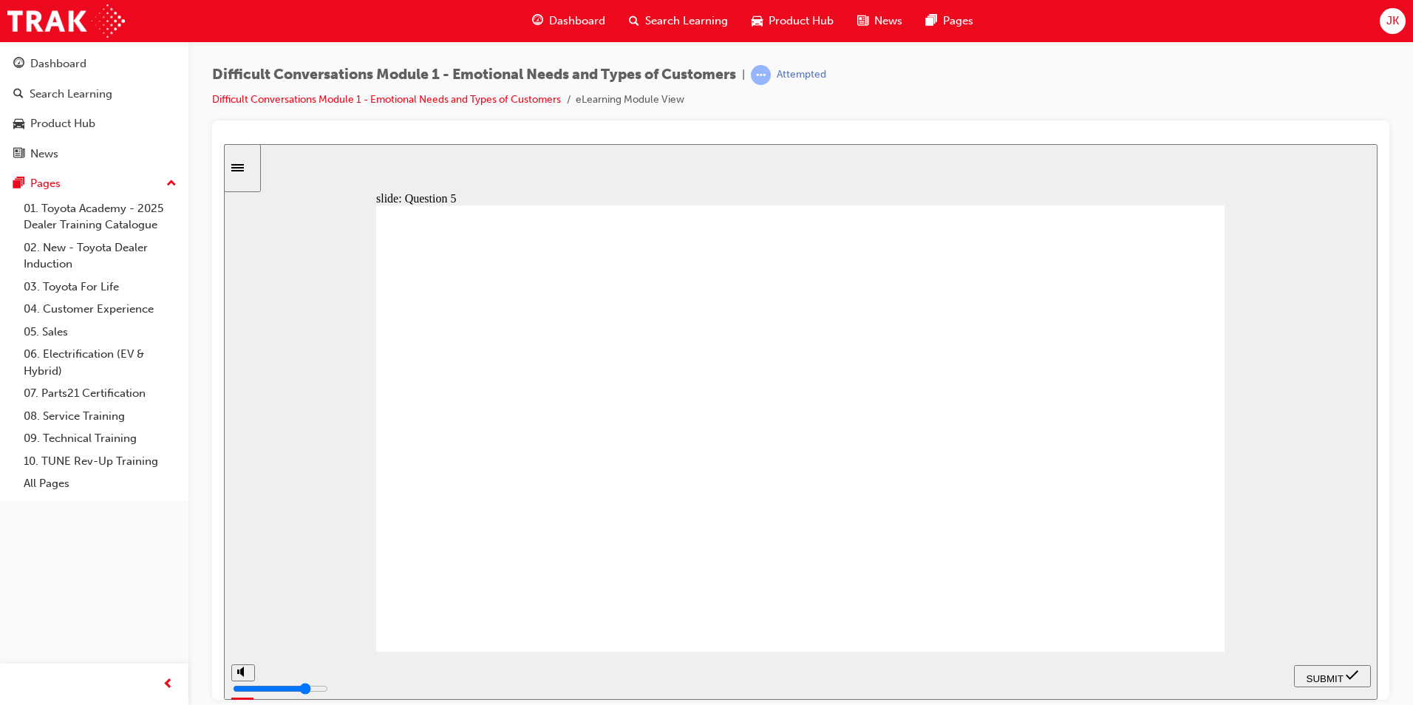
click at [1351, 675] on icon "submit" at bounding box center [1352, 674] width 13 height 10
checkbox input "true"
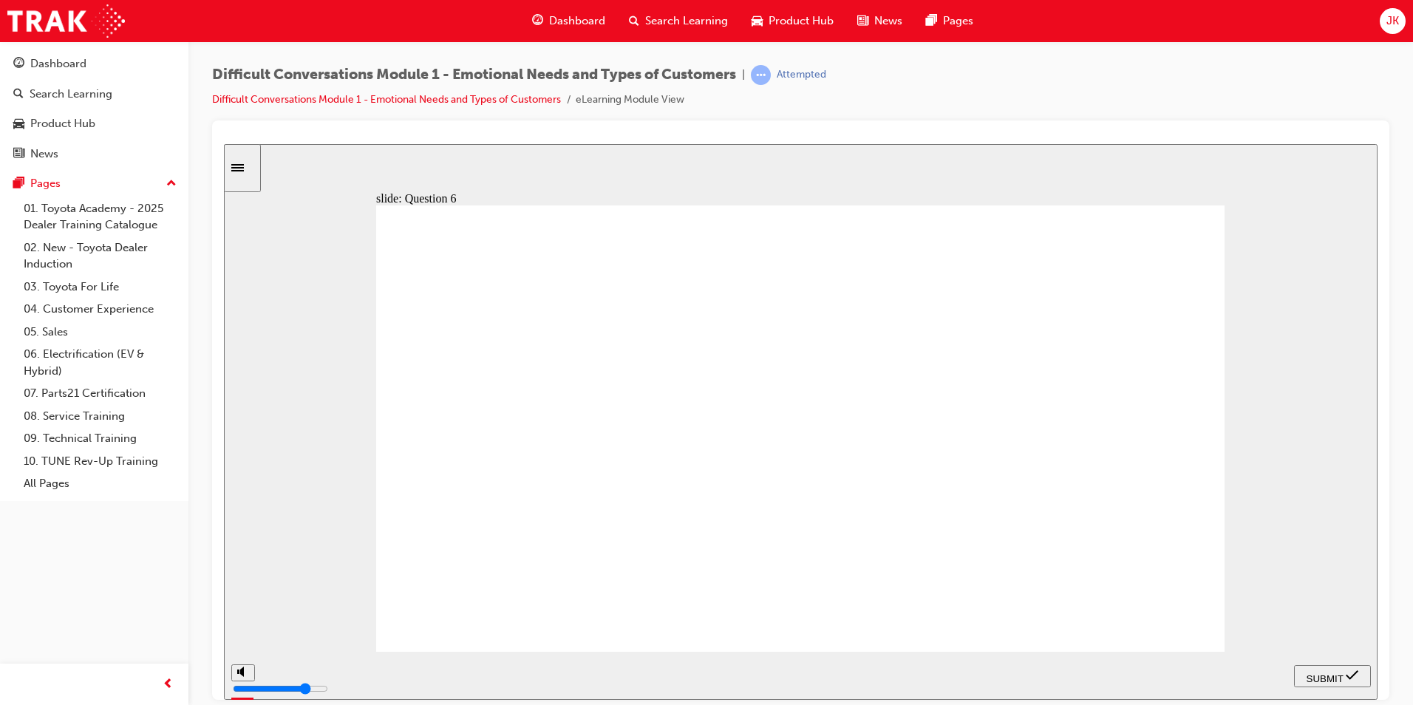
checkbox input "true"
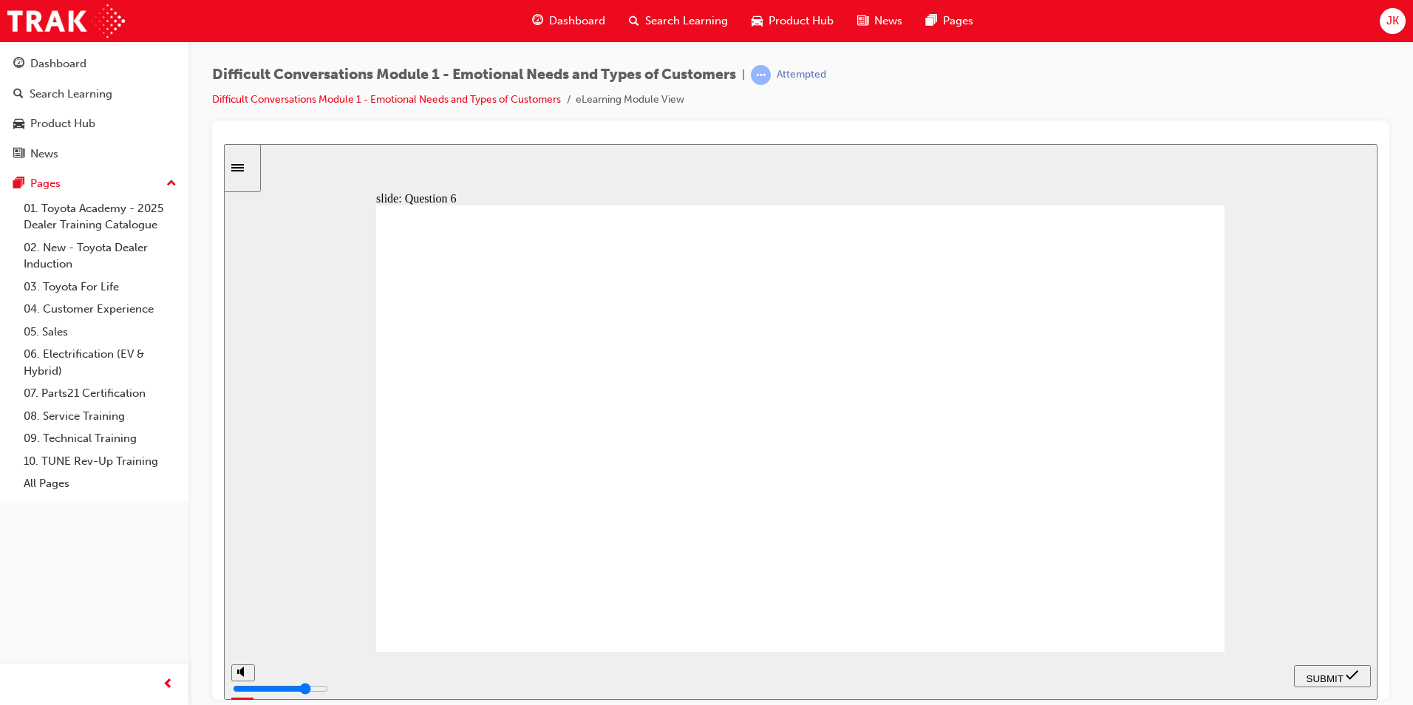
checkbox input "false"
checkbox input "true"
click at [1312, 672] on span "SUBMIT" at bounding box center [1324, 677] width 37 height 11
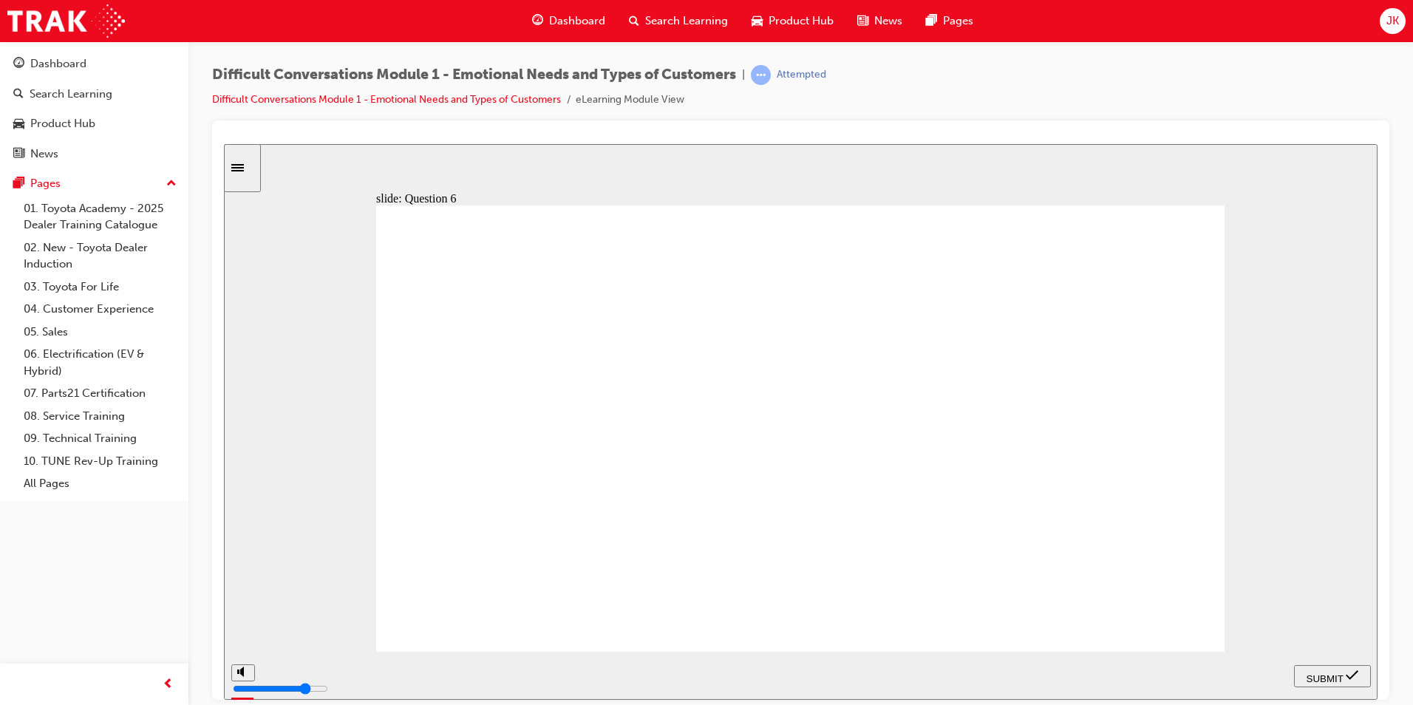
checkbox input "true"
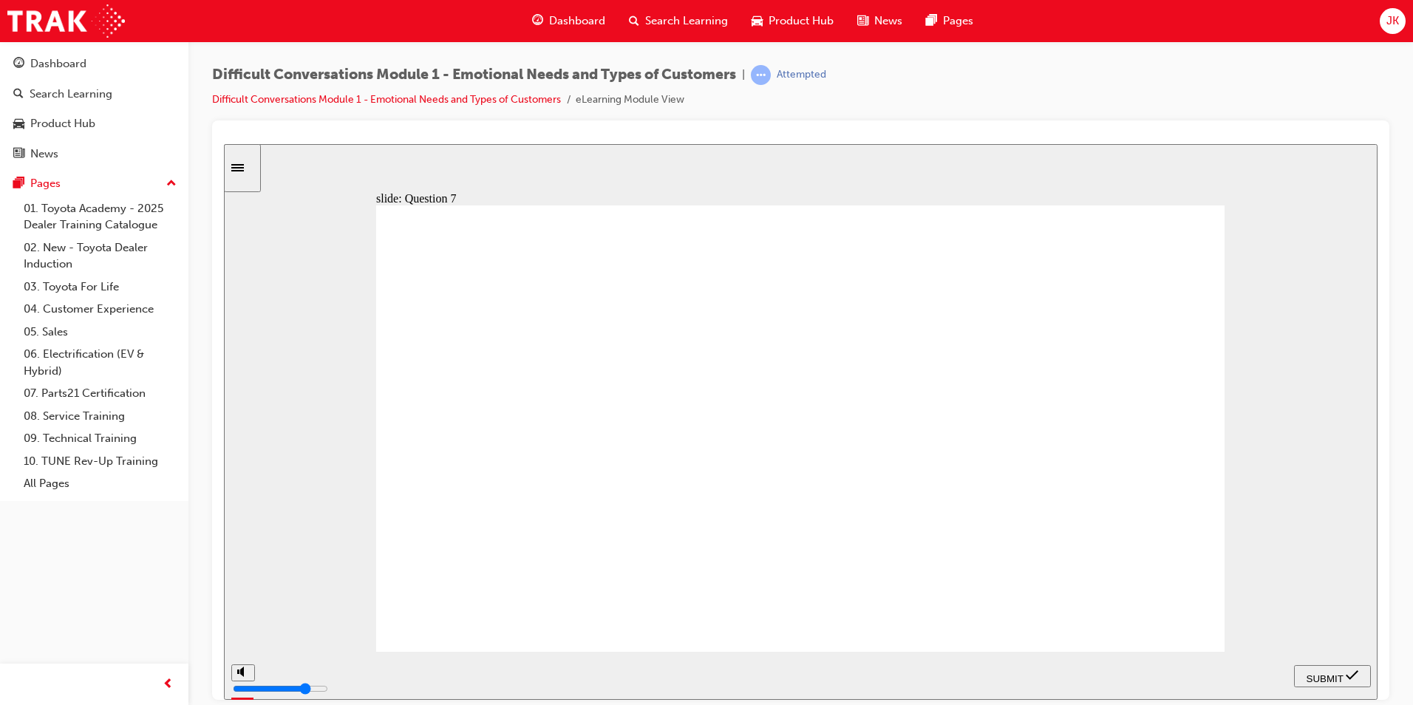
checkbox input "true"
checkbox input "false"
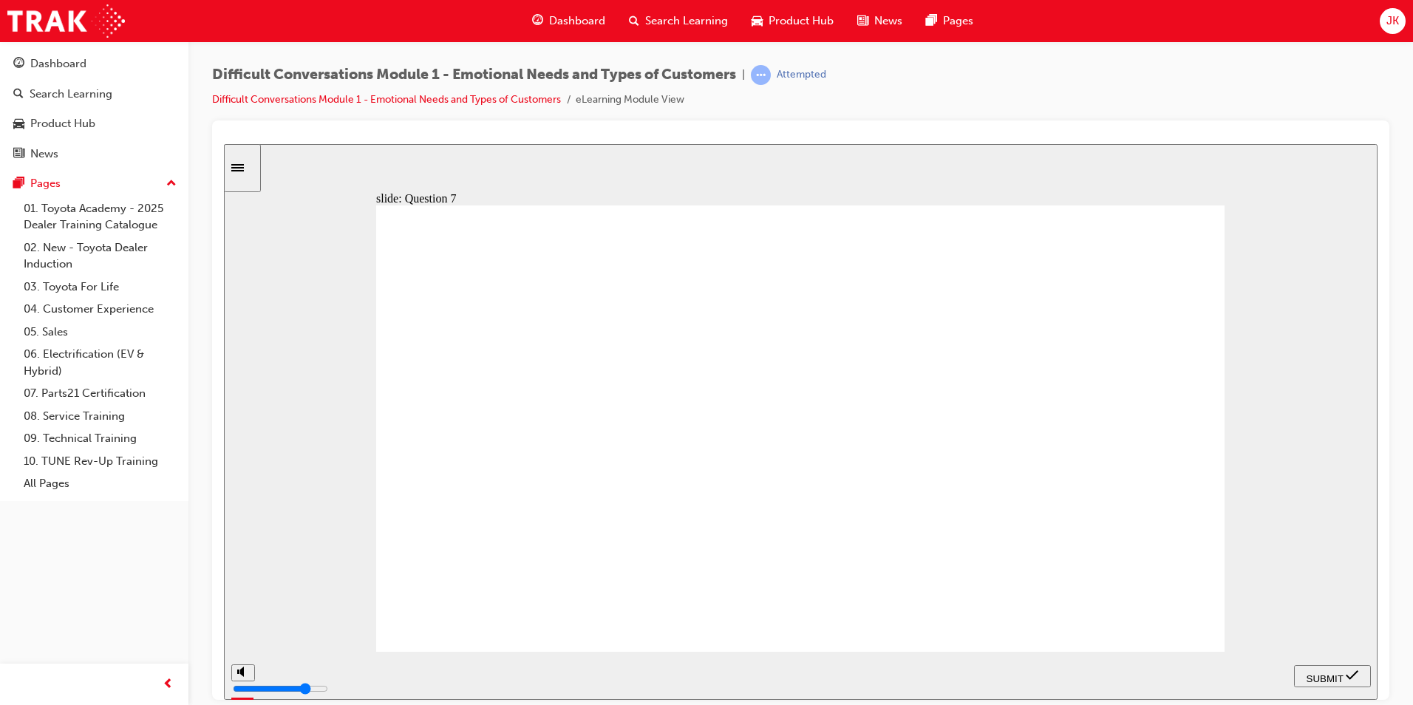
click at [1357, 659] on nav "PREV NEXT SUBMIT" at bounding box center [1332, 675] width 77 height 48
click at [1343, 683] on div "SUBMIT" at bounding box center [1332, 676] width 65 height 16
checkbox input "true"
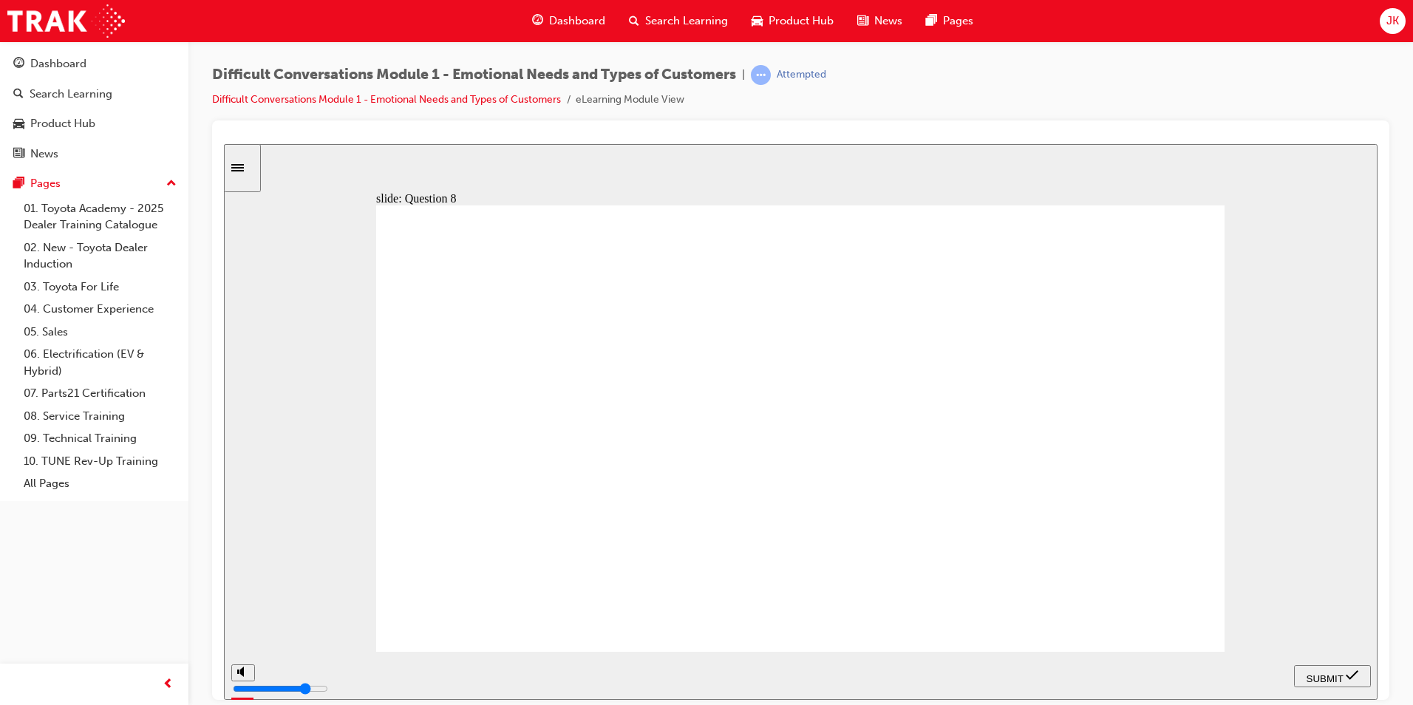
checkbox input "true"
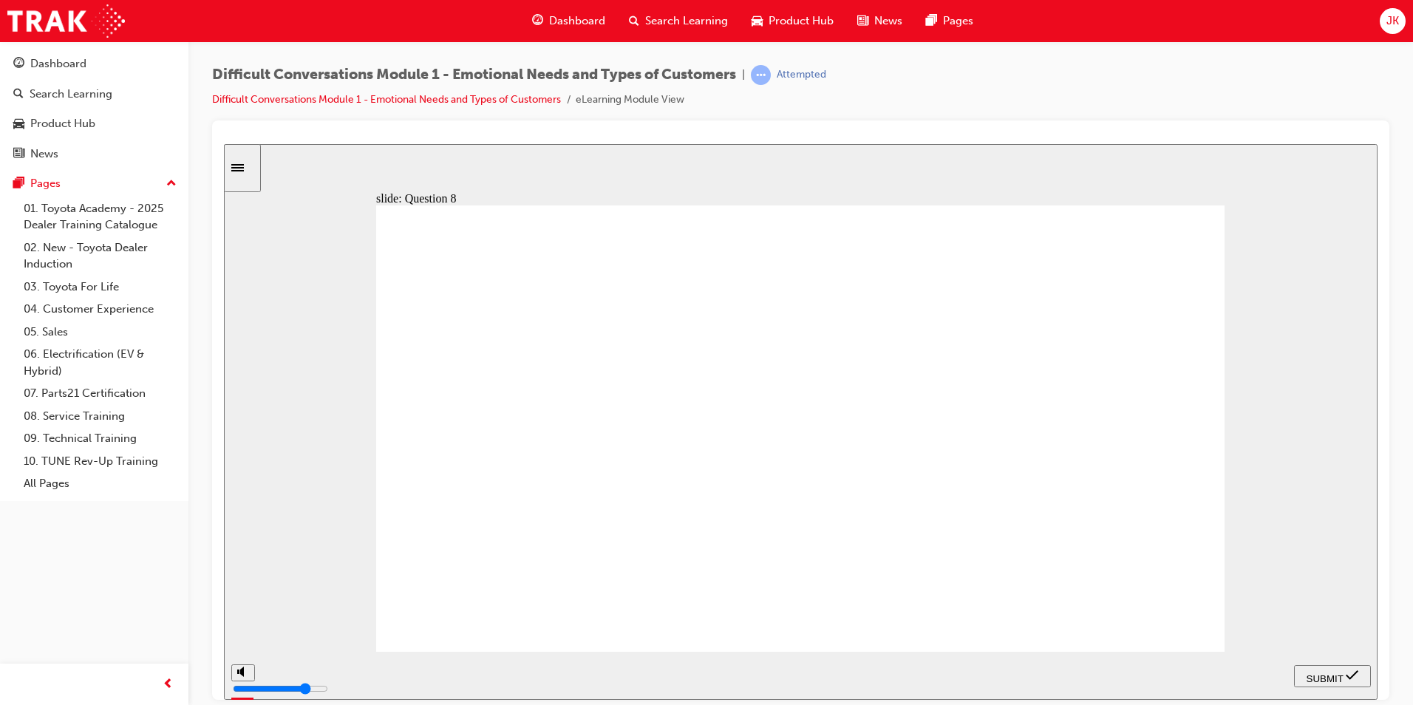
checkbox input "true"
click at [1363, 678] on div "SUBMIT" at bounding box center [1332, 676] width 65 height 16
radio input "true"
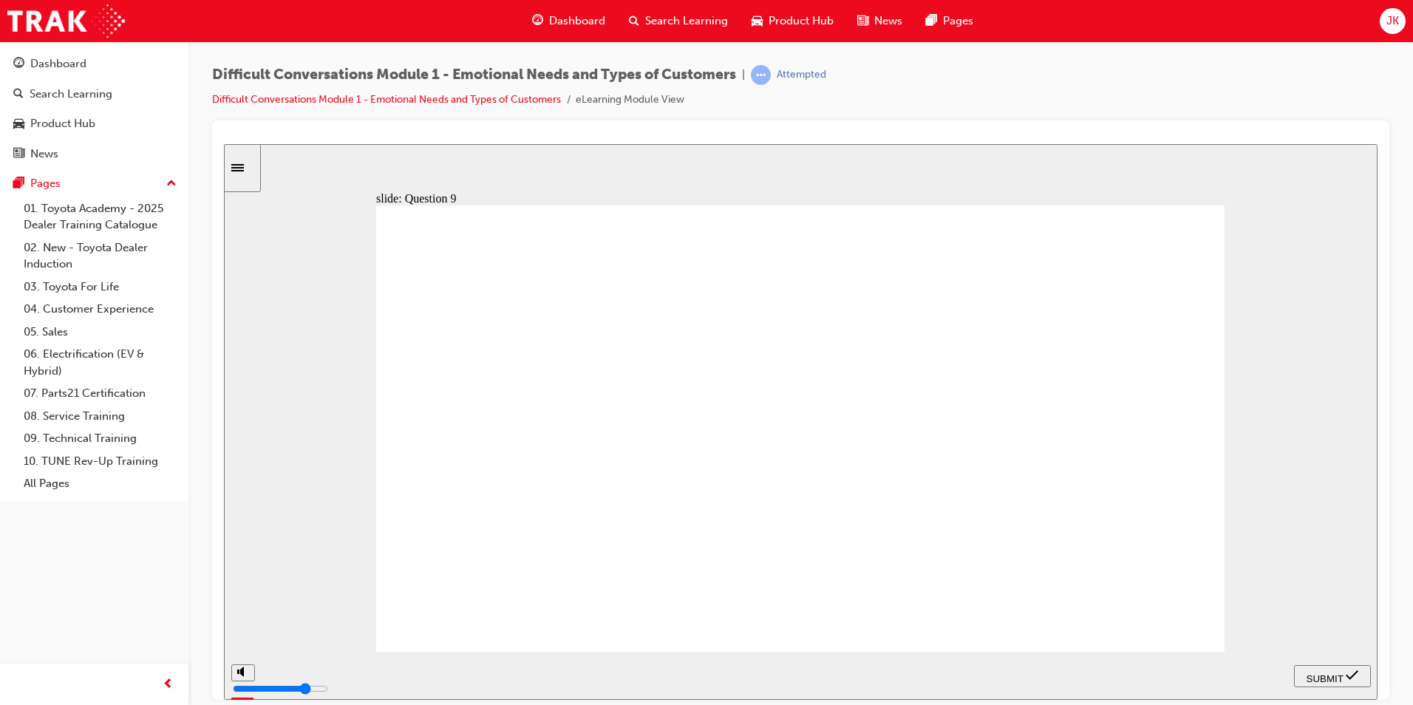
click at [1343, 675] on span "SUBMIT" at bounding box center [1324, 677] width 37 height 11
radio input "true"
drag, startPoint x: 1320, startPoint y: 684, endPoint x: 1332, endPoint y: 684, distance: 11.8
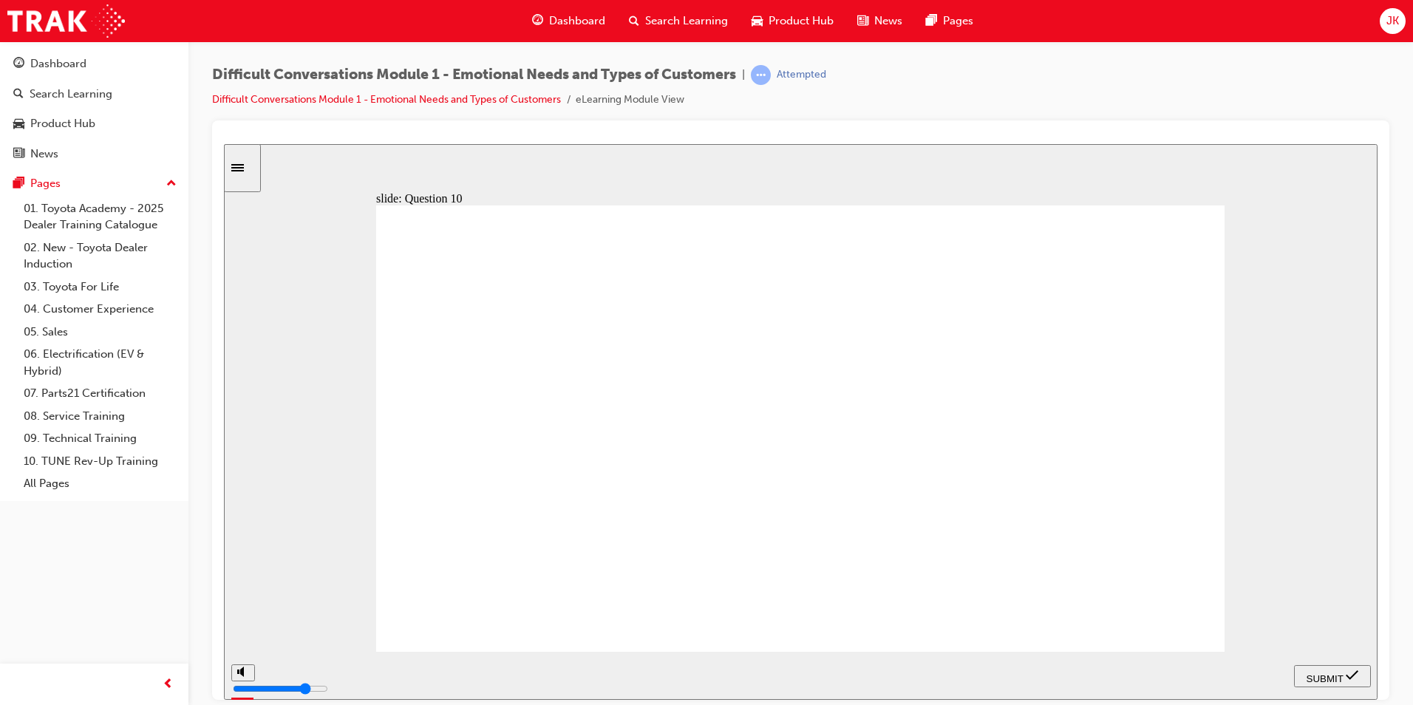
click at [1325, 684] on div "SUBMIT" at bounding box center [1332, 676] width 65 height 16
radio input "true"
click at [1327, 665] on button "SUBMIT" at bounding box center [1332, 675] width 77 height 22
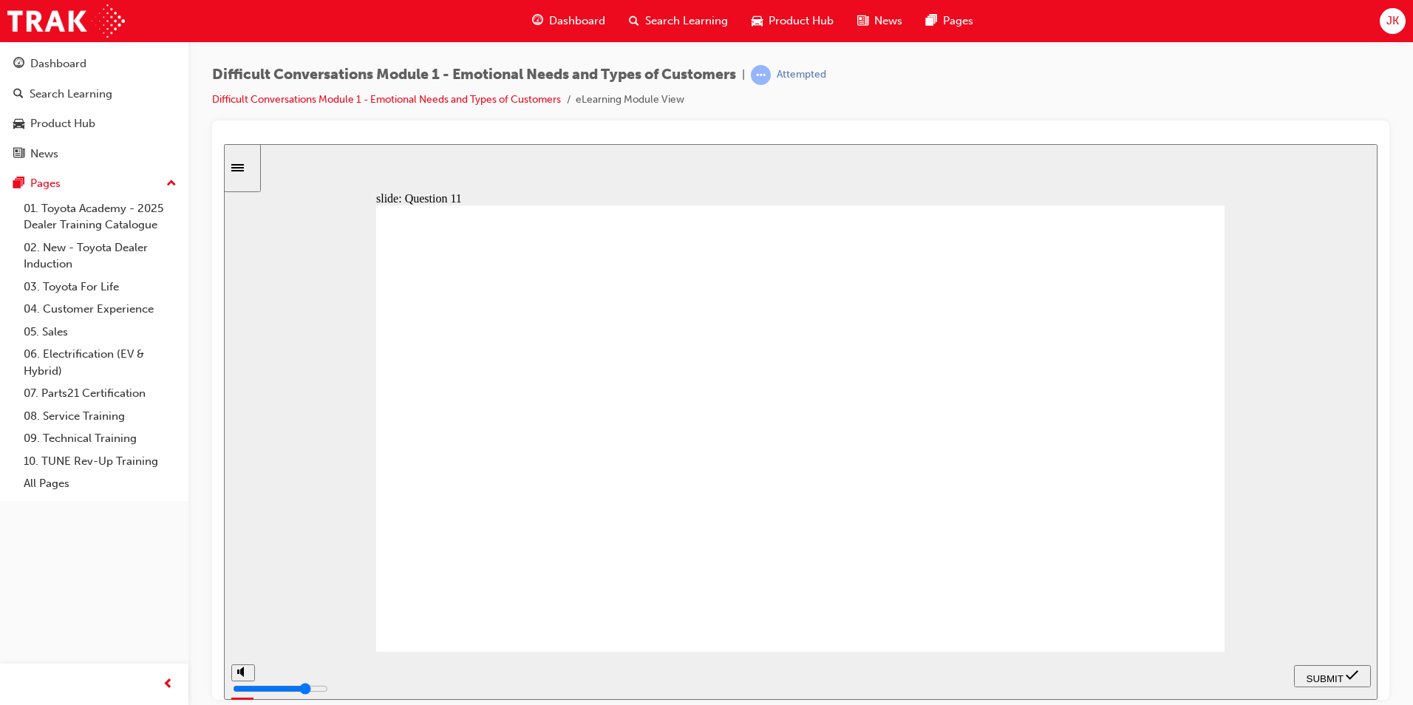
drag, startPoint x: 697, startPoint y: 540, endPoint x: 705, endPoint y: 551, distance: 13.2
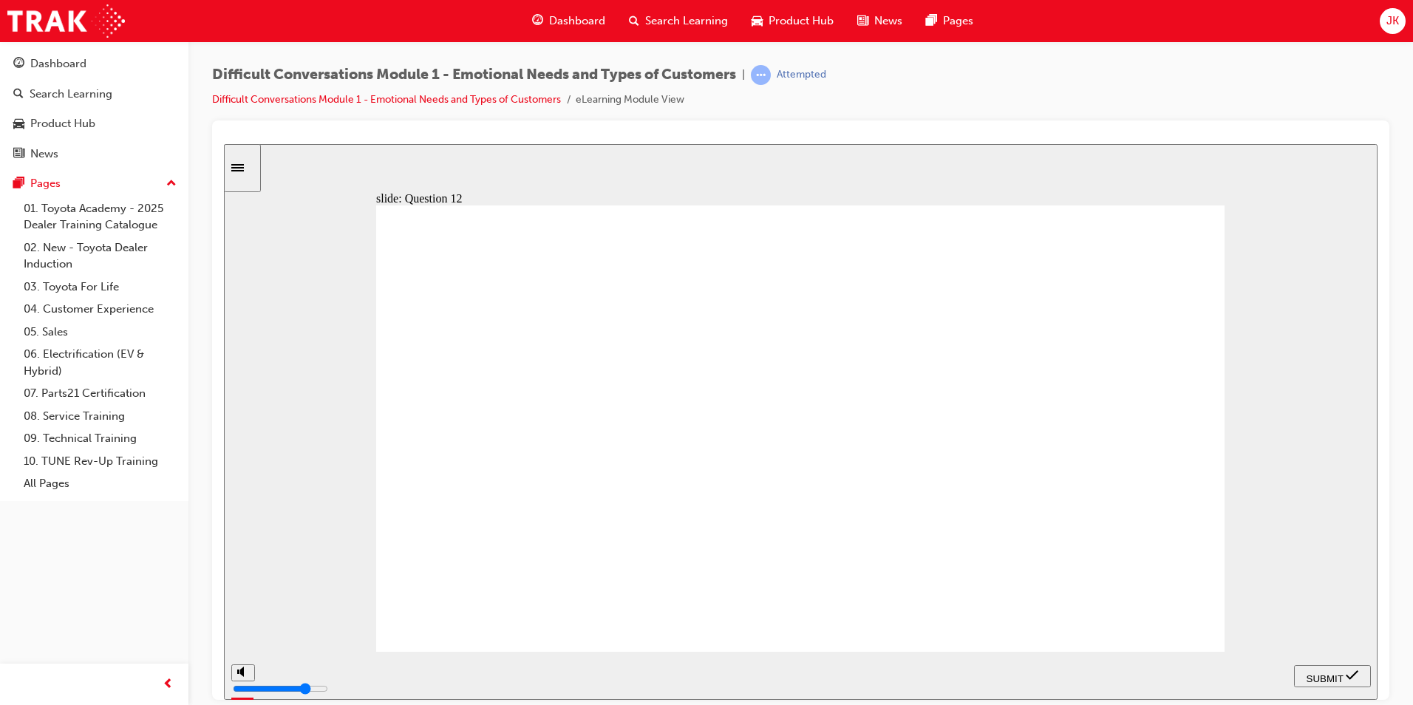
radio input "true"
click at [1325, 664] on button "SUBMIT" at bounding box center [1332, 675] width 77 height 22
type input "4000"
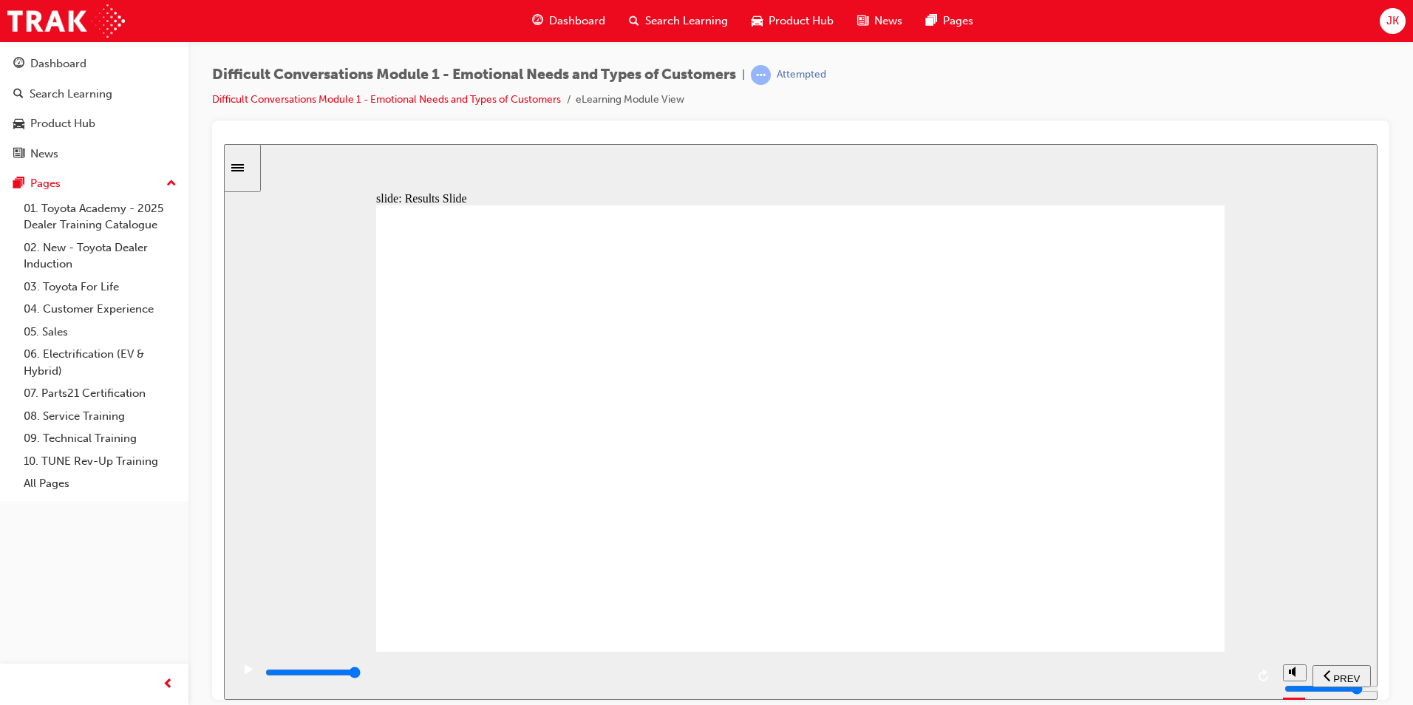
click at [669, 27] on span "Search Learning" at bounding box center [686, 21] width 83 height 17
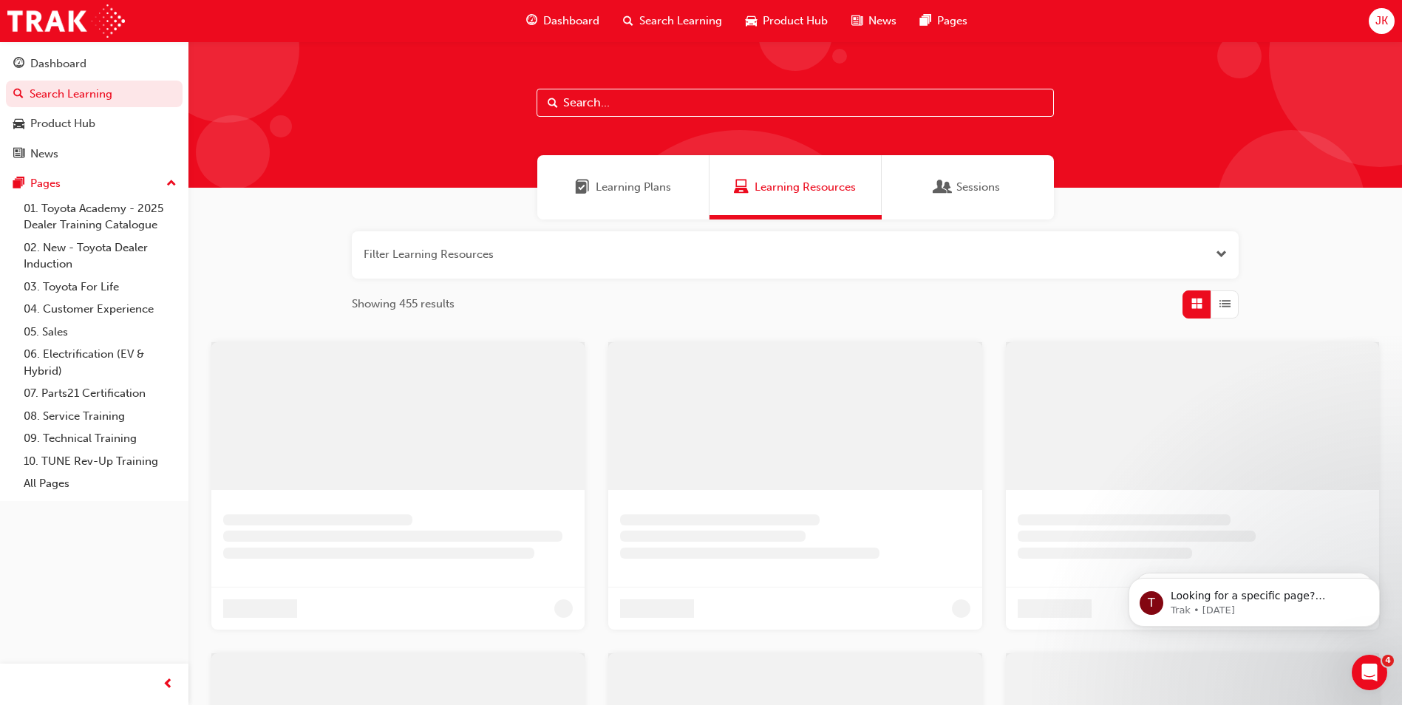
click at [1370, 30] on button "JK" at bounding box center [1382, 21] width 26 height 26
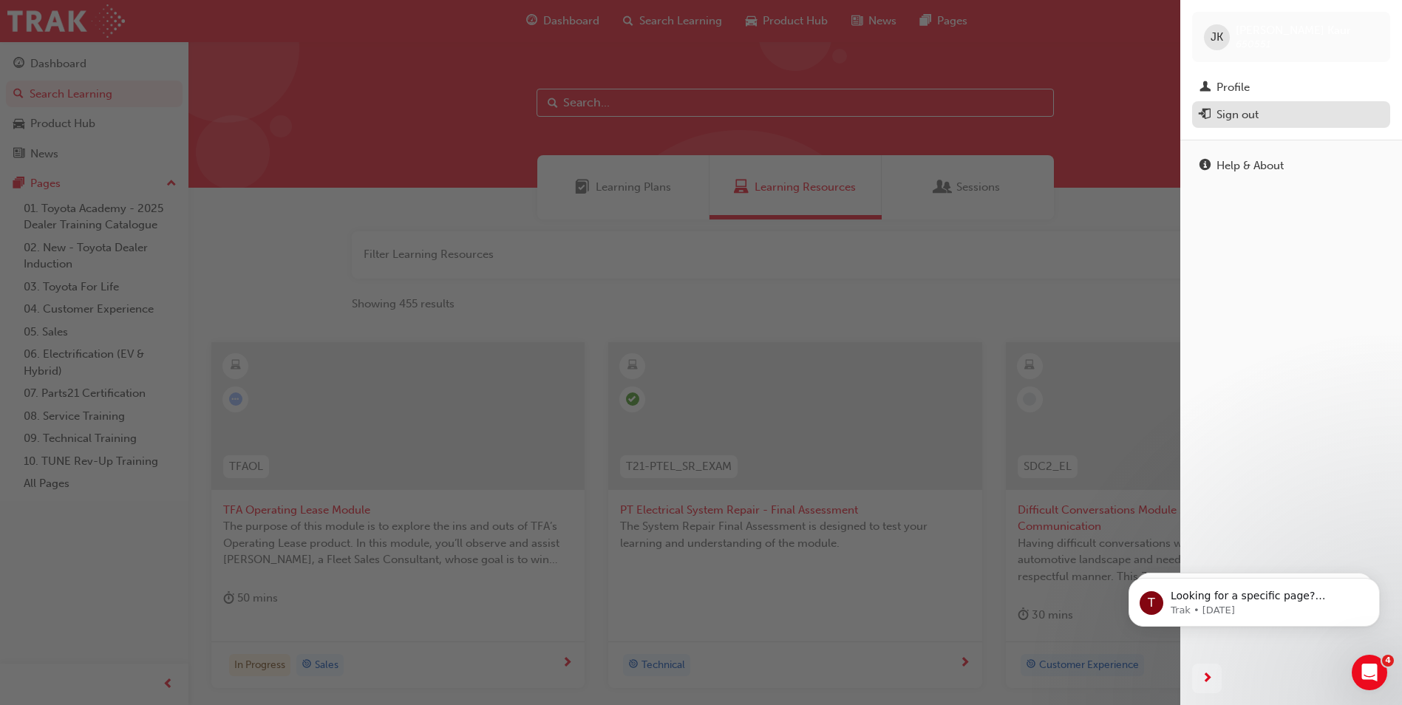
click at [1261, 115] on div "Sign out" at bounding box center [1290, 115] width 183 height 18
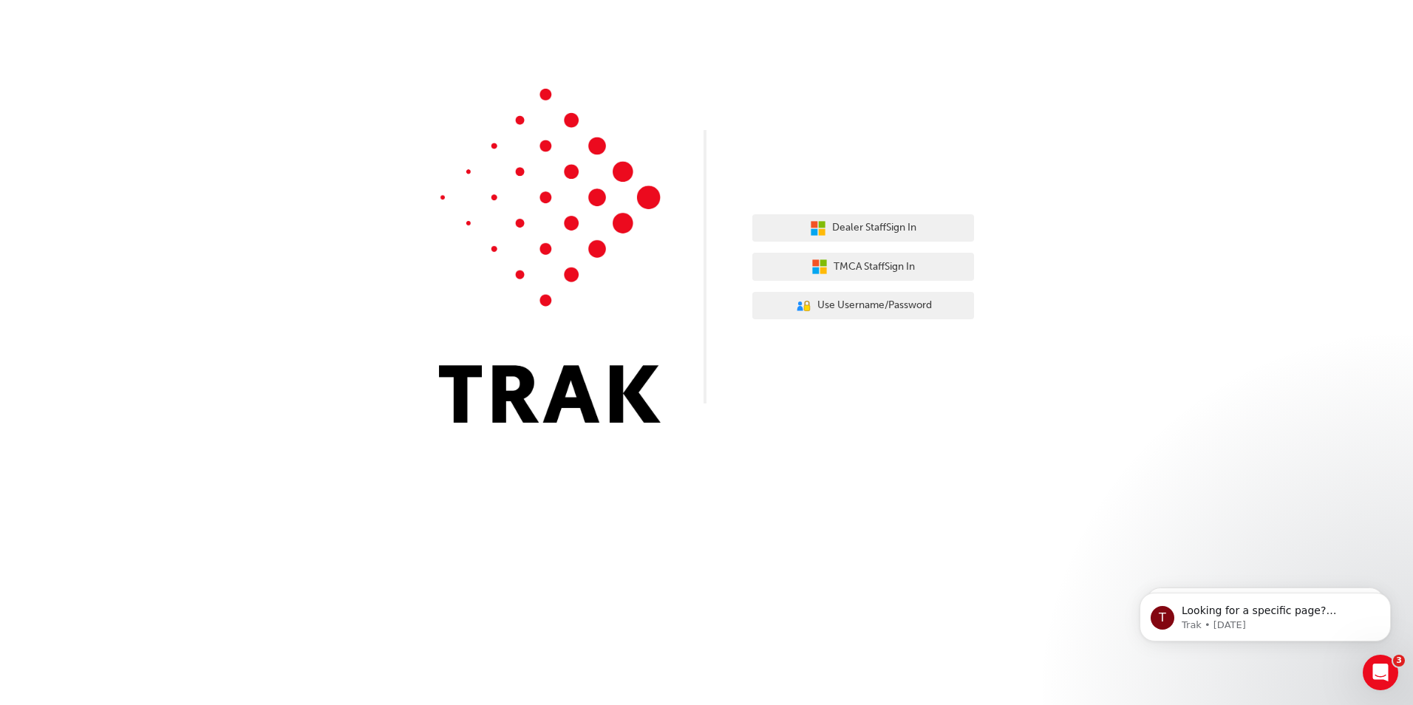
click at [850, 204] on div "Dealer Staff Sign In TMCA Staff Sign In User Authentication Icon - Blue Person,…" at bounding box center [863, 267] width 222 height 128
drag, startPoint x: 850, startPoint y: 204, endPoint x: 871, endPoint y: 243, distance: 44.6
click at [871, 243] on div "Dealer Staff Sign In TMCA Staff Sign In User Authentication Icon - Blue Person,…" at bounding box center [863, 267] width 222 height 128
drag, startPoint x: 871, startPoint y: 243, endPoint x: 852, endPoint y: 208, distance: 40.3
click at [852, 208] on div "Dealer Staff Sign In TMCA Staff Sign In User Authentication Icon - Blue Person,…" at bounding box center [863, 267] width 222 height 128
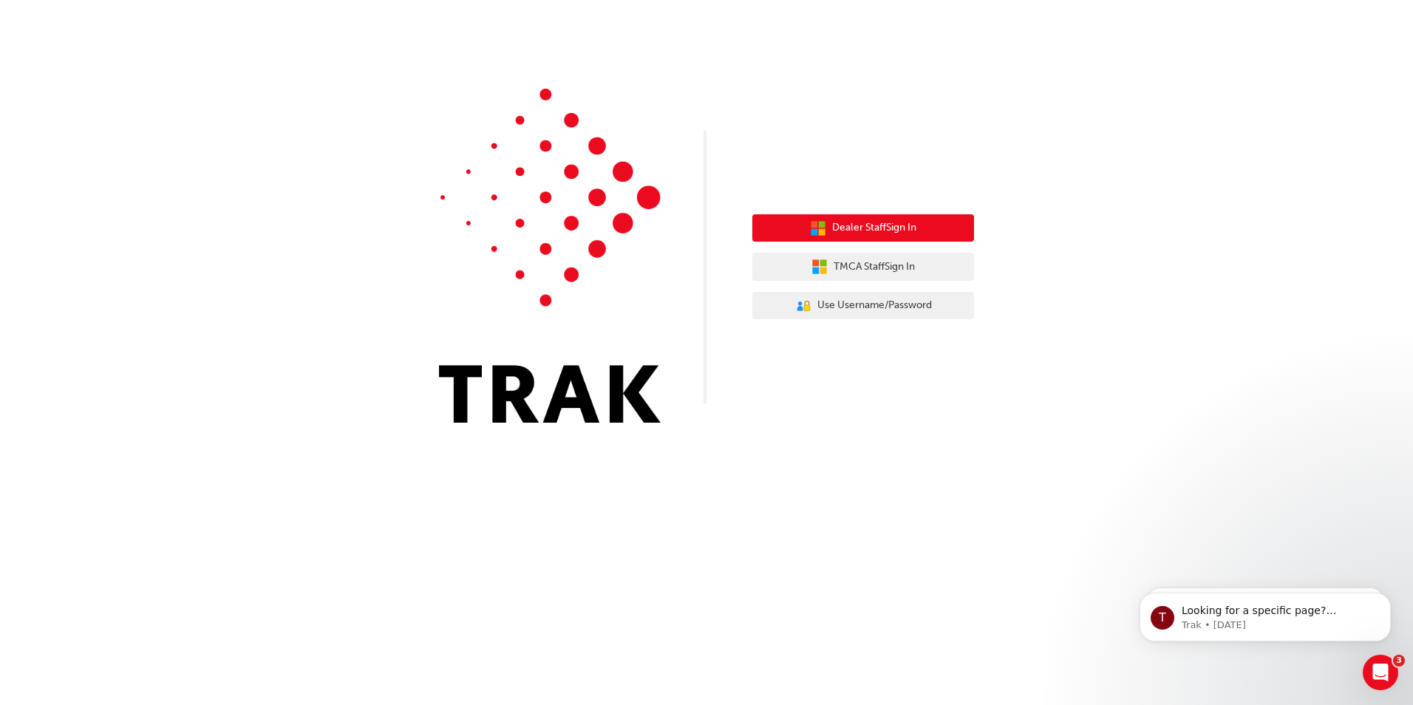
click at [879, 217] on button "Dealer Staff Sign In" at bounding box center [863, 228] width 222 height 28
click at [875, 217] on button "Dealer Staff Sign In" at bounding box center [863, 228] width 222 height 28
